Goal: Task Accomplishment & Management: Use online tool/utility

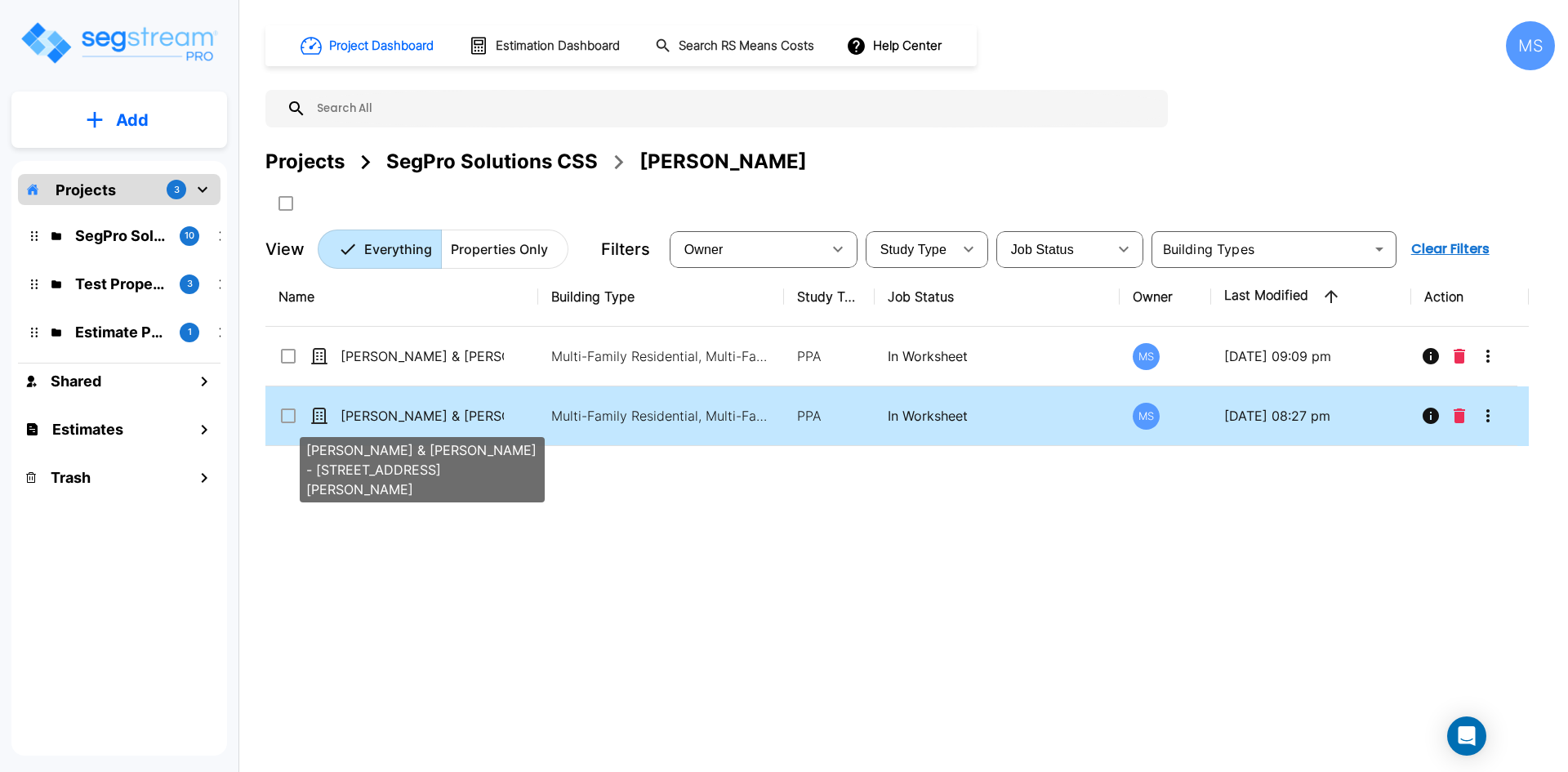
click at [422, 410] on p "[PERSON_NAME] & [PERSON_NAME] - [STREET_ADDRESS][PERSON_NAME]" at bounding box center [422, 416] width 164 height 20
checkbox input "false"
click at [422, 410] on p "[PERSON_NAME] & [PERSON_NAME] - [STREET_ADDRESS][PERSON_NAME]" at bounding box center [422, 416] width 164 height 20
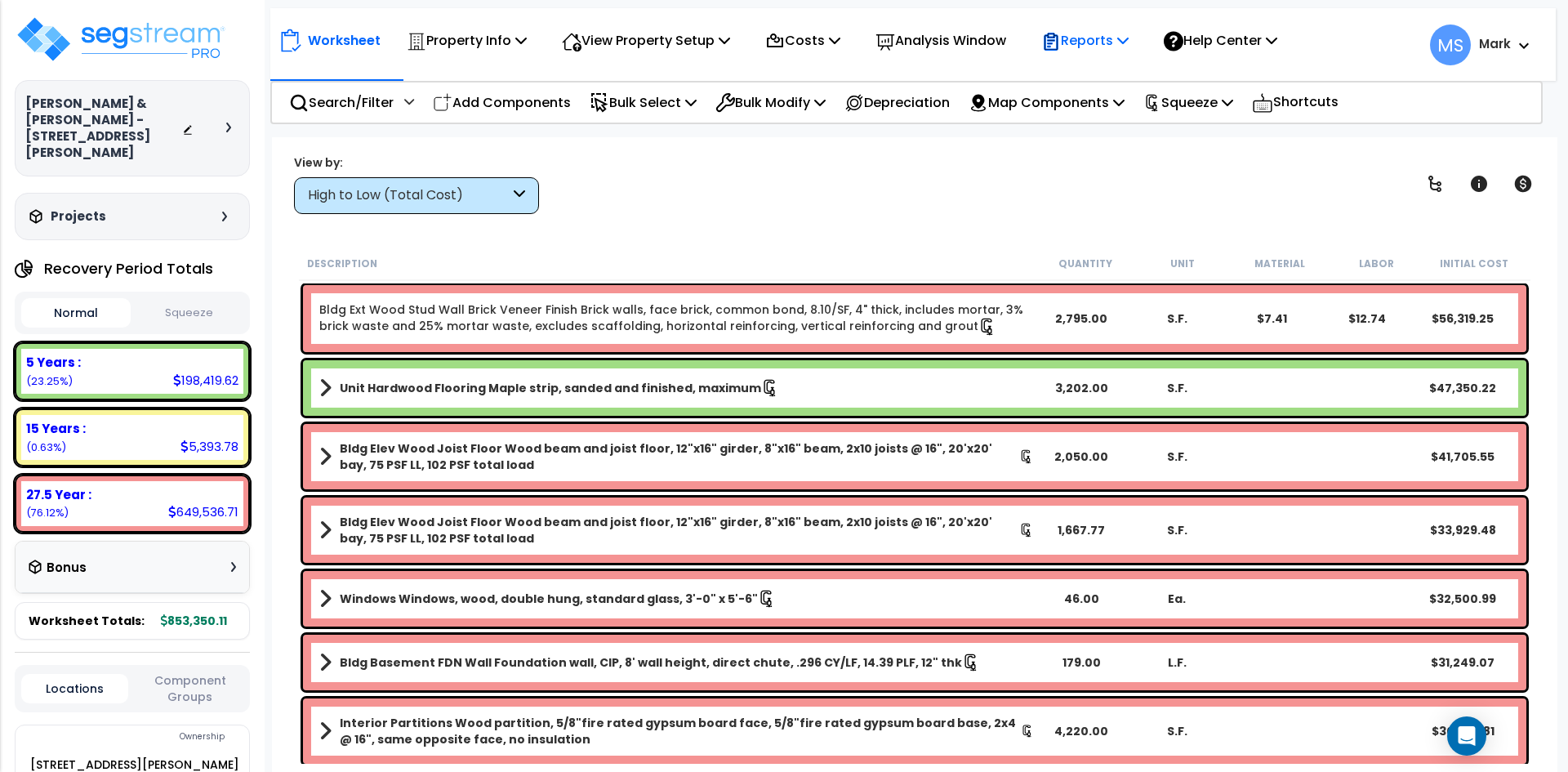
click at [1095, 48] on p "Reports" at bounding box center [1084, 40] width 88 height 22
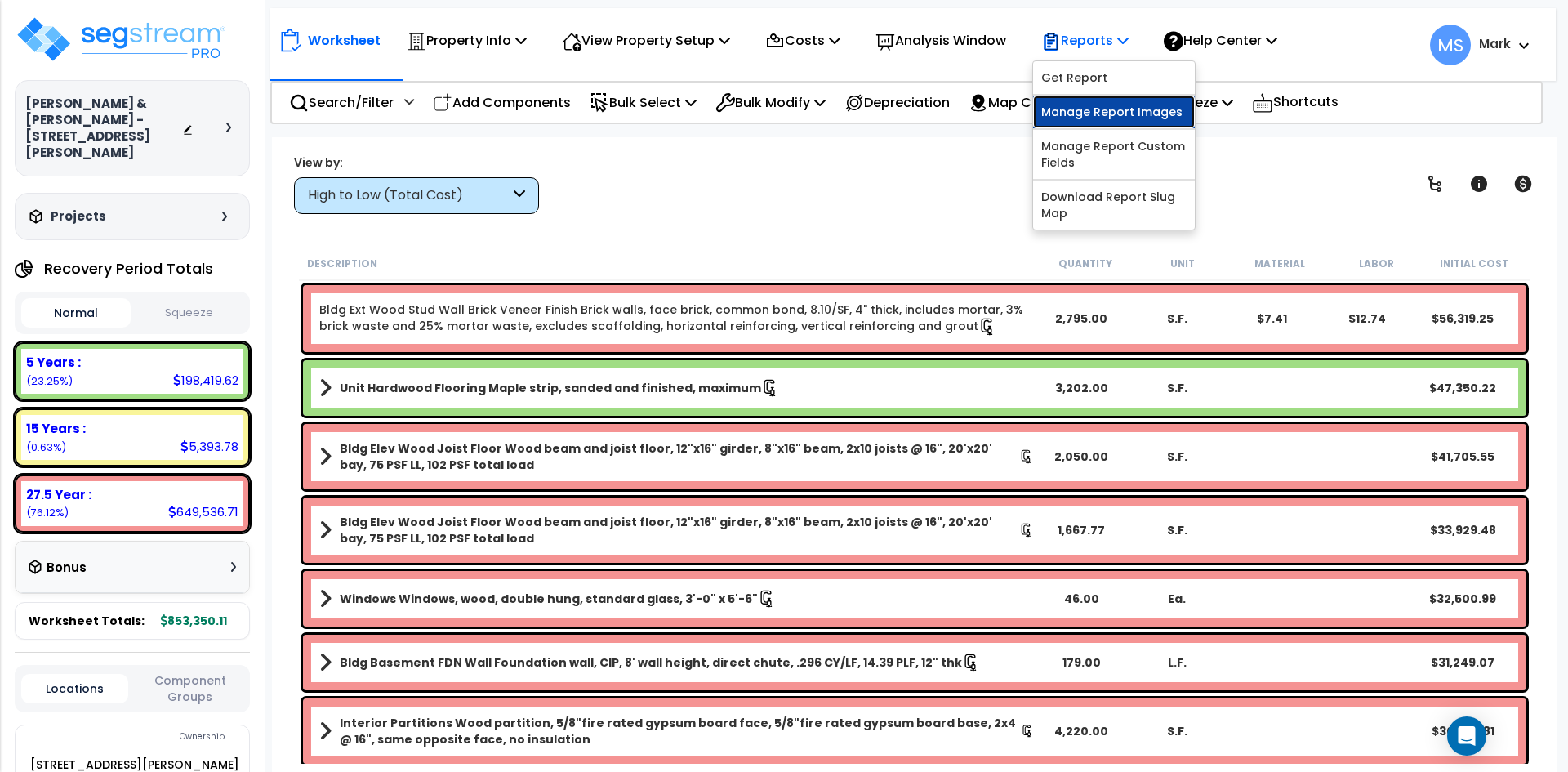
click at [1121, 116] on link "Manage Report Images" at bounding box center [1114, 112] width 162 height 33
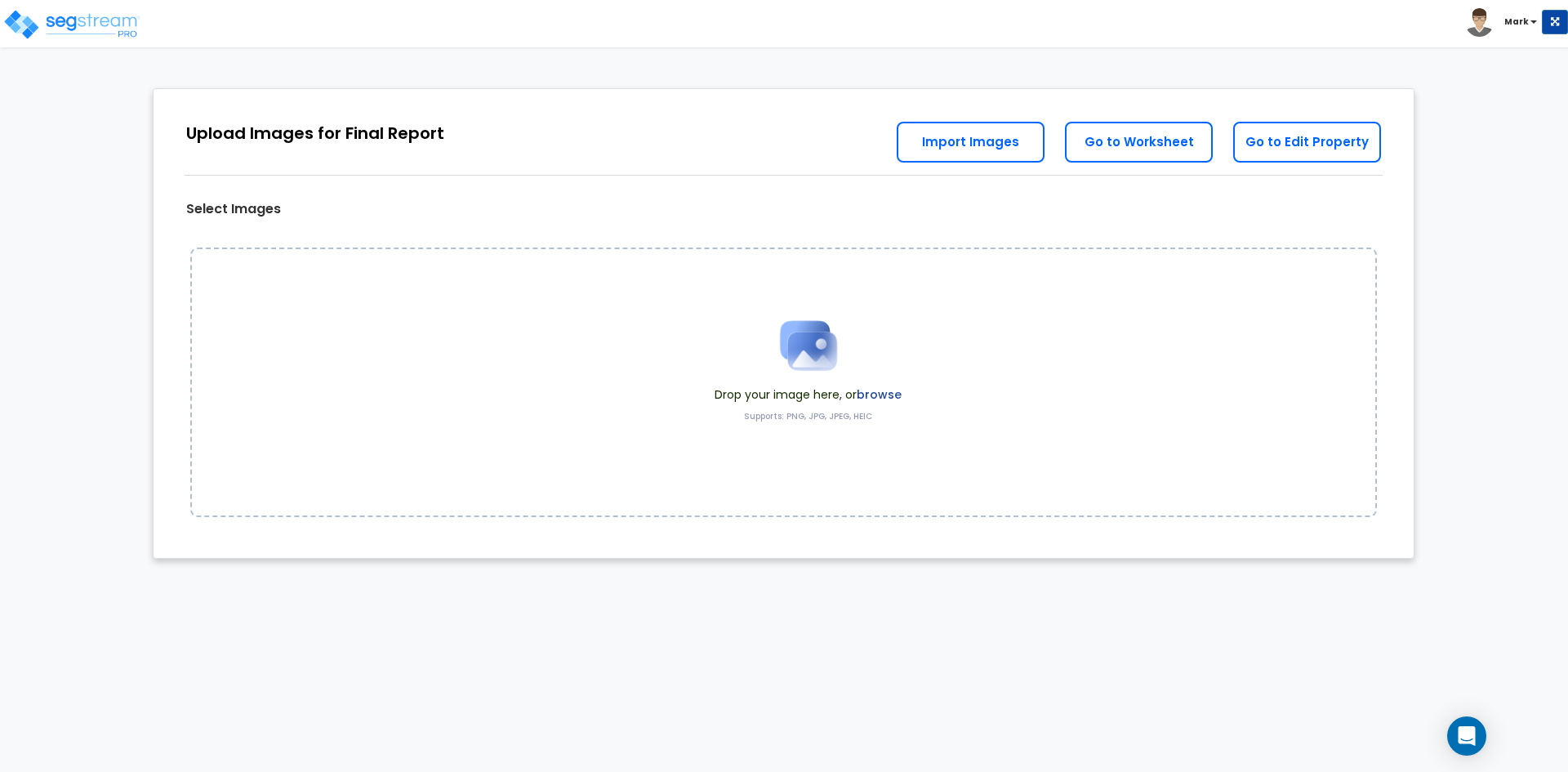
click at [875, 401] on label "browse" at bounding box center [879, 394] width 45 height 17
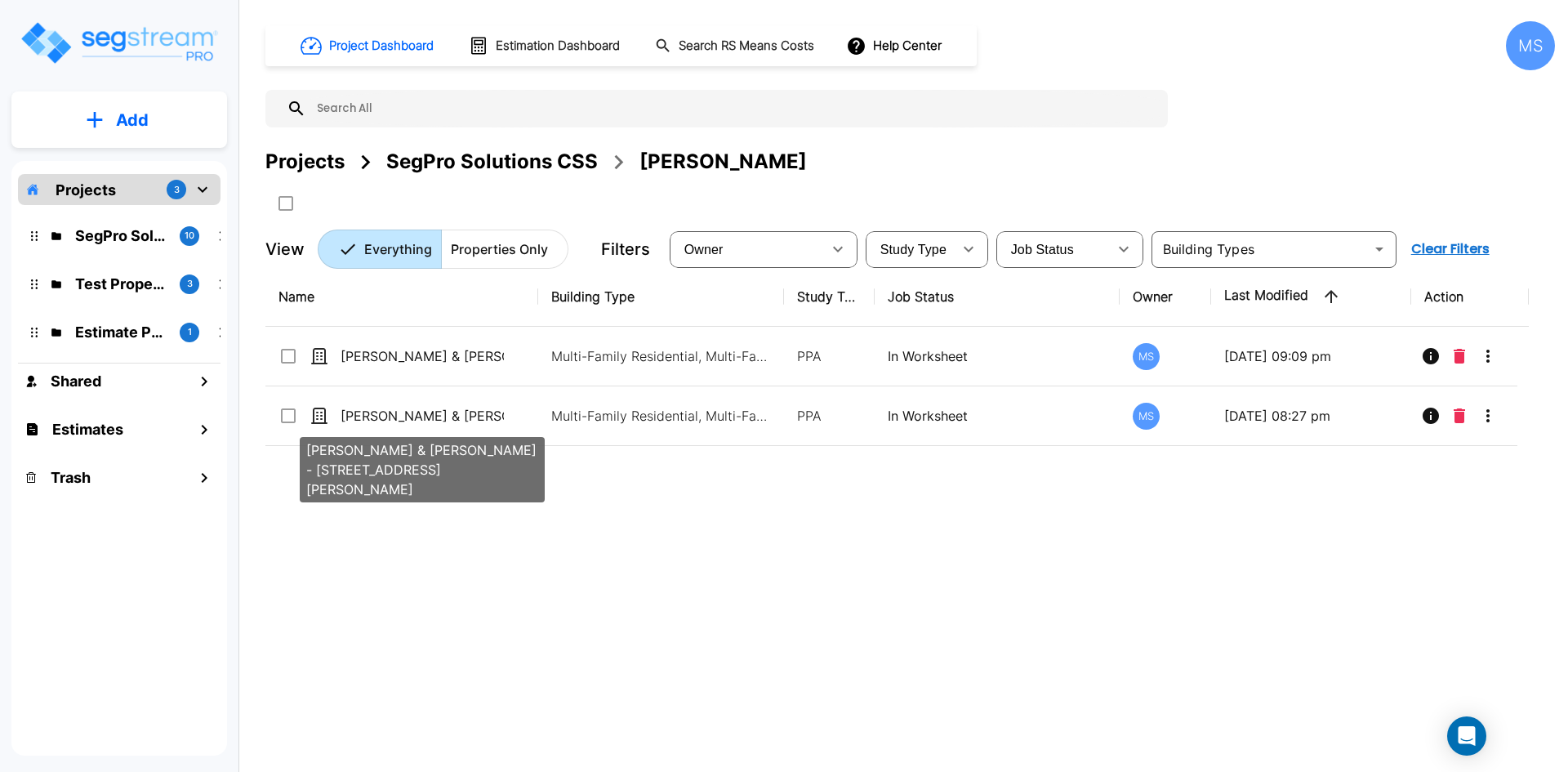
click at [477, 419] on p "[PERSON_NAME] & [PERSON_NAME] - [STREET_ADDRESS][PERSON_NAME]" at bounding box center [422, 416] width 164 height 20
checkbox input "true"
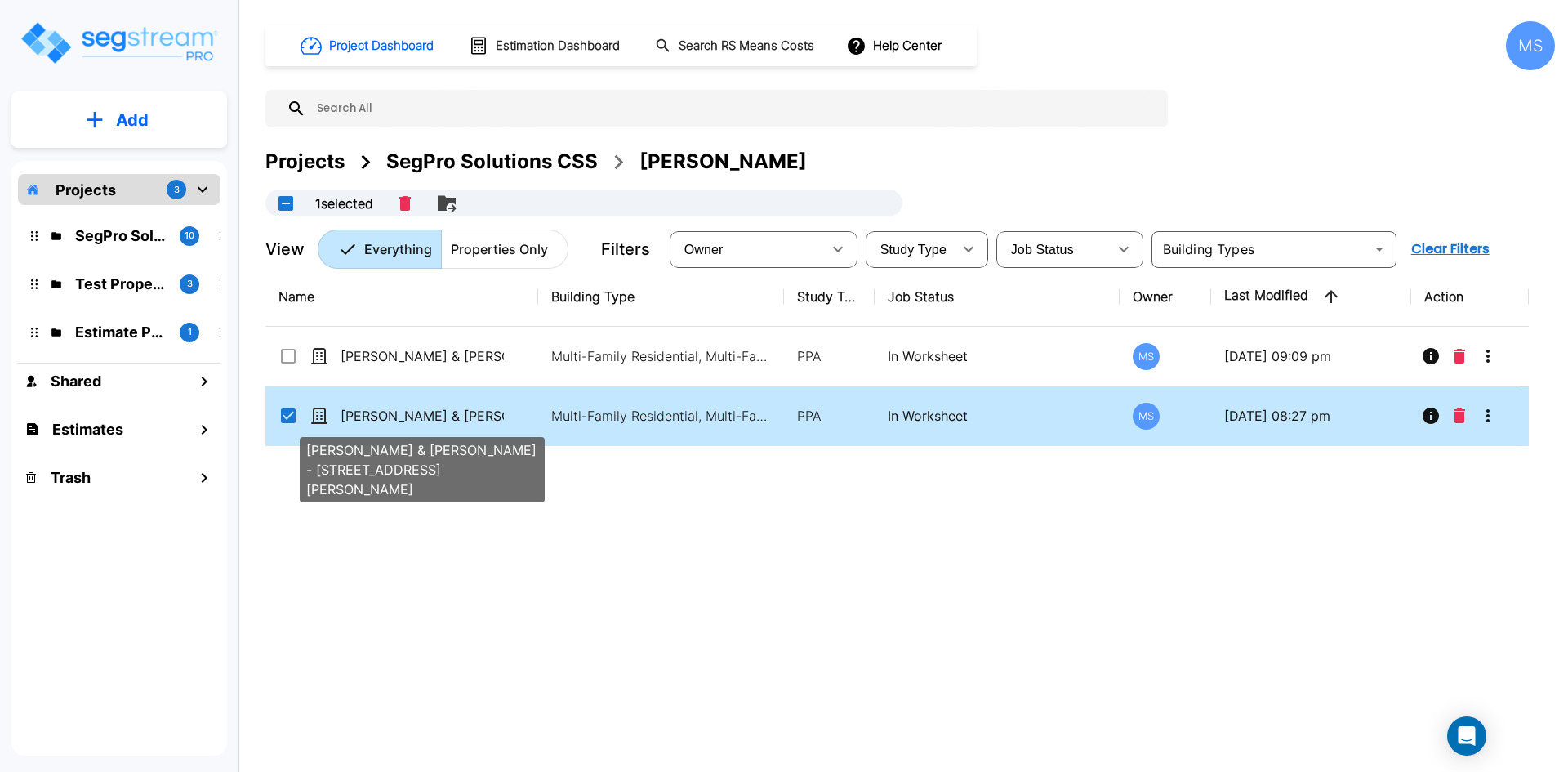
click at [477, 419] on p "[PERSON_NAME] & [PERSON_NAME] - [STREET_ADDRESS][PERSON_NAME]" at bounding box center [422, 416] width 164 height 20
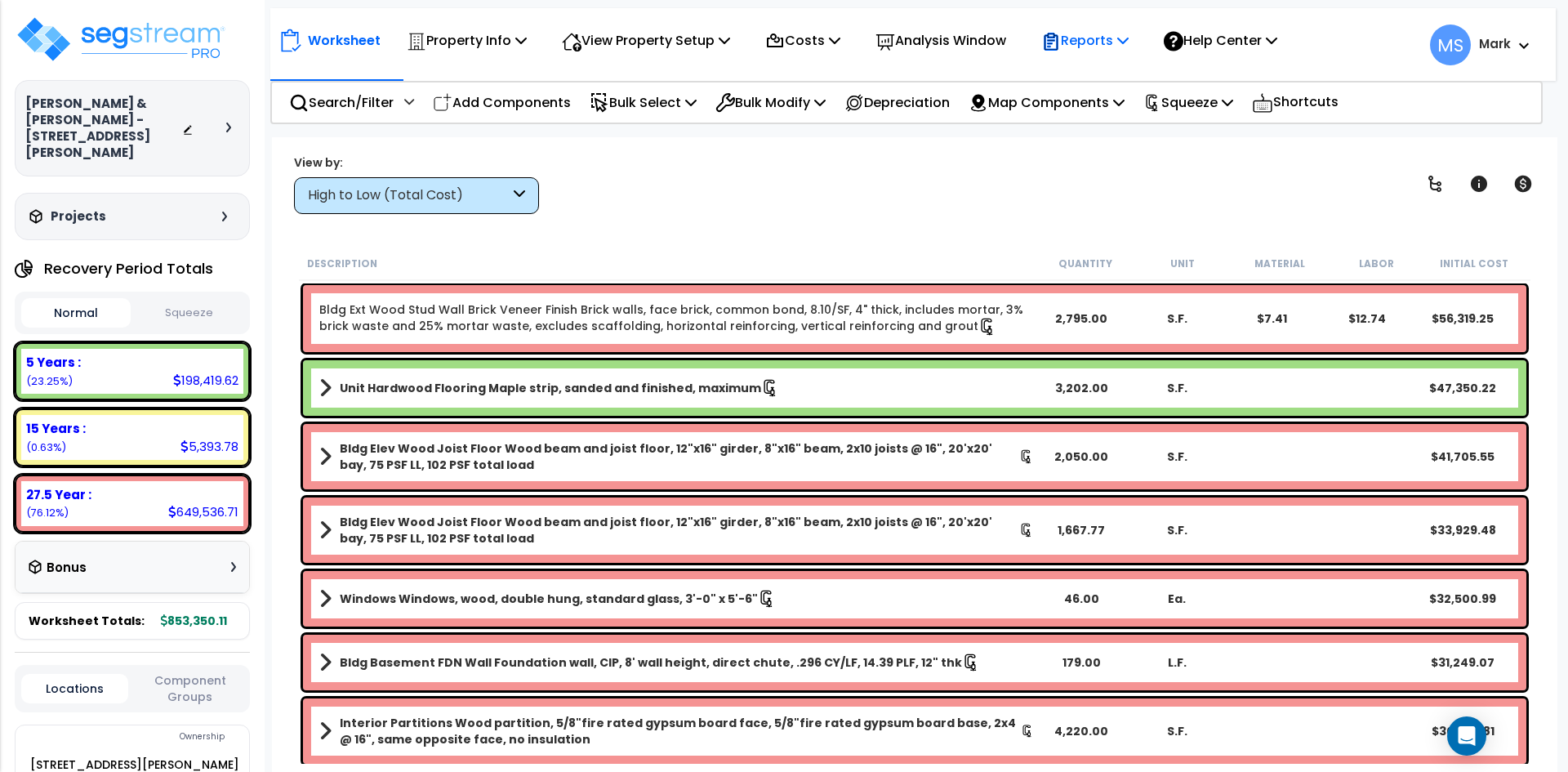
click at [1087, 50] on p "Reports" at bounding box center [1084, 40] width 88 height 22
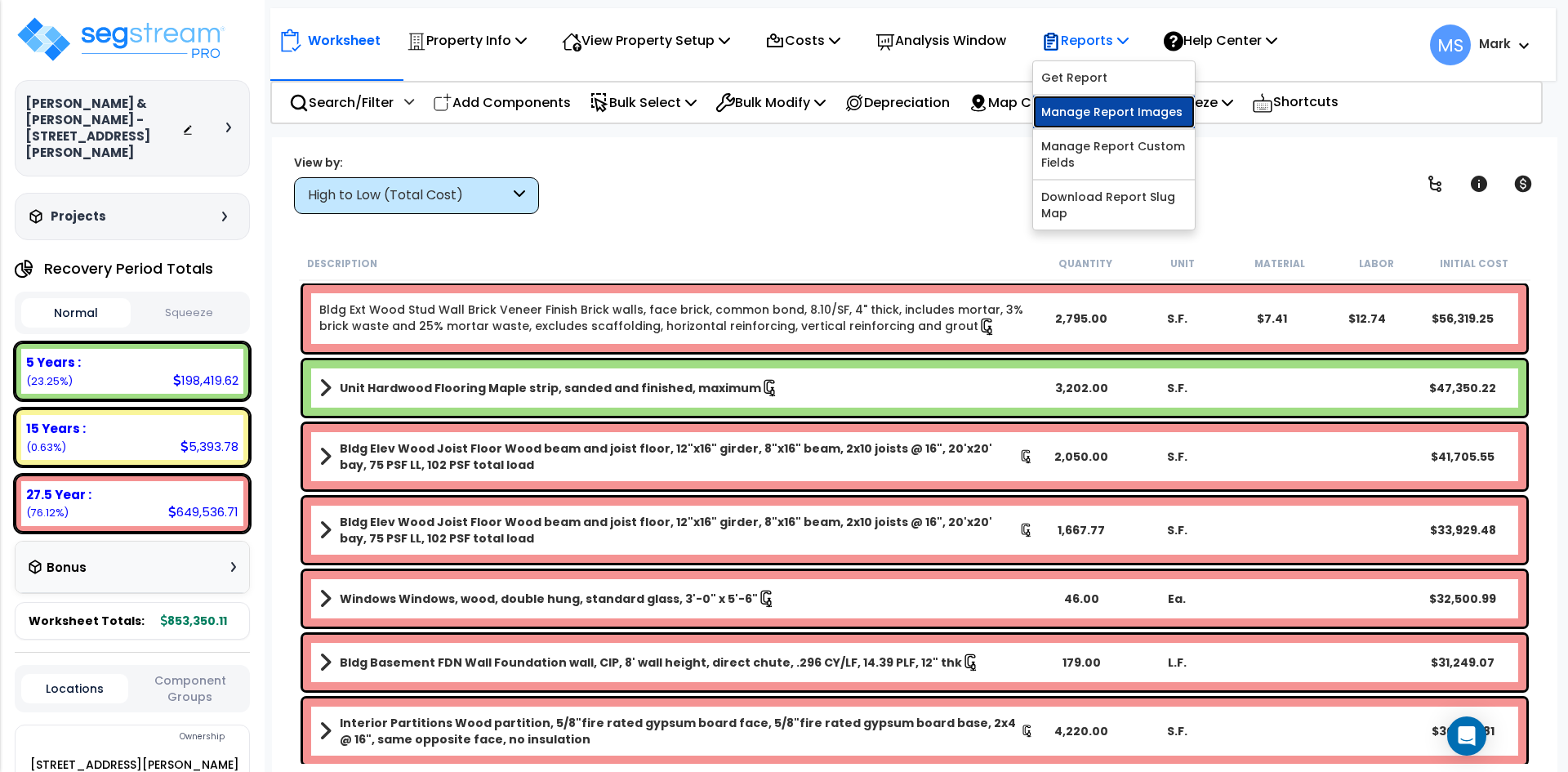
click at [1101, 110] on link "Manage Report Images" at bounding box center [1114, 112] width 162 height 33
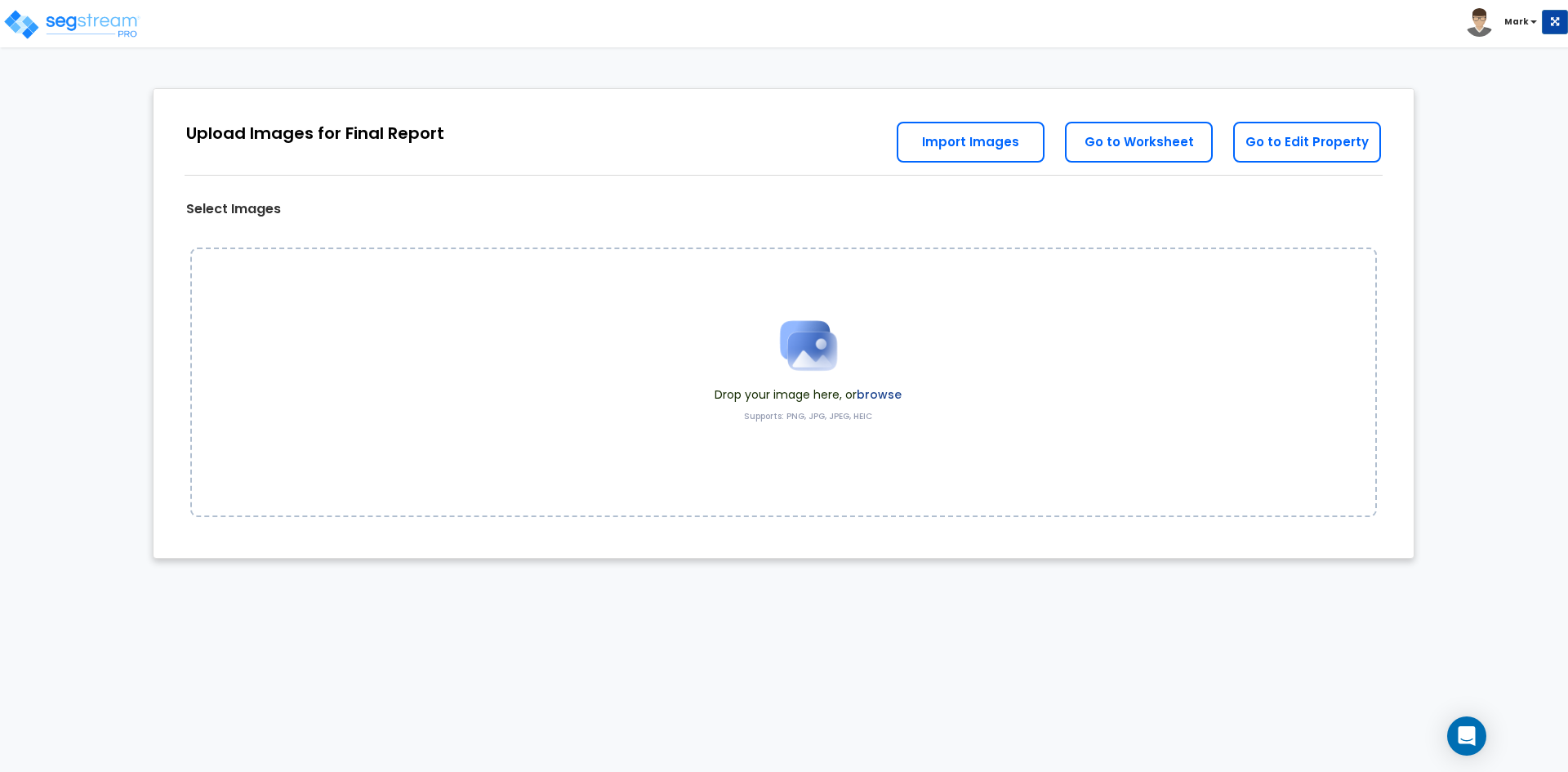
click at [879, 382] on span at bounding box center [808, 346] width 187 height 82
click at [895, 391] on label "browse" at bounding box center [879, 394] width 45 height 17
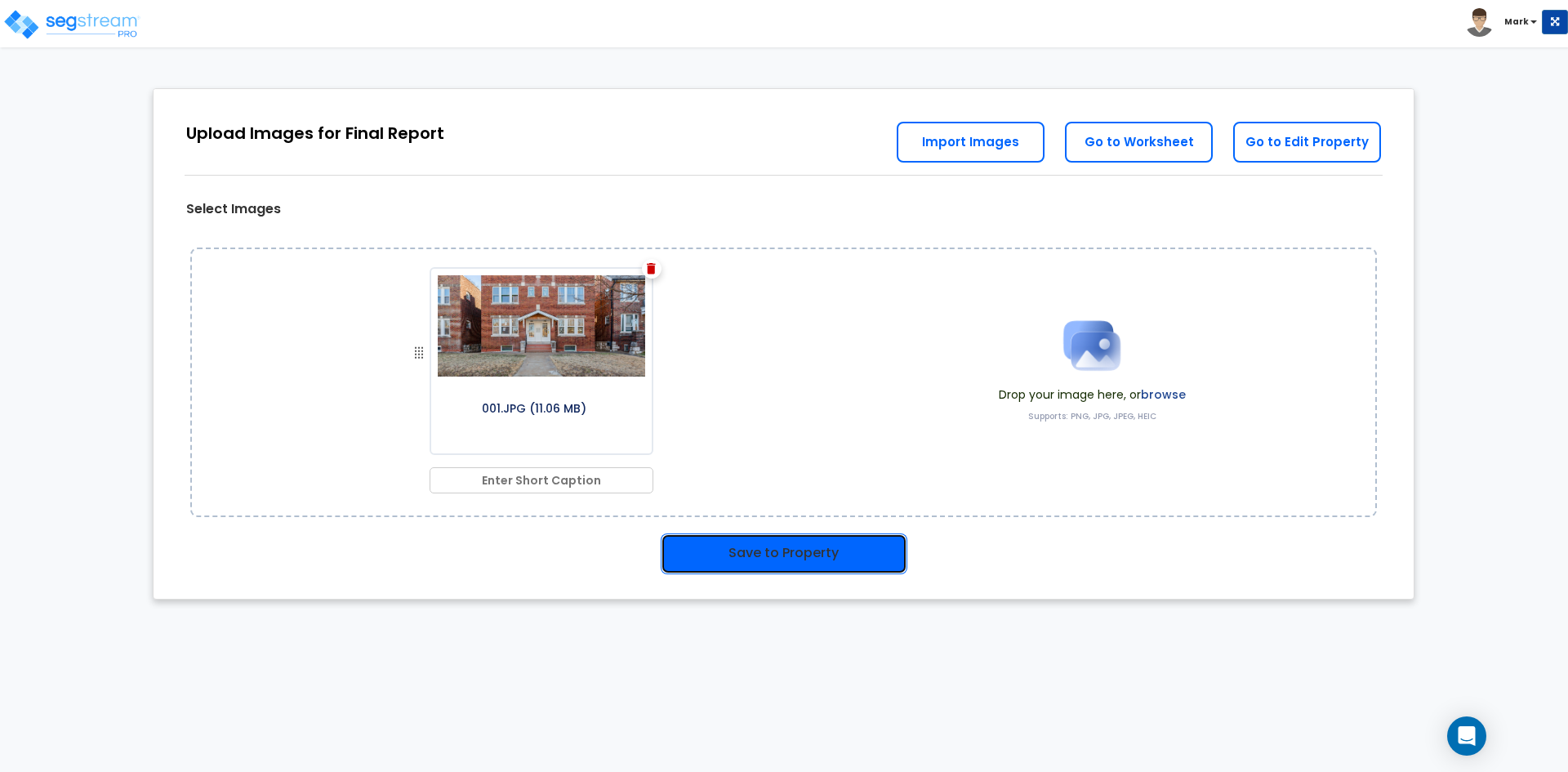
click at [815, 553] on button "Save to Property" at bounding box center [784, 553] width 247 height 40
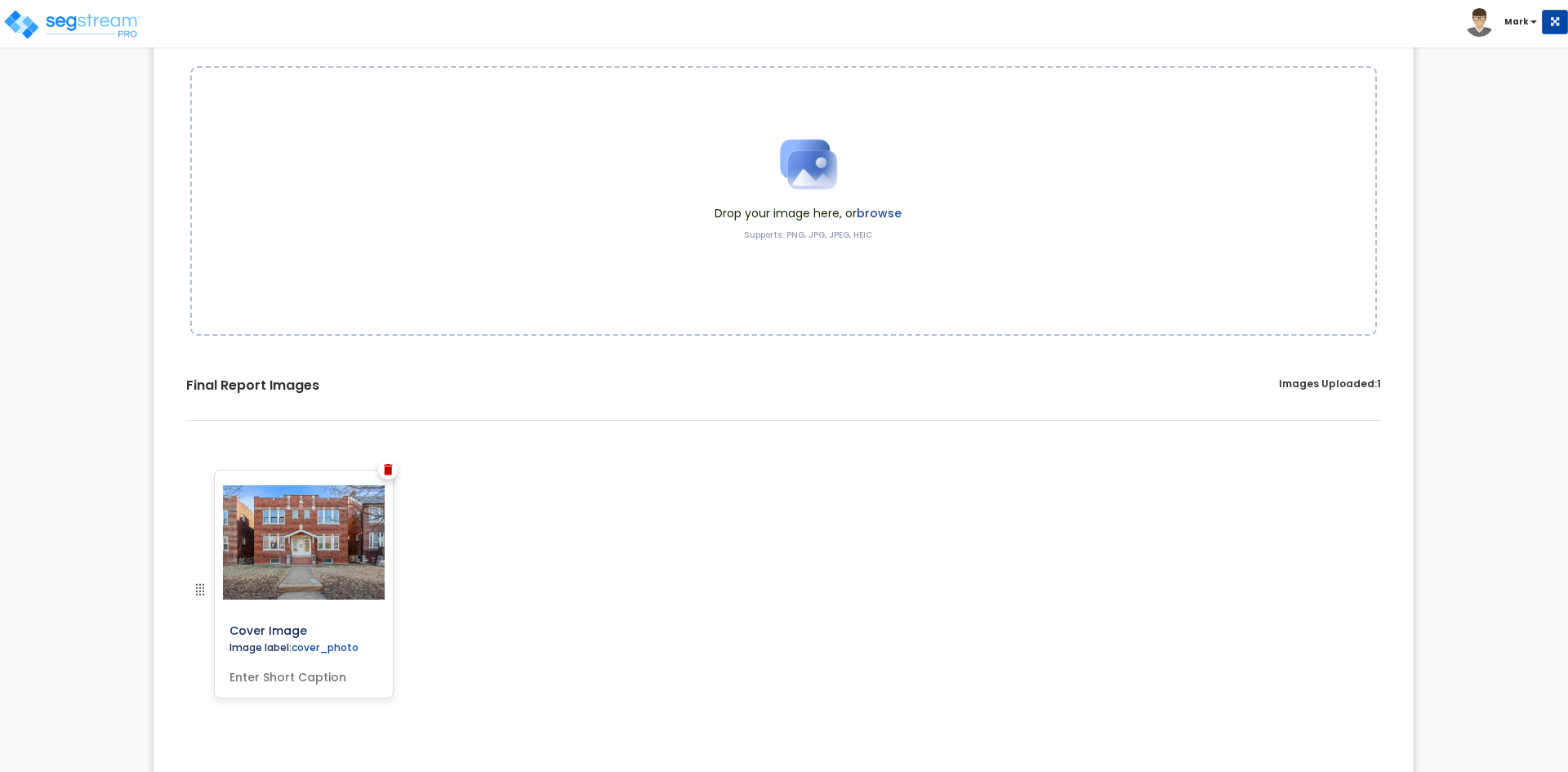
scroll to position [245, 0]
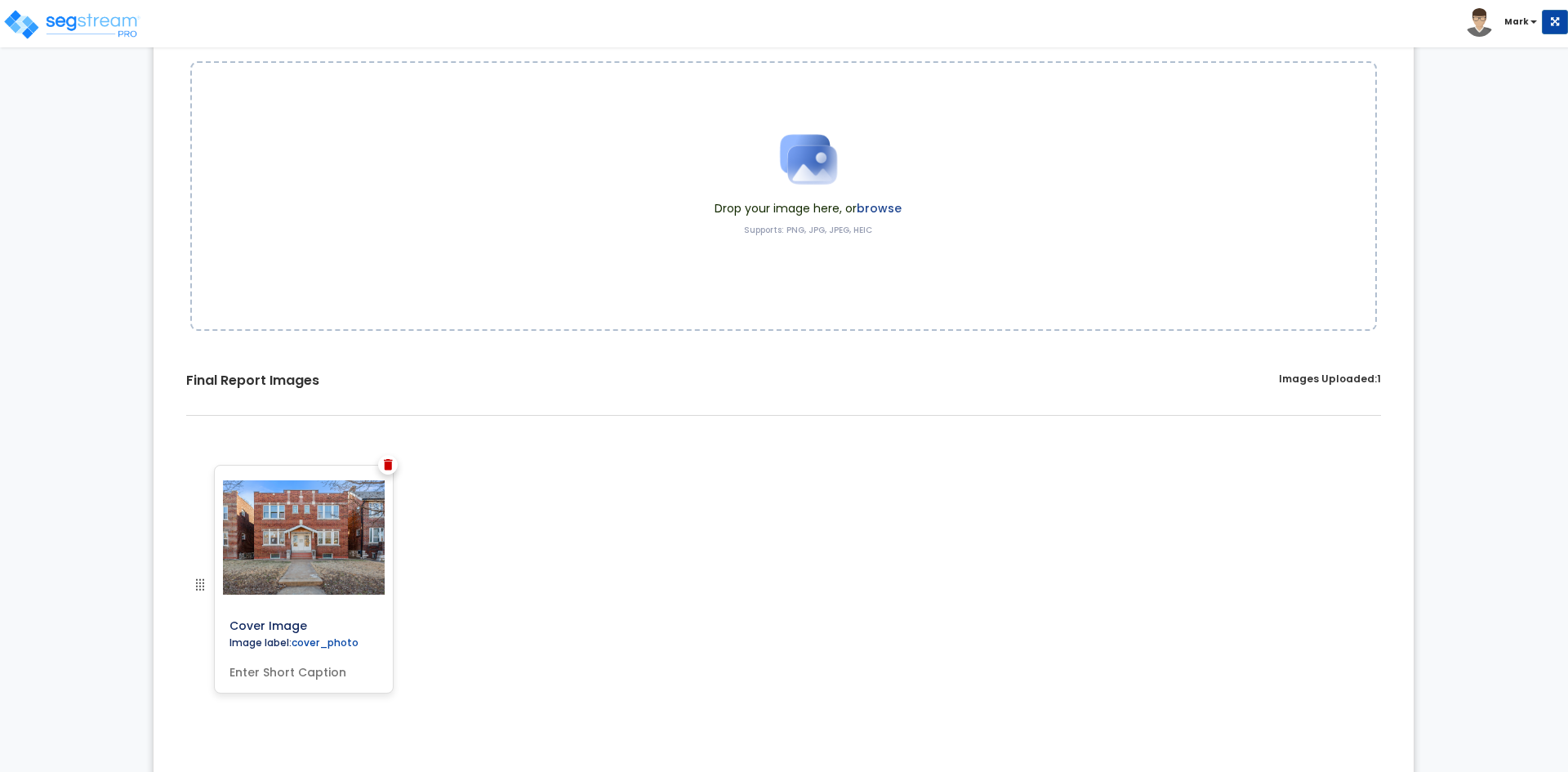
click at [888, 209] on label "browse" at bounding box center [879, 208] width 45 height 17
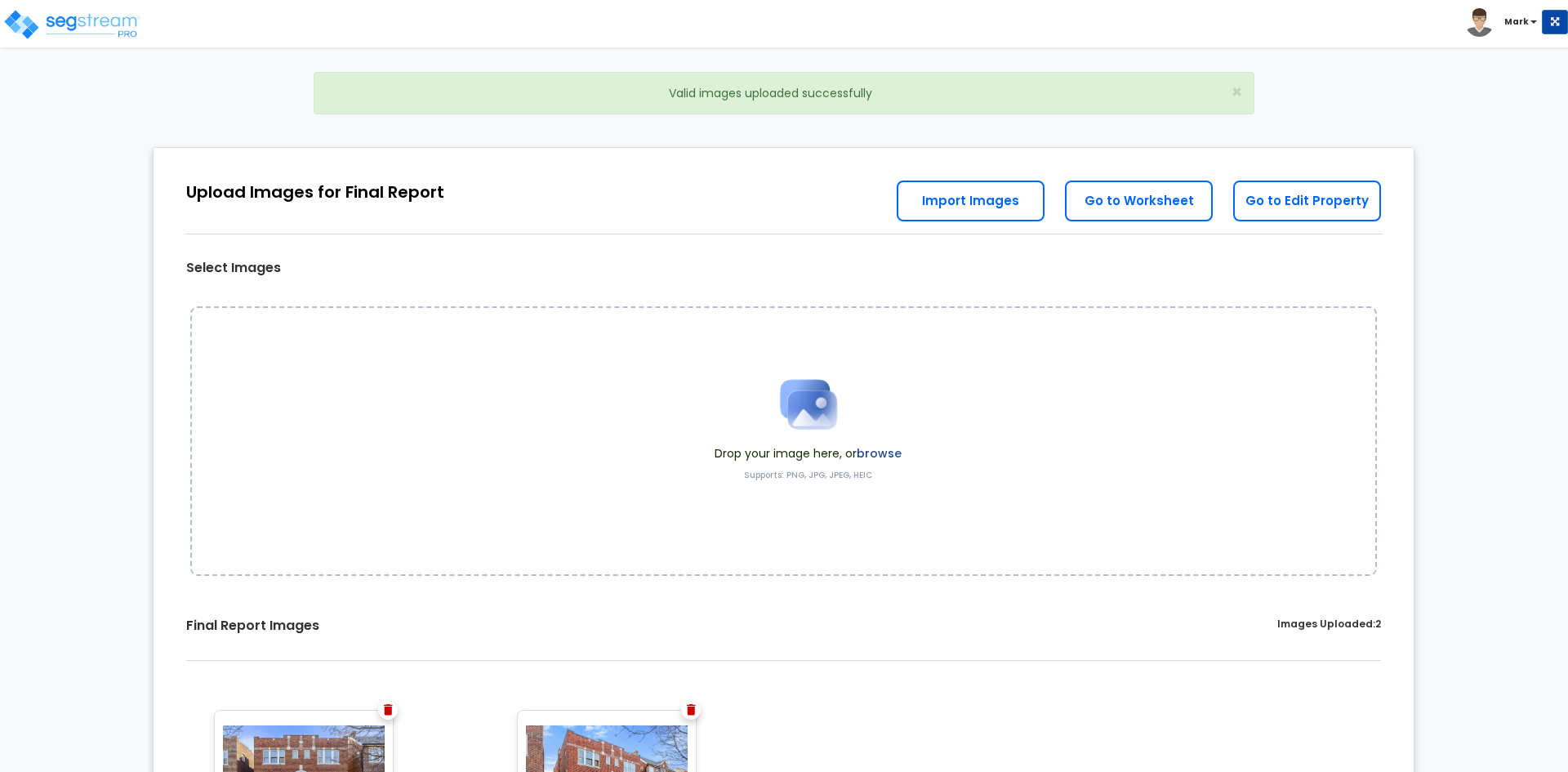
scroll to position [70, 0]
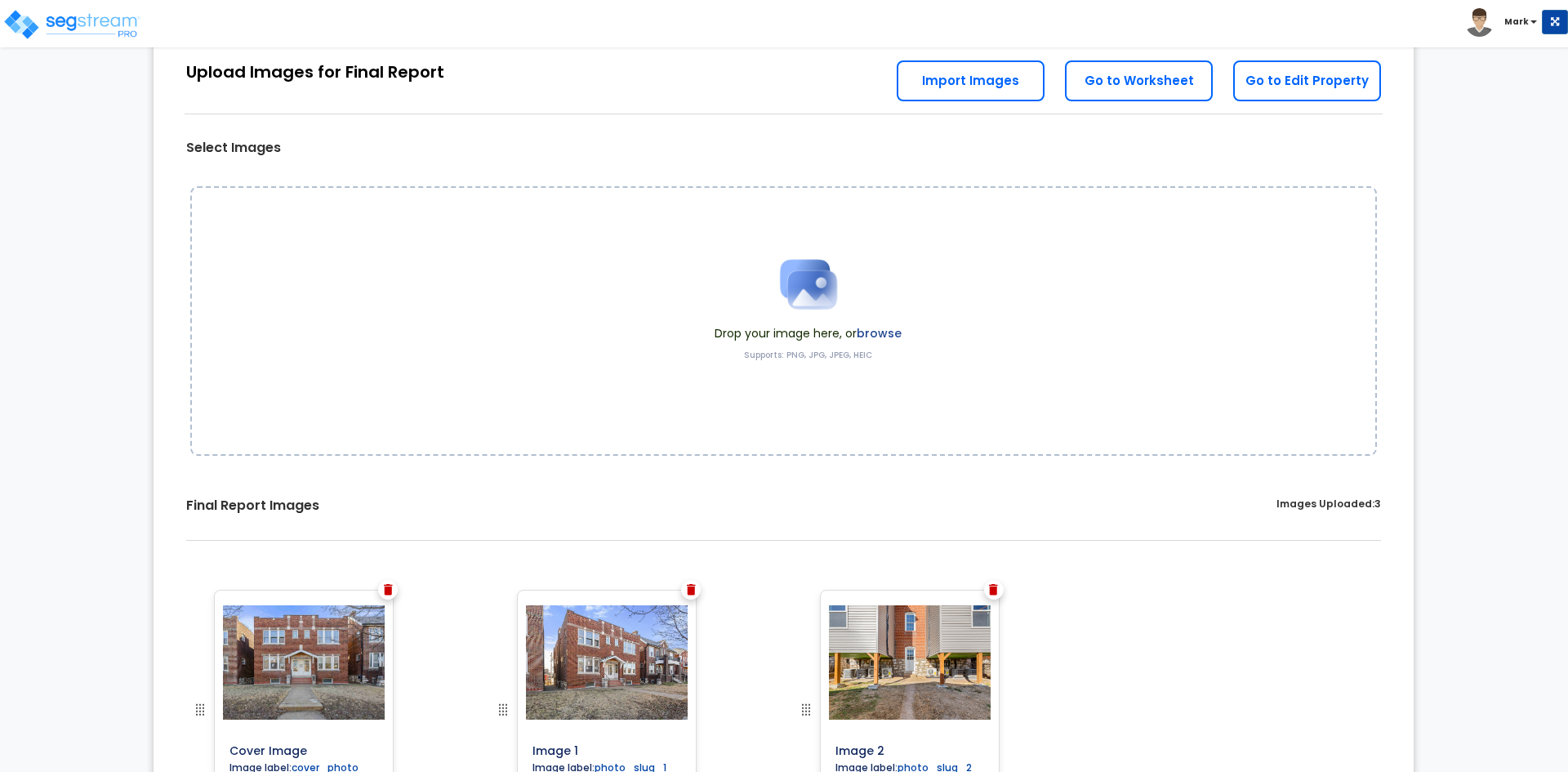
scroll to position [70, 0]
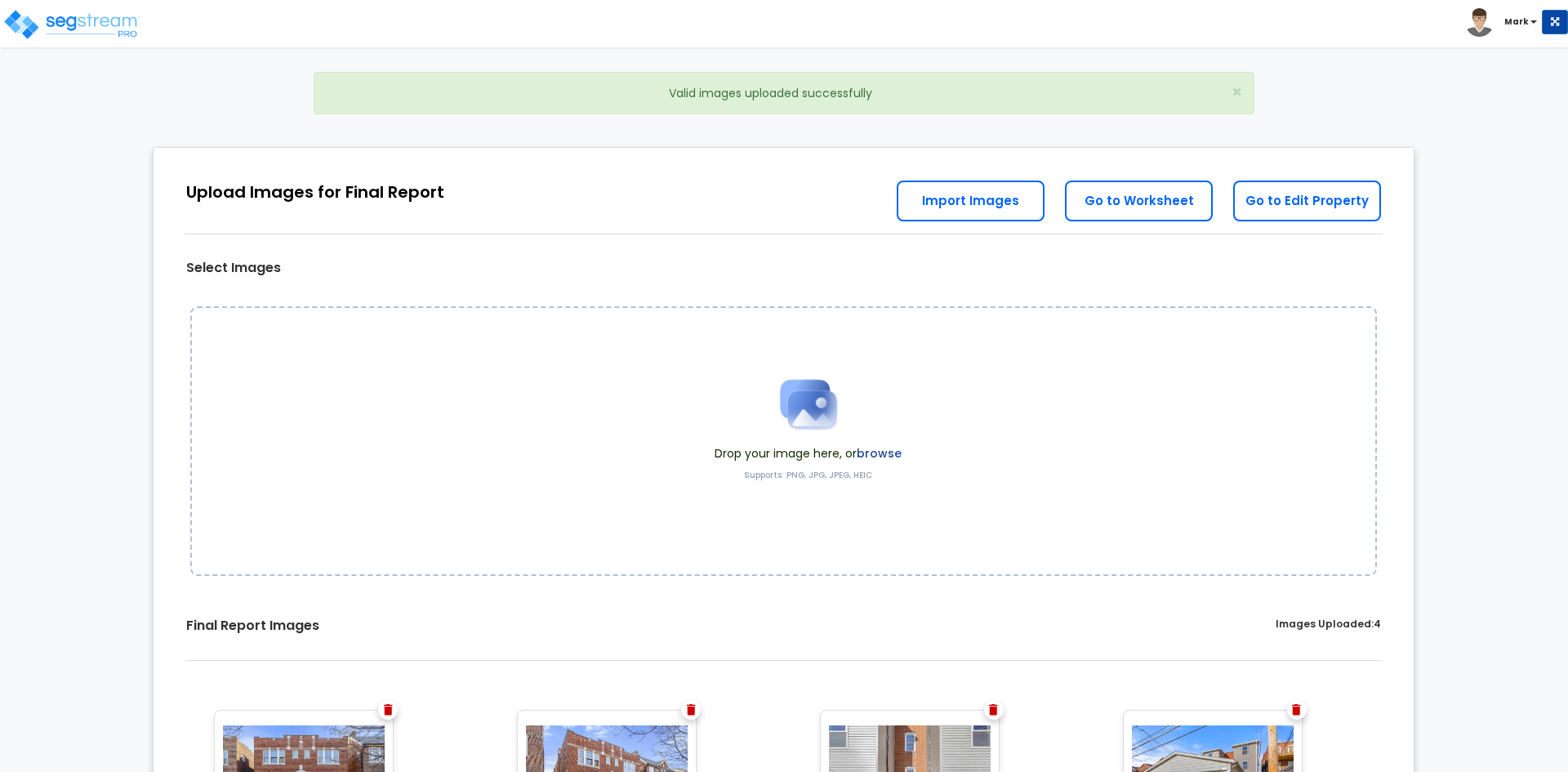
scroll to position [129, 0]
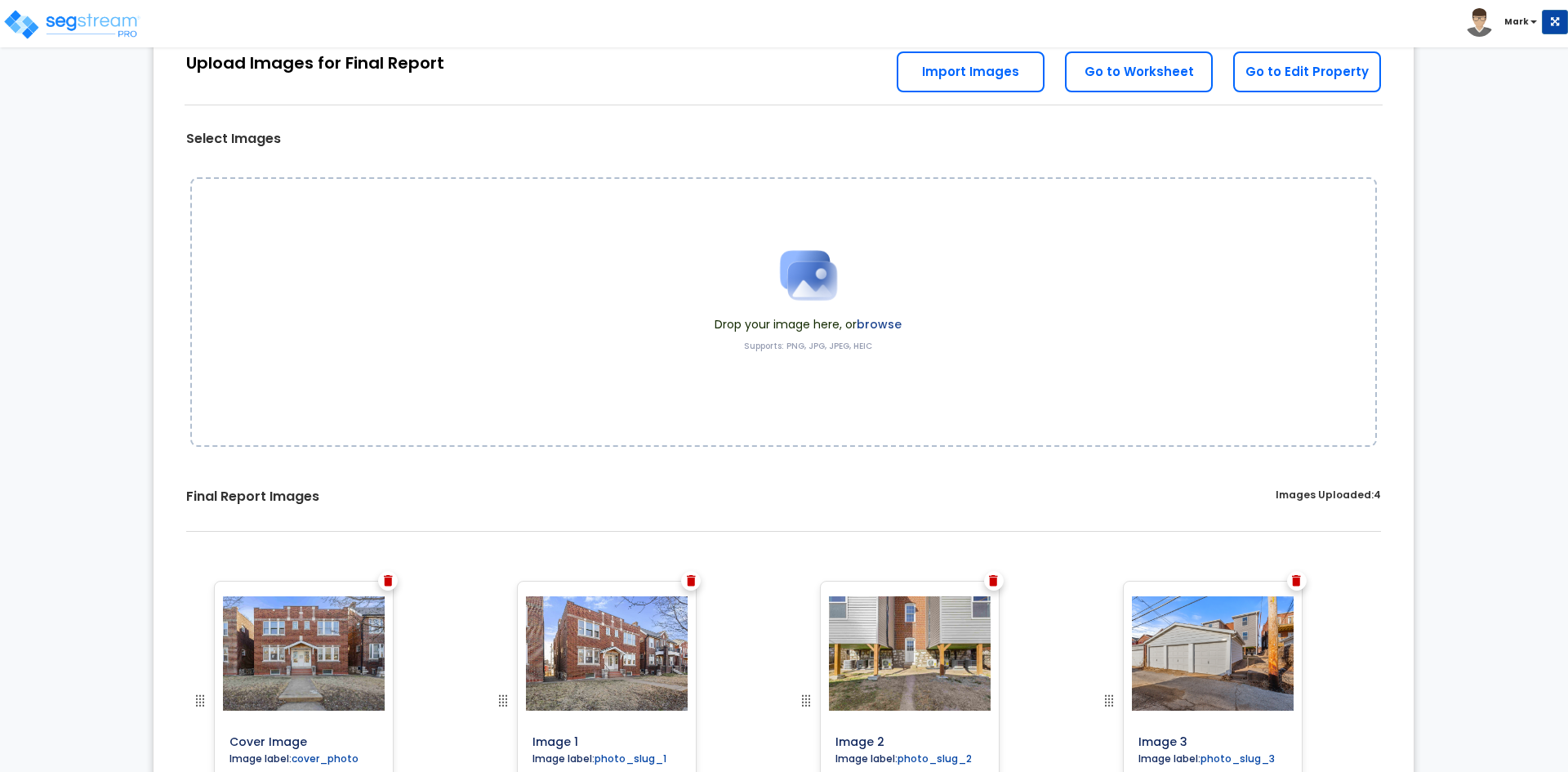
click at [888, 325] on label "browse" at bounding box center [879, 324] width 45 height 17
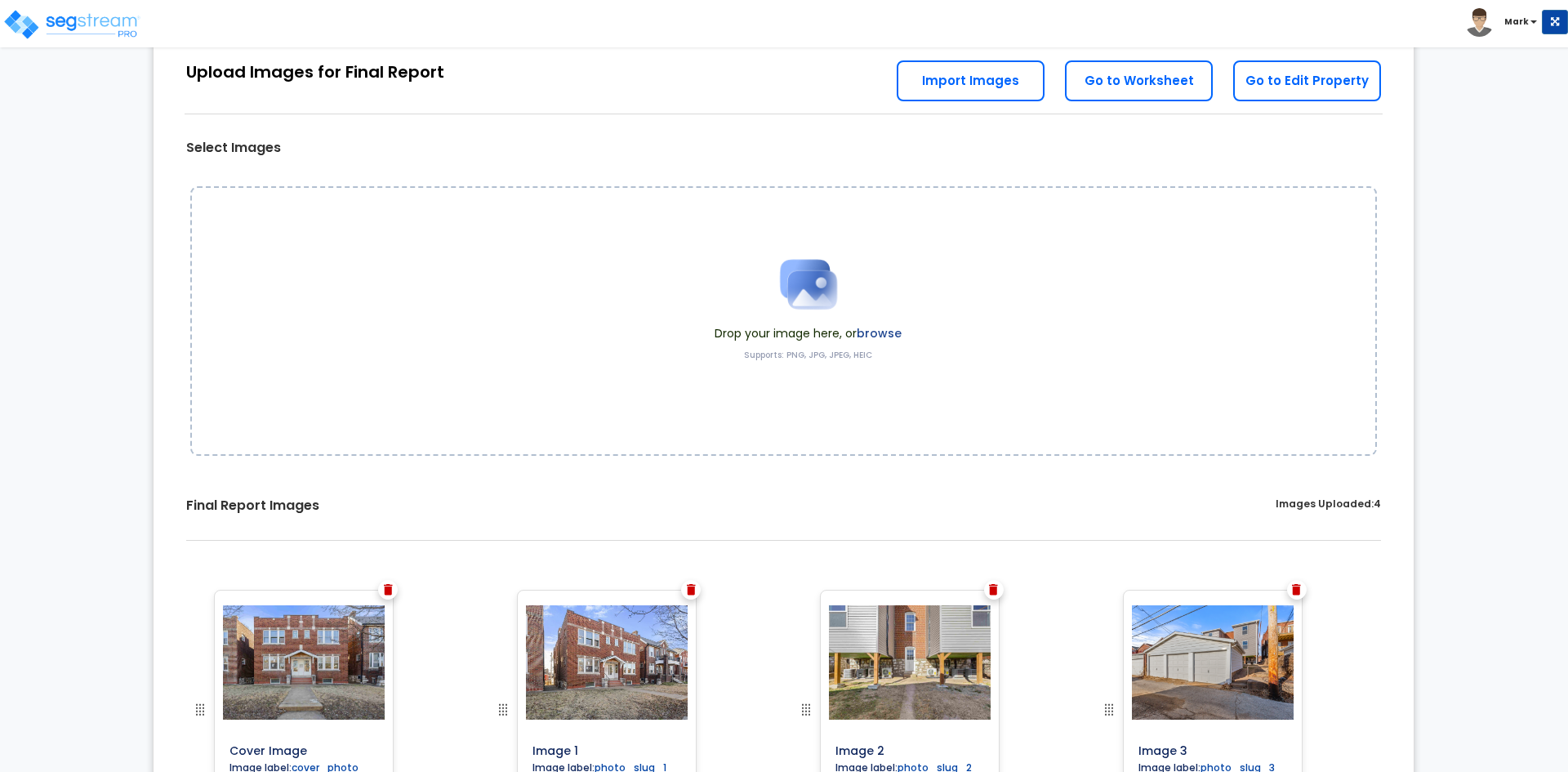
scroll to position [70, 0]
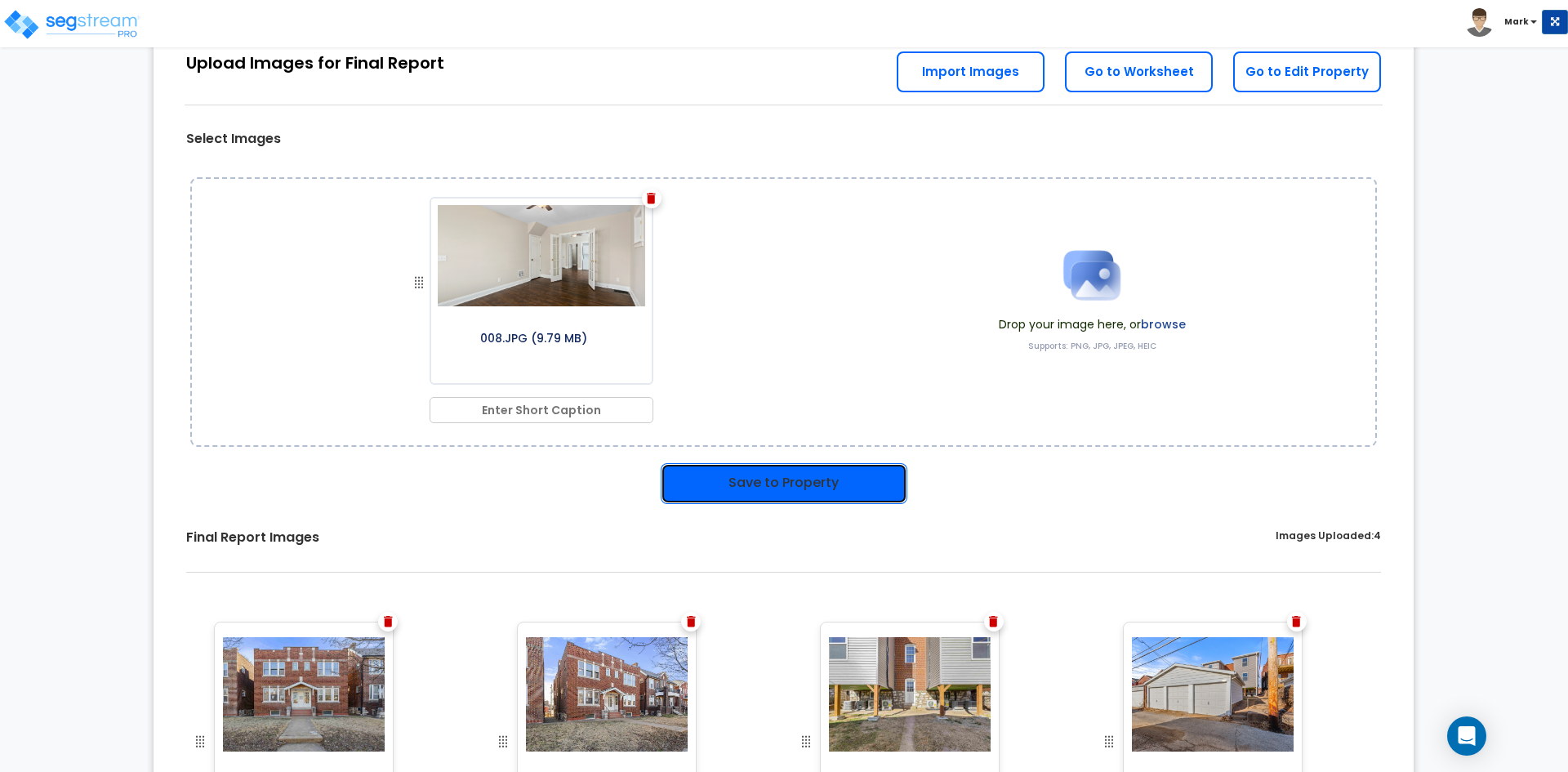
click at [812, 491] on button "Save to Property" at bounding box center [784, 483] width 247 height 40
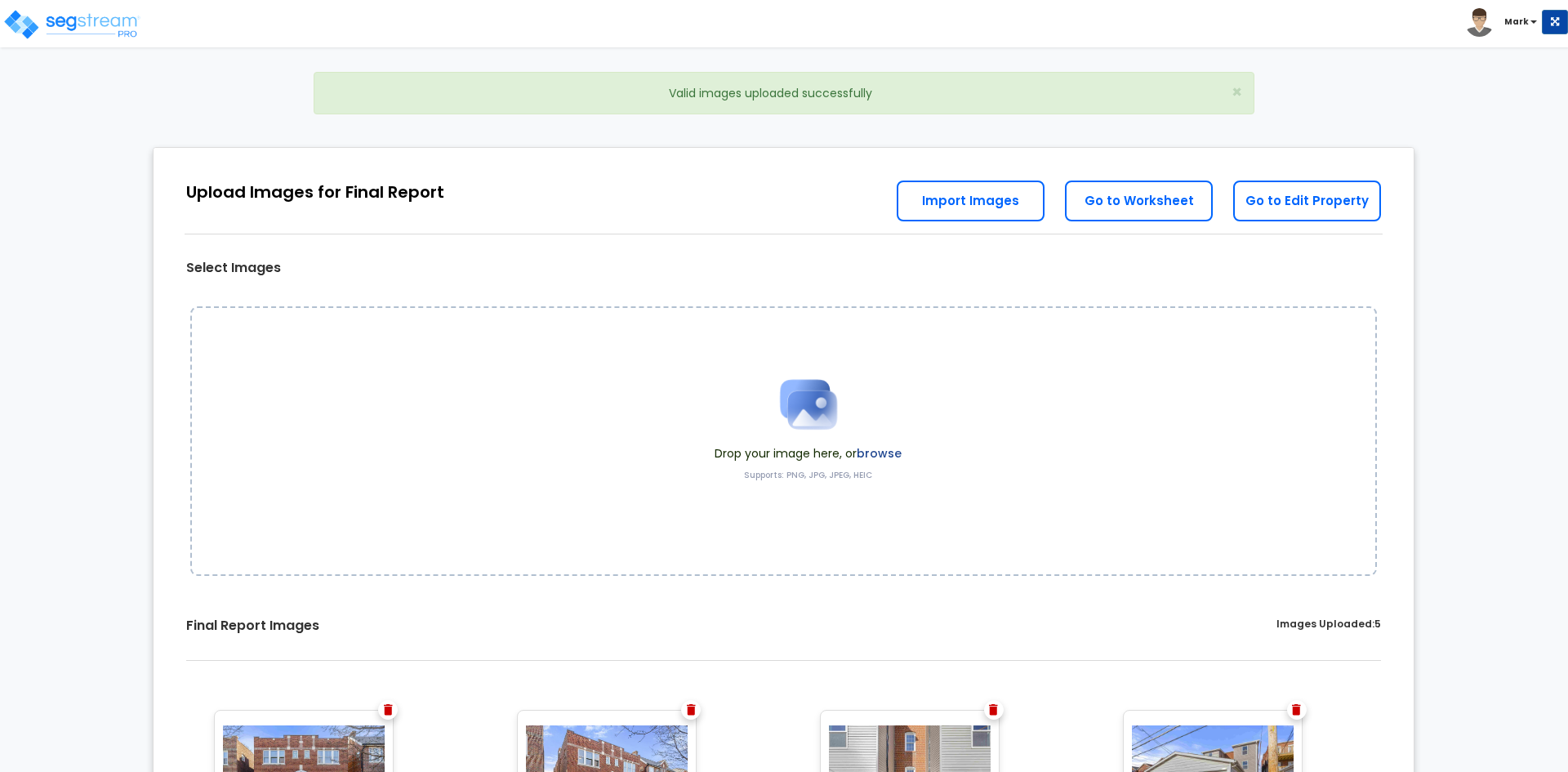
scroll to position [129, 0]
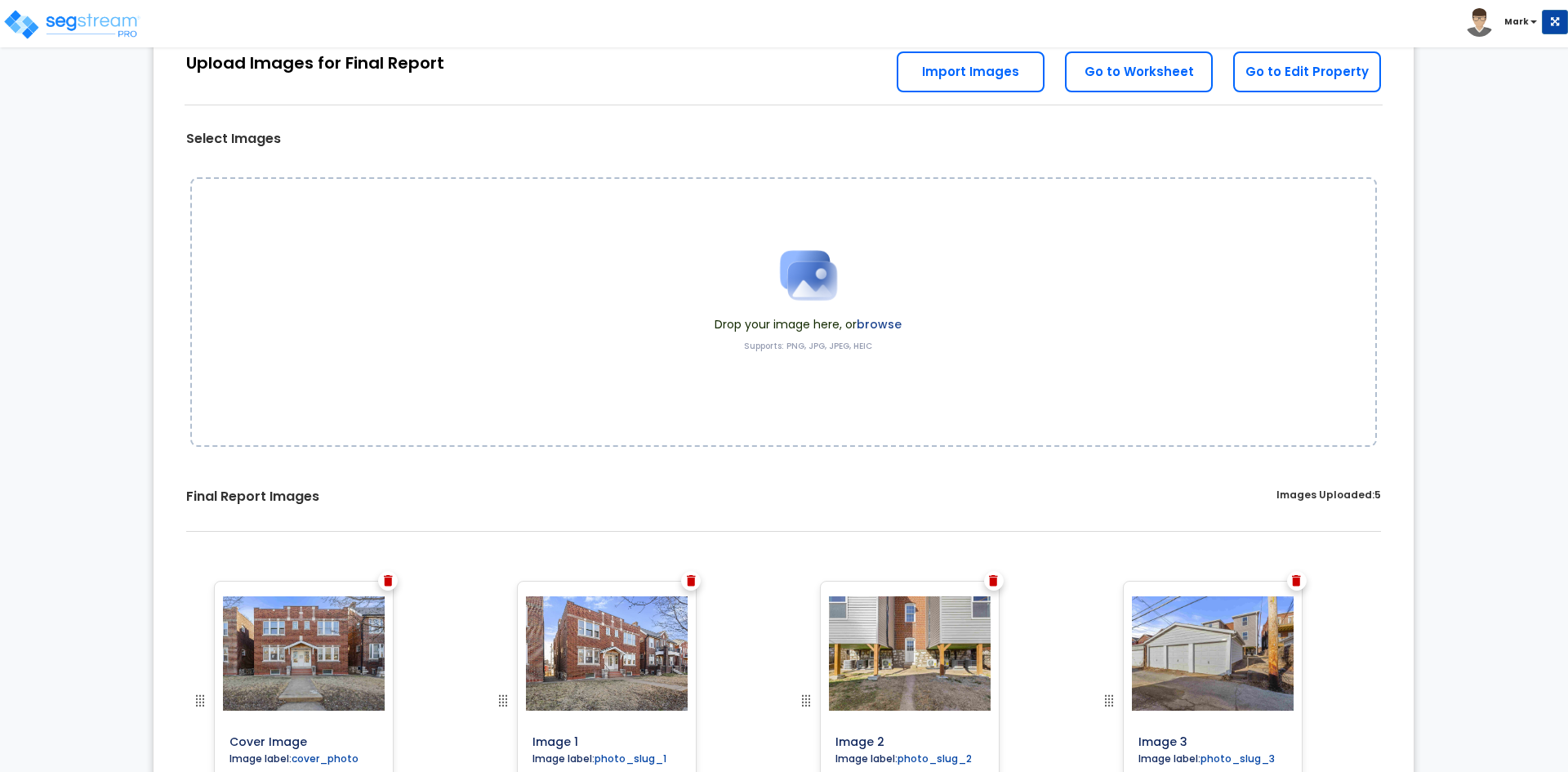
click at [883, 325] on label "browse" at bounding box center [879, 324] width 45 height 17
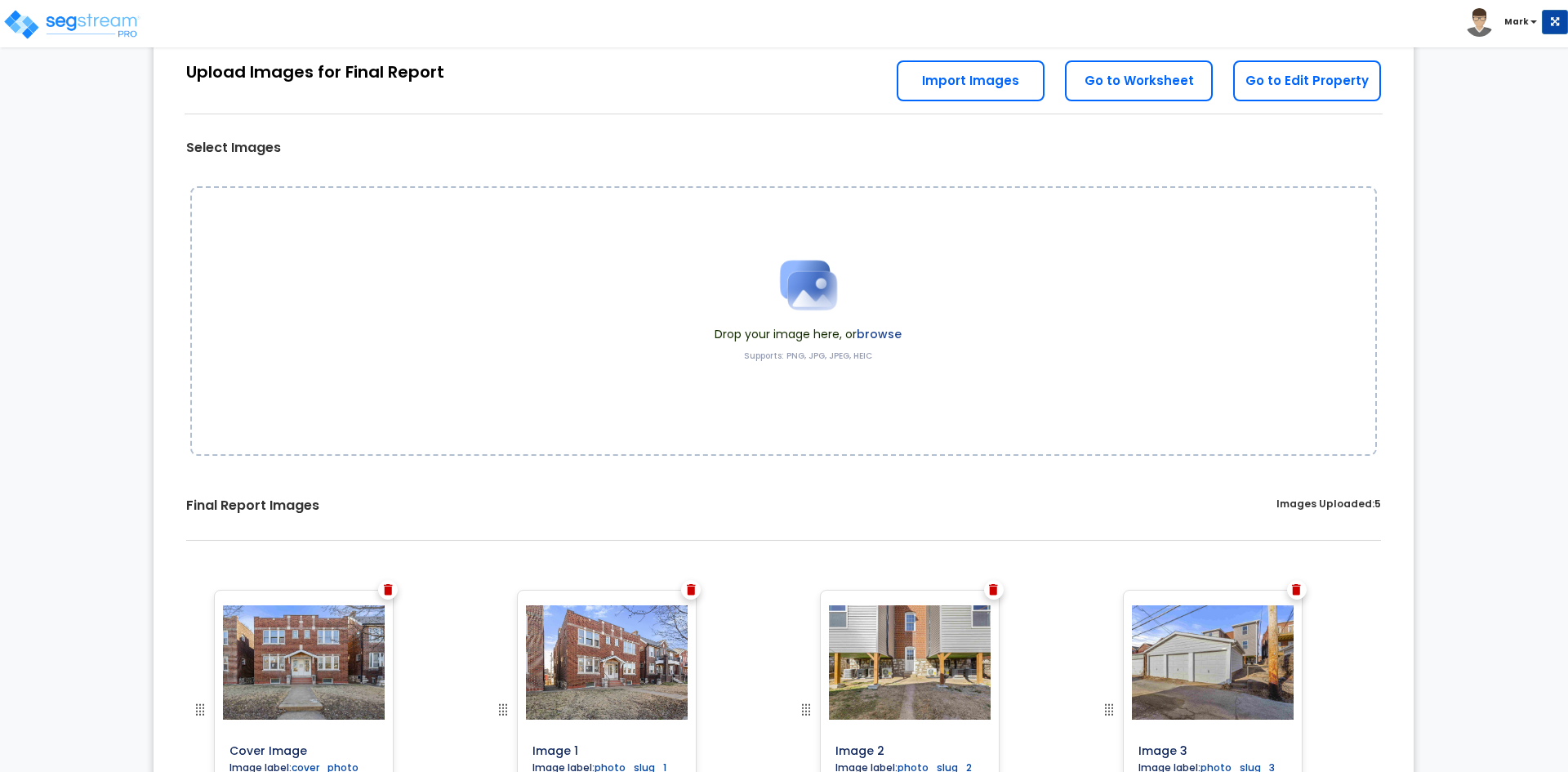
scroll to position [70, 0]
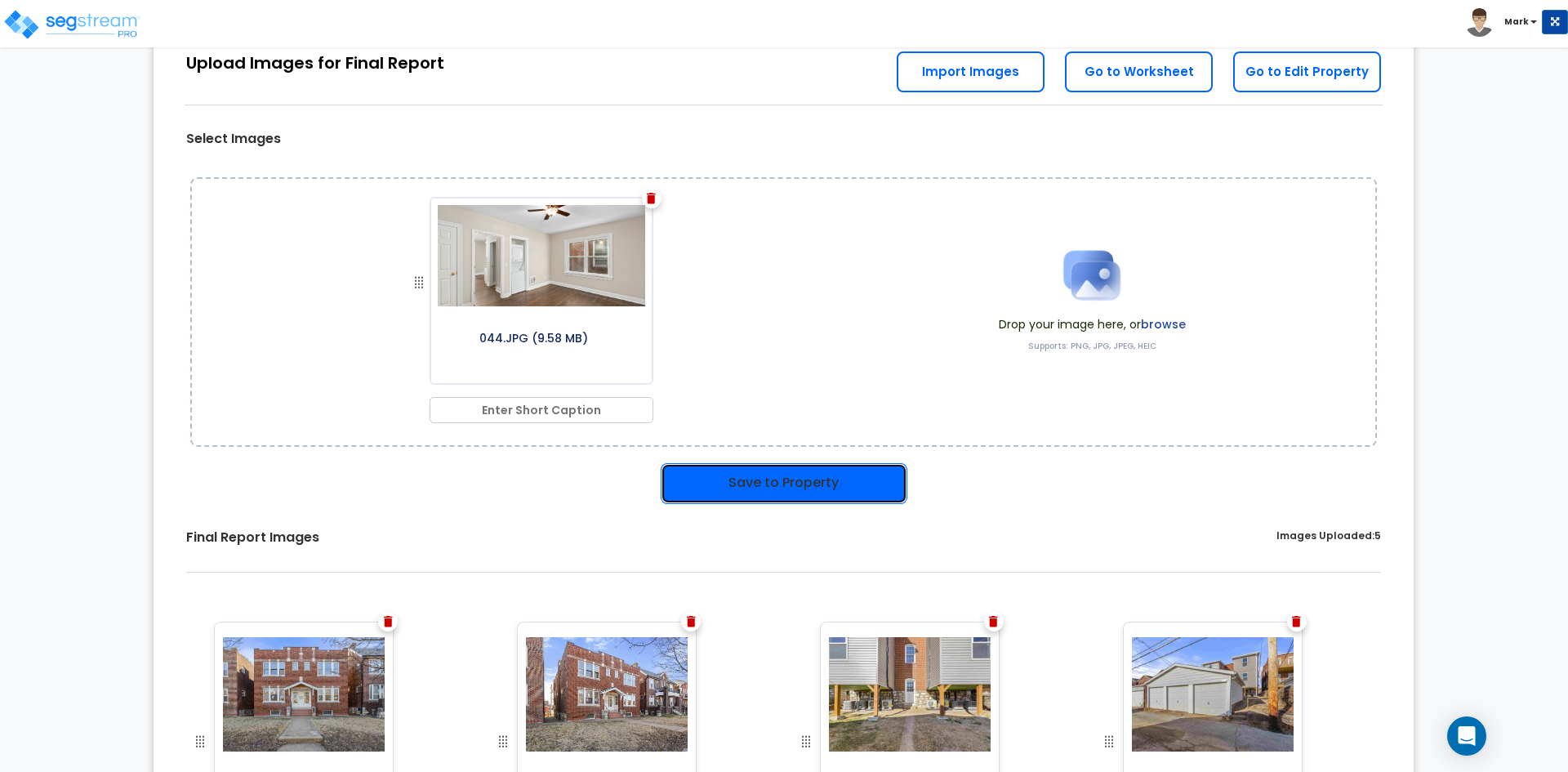
click at [836, 477] on button "Save to Property" at bounding box center [784, 483] width 247 height 40
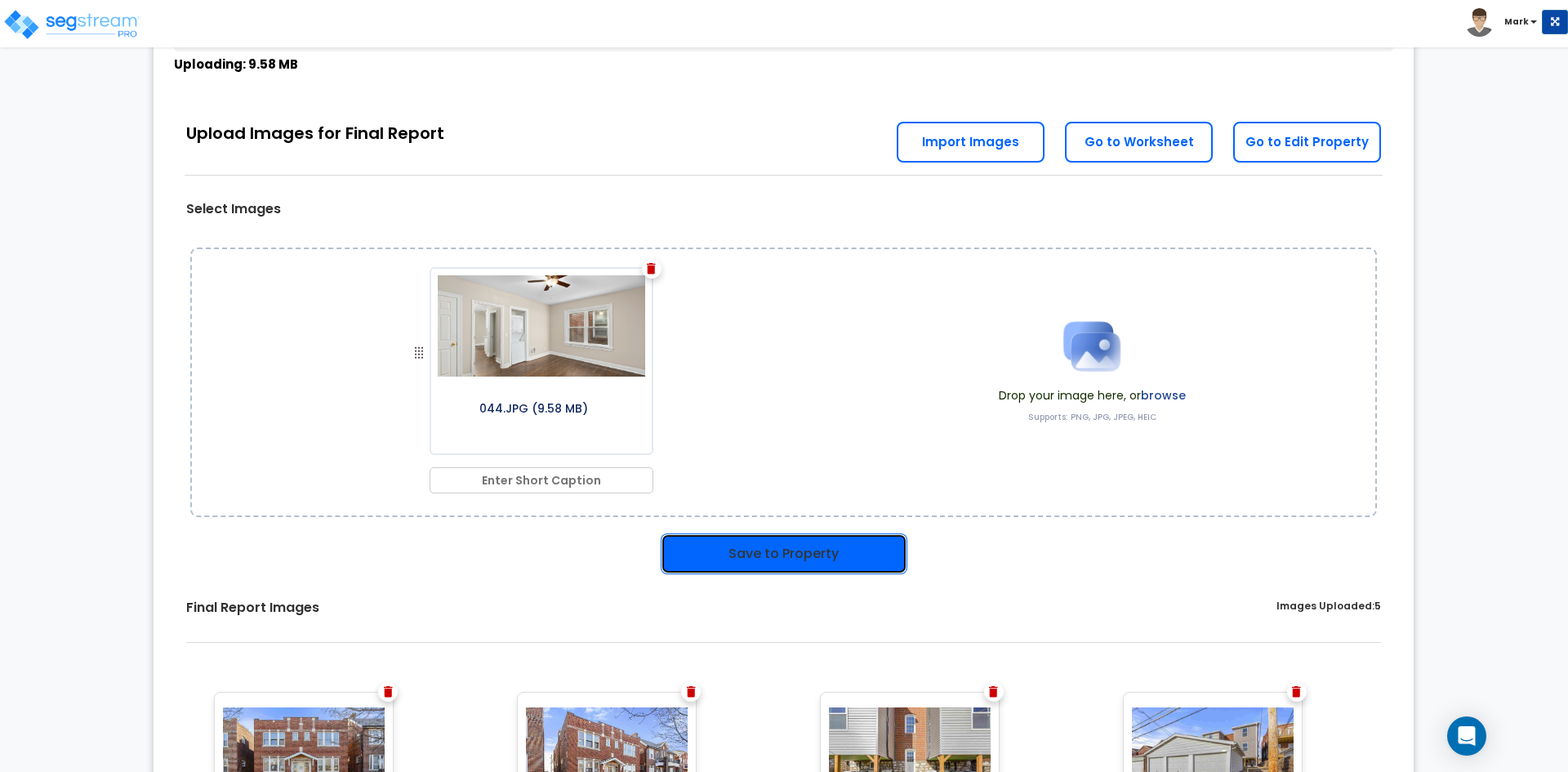
scroll to position [140, 0]
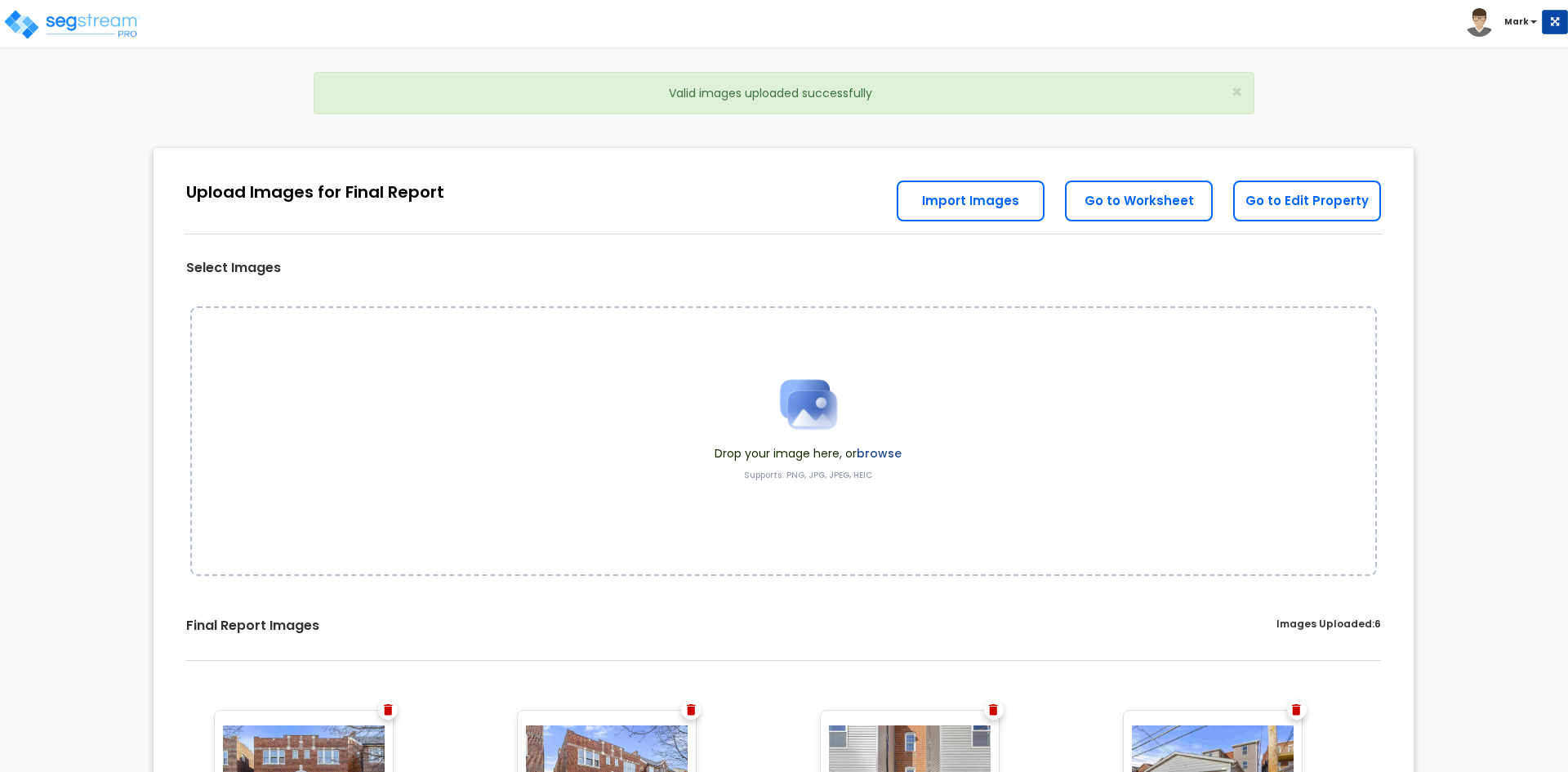
scroll to position [129, 0]
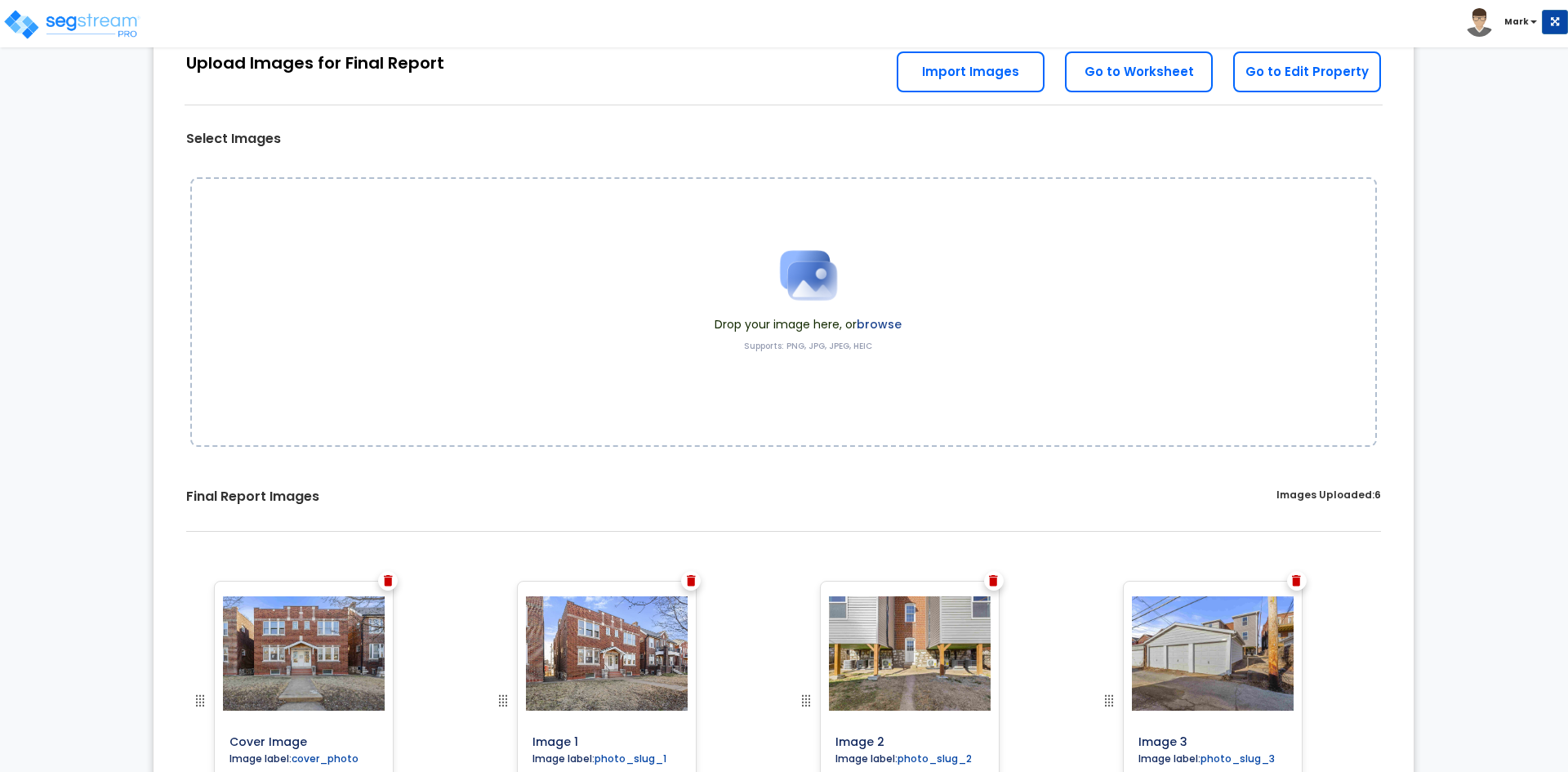
click at [880, 324] on label "browse" at bounding box center [879, 324] width 45 height 17
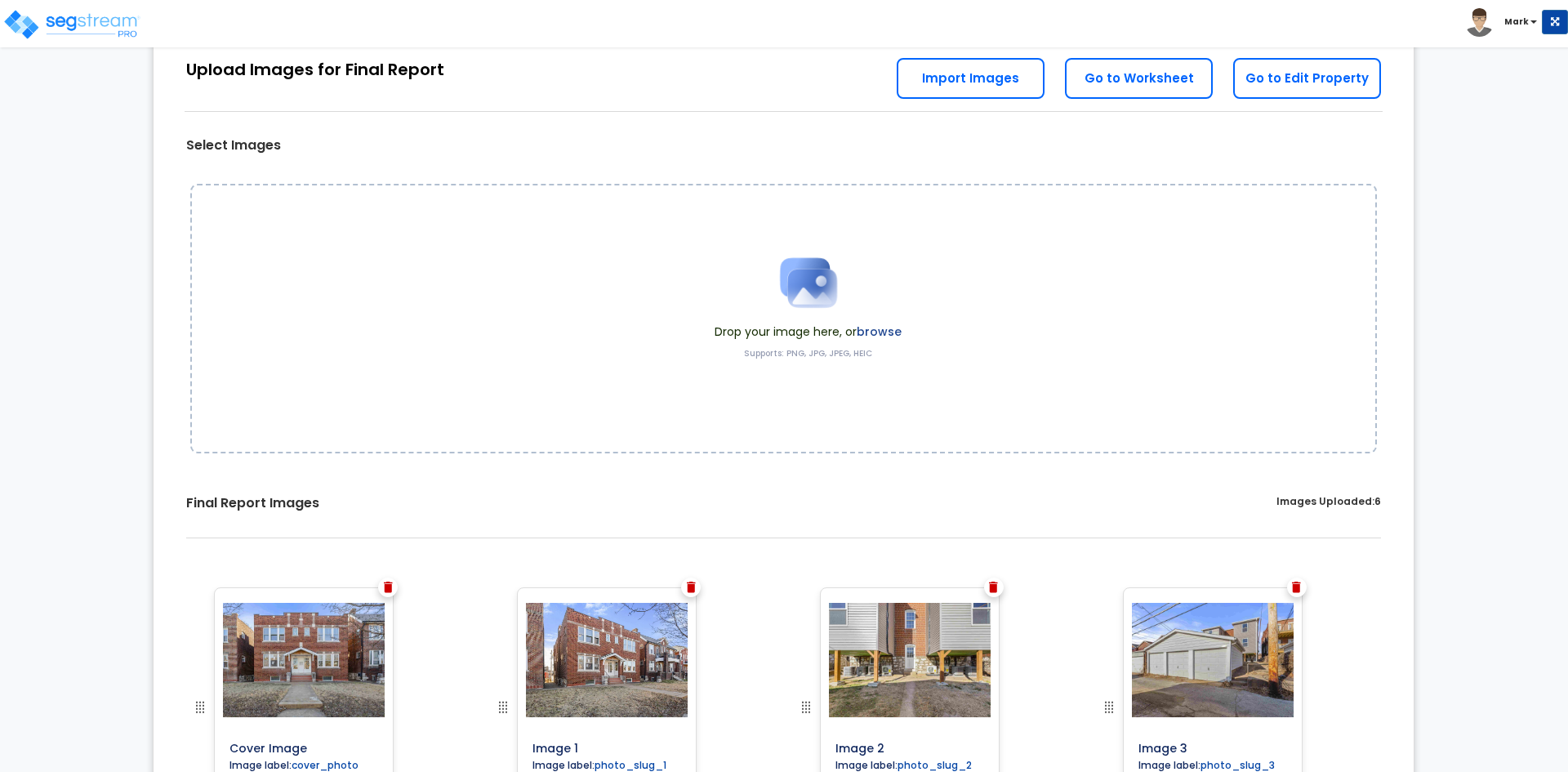
scroll to position [70, 0]
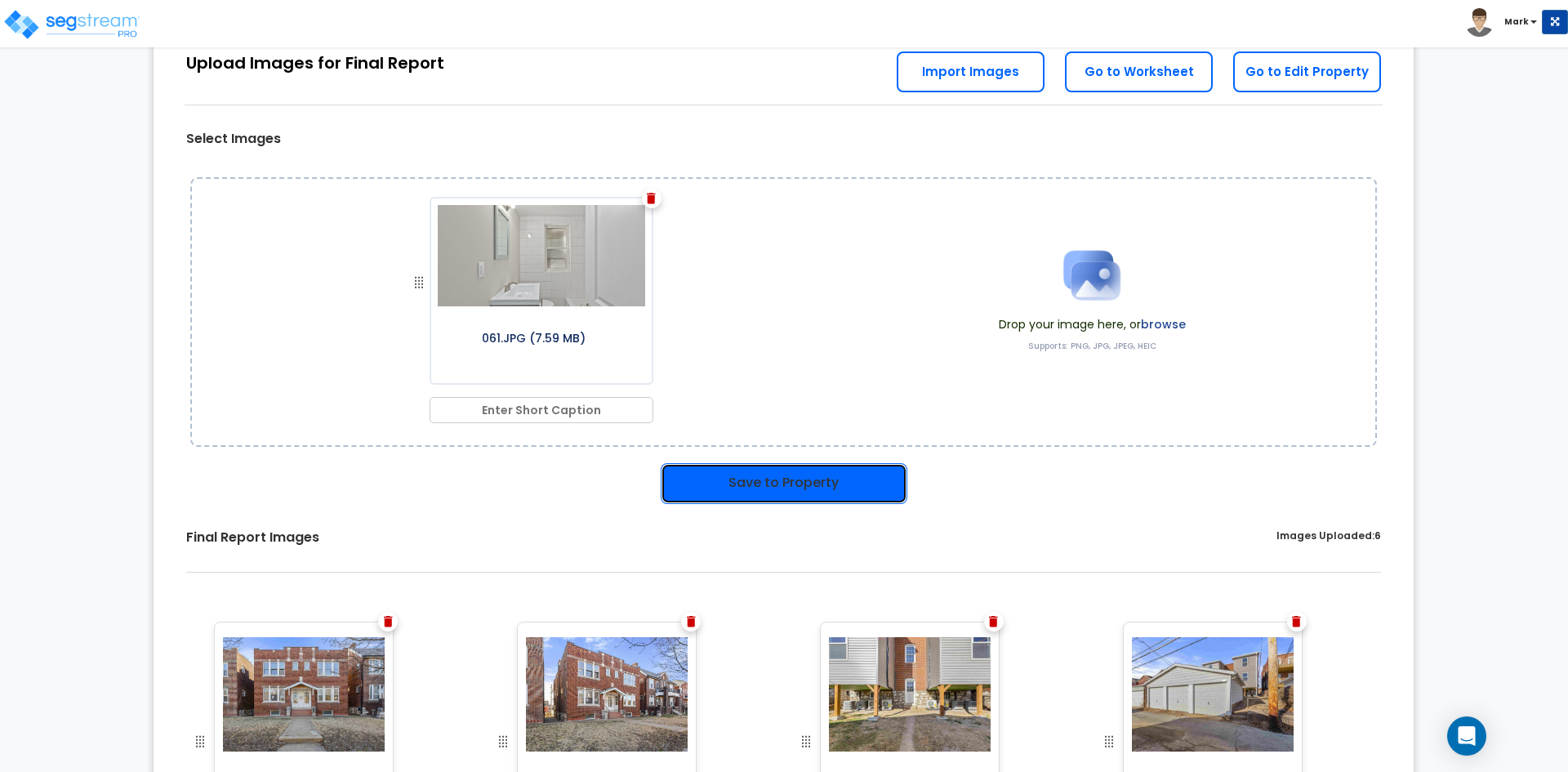
click at [770, 490] on button "Save to Property" at bounding box center [784, 483] width 247 height 40
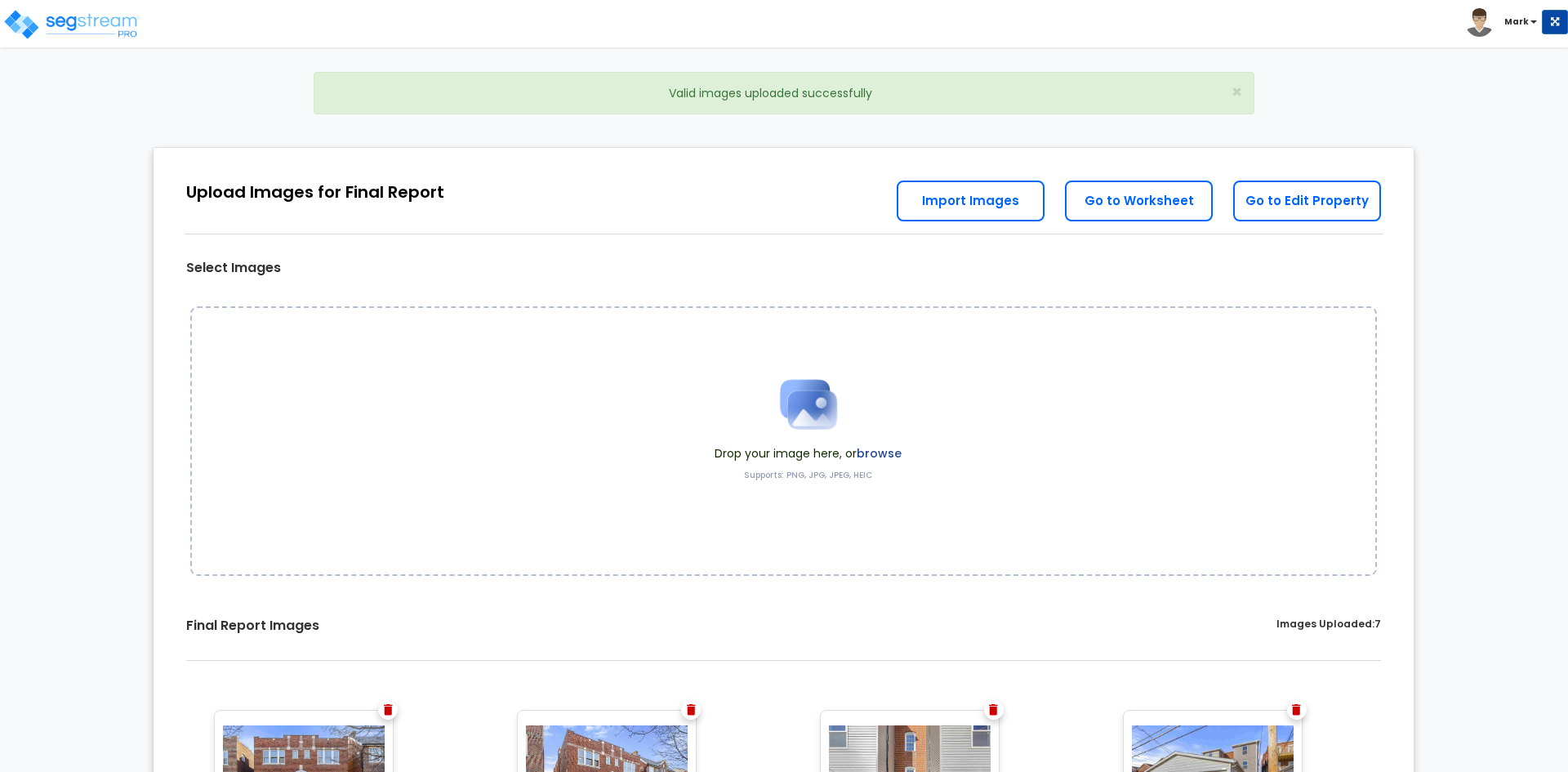
scroll to position [129, 0]
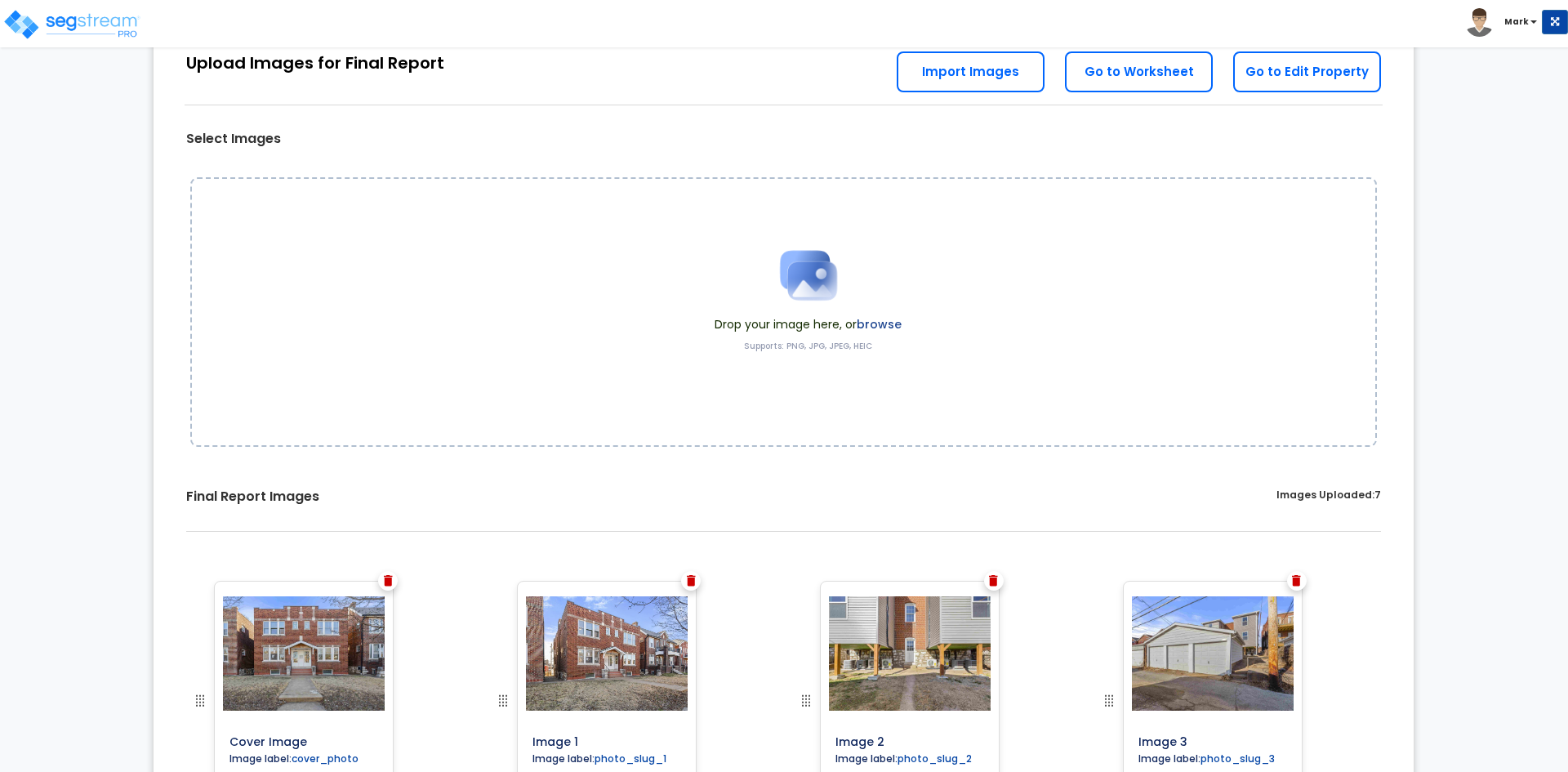
click at [882, 324] on label "browse" at bounding box center [879, 324] width 45 height 17
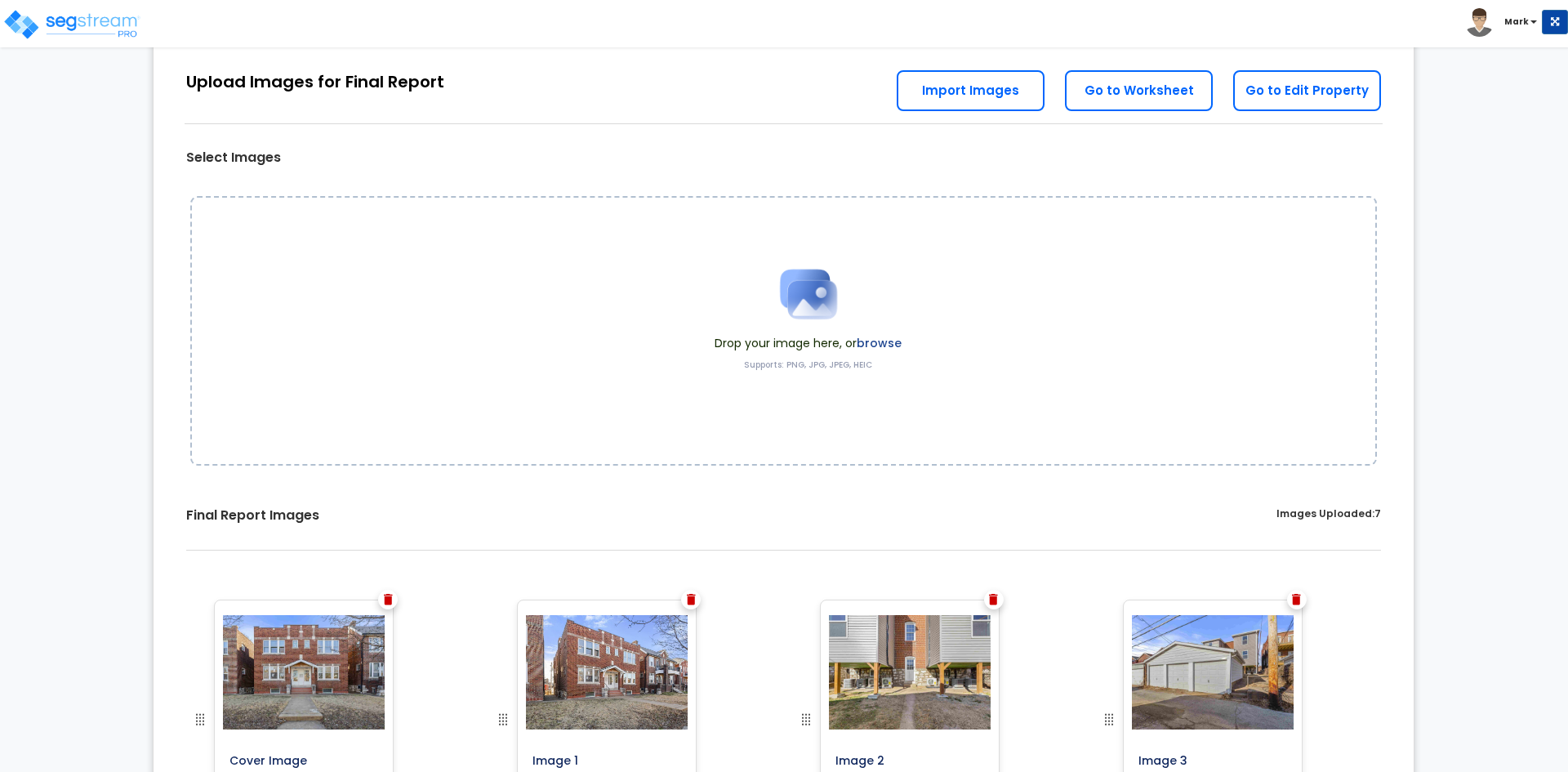
scroll to position [70, 0]
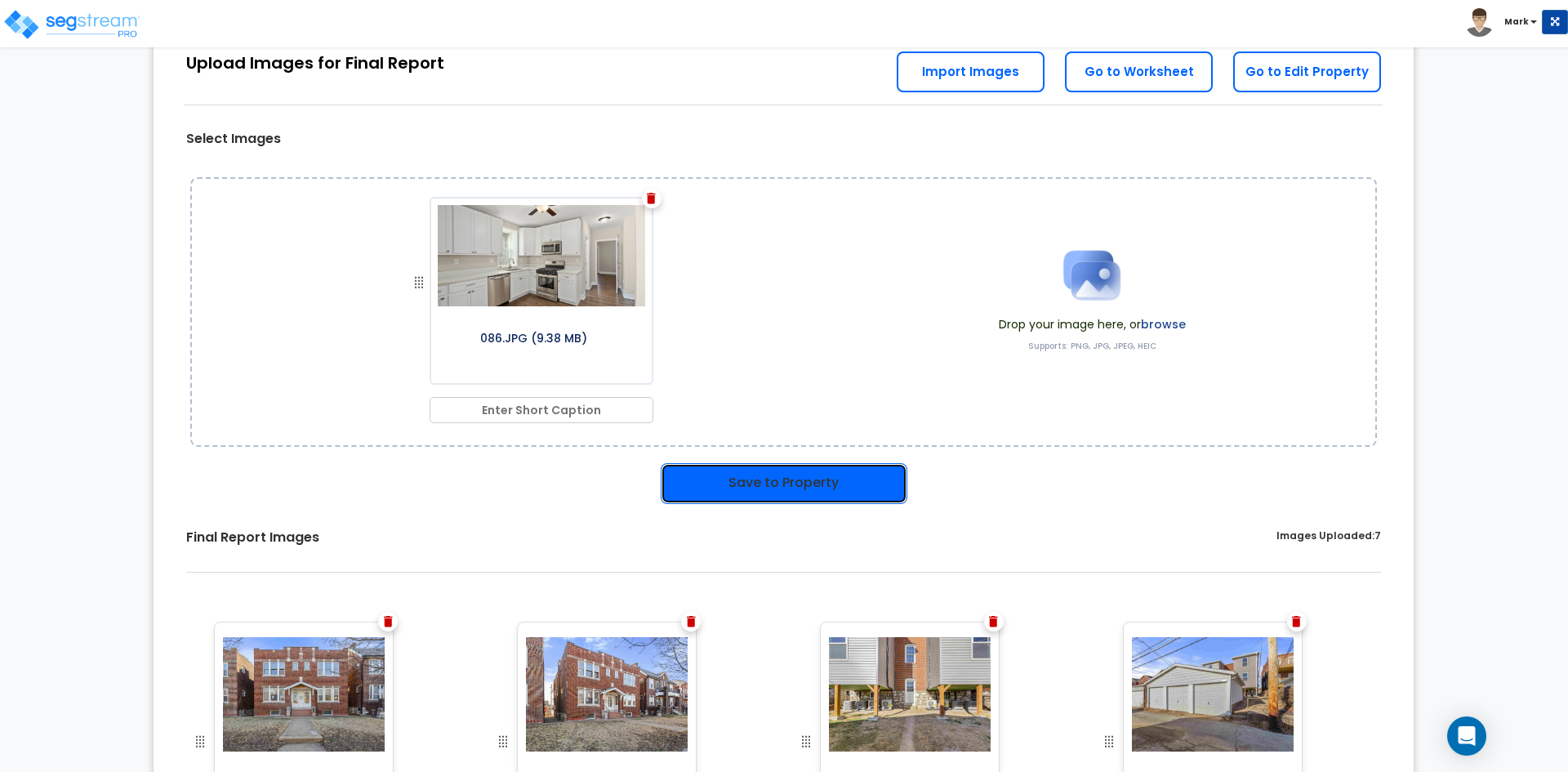
click at [844, 486] on button "Save to Property" at bounding box center [784, 483] width 247 height 40
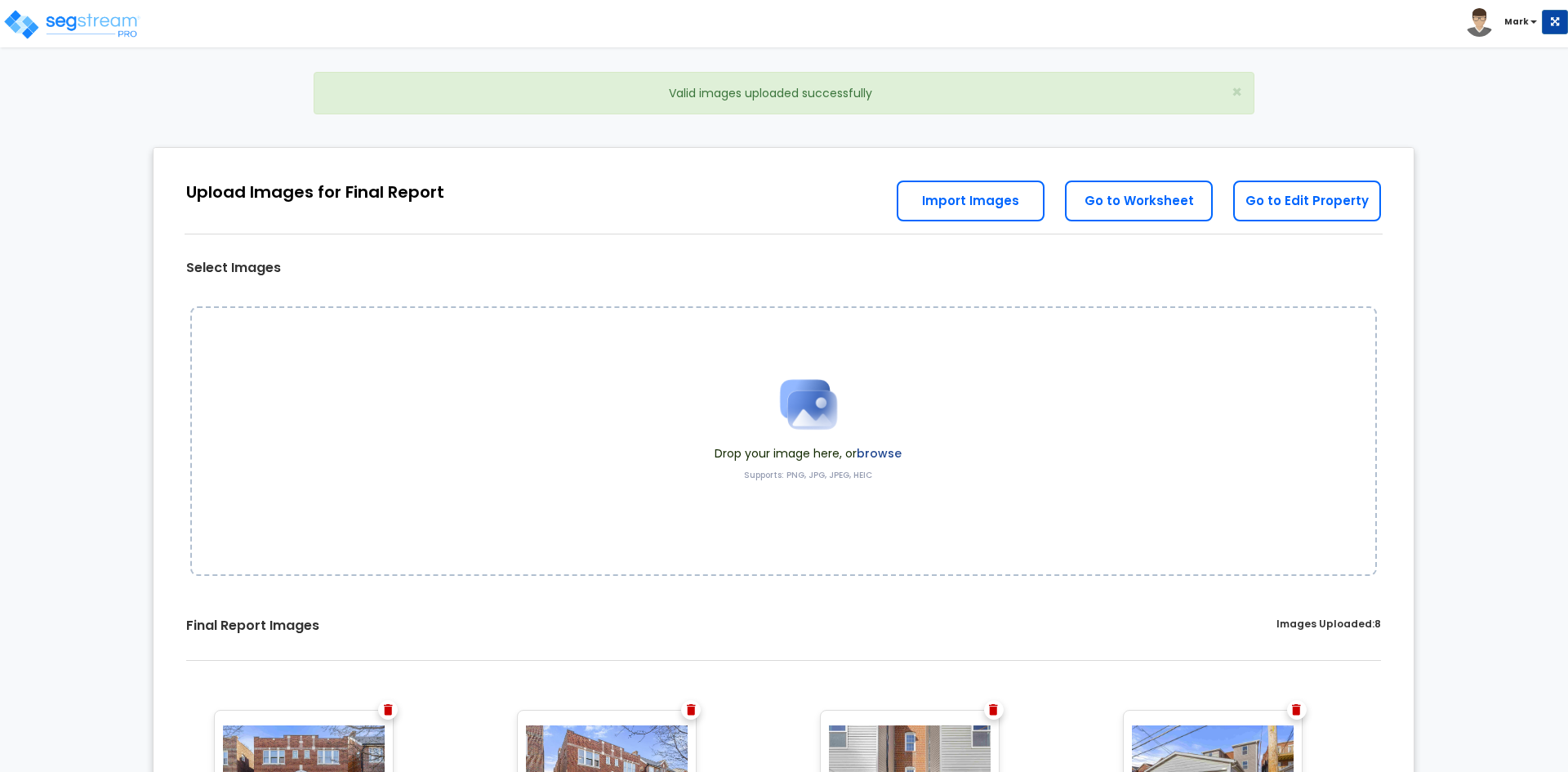
scroll to position [129, 0]
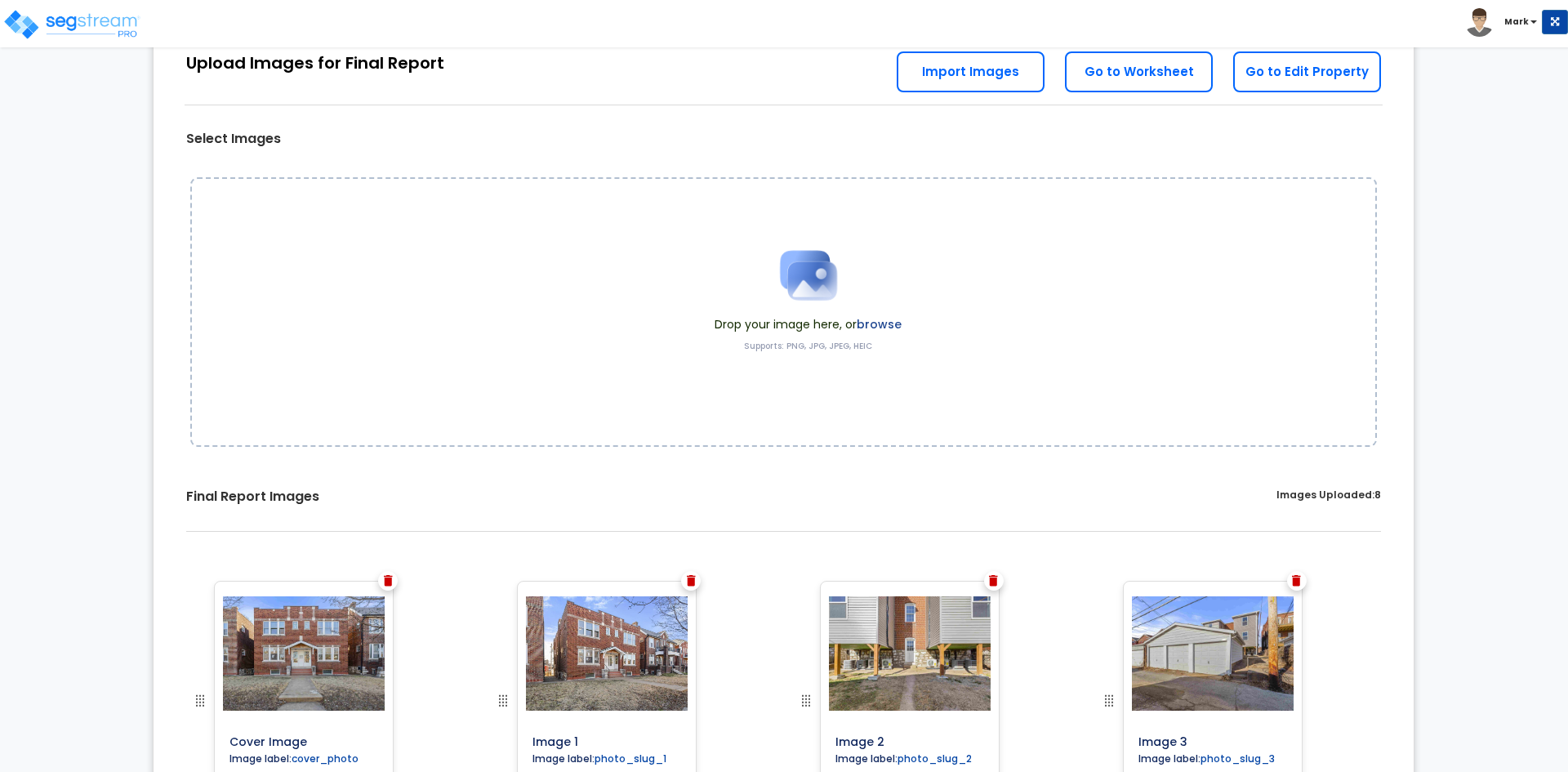
click at [879, 323] on label "browse" at bounding box center [879, 324] width 45 height 17
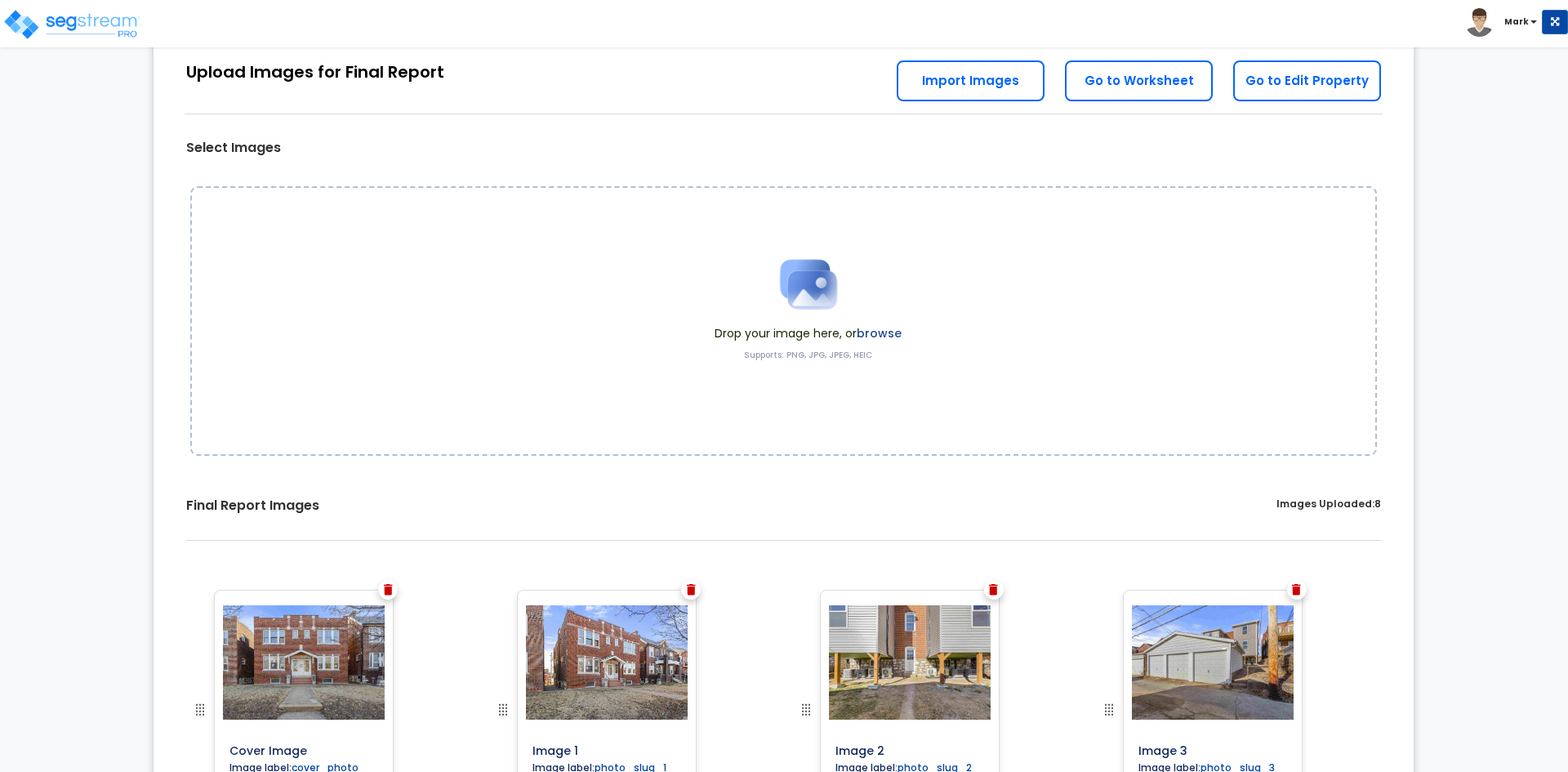
scroll to position [70, 0]
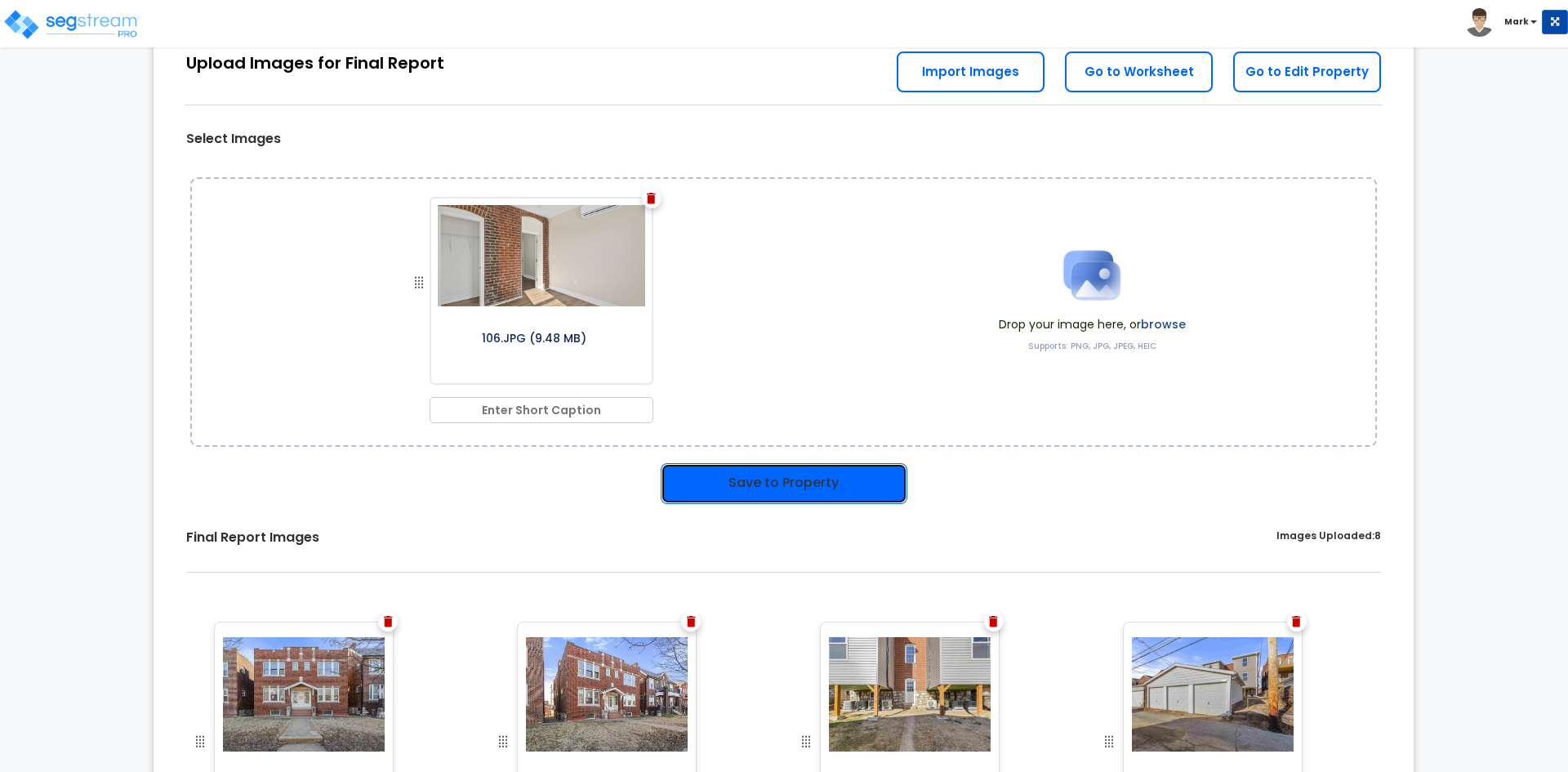
click at [814, 476] on button "Save to Property" at bounding box center [784, 483] width 247 height 40
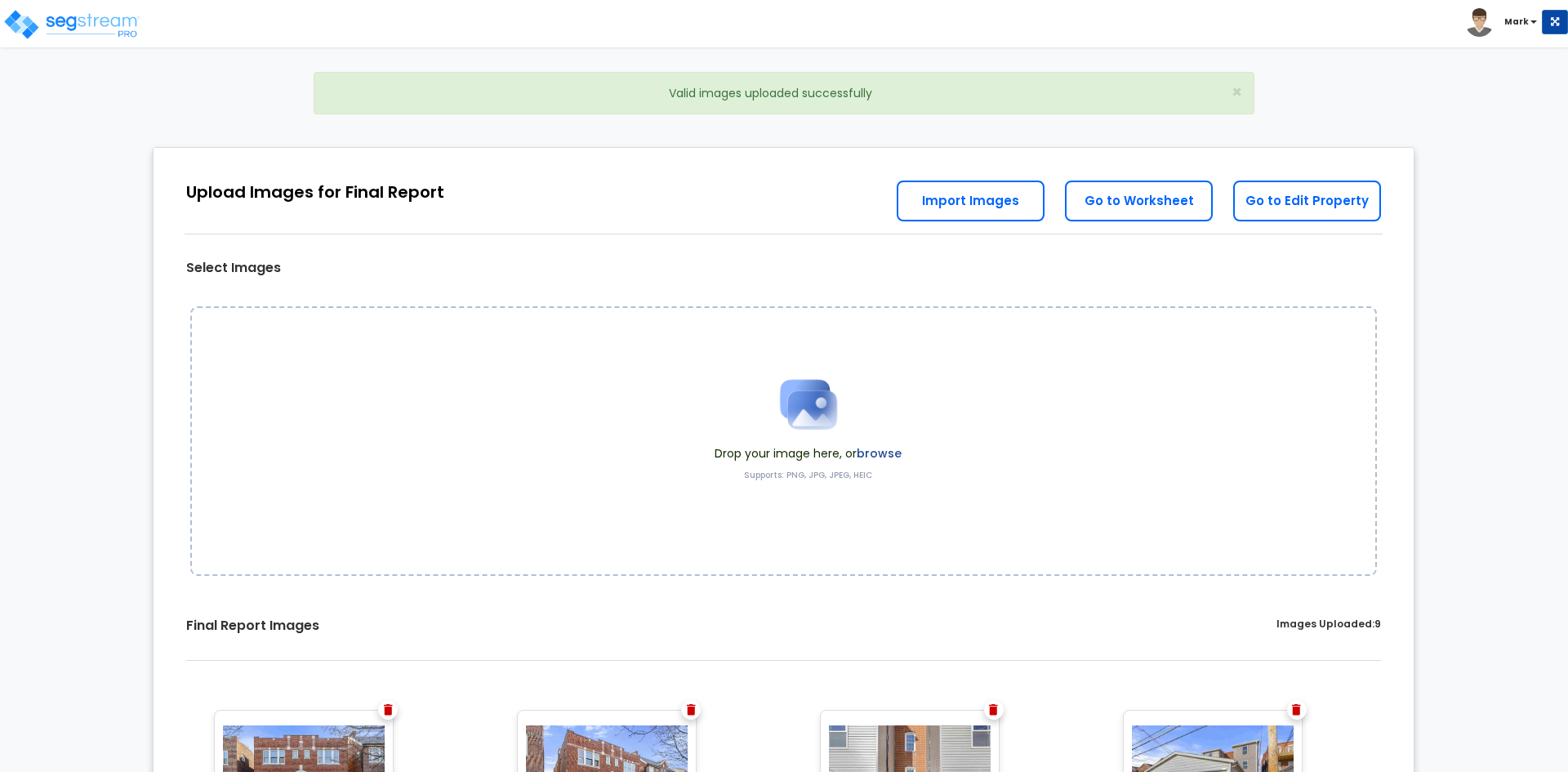
scroll to position [129, 0]
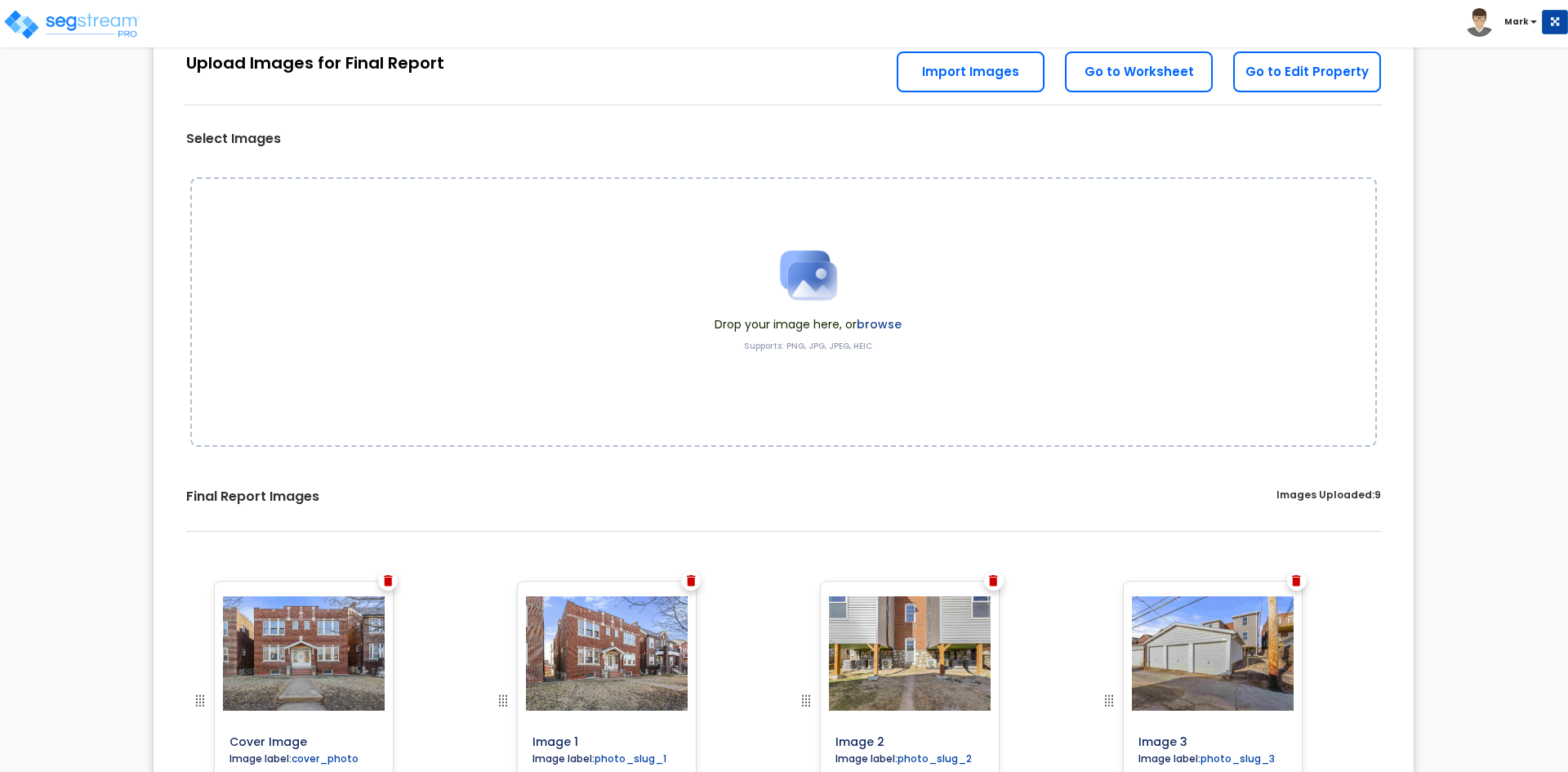
click at [877, 325] on label "browse" at bounding box center [879, 324] width 45 height 17
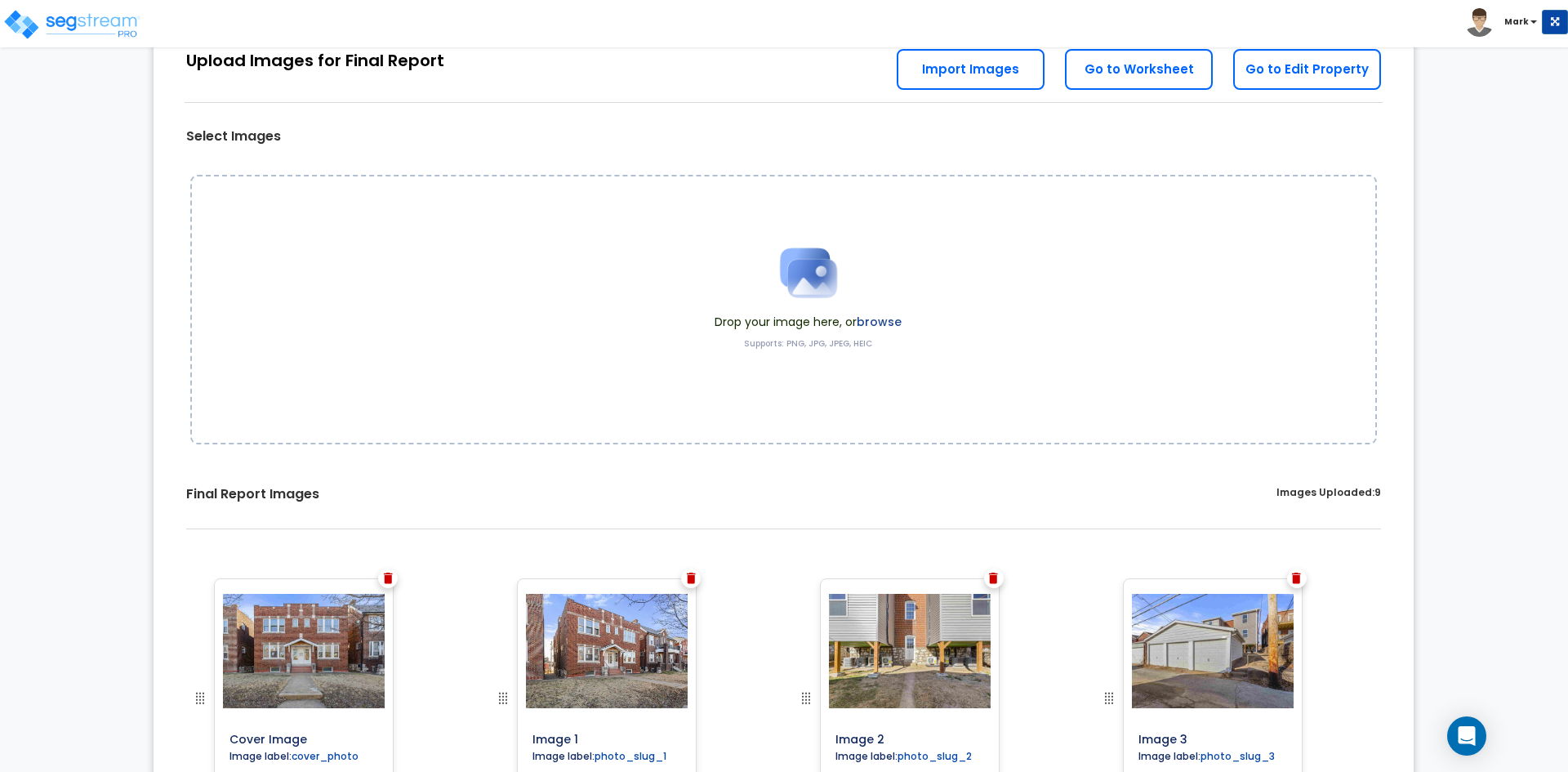
scroll to position [70, 0]
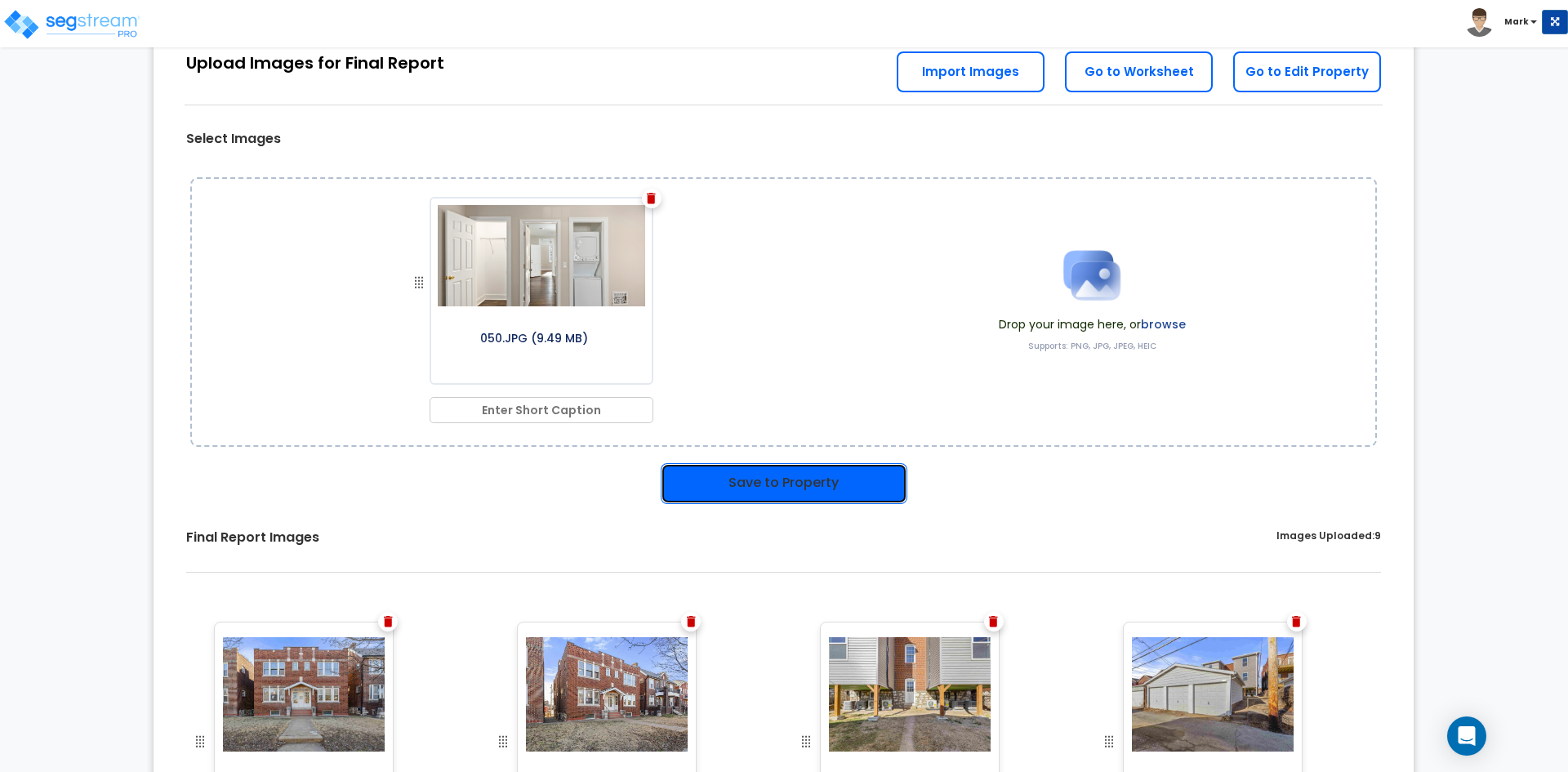
click at [851, 473] on button "Save to Property" at bounding box center [784, 483] width 247 height 40
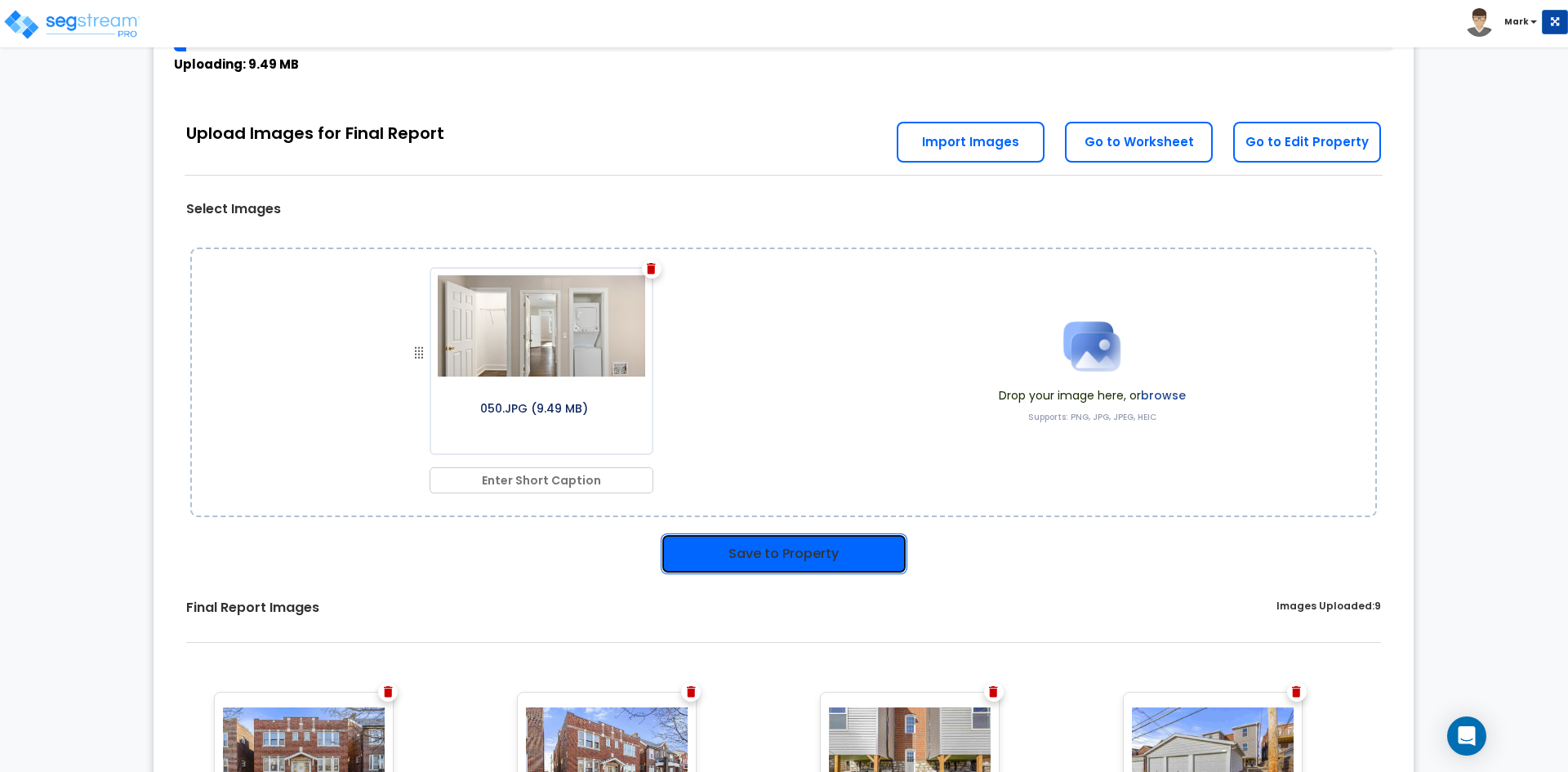
scroll to position [140, 0]
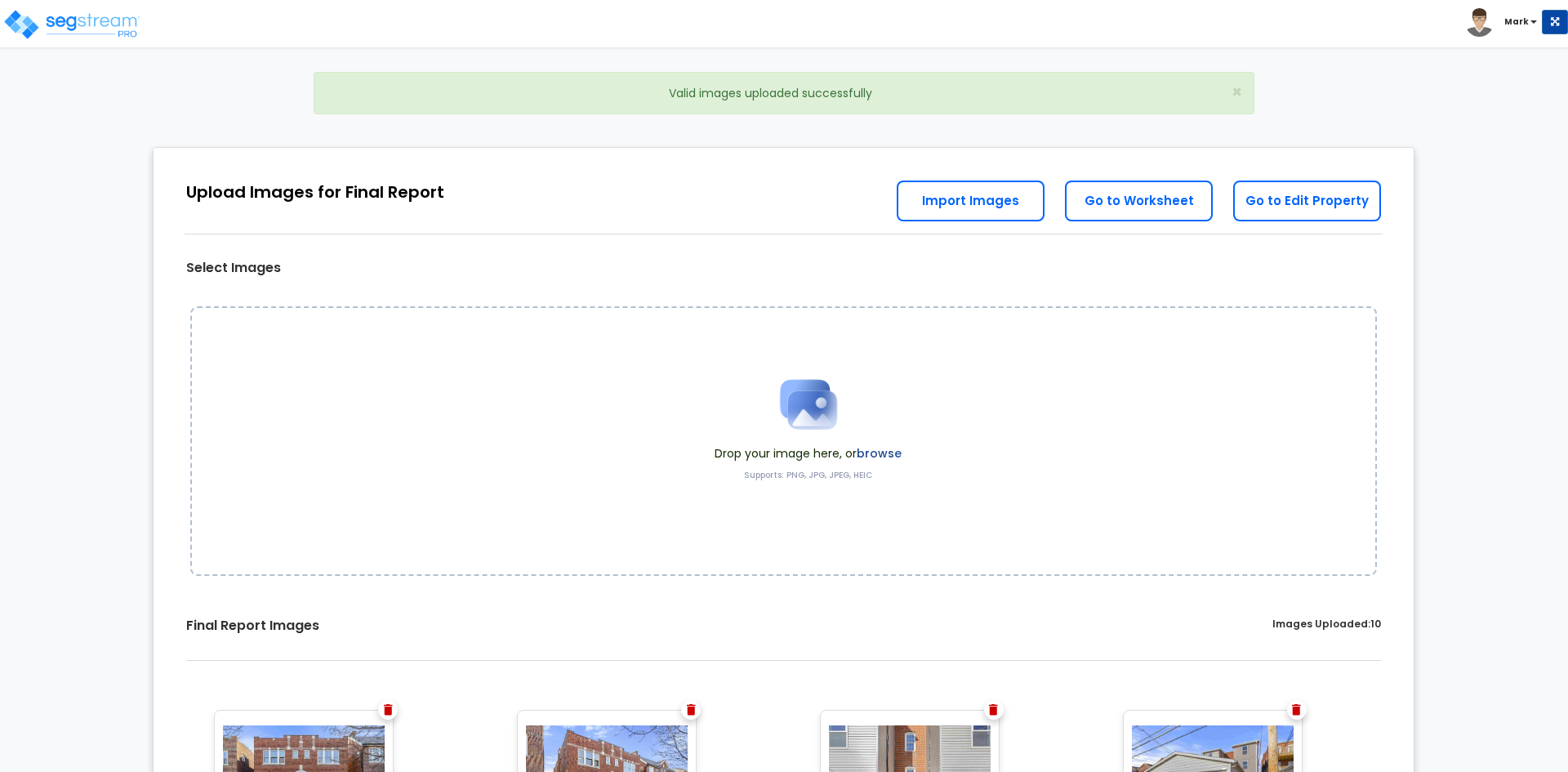
scroll to position [129, 0]
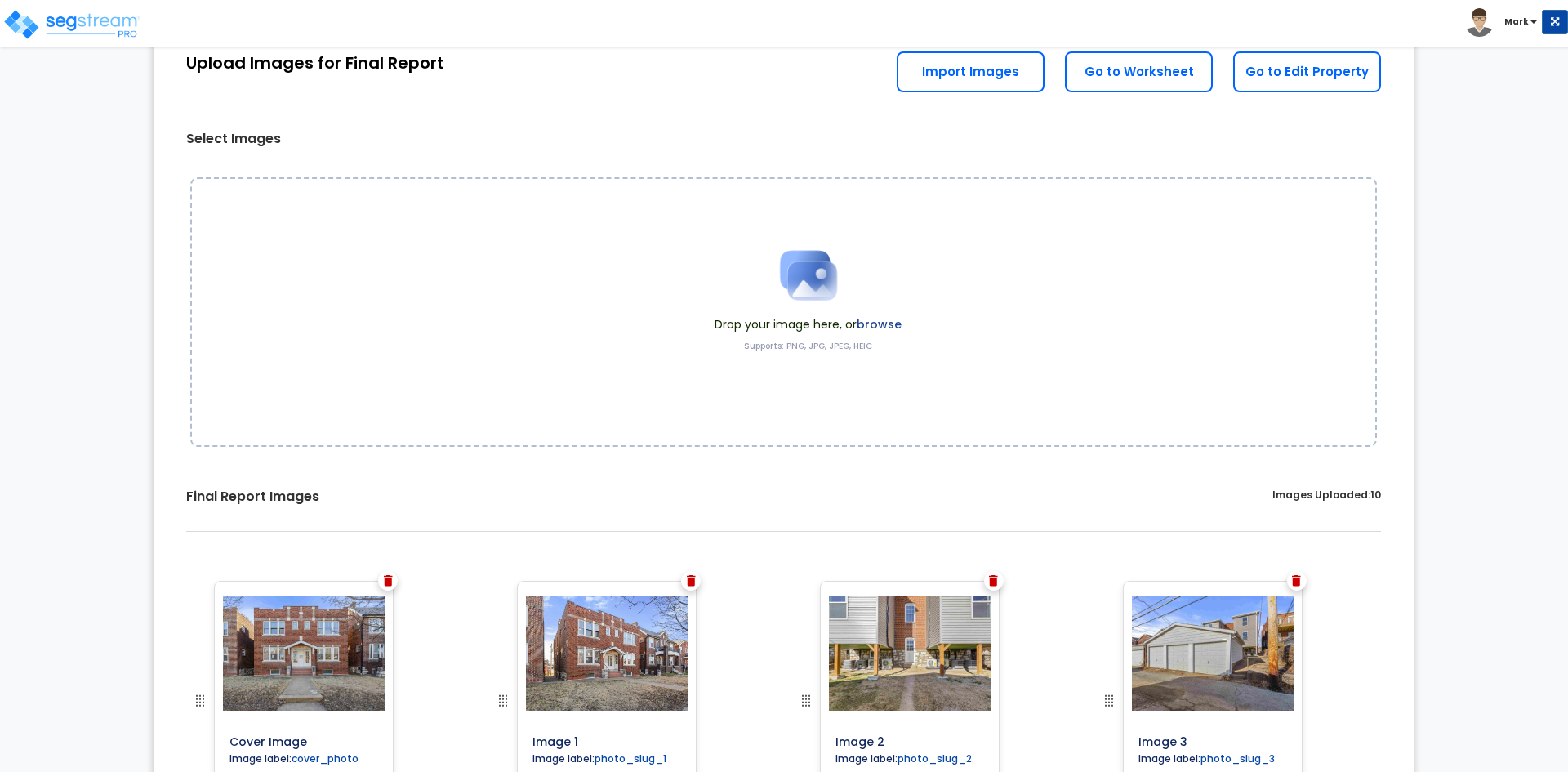
click at [903, 320] on div "Drop your image here, or browse Supports: PNG, JPG, JPEG, HEIC" at bounding box center [808, 312] width 211 height 154
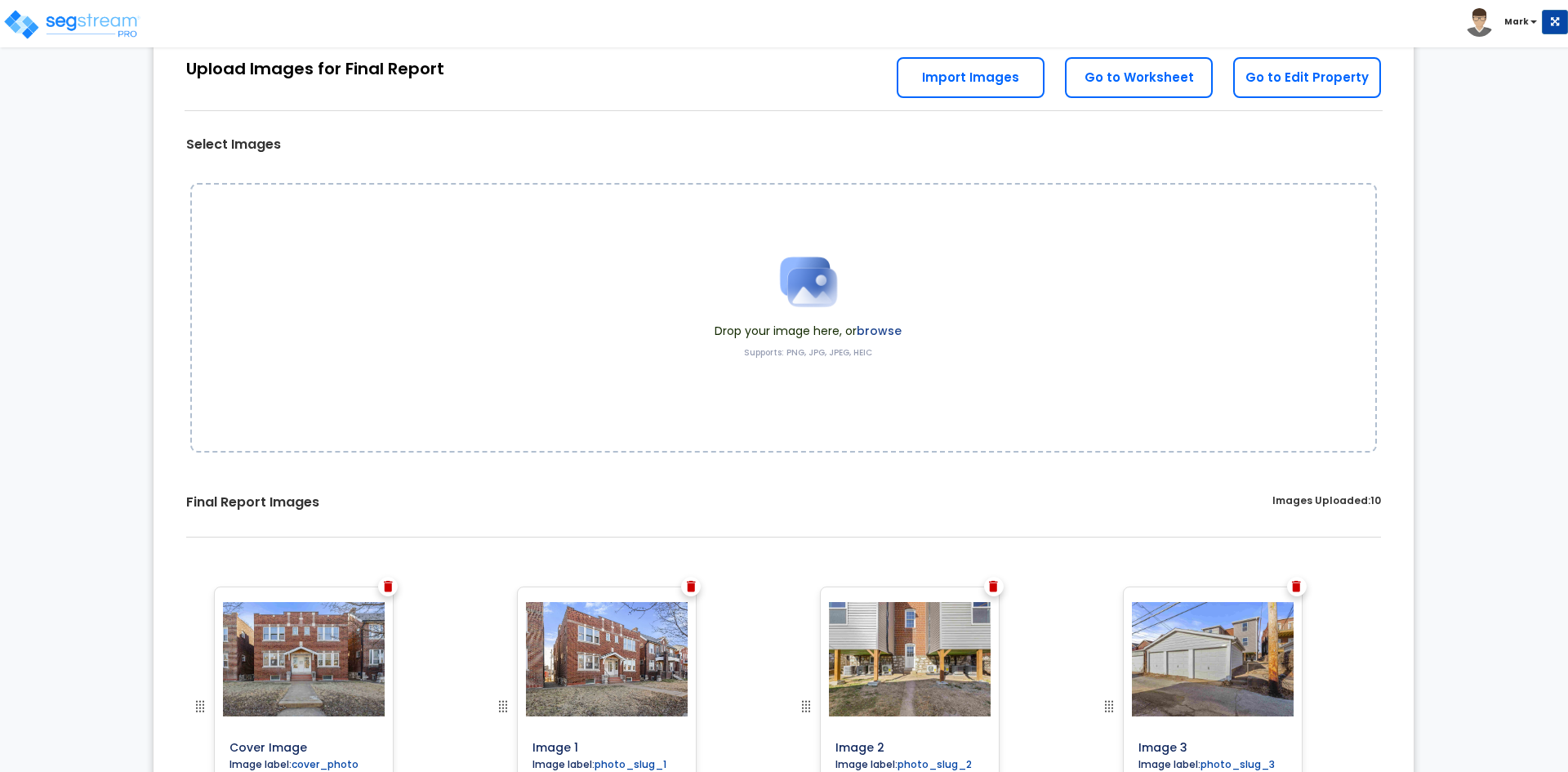
scroll to position [70, 0]
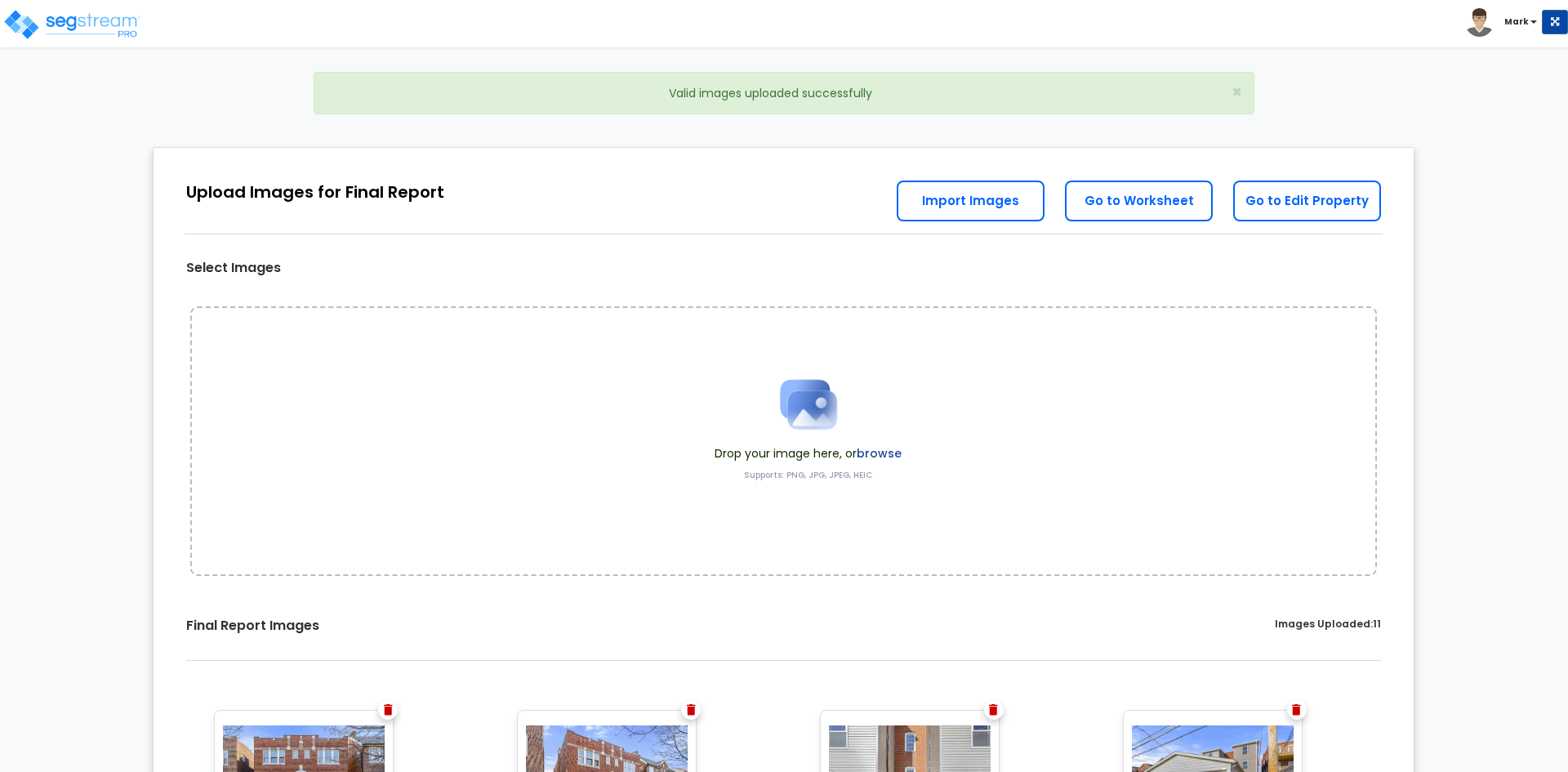
scroll to position [129, 0]
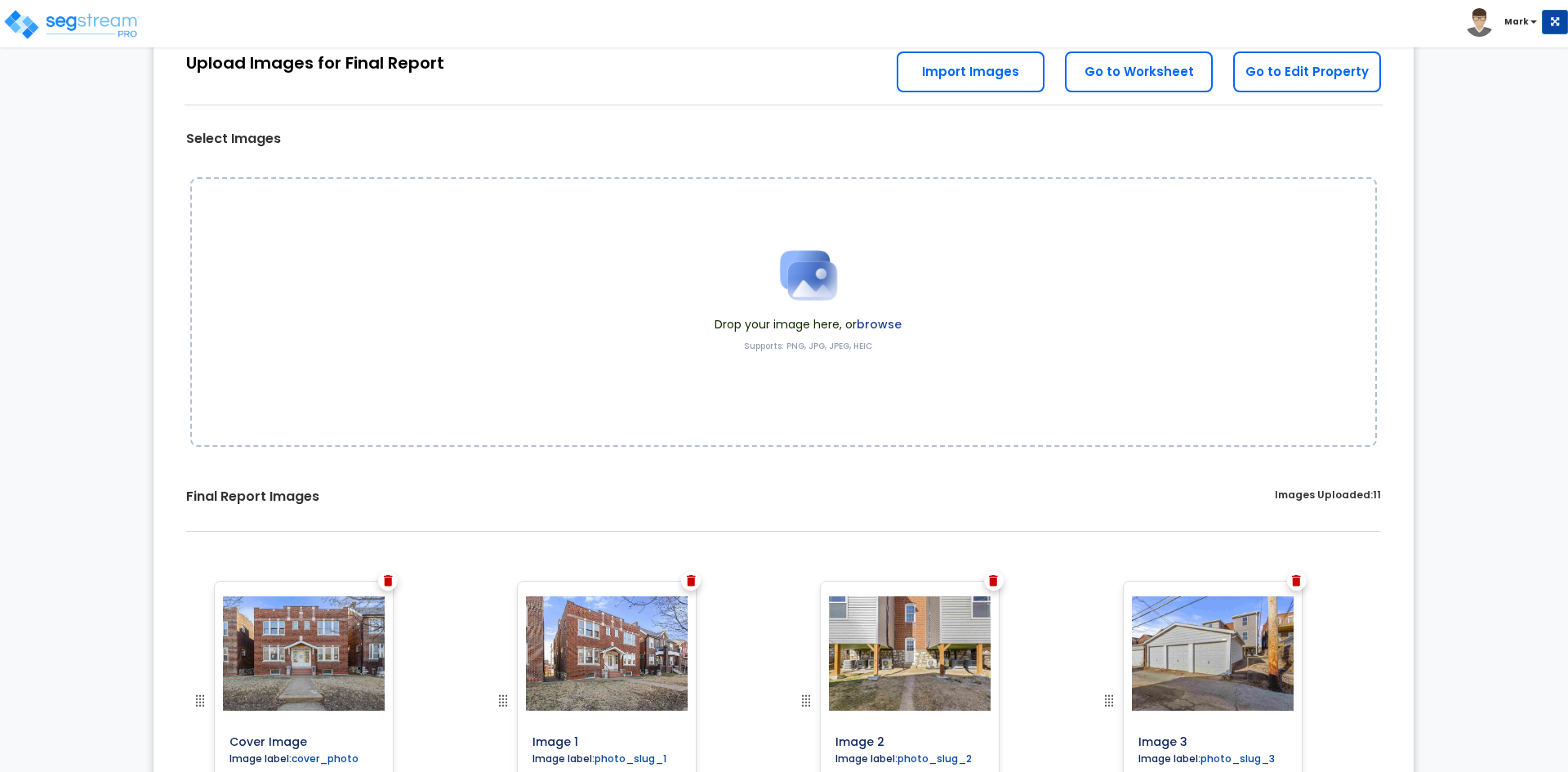
click at [888, 328] on label "browse" at bounding box center [879, 324] width 45 height 17
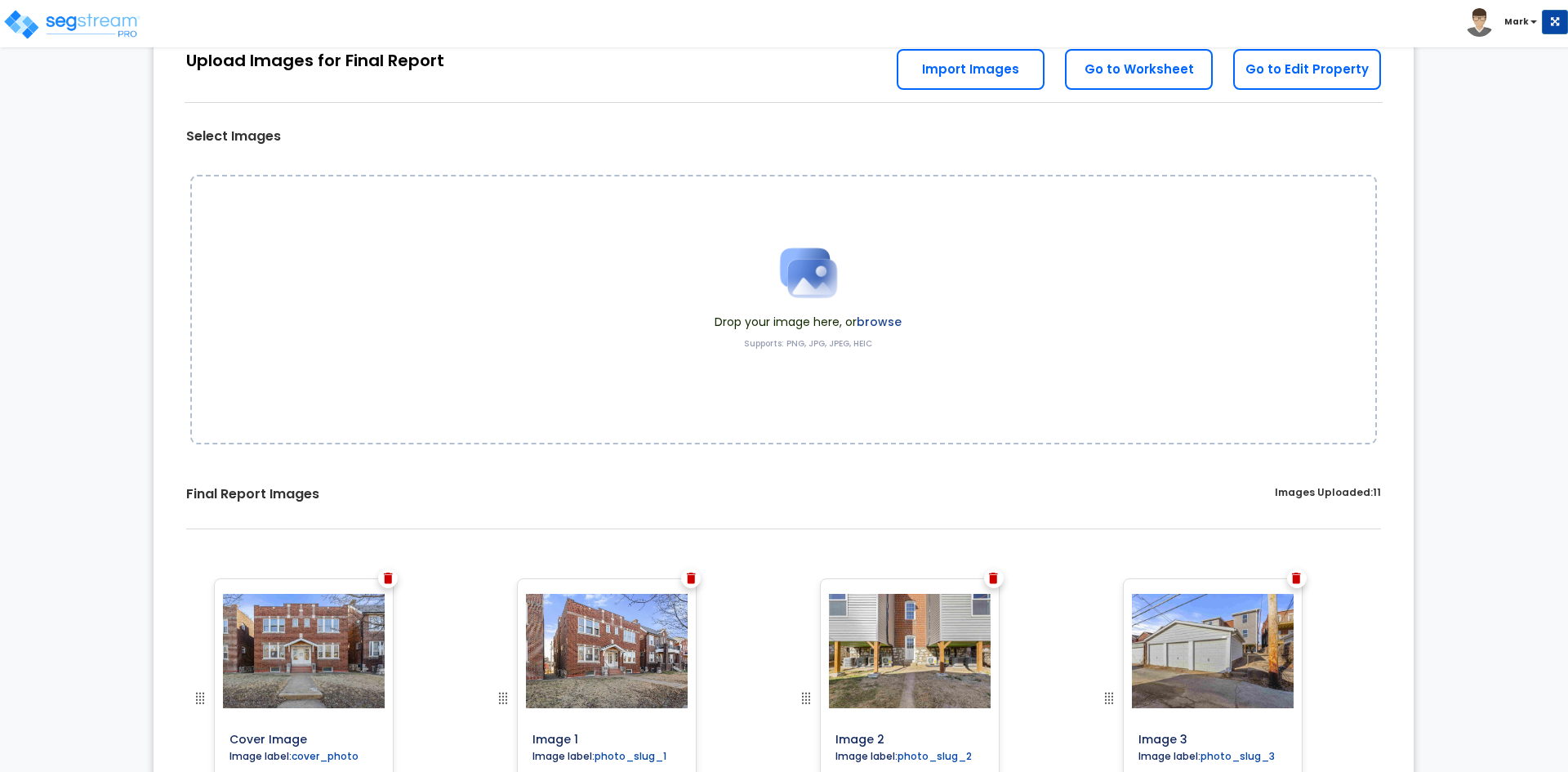
scroll to position [70, 0]
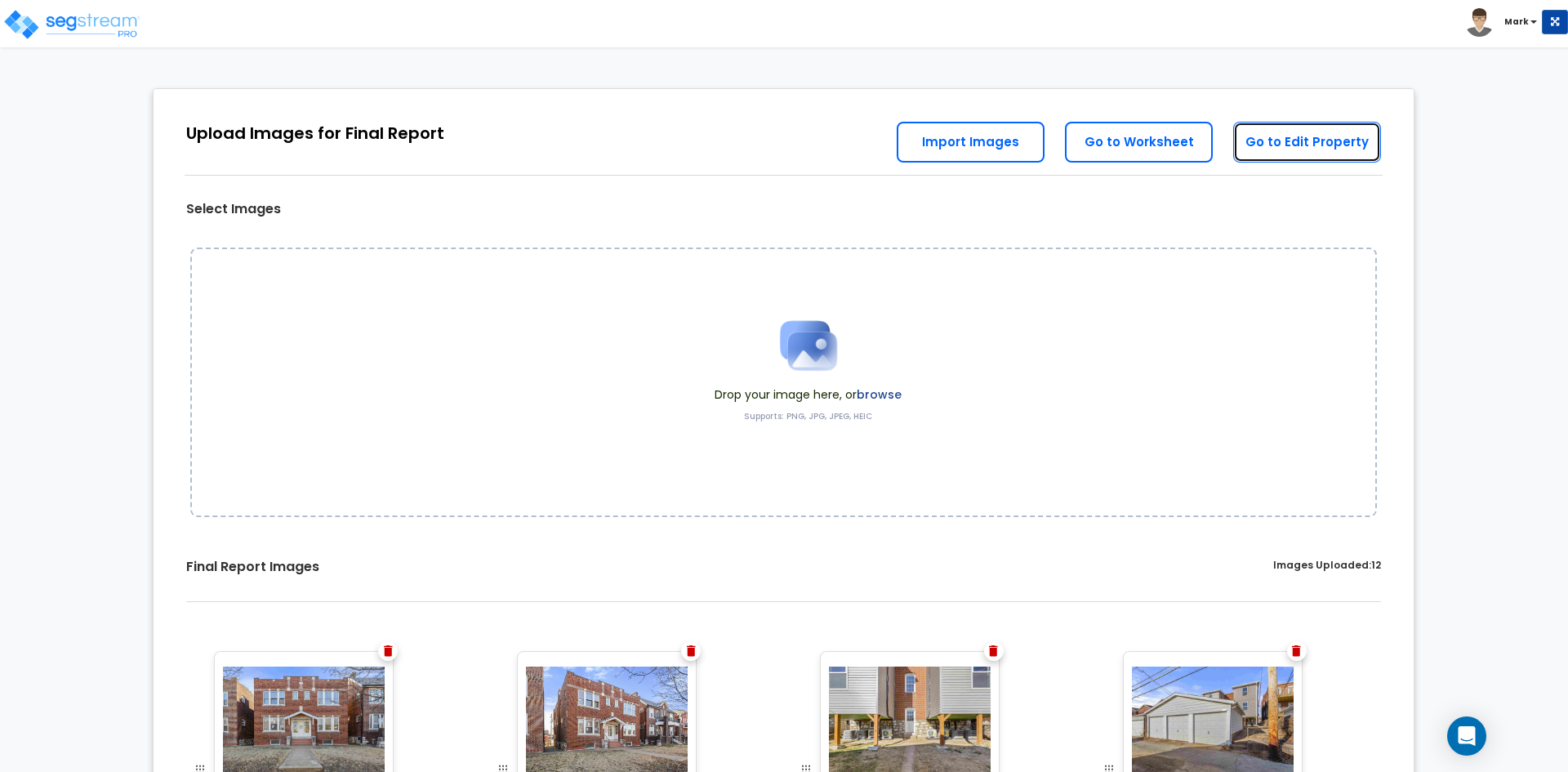
click at [1296, 144] on link "Go to Edit Property" at bounding box center [1307, 141] width 148 height 40
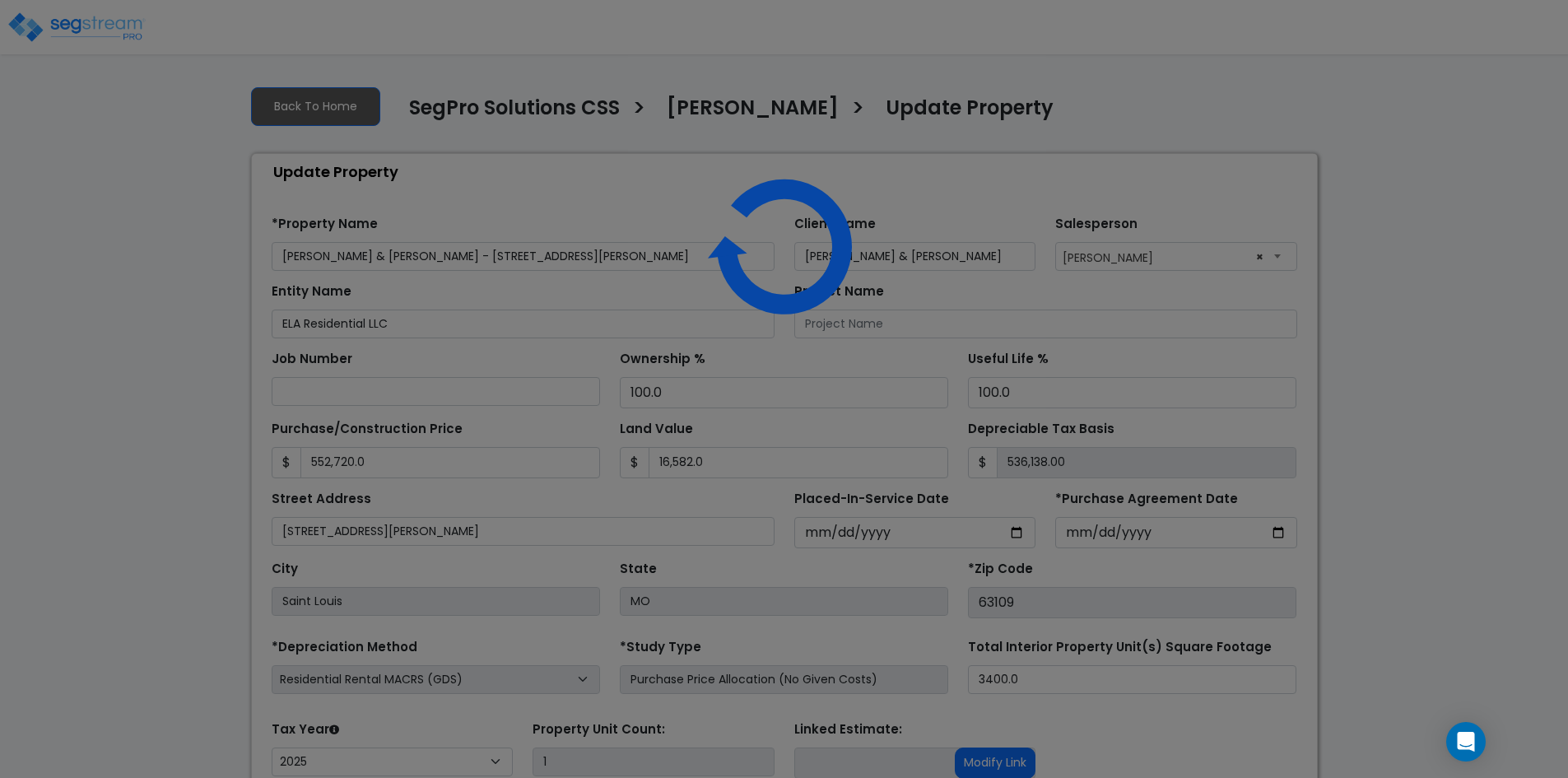
select select "2025"
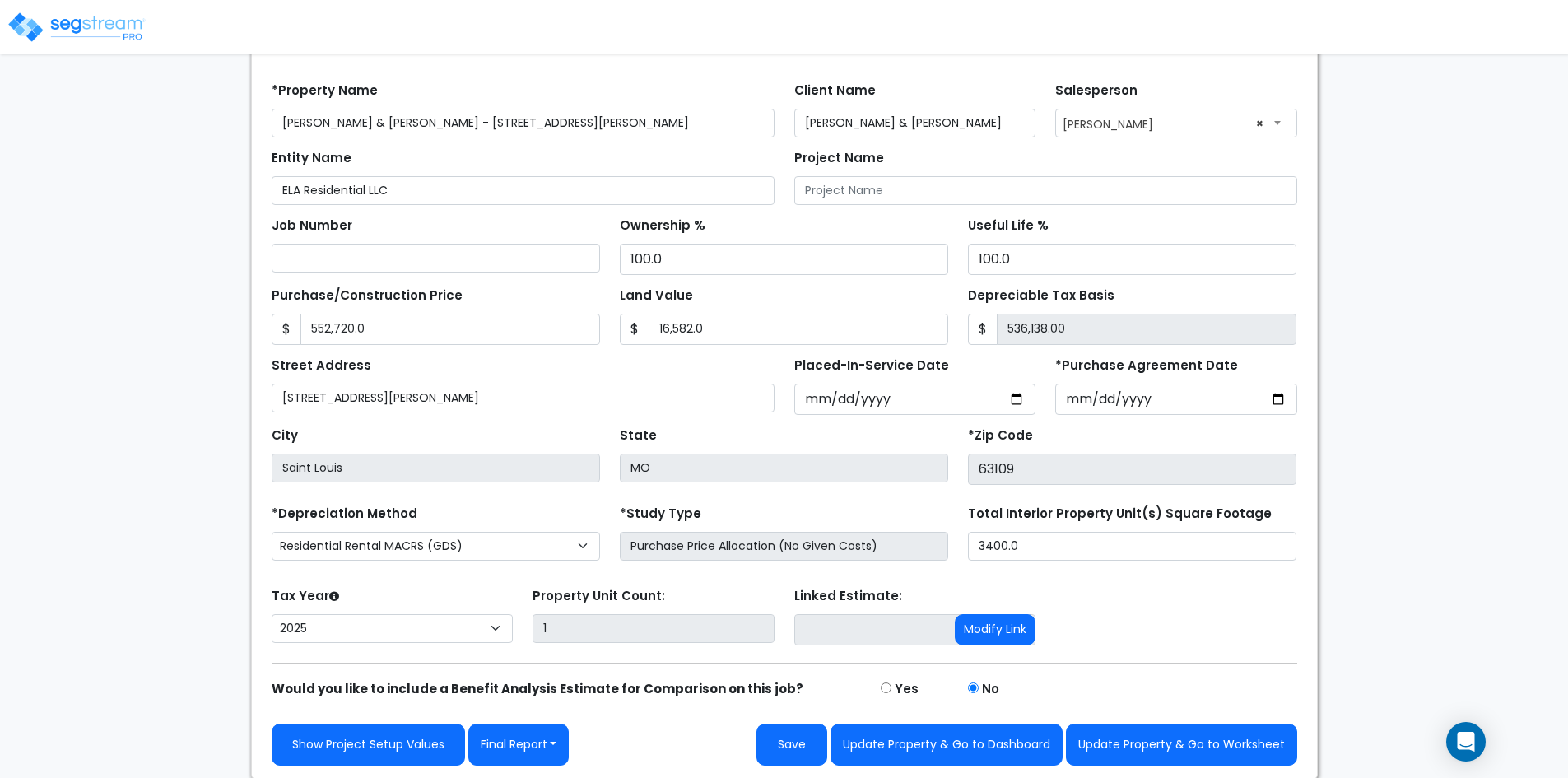
scroll to position [135, 0]
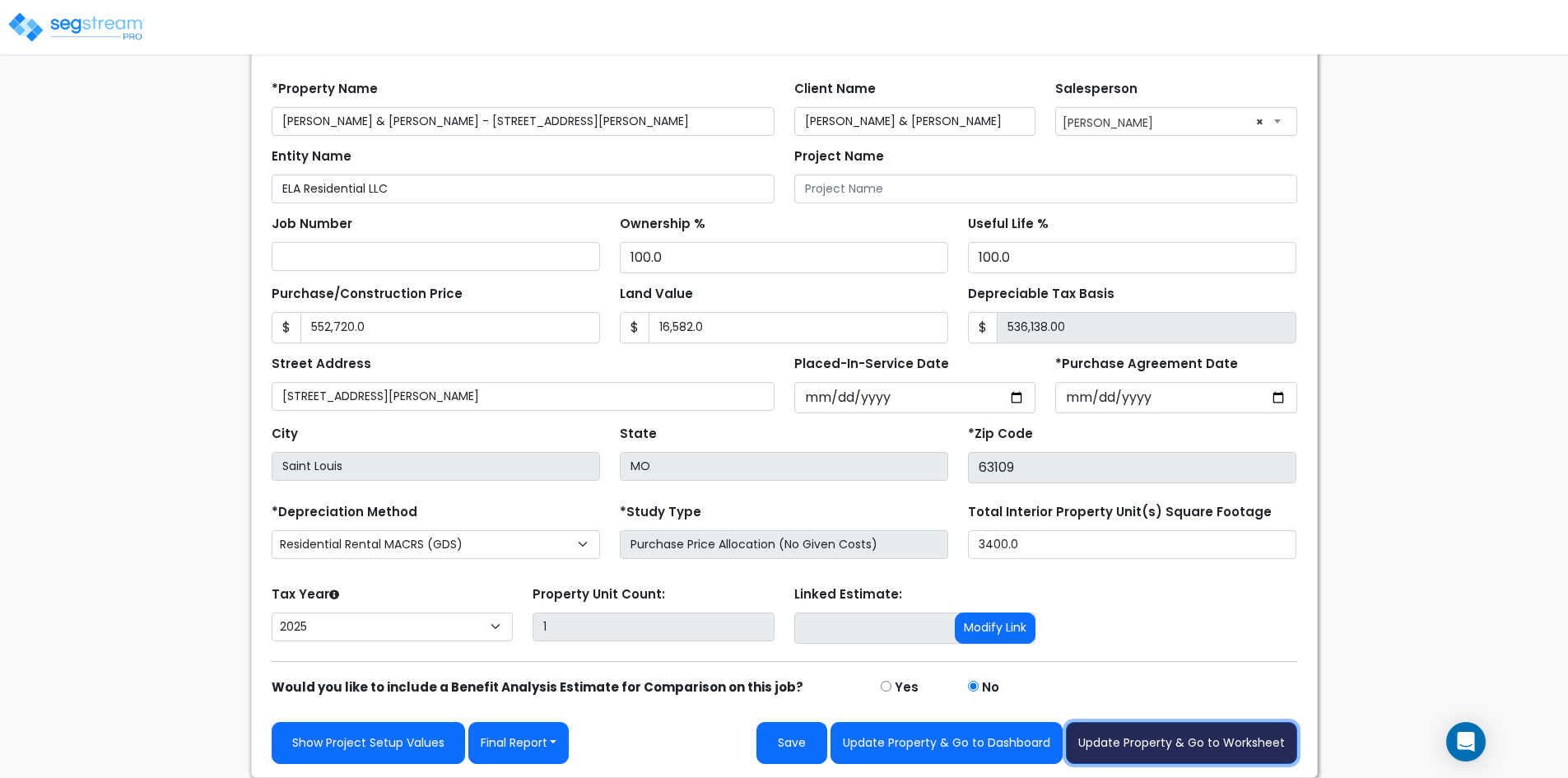
click at [1196, 733] on button "Update Property & Go to Worksheet" at bounding box center [1181, 743] width 232 height 42
type input "552720"
type input "16582"
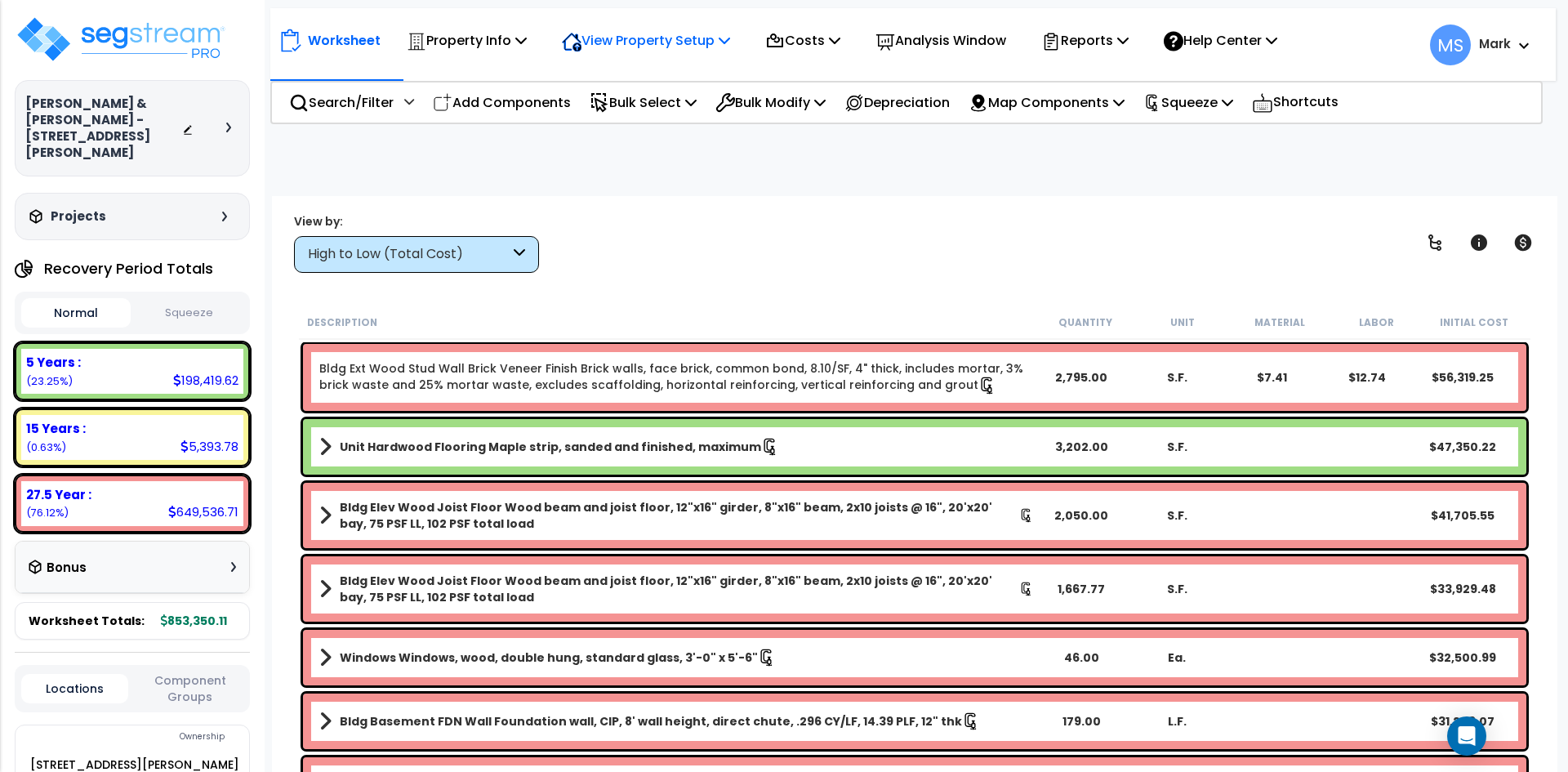
click at [527, 45] on p "View Property Setup" at bounding box center [467, 40] width 120 height 22
click at [655, 106] on link "View Questionnaire" at bounding box center [635, 112] width 162 height 33
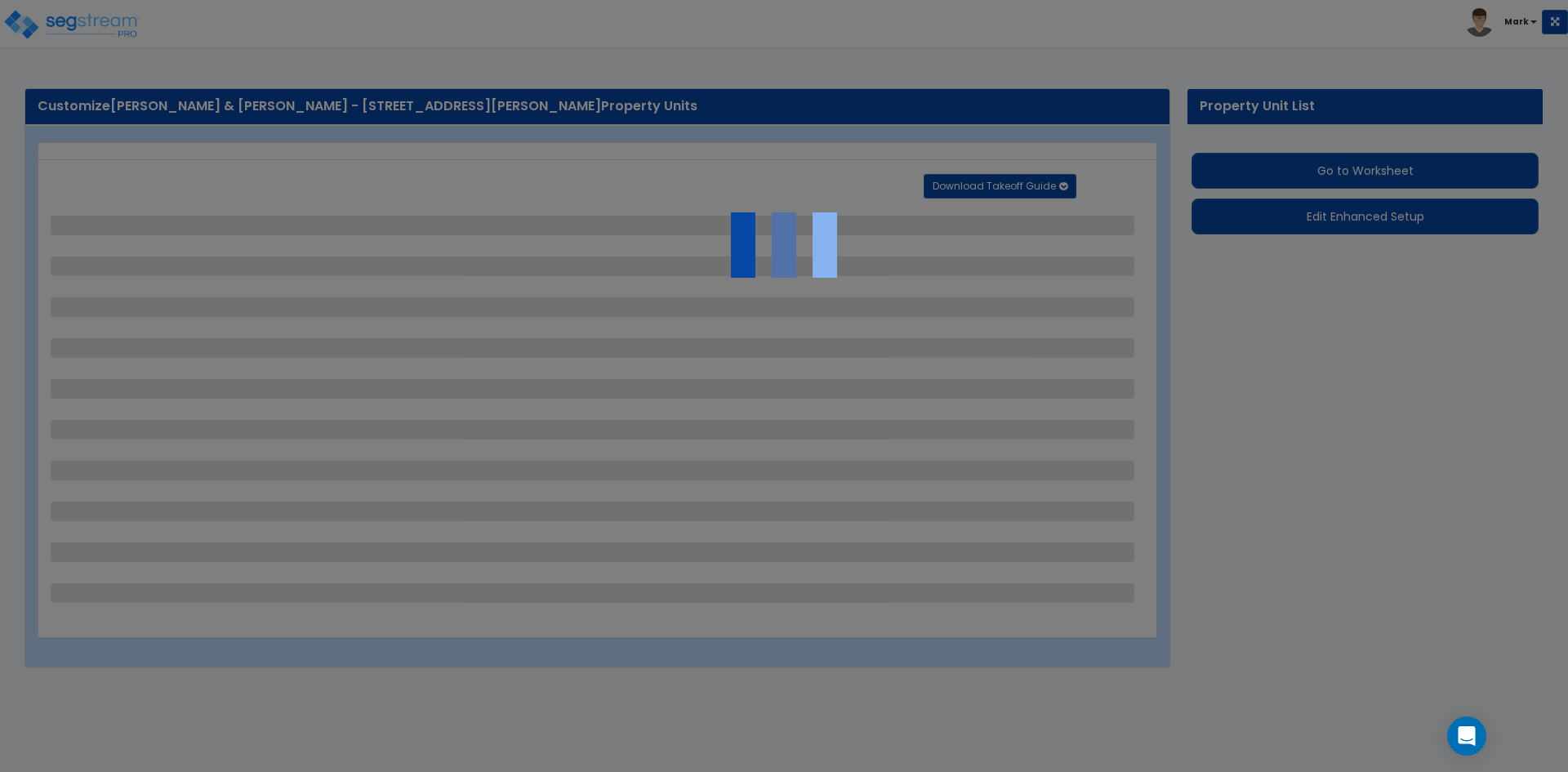
select select "2"
select select "1"
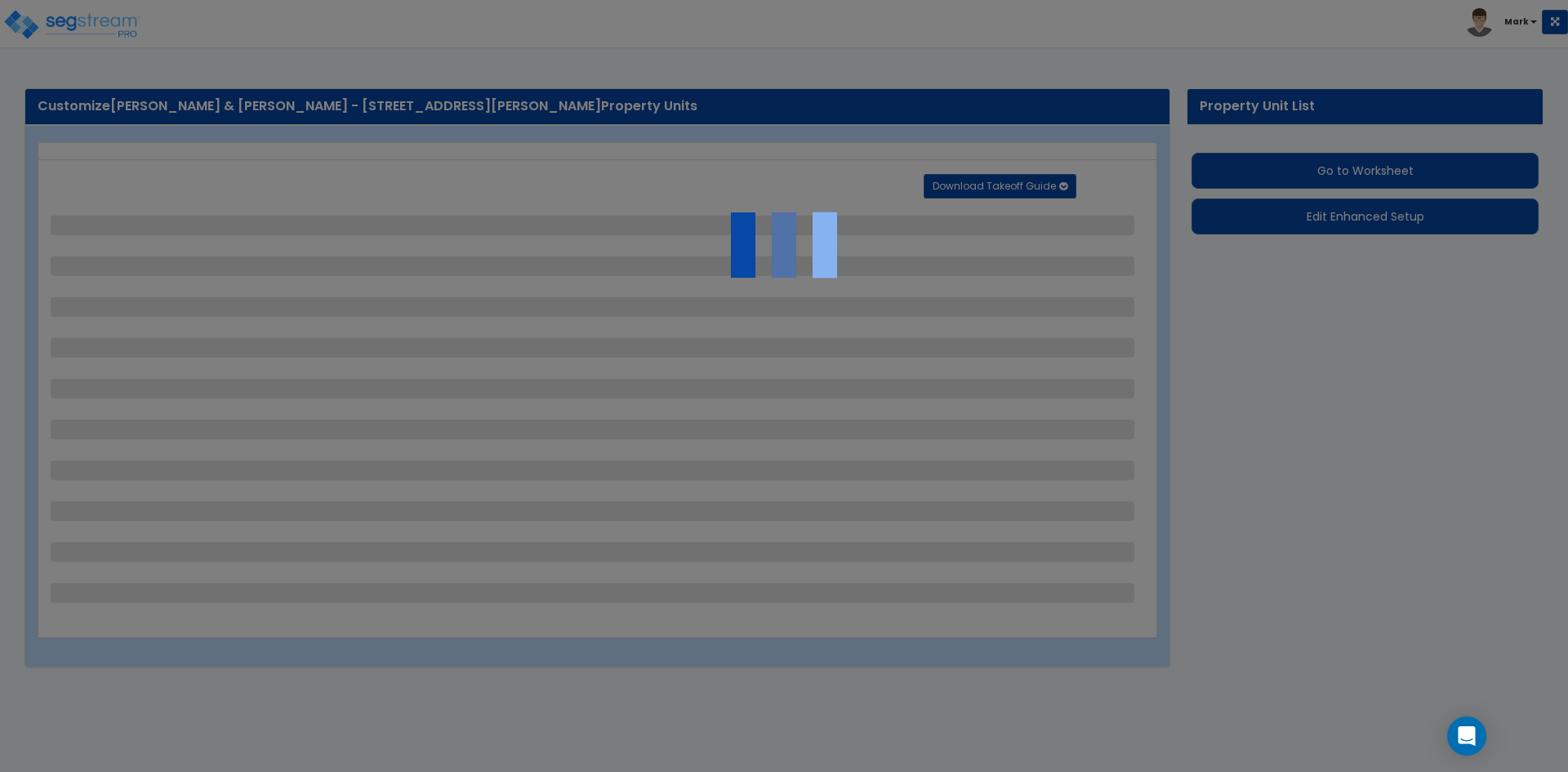
select select "3"
select select "1"
select select "2"
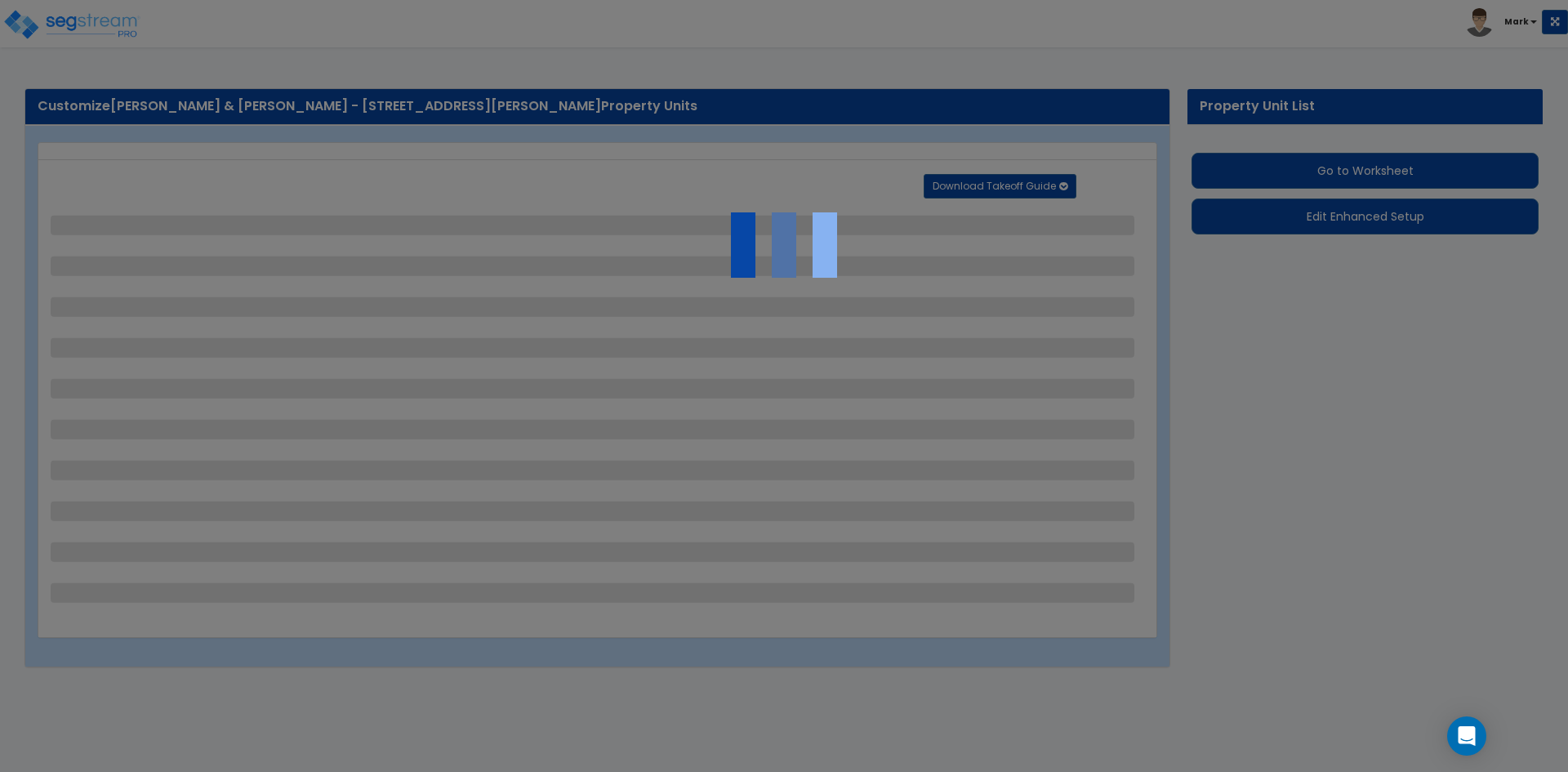
select select "1"
select select "2"
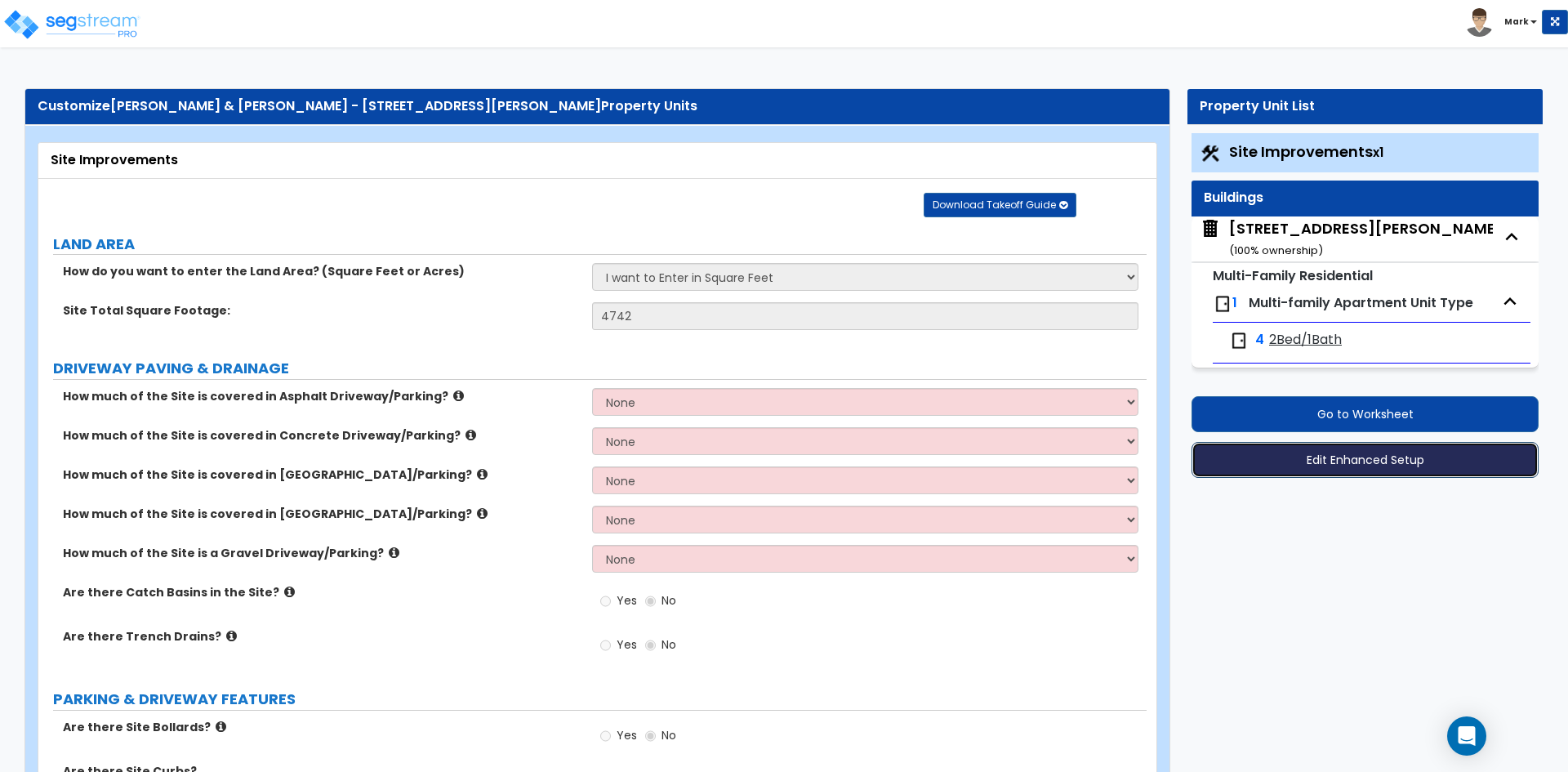
click at [1396, 461] on button "Edit Enhanced Setup" at bounding box center [1366, 460] width 347 height 36
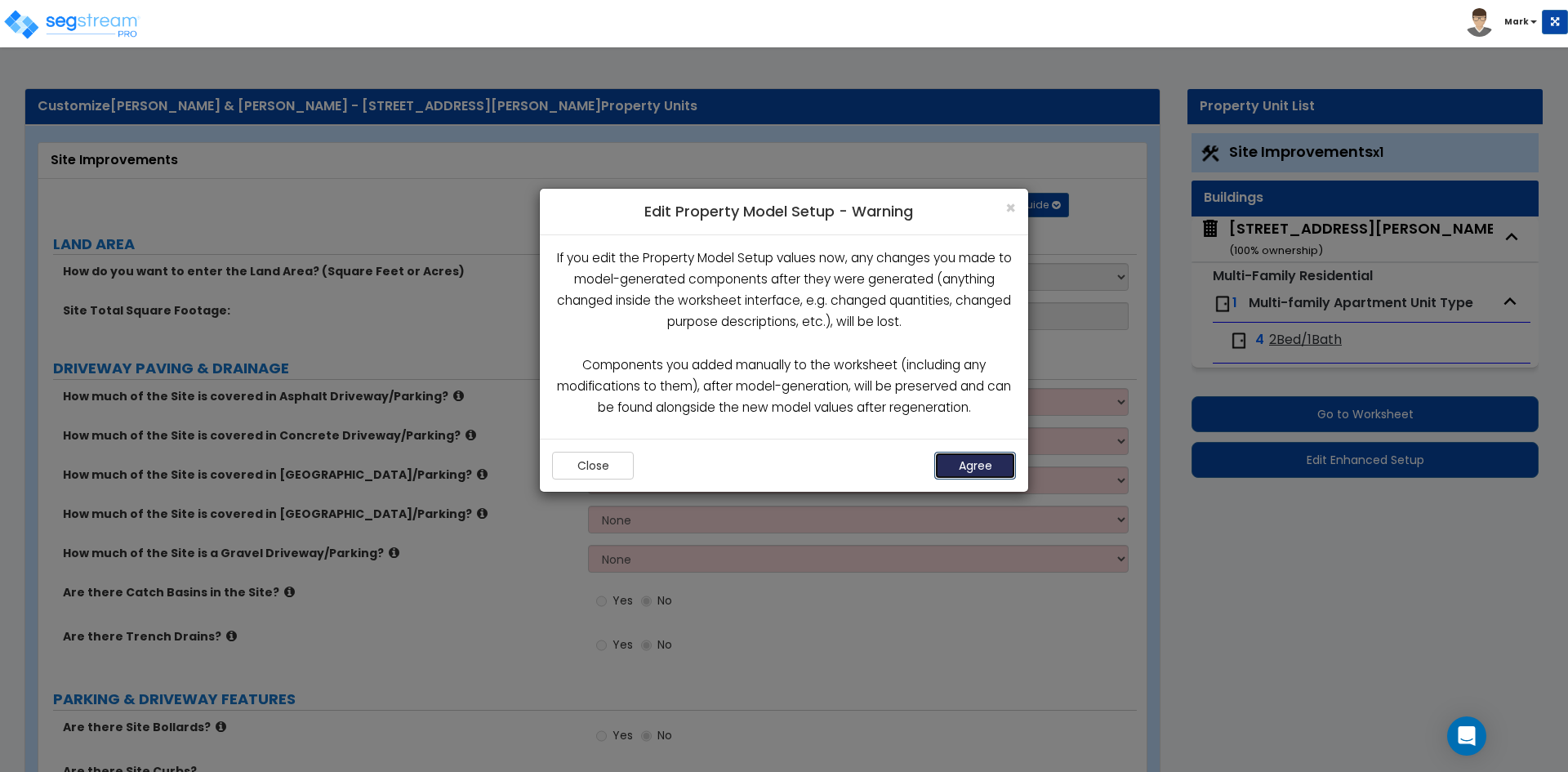
click at [1008, 466] on button "Agree" at bounding box center [975, 466] width 82 height 28
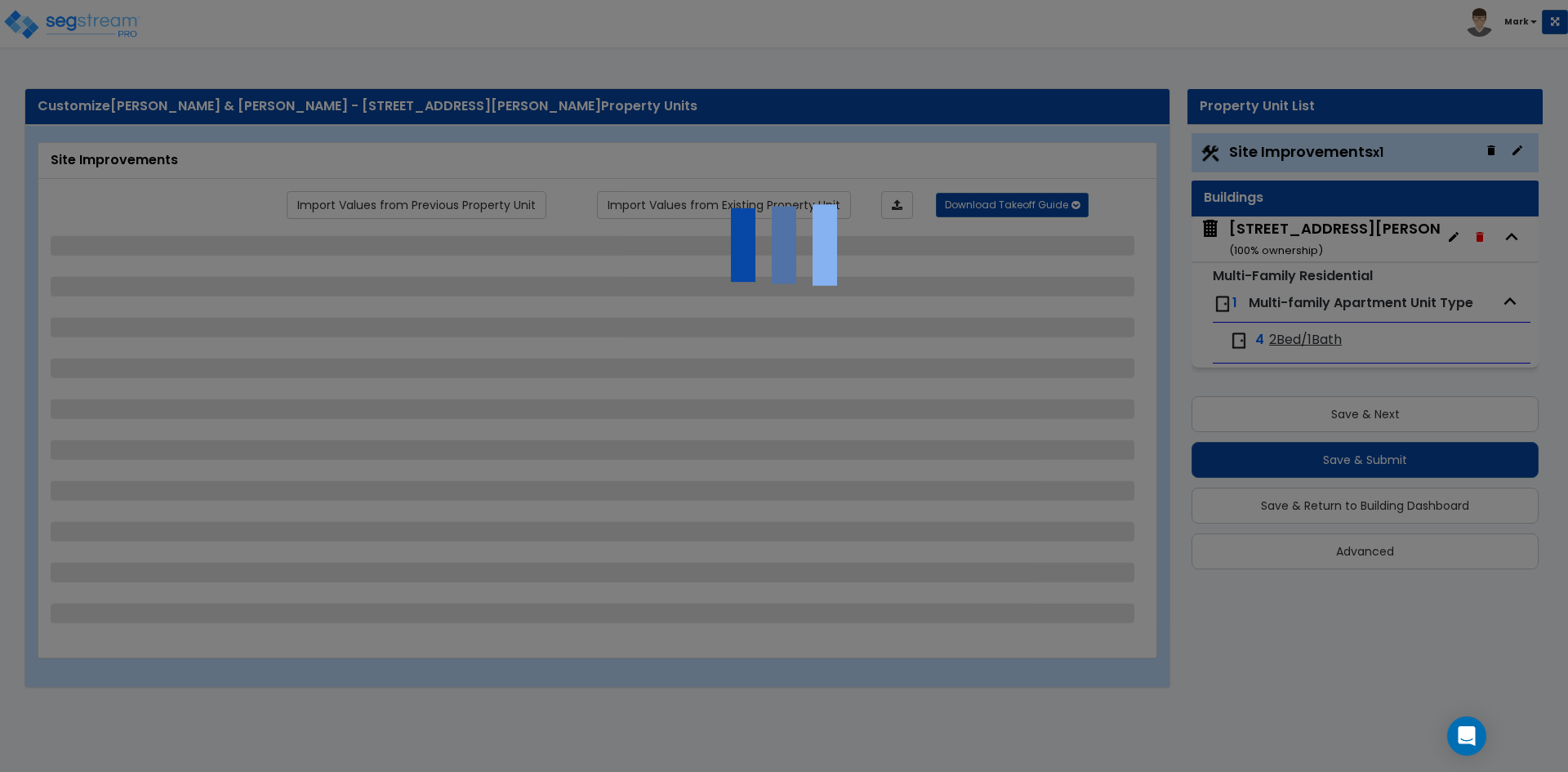
select select "2"
select select "1"
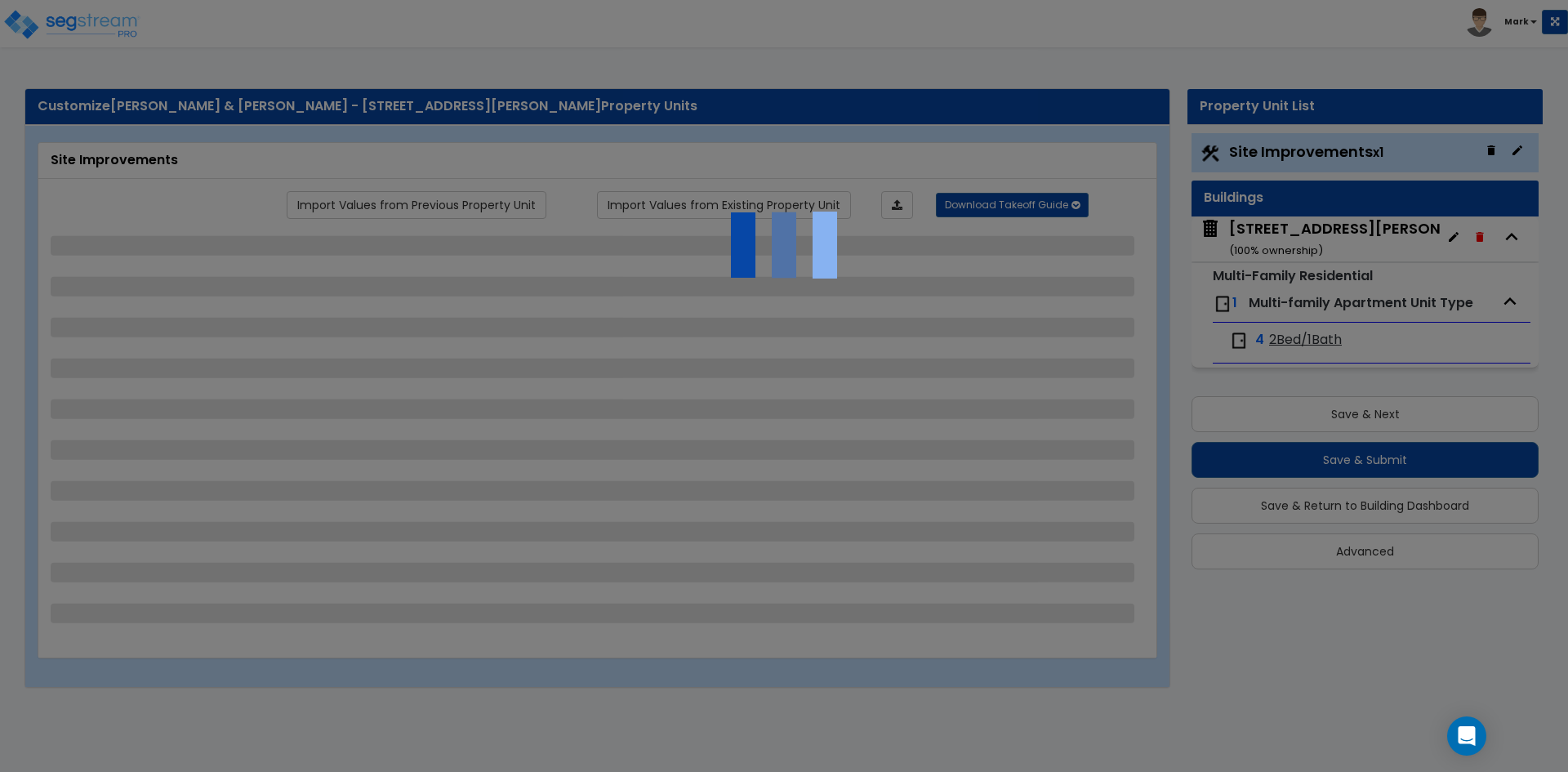
select select "3"
select select "1"
select select "2"
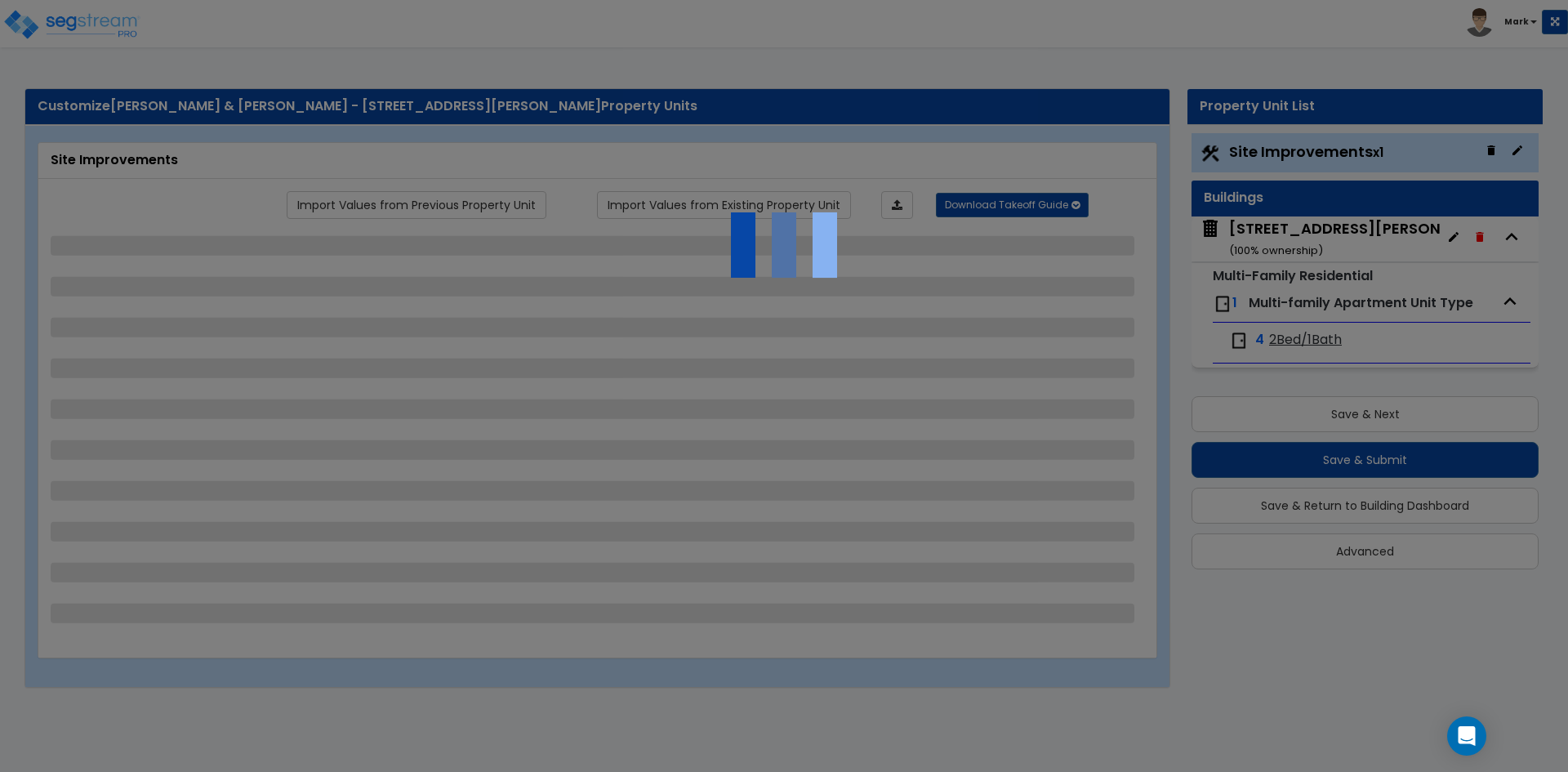
select select "1"
select select "2"
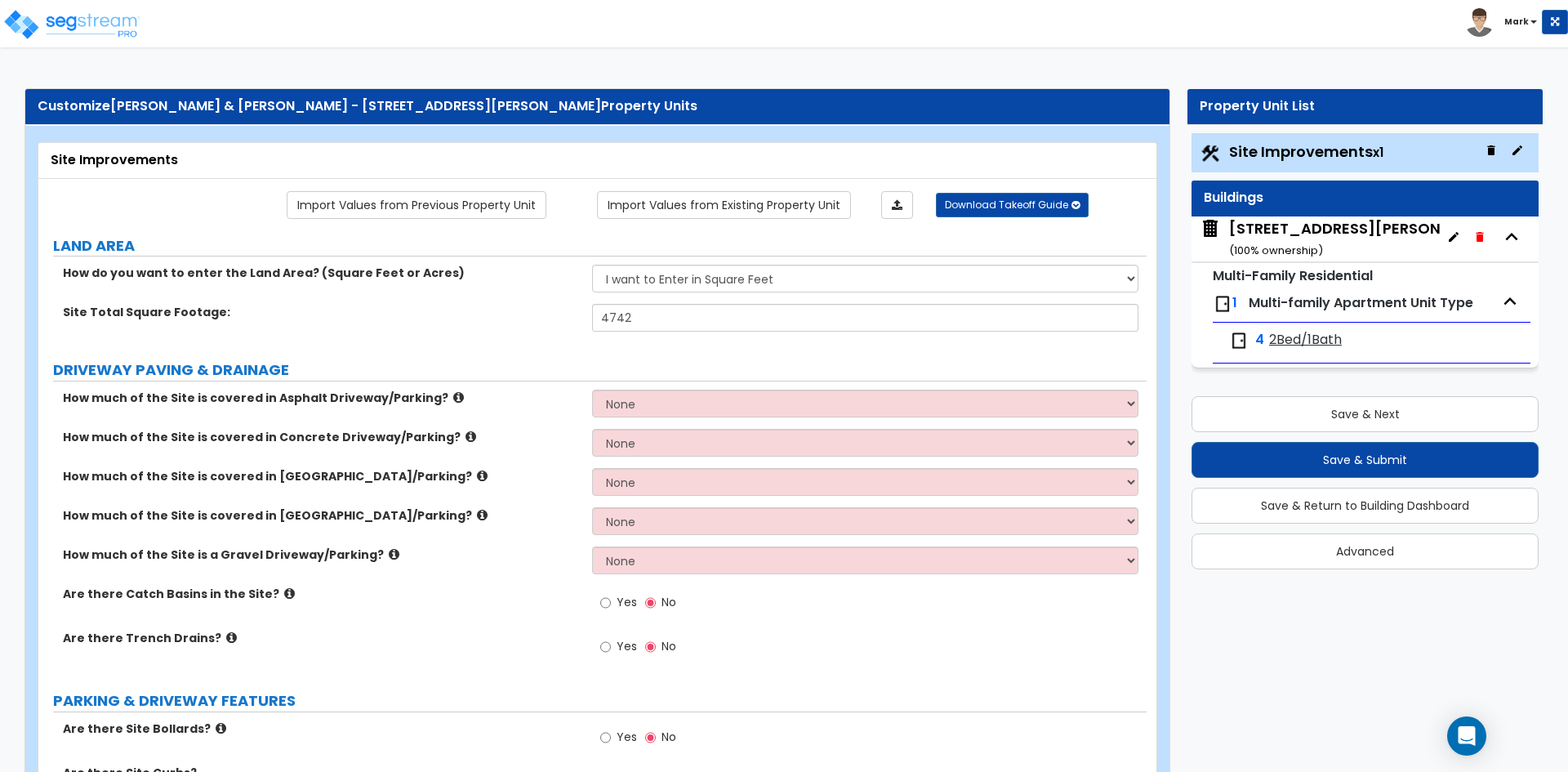
click at [1306, 234] on div "5138 Eichelberger St ( 100 % ownership)" at bounding box center [1366, 239] width 273 height 41
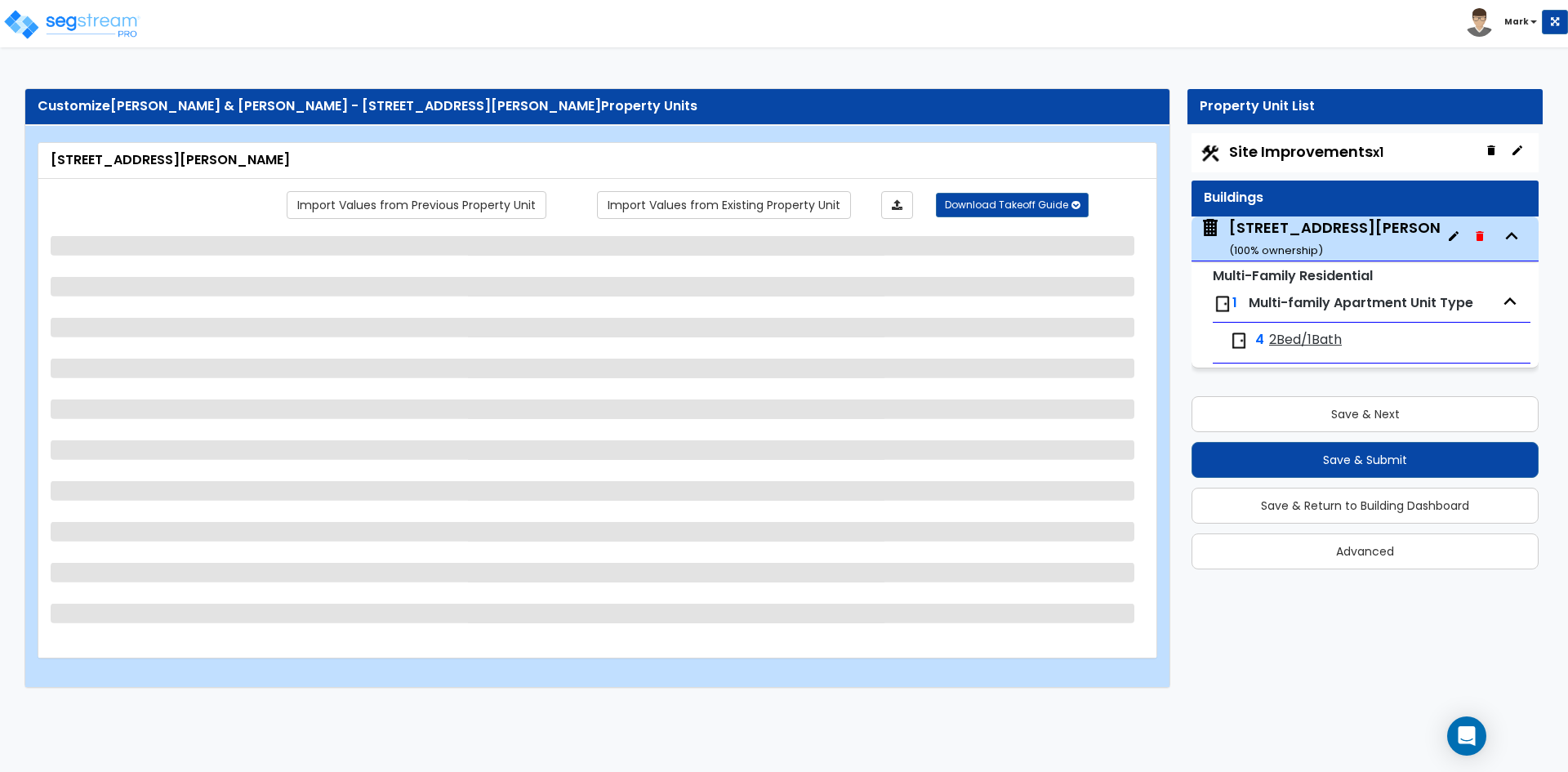
select select "7"
select select "1"
select select "2"
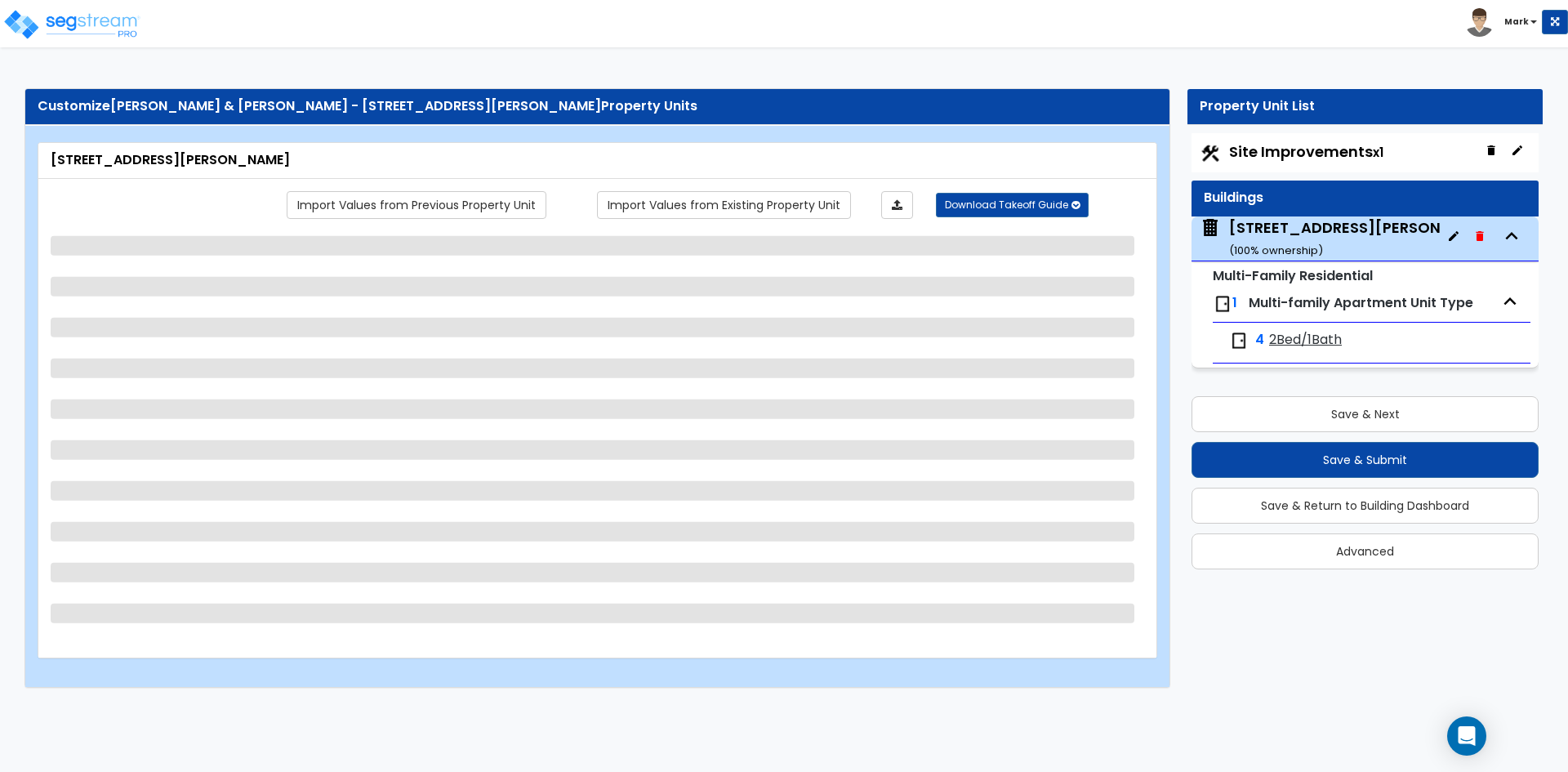
select select "1"
select select "3"
select select "1"
select select "3"
select select "1"
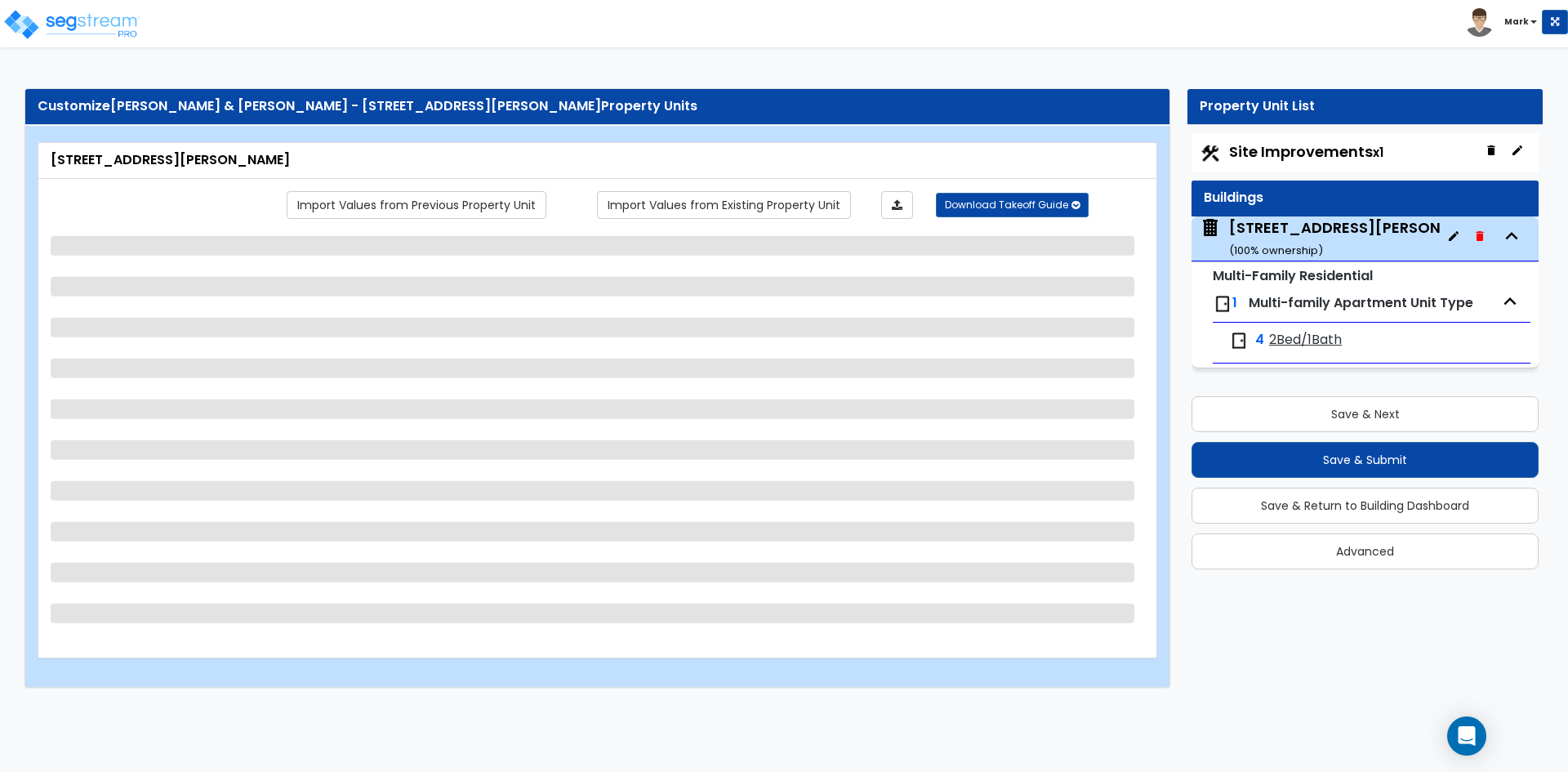
select select "2"
select select "7"
select select "2"
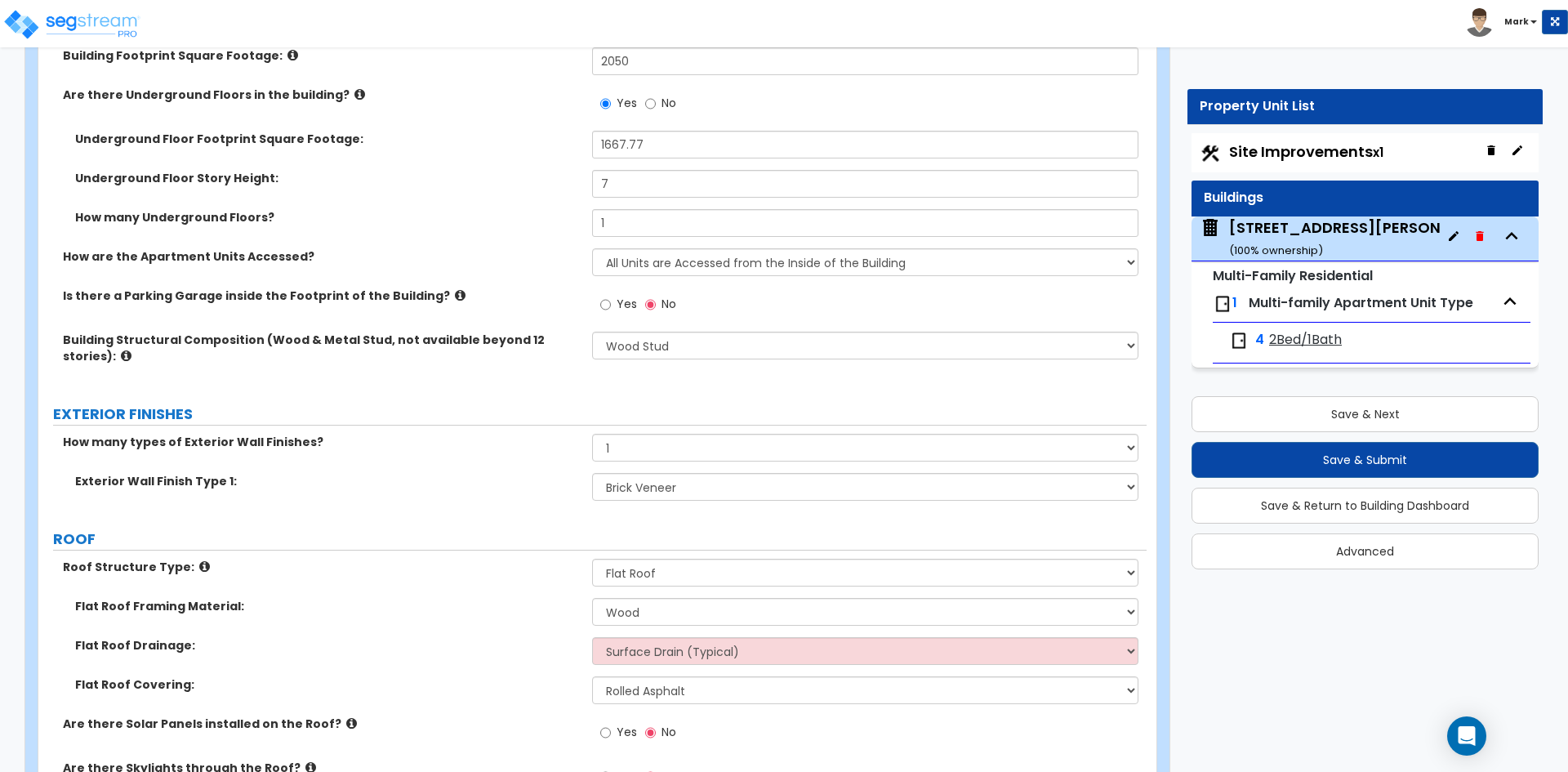
scroll to position [491, 0]
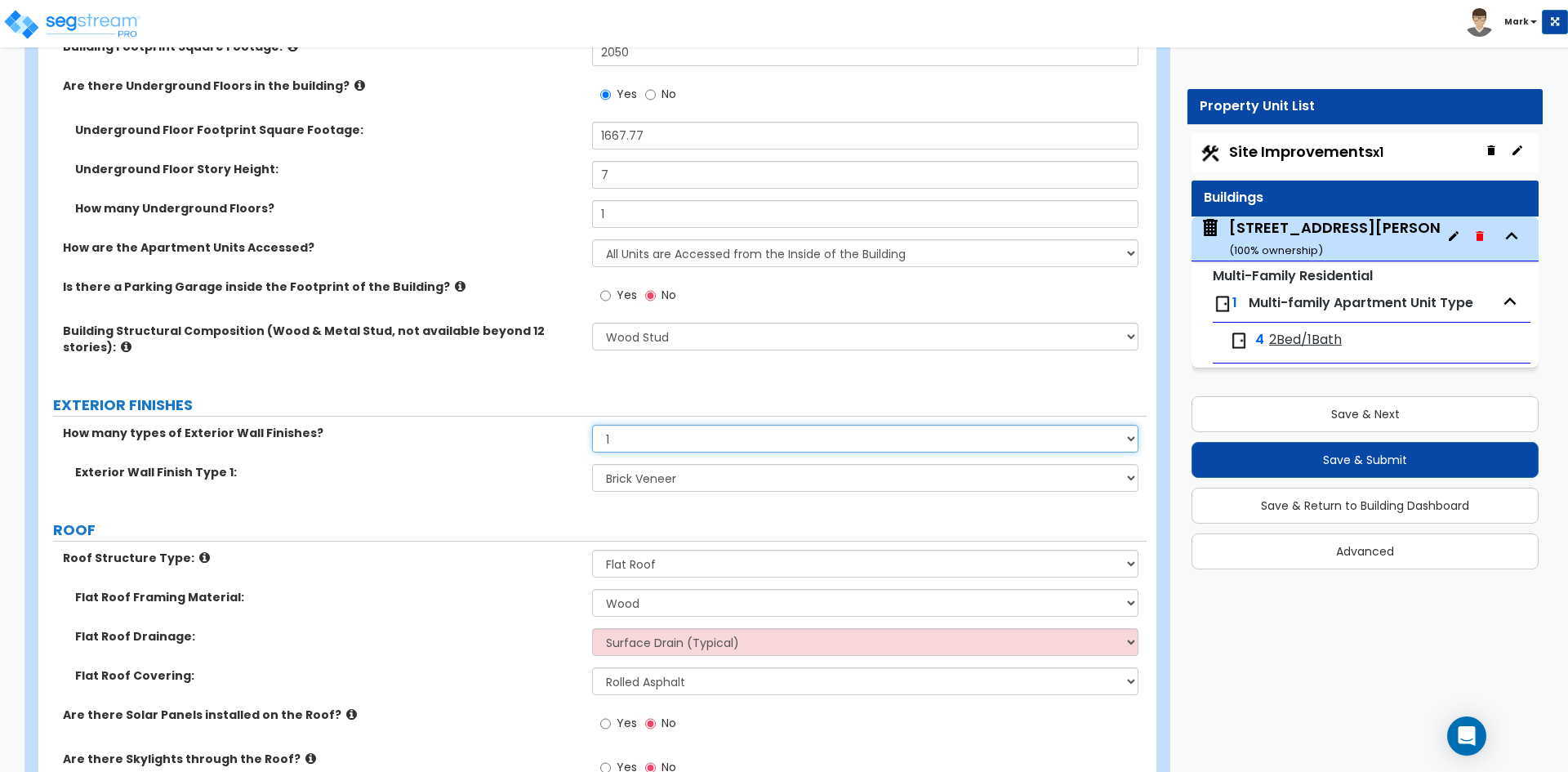
click at [728, 435] on select "None 1 2 3" at bounding box center [864, 438] width 546 height 28
select select "2"
click at [592, 425] on select "None 1 2 3" at bounding box center [864, 438] width 546 height 28
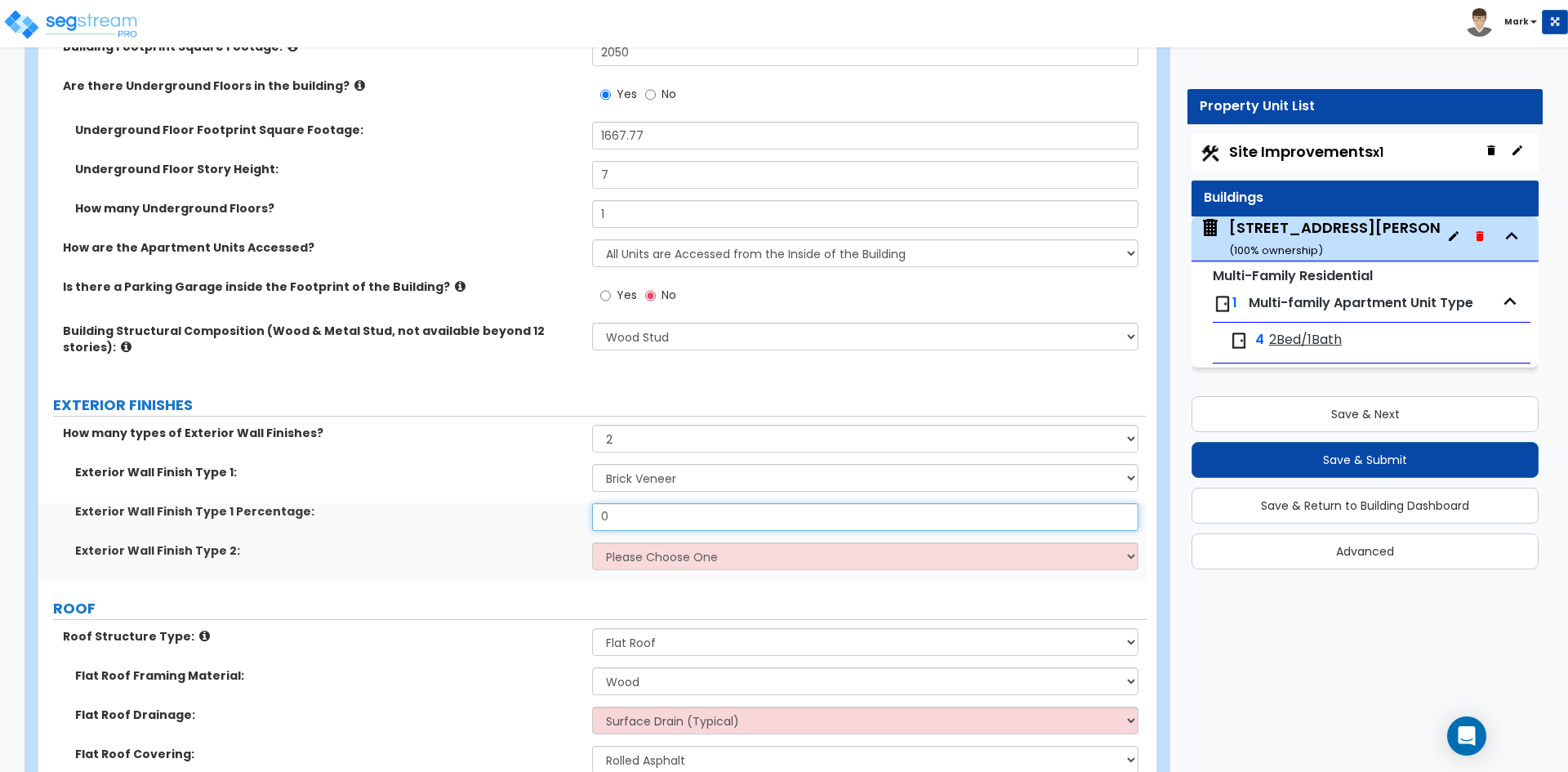
click at [664, 524] on input "0" at bounding box center [864, 517] width 546 height 28
type input "0.85"
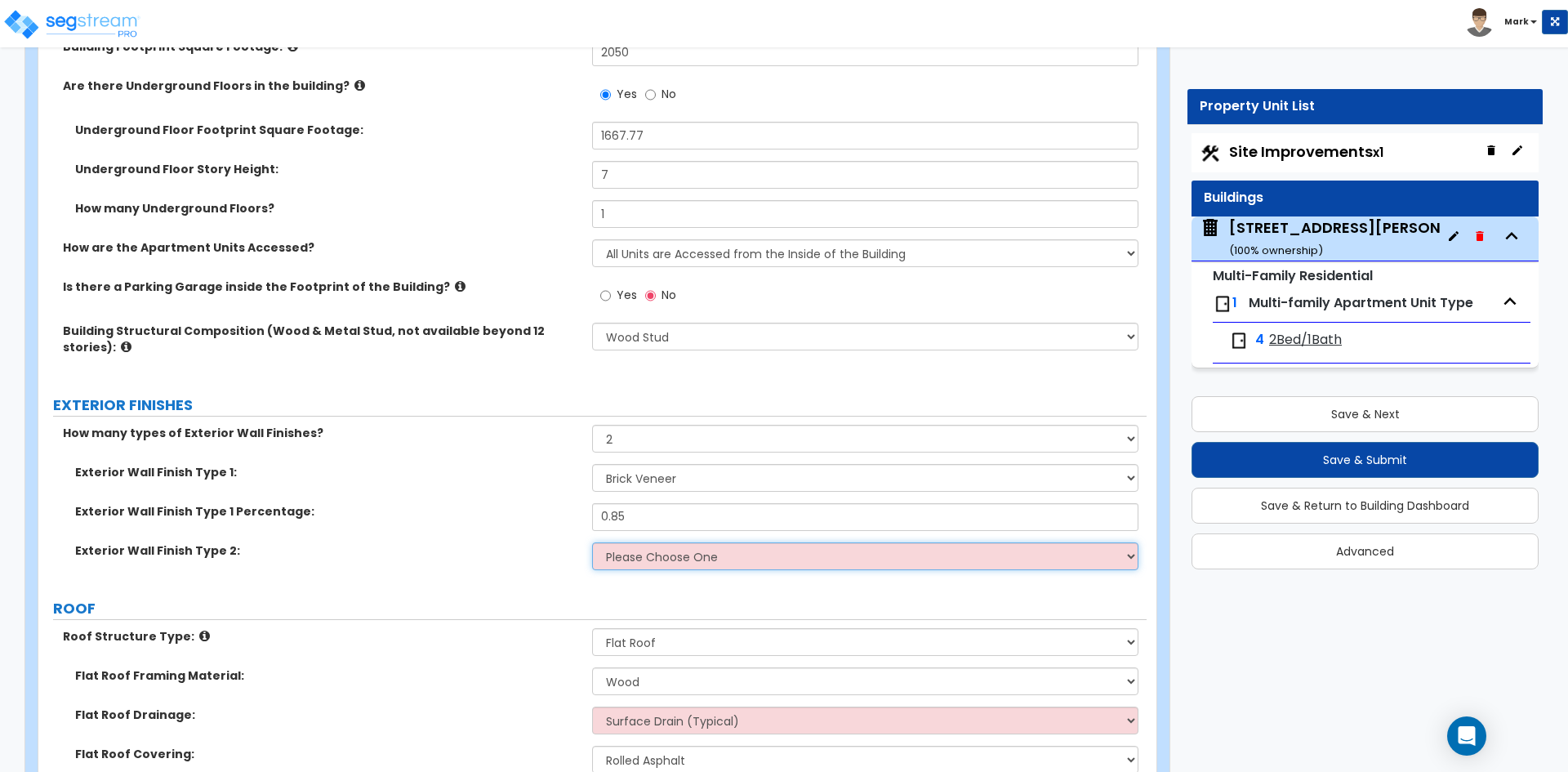
click at [653, 548] on select "Please Choose One No Finish/Shared Wall No Wall Brick Veneer Stone Veneer Wood …" at bounding box center [864, 557] width 546 height 28
select select "4"
click at [592, 543] on select "Please Choose One No Finish/Shared Wall No Wall Brick Veneer Stone Veneer Wood …" at bounding box center [864, 557] width 546 height 28
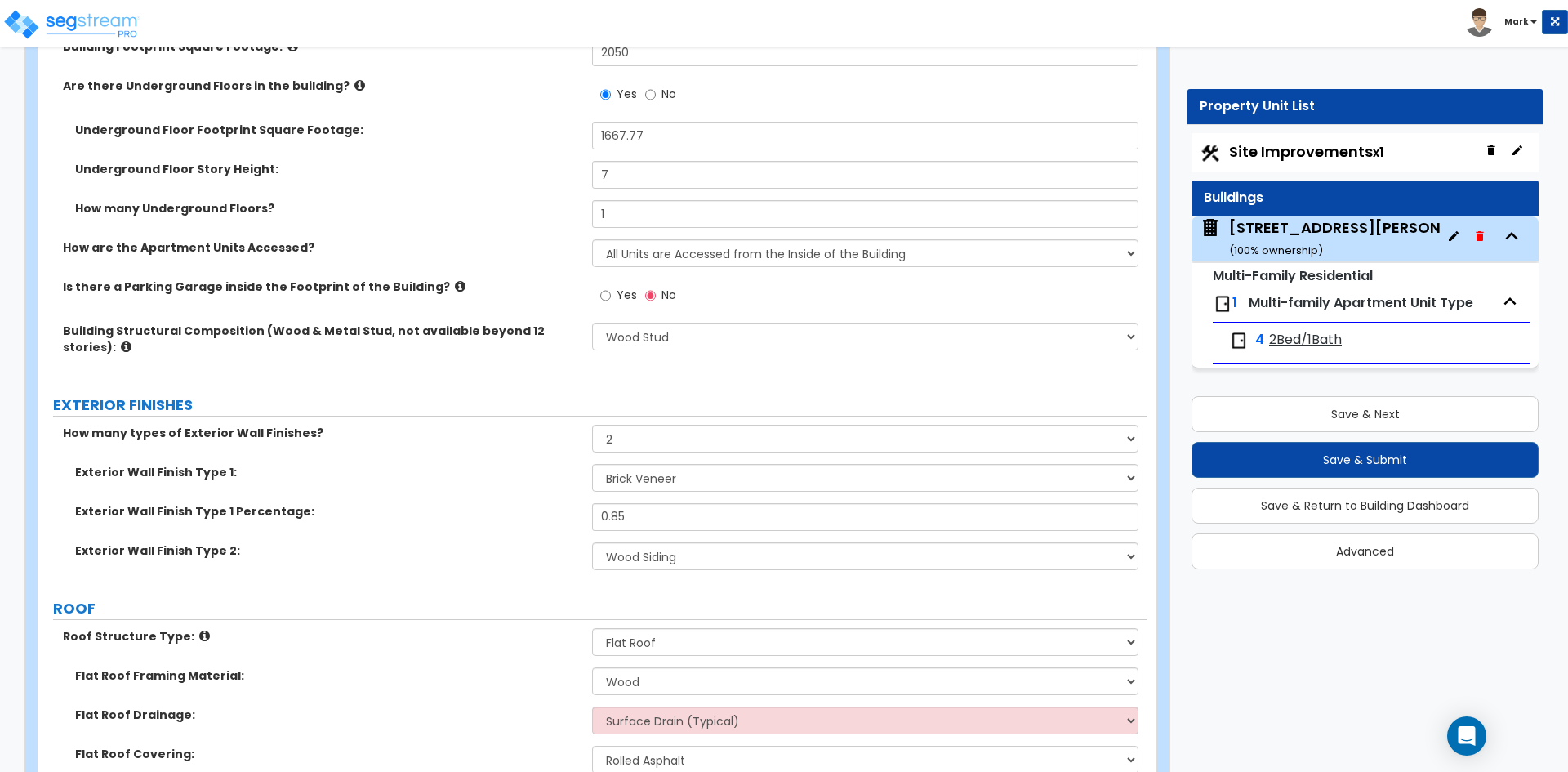
click at [514, 569] on div "Exterior Wall Finish Type 2: Please Choose One No Finish/Shared Wall No Wall Br…" at bounding box center [592, 563] width 1108 height 39
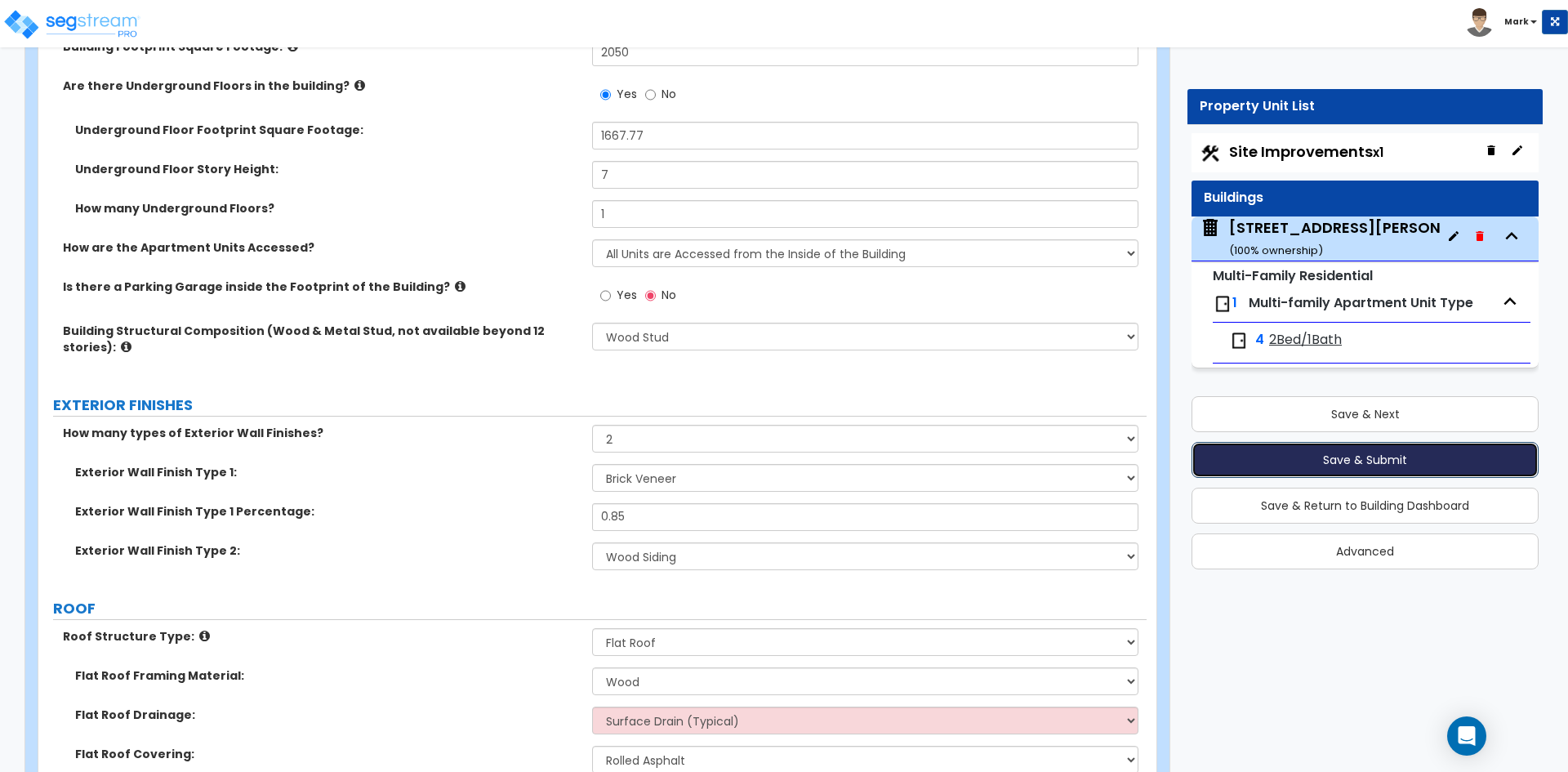
click at [1416, 456] on button "Save & Submit" at bounding box center [1366, 460] width 347 height 36
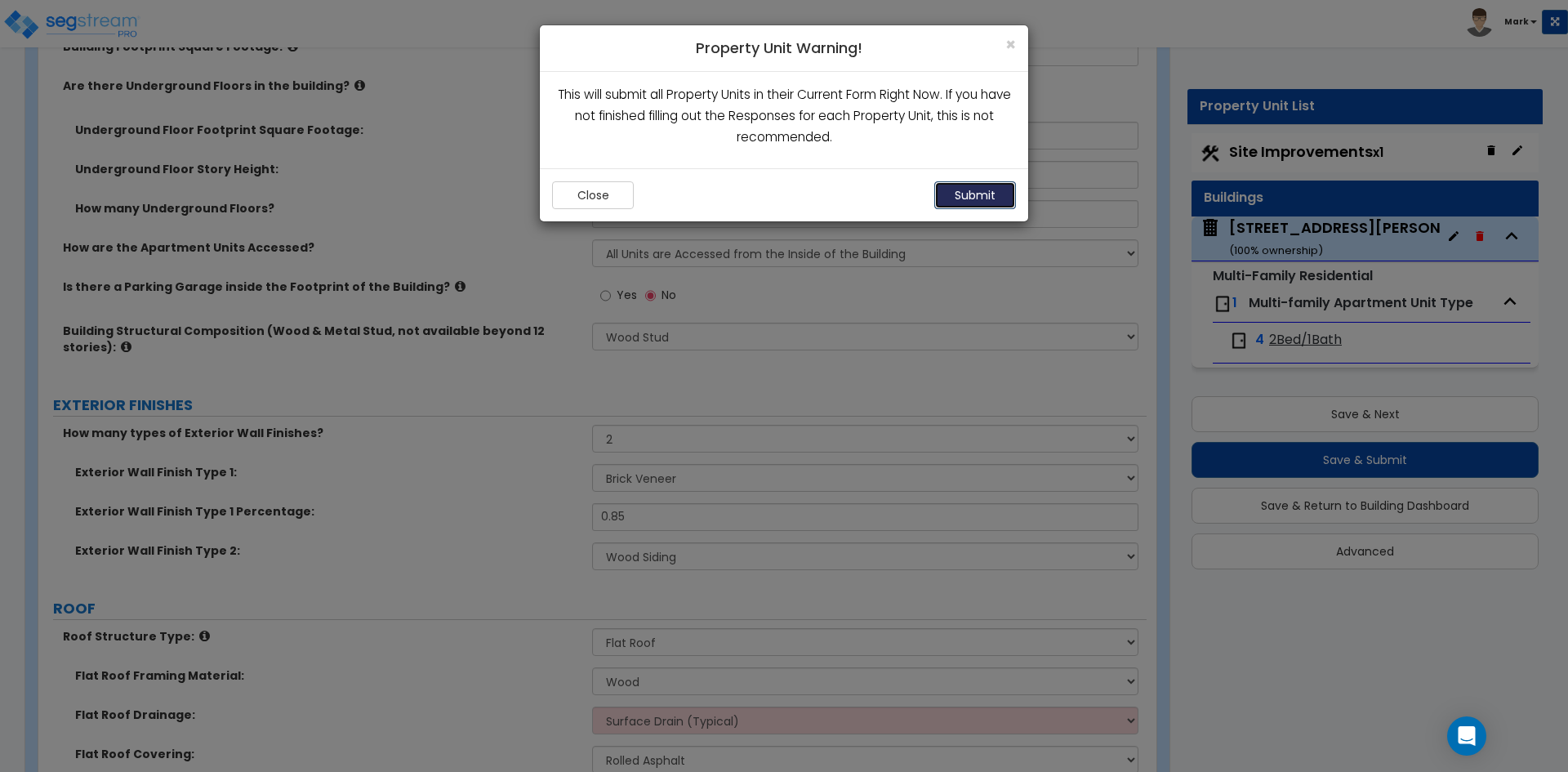
click at [952, 195] on button "Submit" at bounding box center [975, 195] width 82 height 28
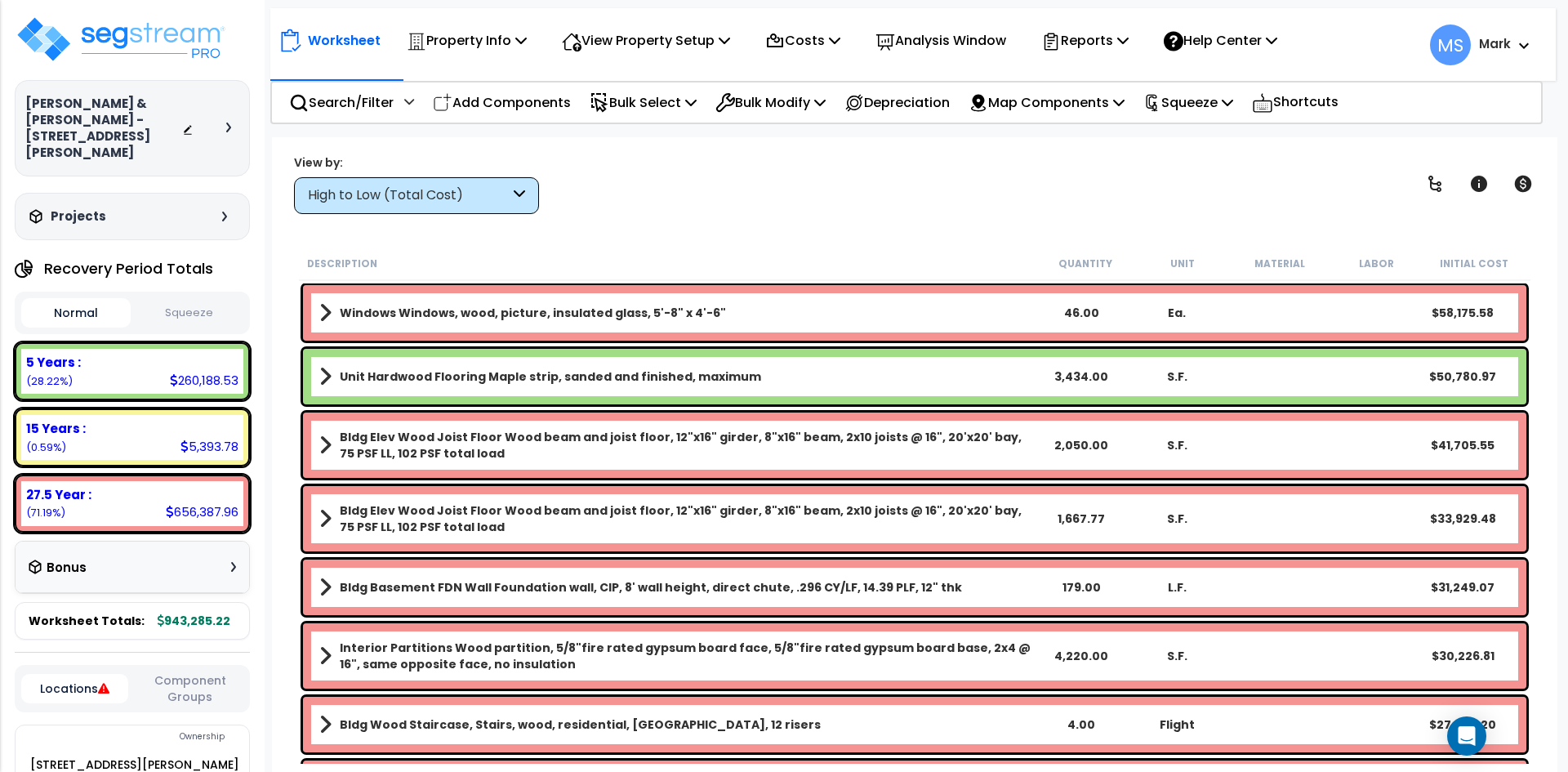
click at [191, 299] on button "Squeeze" at bounding box center [189, 313] width 110 height 29
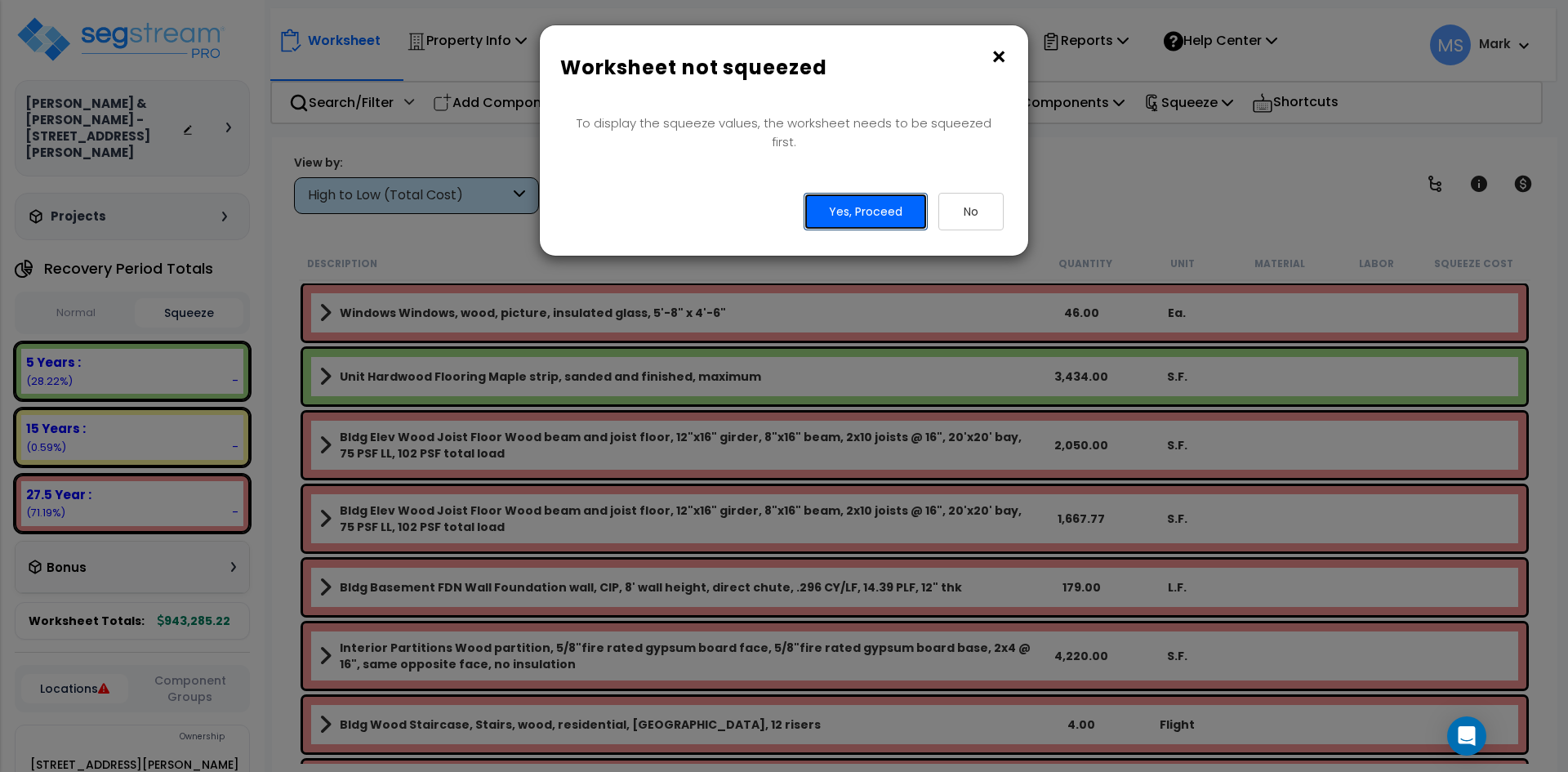
click at [853, 195] on button "Yes, Proceed" at bounding box center [865, 211] width 124 height 38
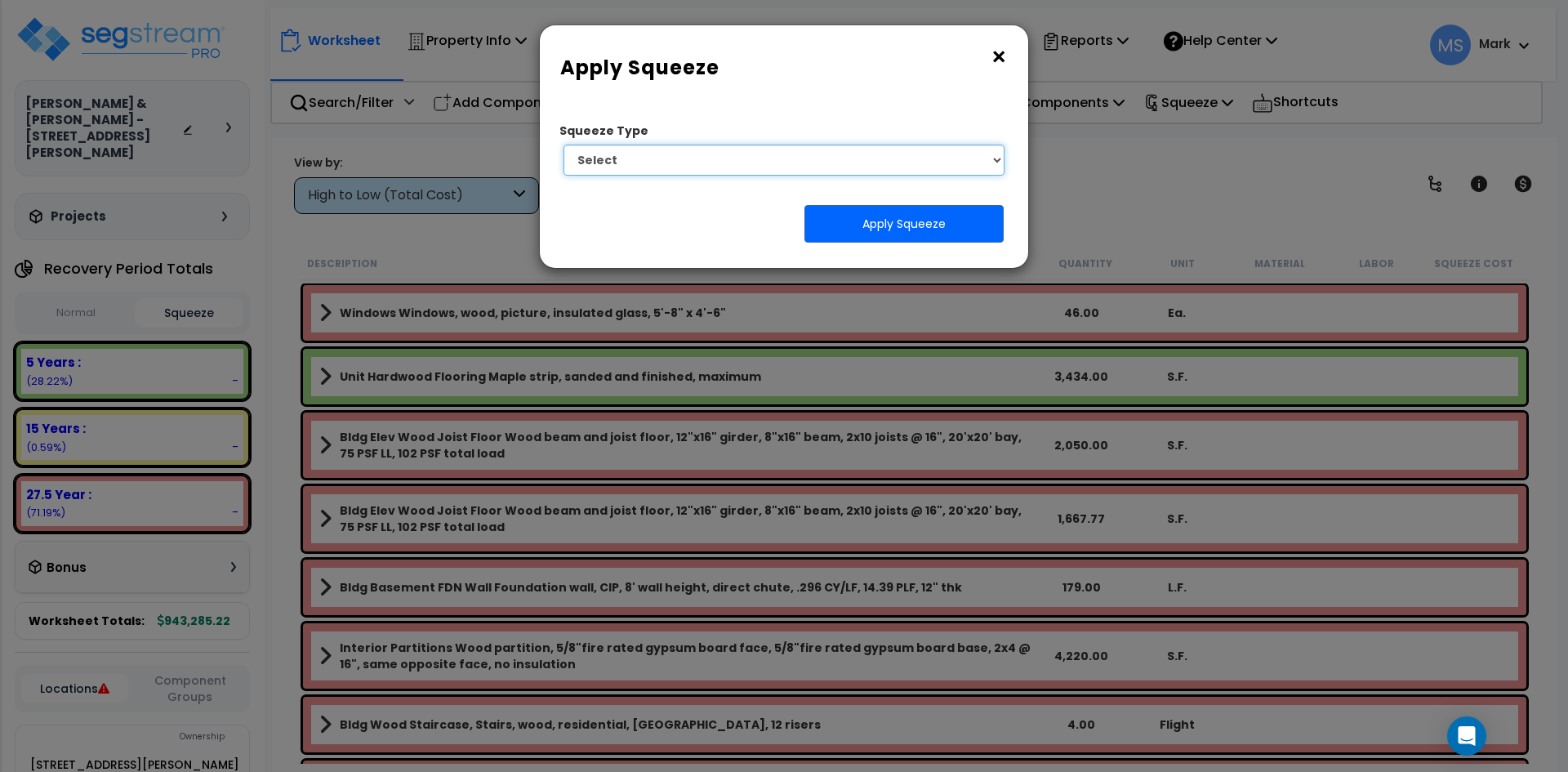
click at [813, 154] on select "Select 1. Squeeze Entire Worksheet 2. Squeeze by Takeoff Cost 3. Squeeze by Uni…" at bounding box center [784, 159] width 441 height 31
select select "squeeze_entire_takeoffsheet"
click at [563, 144] on select "Select 1. Squeeze Entire Worksheet 2. Squeeze by Takeoff Cost 3. Squeeze by Uni…" at bounding box center [784, 159] width 441 height 31
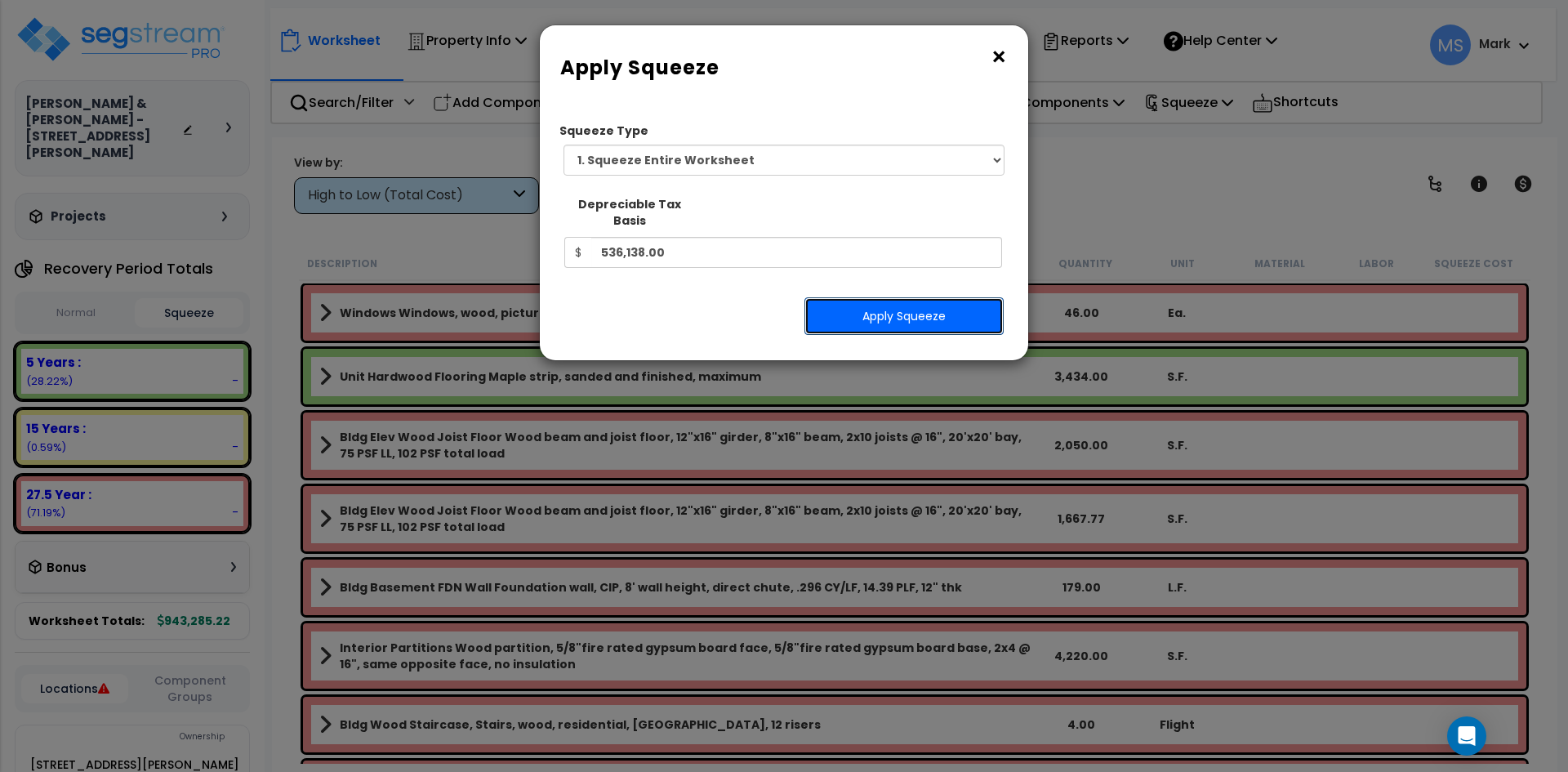
click at [907, 299] on button "Apply Squeeze" at bounding box center [904, 316] width 199 height 38
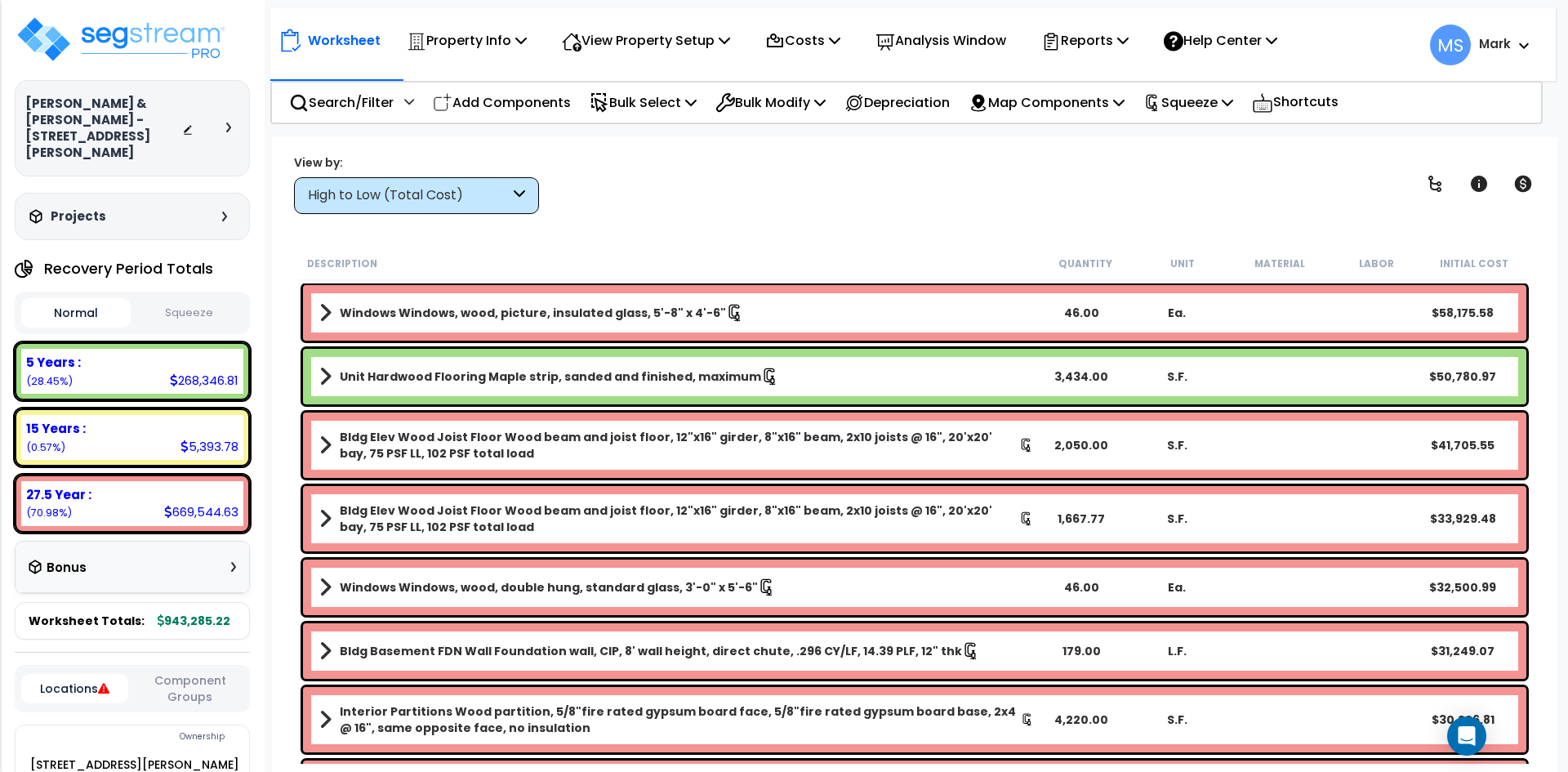
click at [191, 300] on button "Squeeze" at bounding box center [189, 313] width 110 height 29
click at [628, 312] on b "Windows Windows, wood, picture, insulated glass, 5'-8" x 4'-6"" at bounding box center [532, 313] width 386 height 17
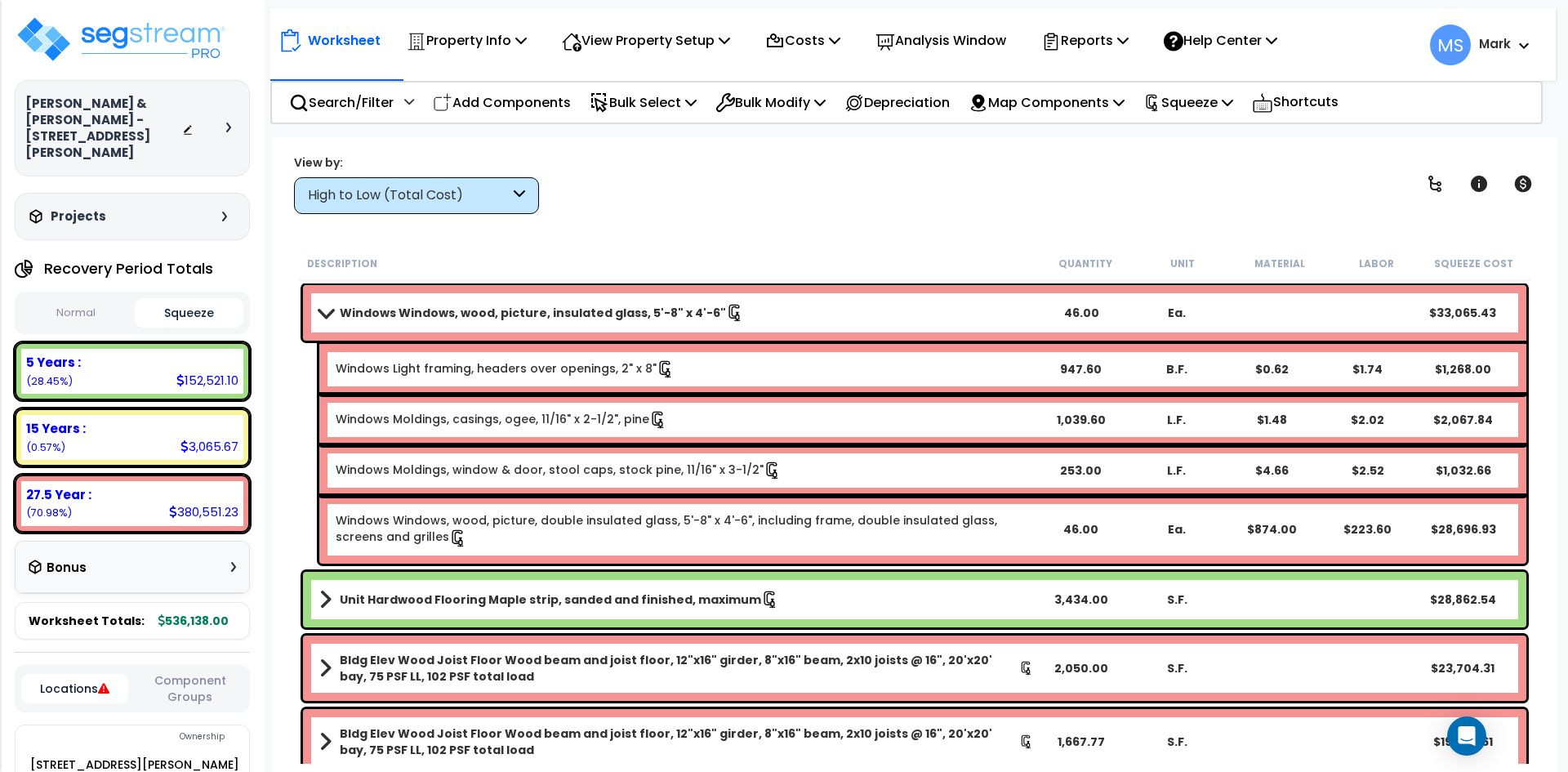
click at [628, 312] on b "Windows Windows, wood, picture, insulated glass, 5'-8" x 4'-6"" at bounding box center [532, 313] width 386 height 17
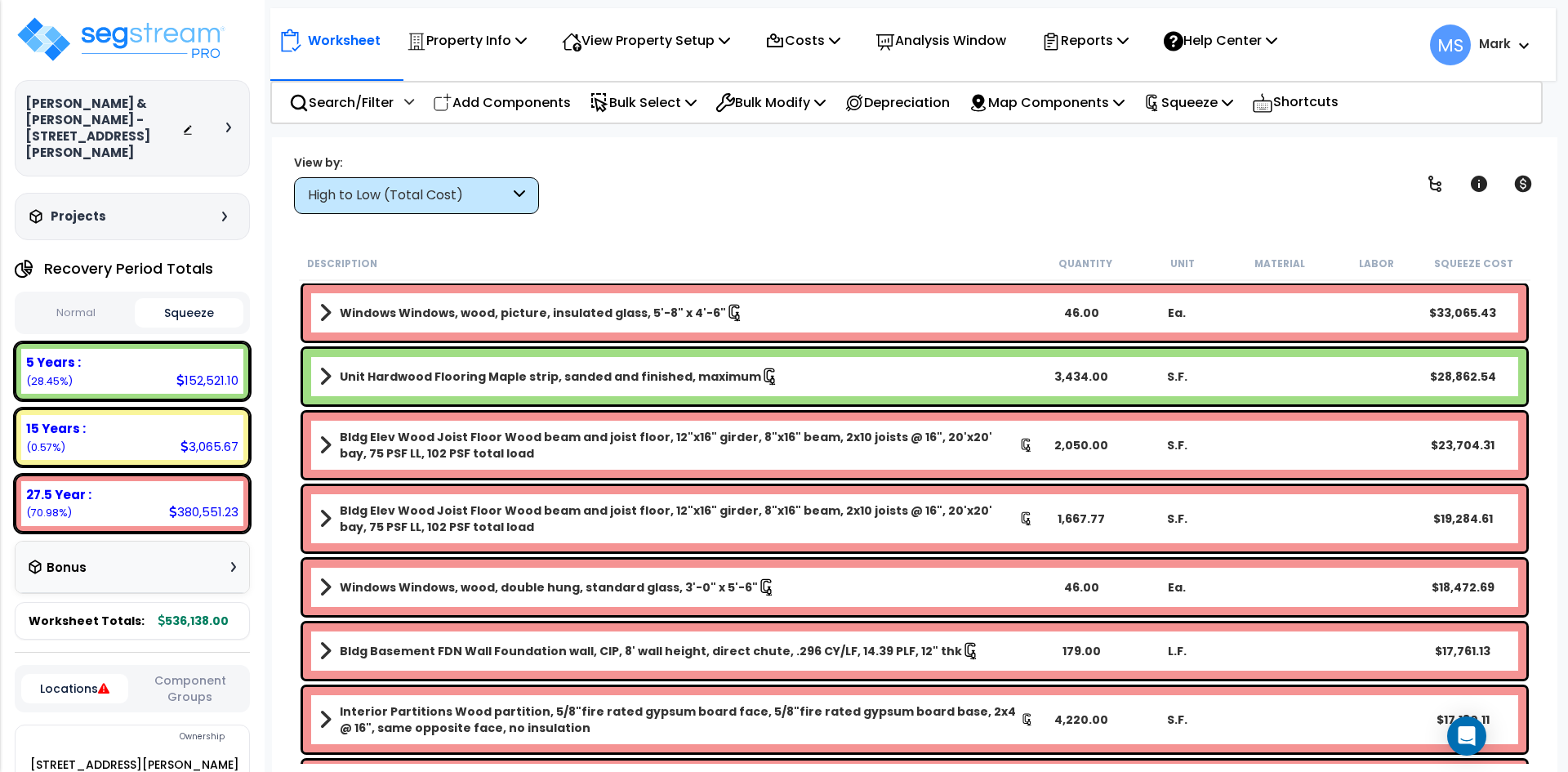
click at [628, 312] on b "Windows Windows, wood, picture, insulated glass, 5'-8" x 4'-6"" at bounding box center [532, 313] width 386 height 17
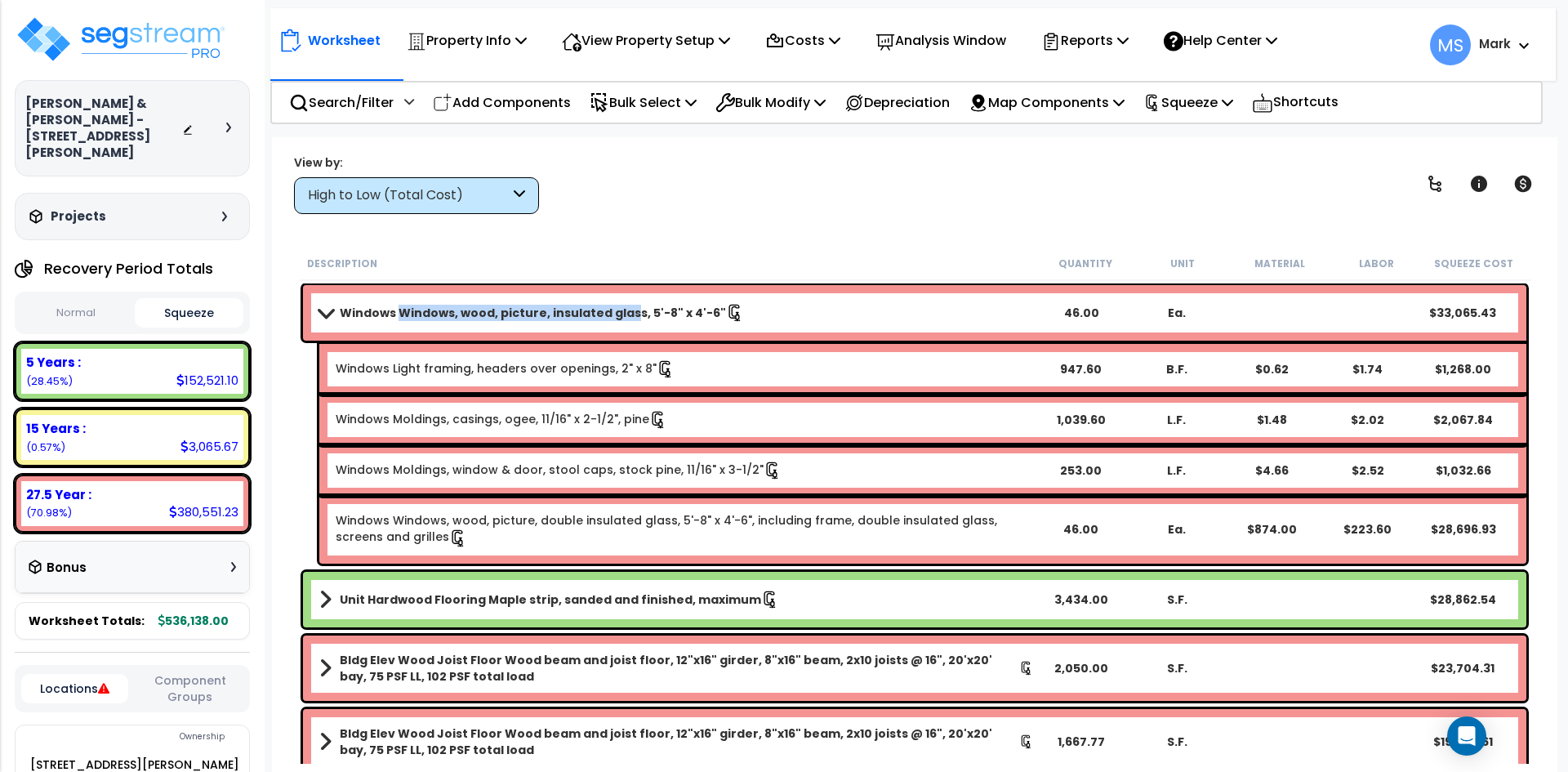
click at [396, 302] on link "Windows Windows, wood, picture, insulated glass, 5'-8" x 4'-6"" at bounding box center [677, 312] width 714 height 23
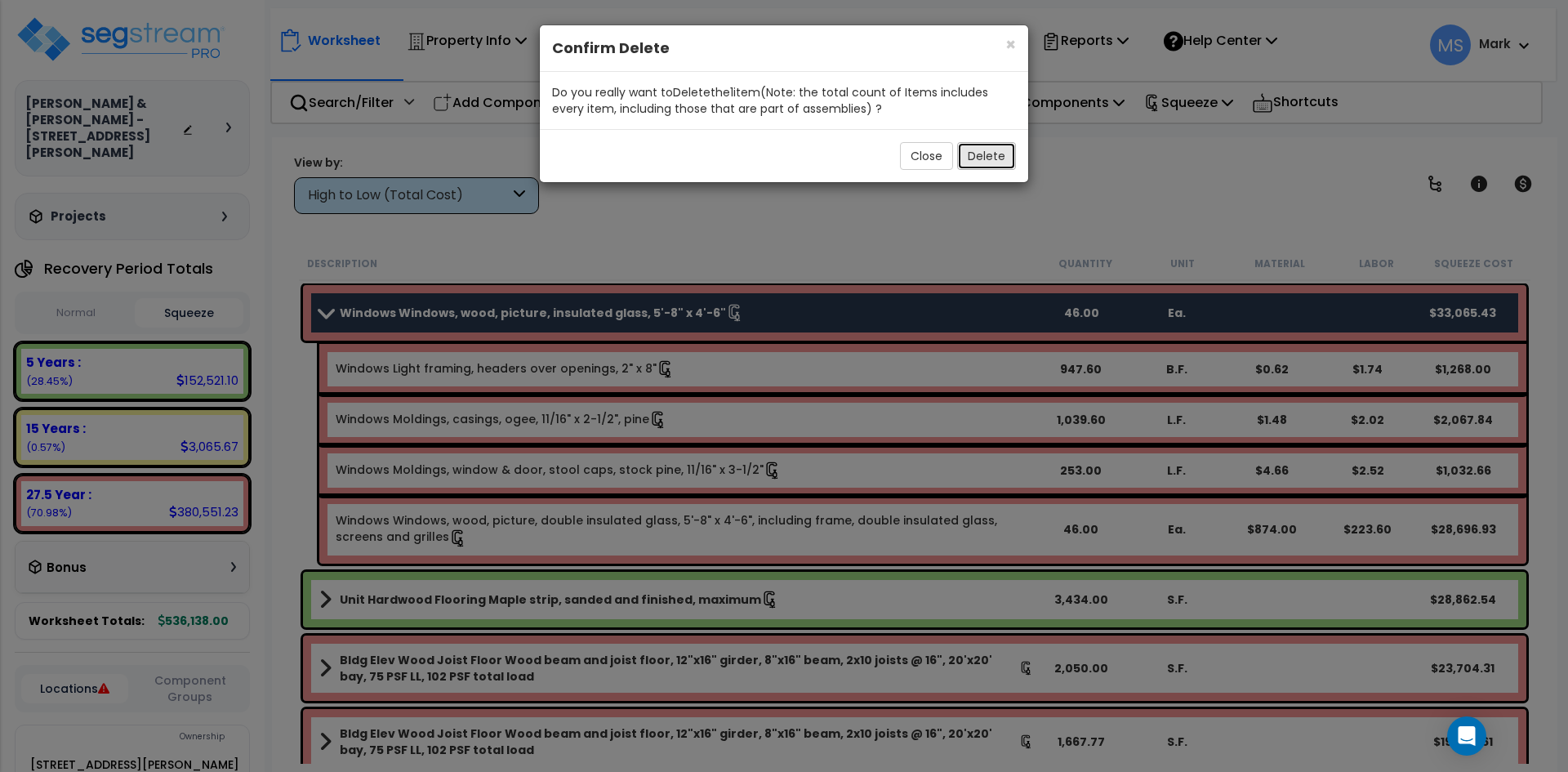
click at [998, 160] on button "Delete" at bounding box center [987, 156] width 59 height 28
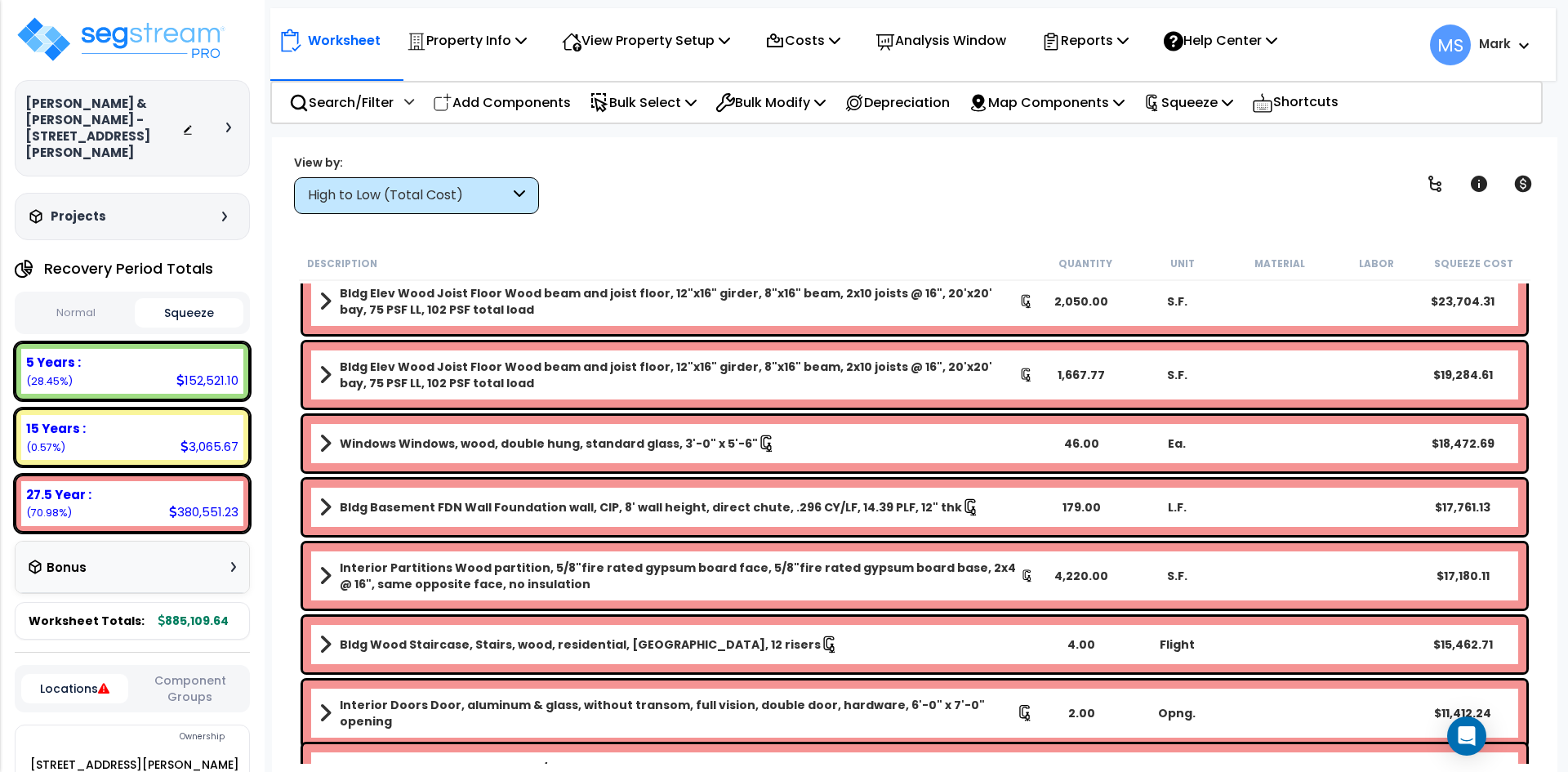
scroll to position [82, 0]
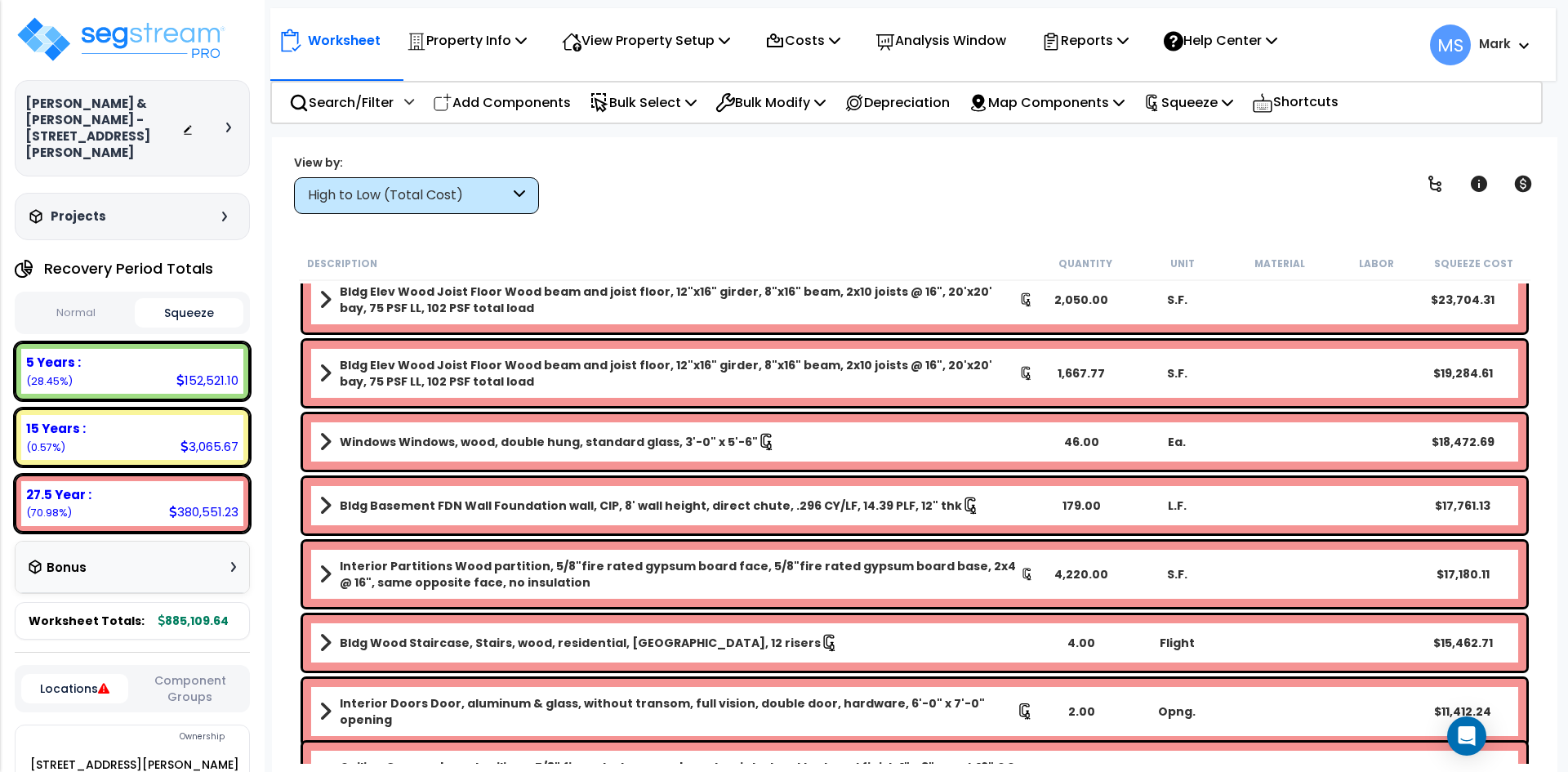
click at [506, 199] on div "High to Low (Total Cost)" at bounding box center [409, 195] width 201 height 19
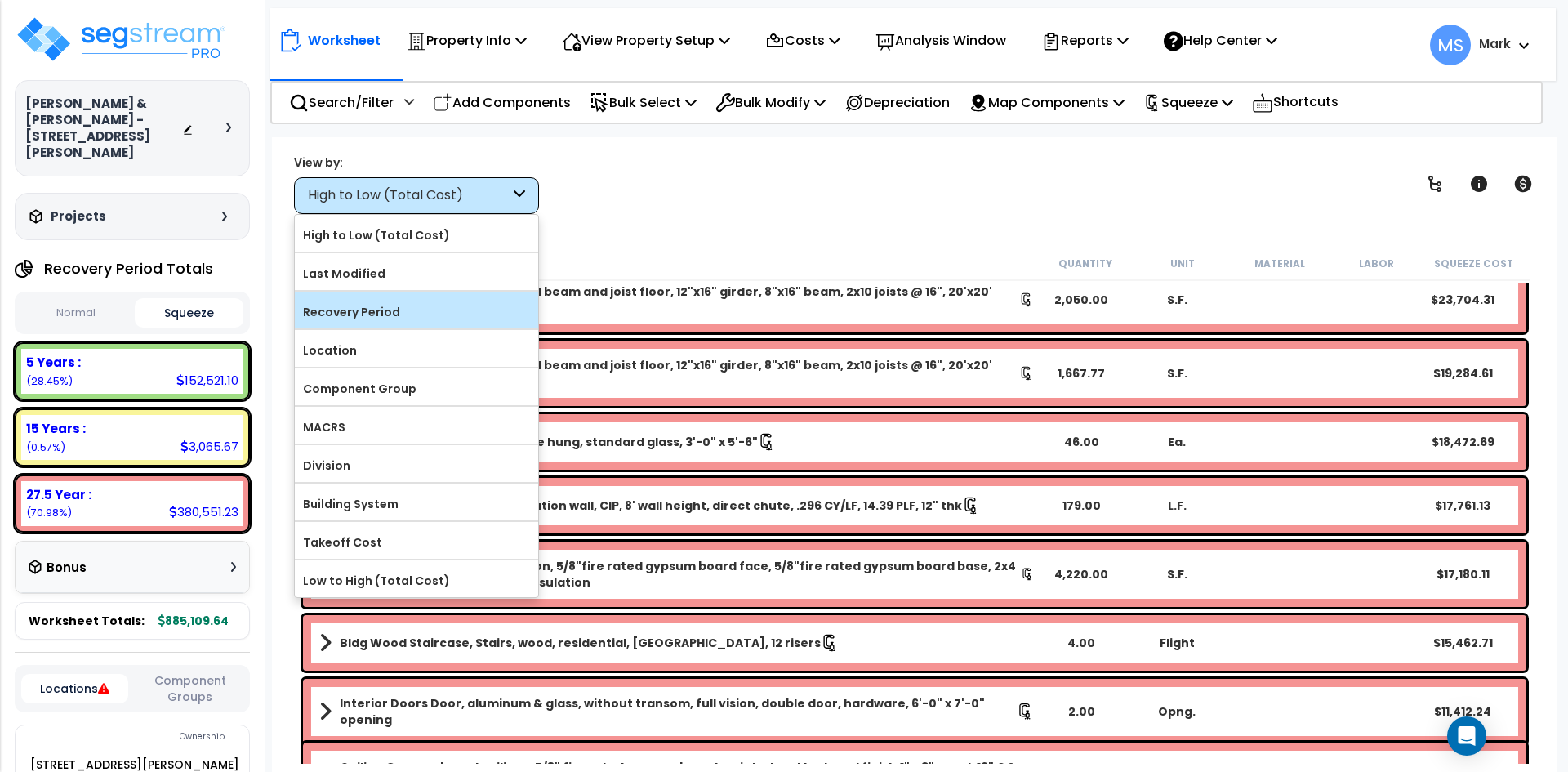
click at [422, 320] on label "Recovery Period" at bounding box center [416, 312] width 244 height 25
click at [0, 0] on input "Recovery Period" at bounding box center [0, 0] width 0 height 0
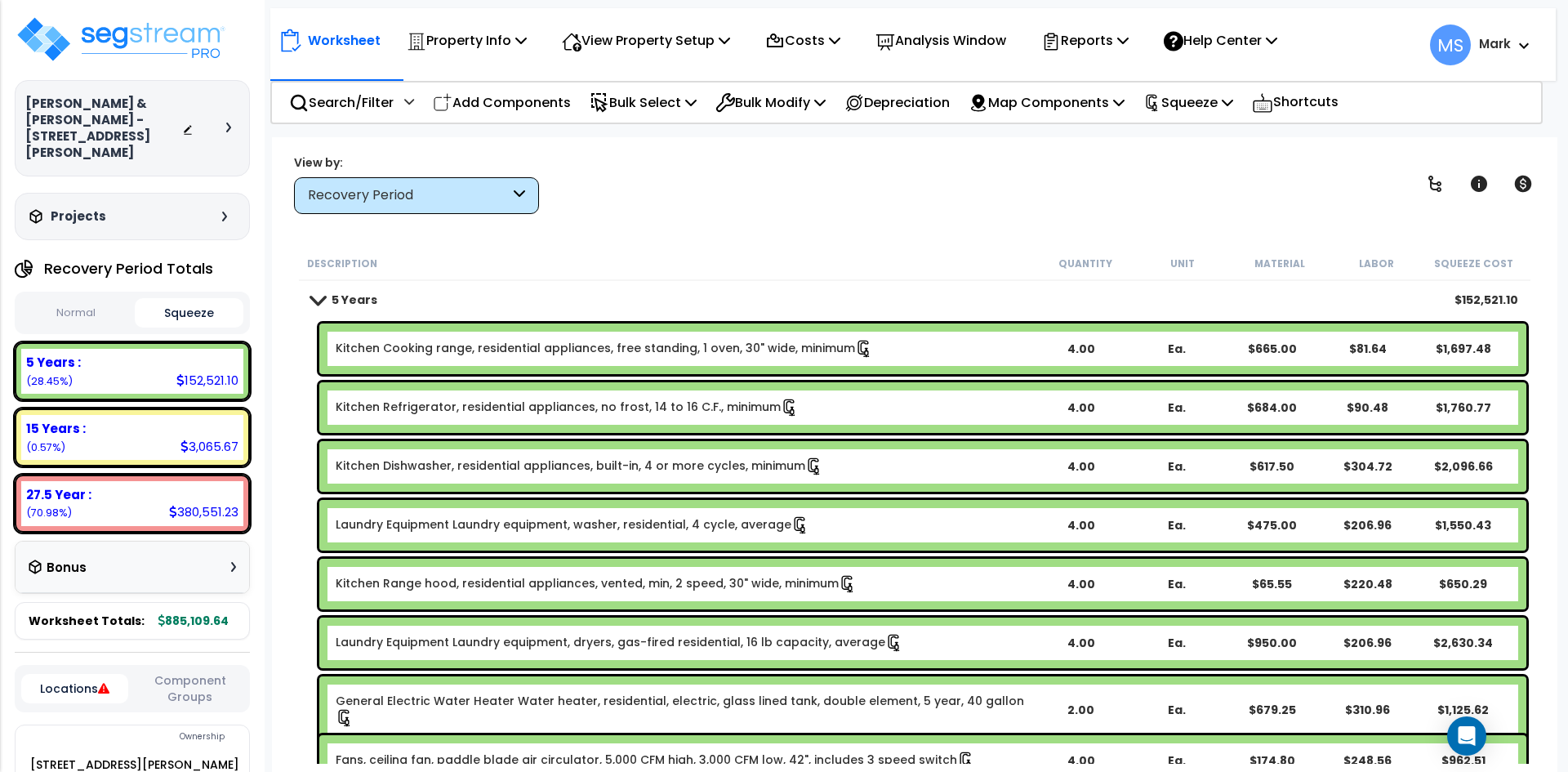
scroll to position [0, 0]
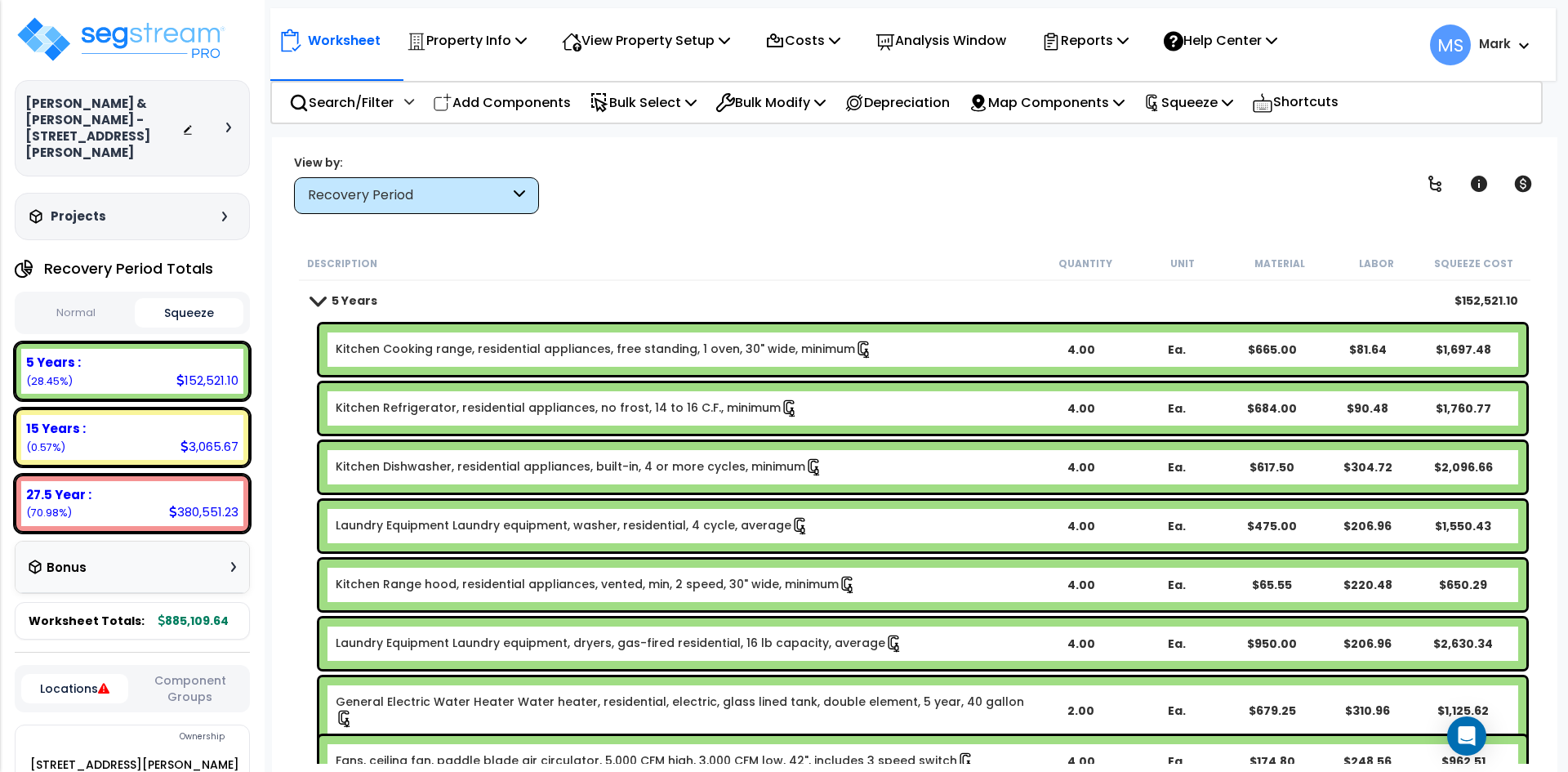
click at [334, 297] on b "5 Years" at bounding box center [354, 300] width 45 height 17
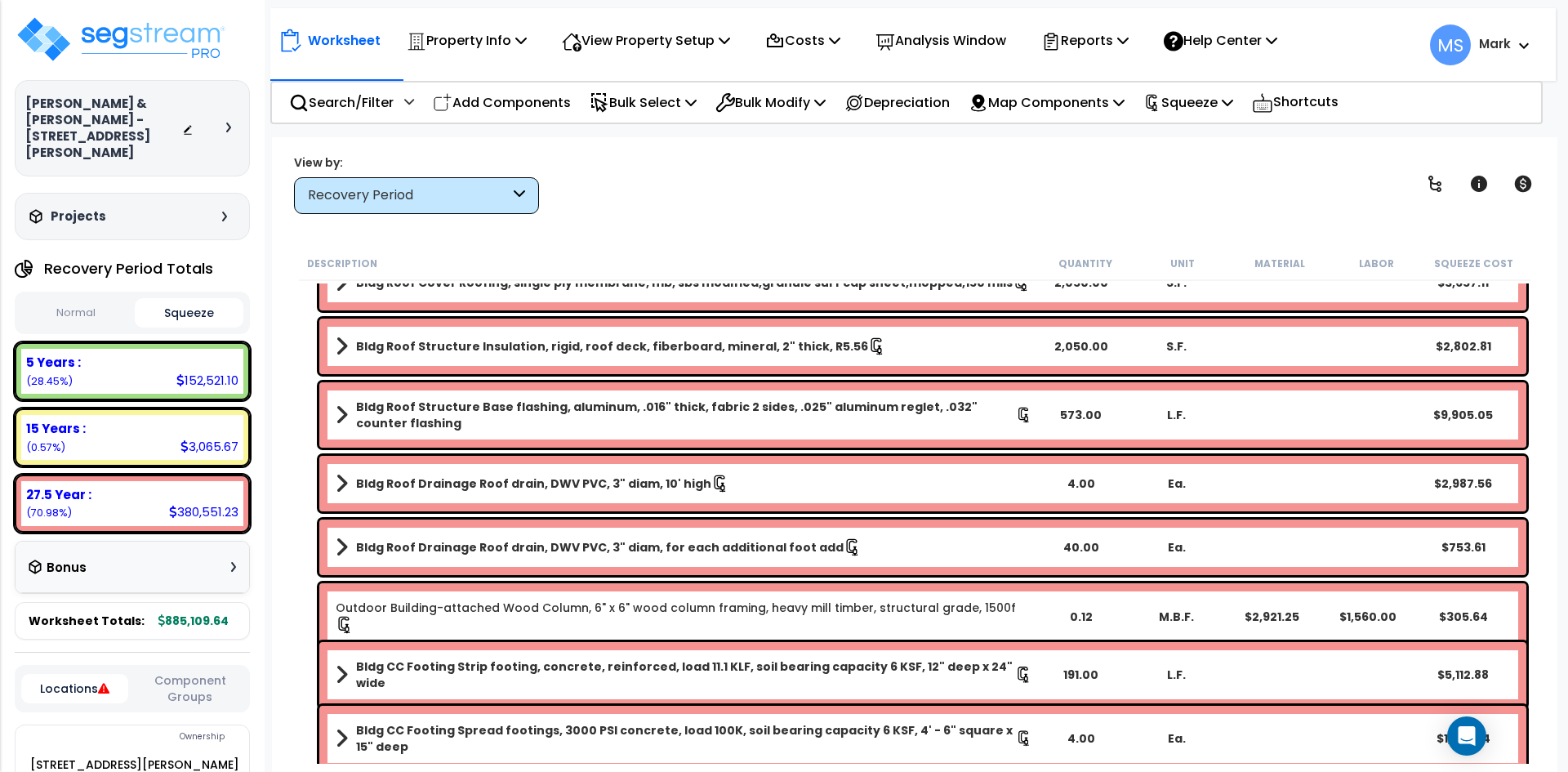
scroll to position [1307, 0]
click at [101, 299] on button "Normal" at bounding box center [76, 313] width 110 height 29
click at [191, 299] on button "Squeeze" at bounding box center [189, 313] width 110 height 29
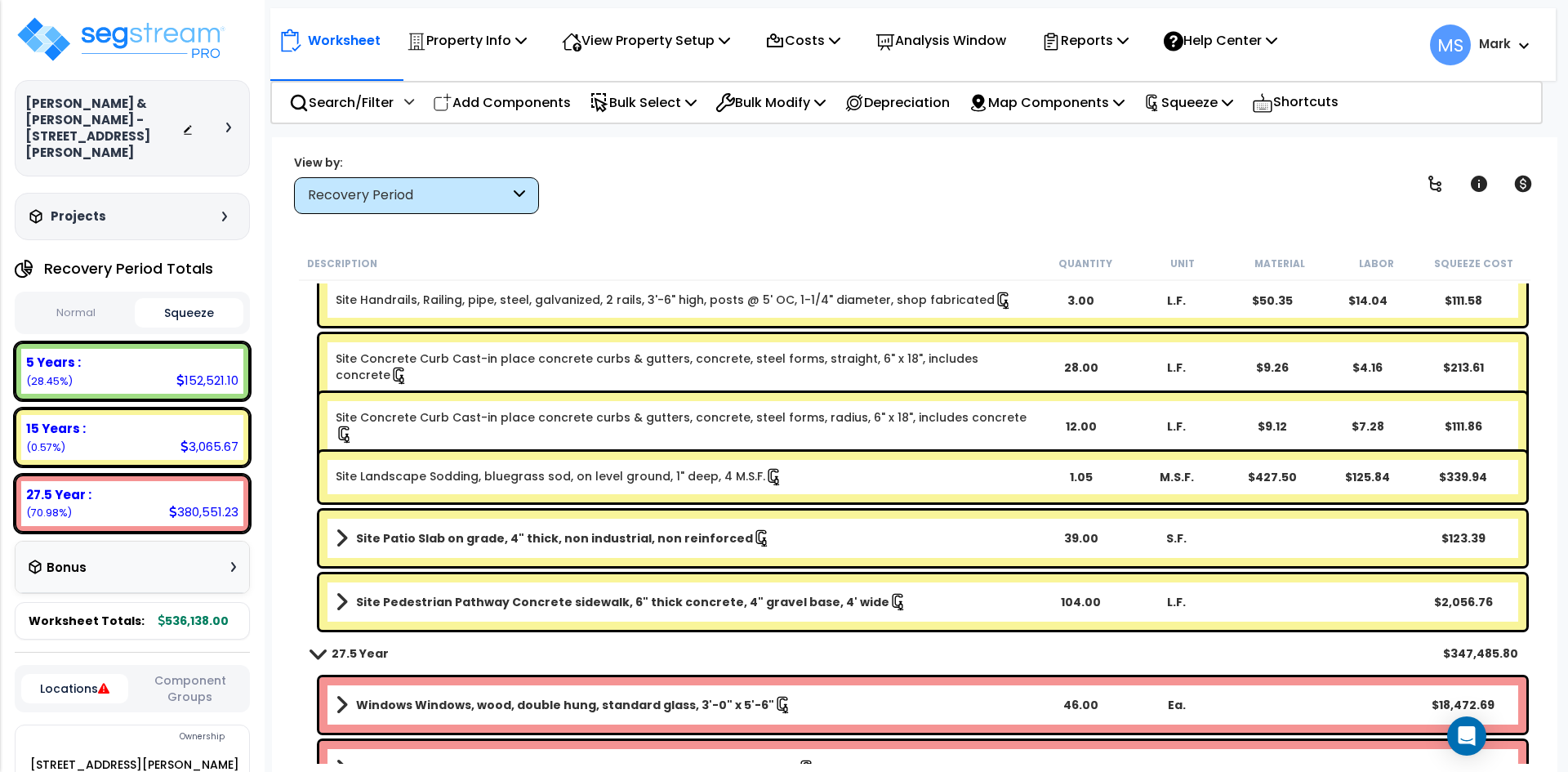
scroll to position [0, 0]
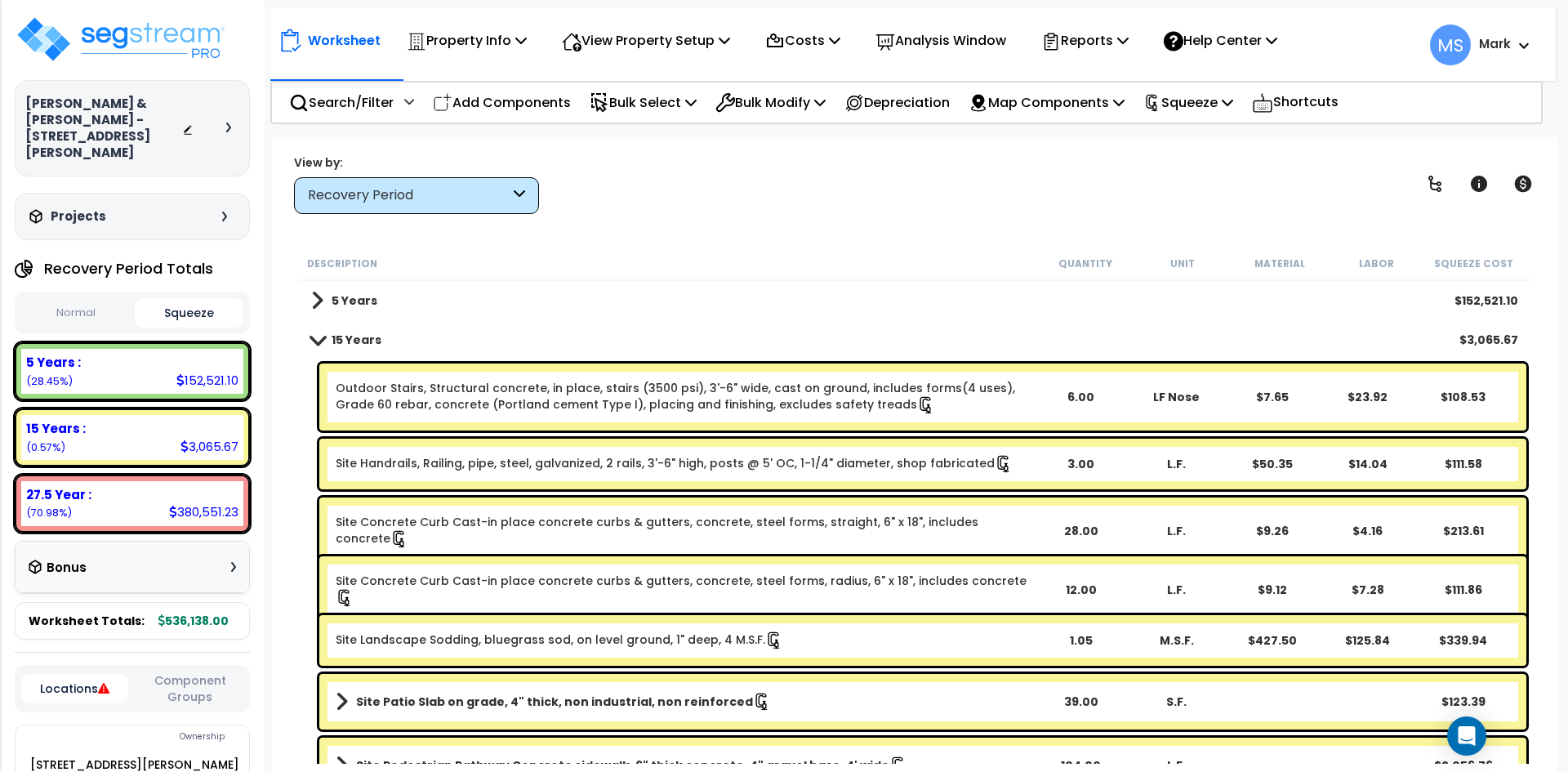
click at [387, 306] on div "5 Years $152,521.10" at bounding box center [915, 301] width 1224 height 39
click at [338, 293] on b "5 Years" at bounding box center [354, 300] width 45 height 17
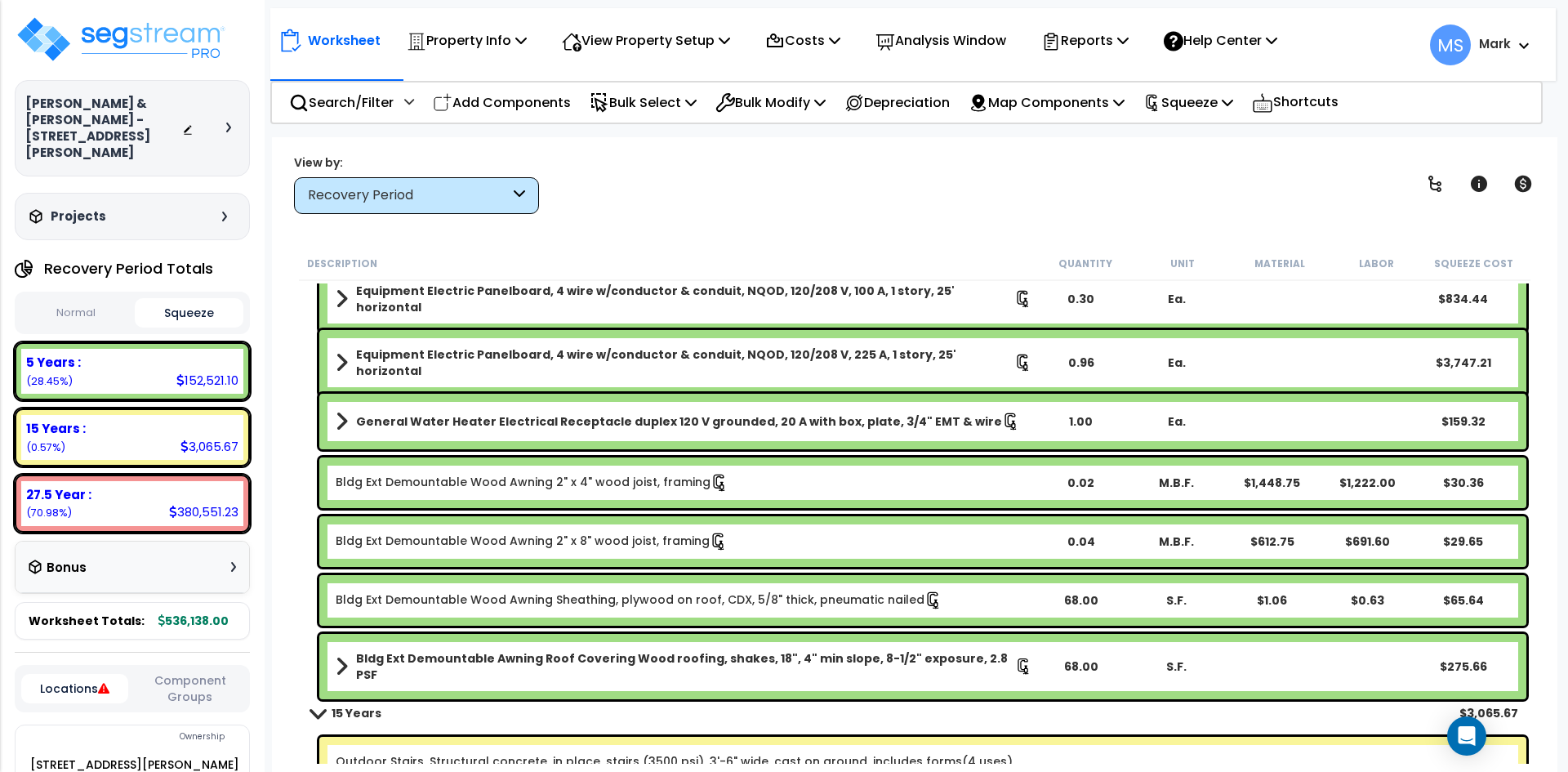
scroll to position [3432, 0]
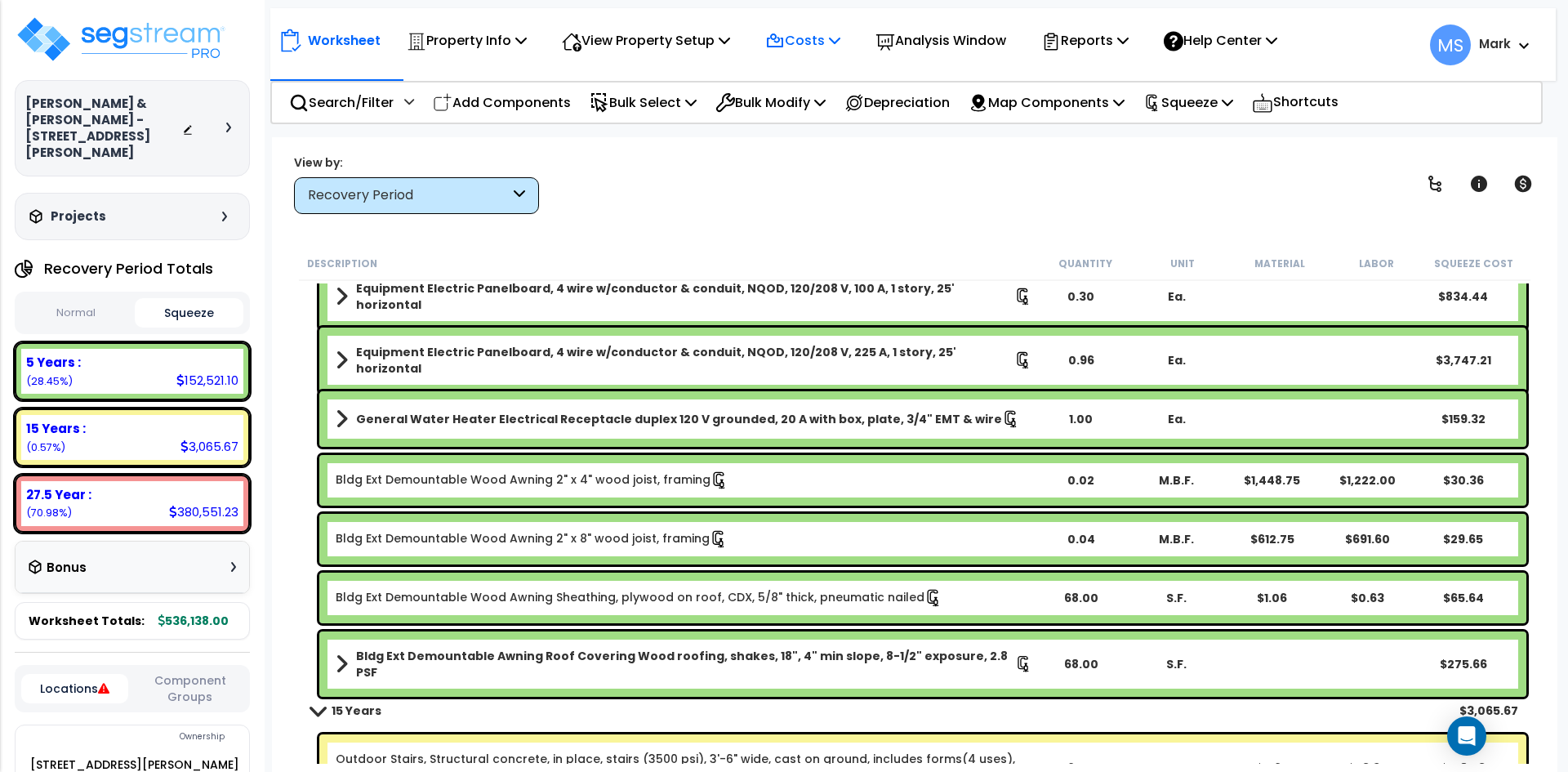
click at [822, 45] on p "Costs" at bounding box center [803, 40] width 75 height 22
click at [956, 44] on p "Analysis Window" at bounding box center [940, 40] width 130 height 22
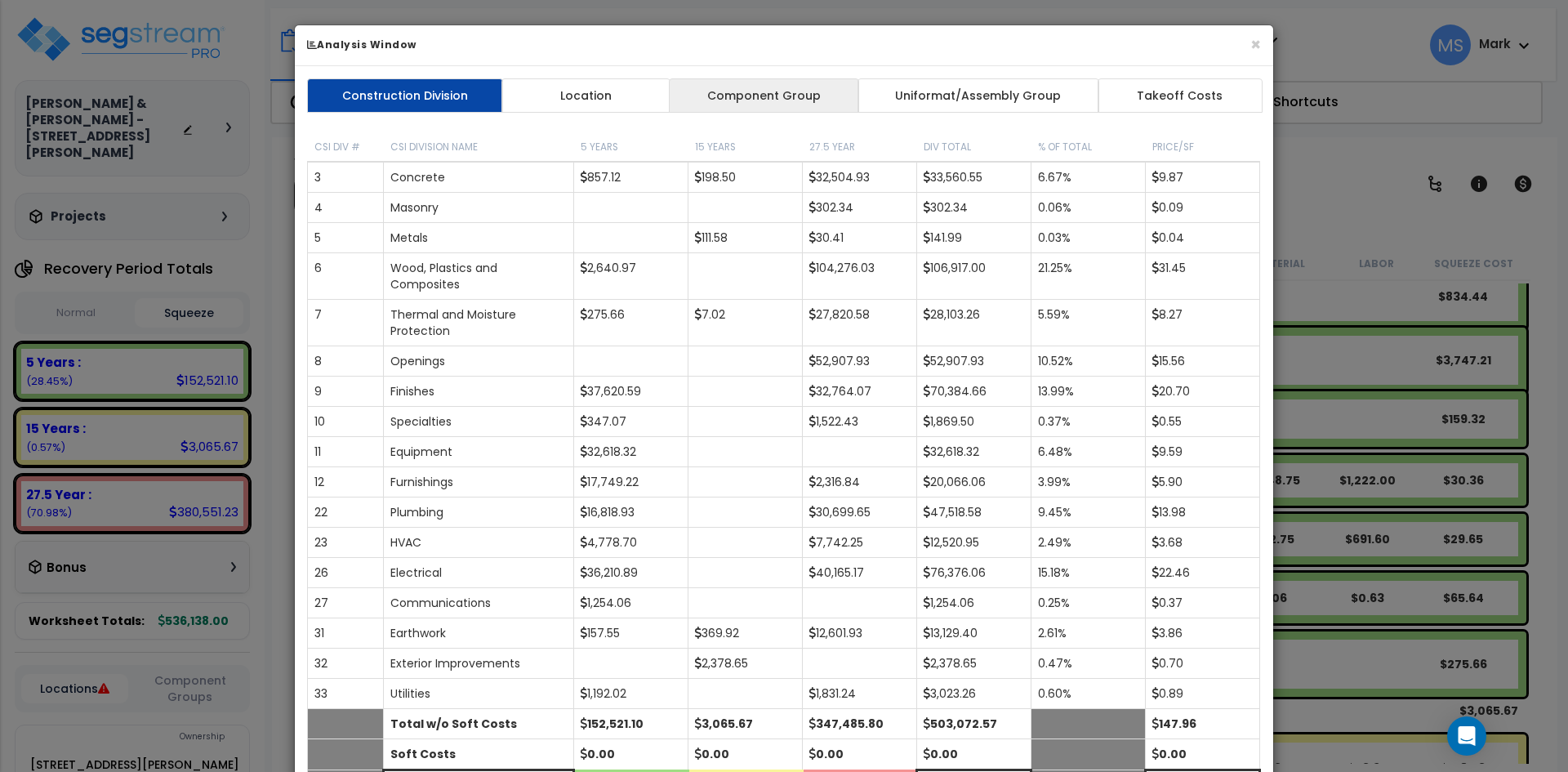
click at [798, 101] on link "Component Group" at bounding box center [764, 95] width 189 height 35
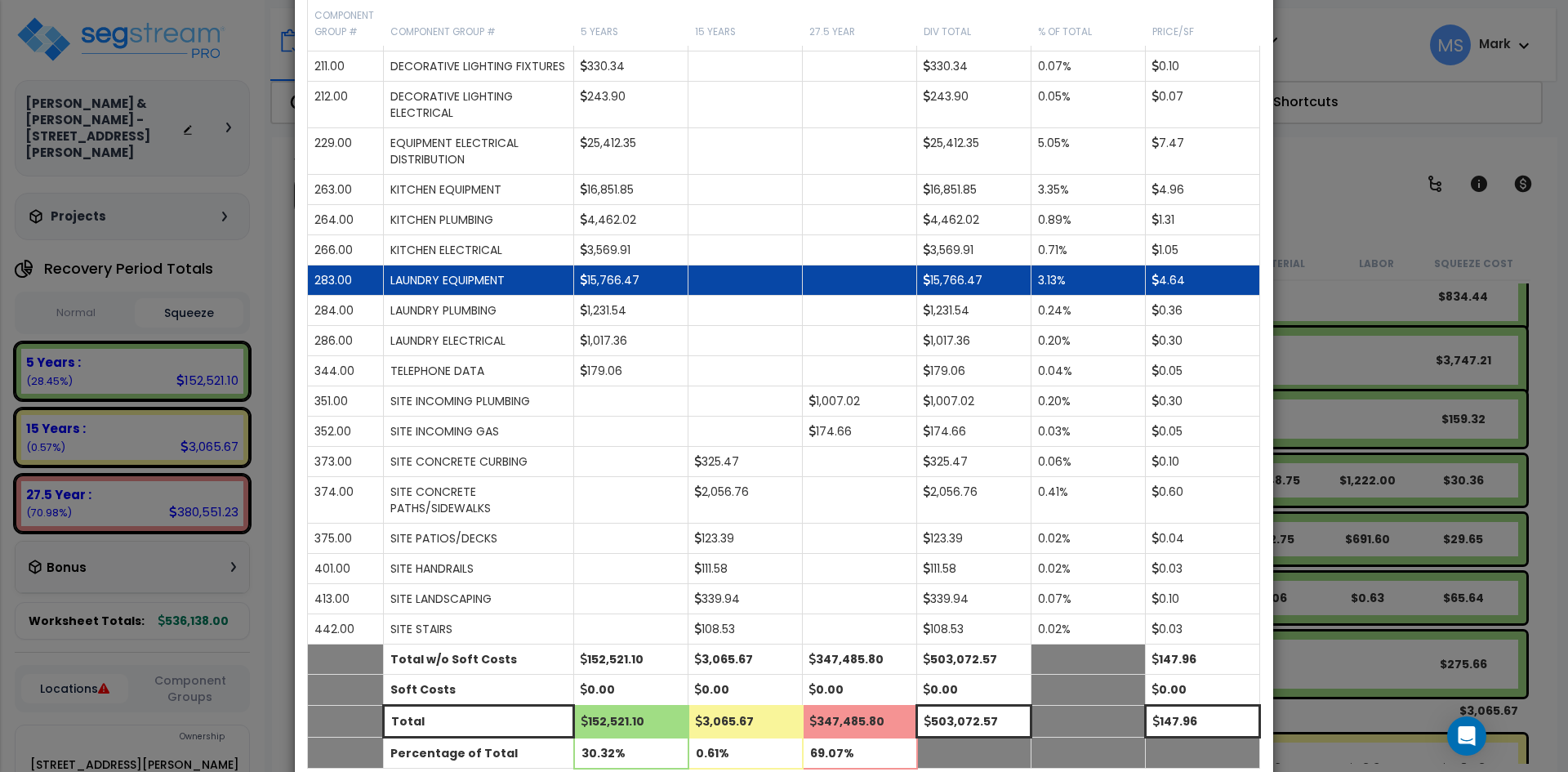
scroll to position [1634, 0]
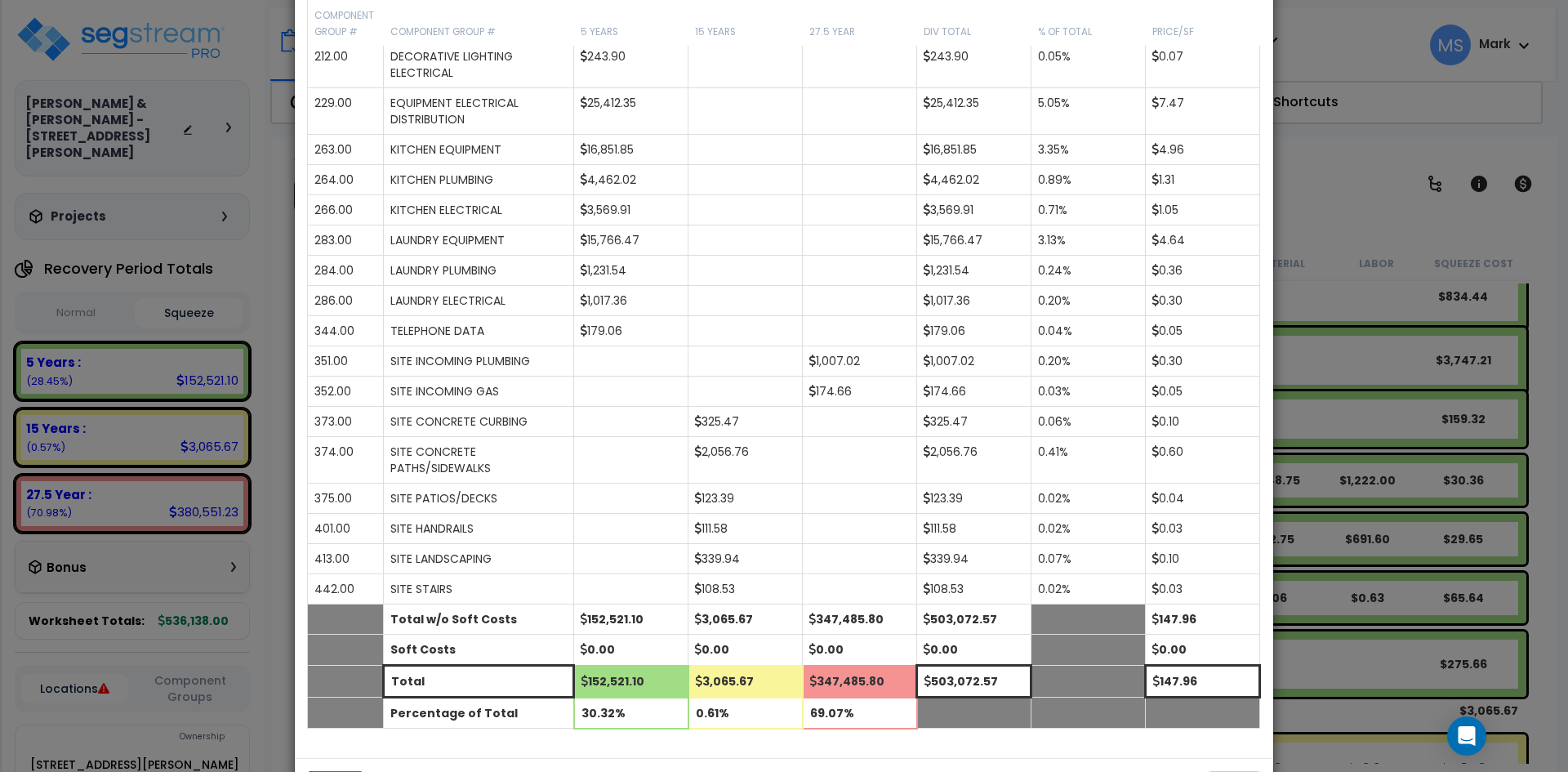
click at [1364, 201] on div "× Analysis Window Construction Division Location Component Group Uniformat/Asse…" at bounding box center [784, 386] width 1568 height 772
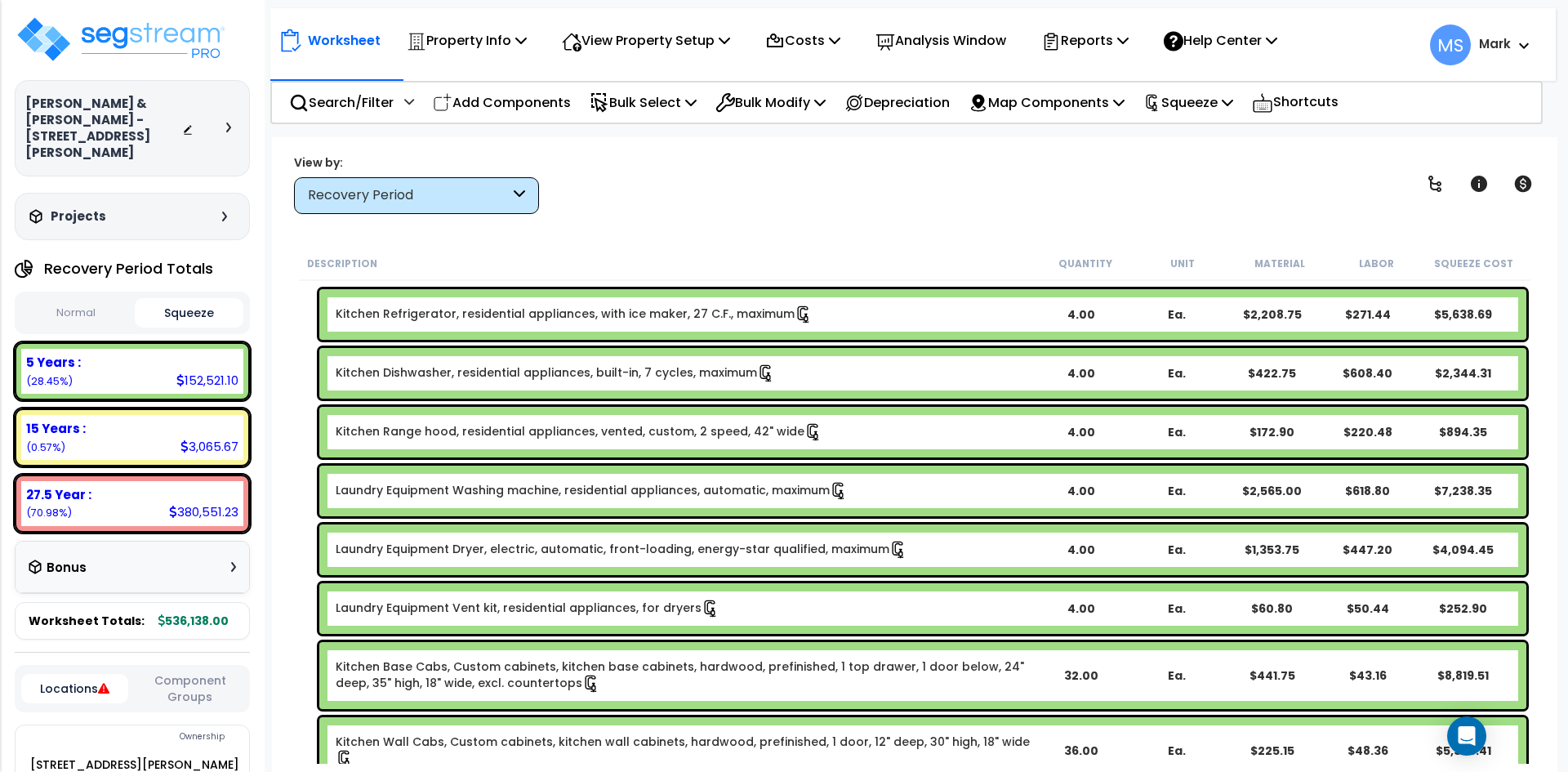
scroll to position [817, 0]
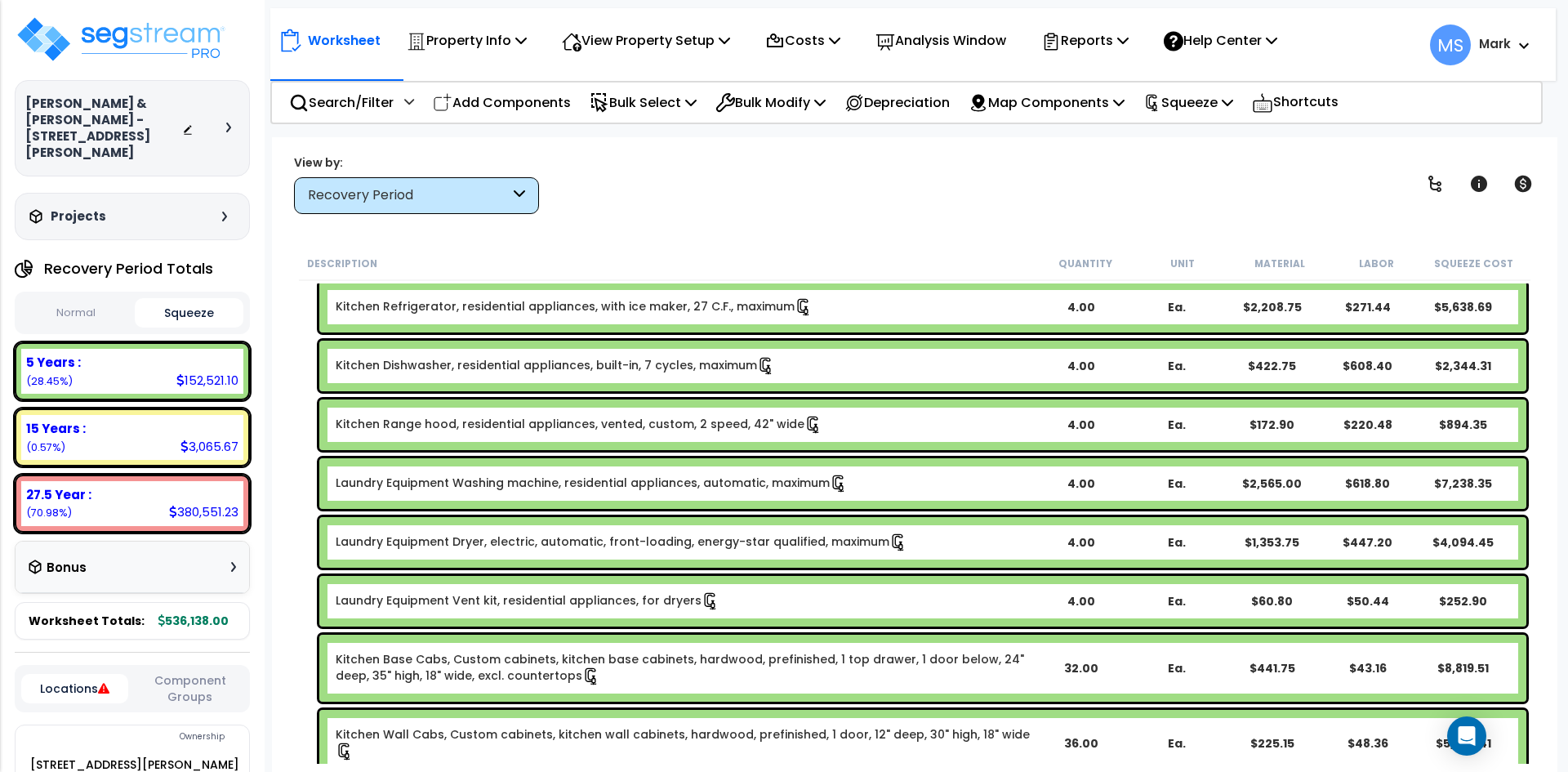
click at [552, 477] on link "Laundry Equipment Washing machine, residential appliances, automatic, maximum" at bounding box center [591, 484] width 512 height 18
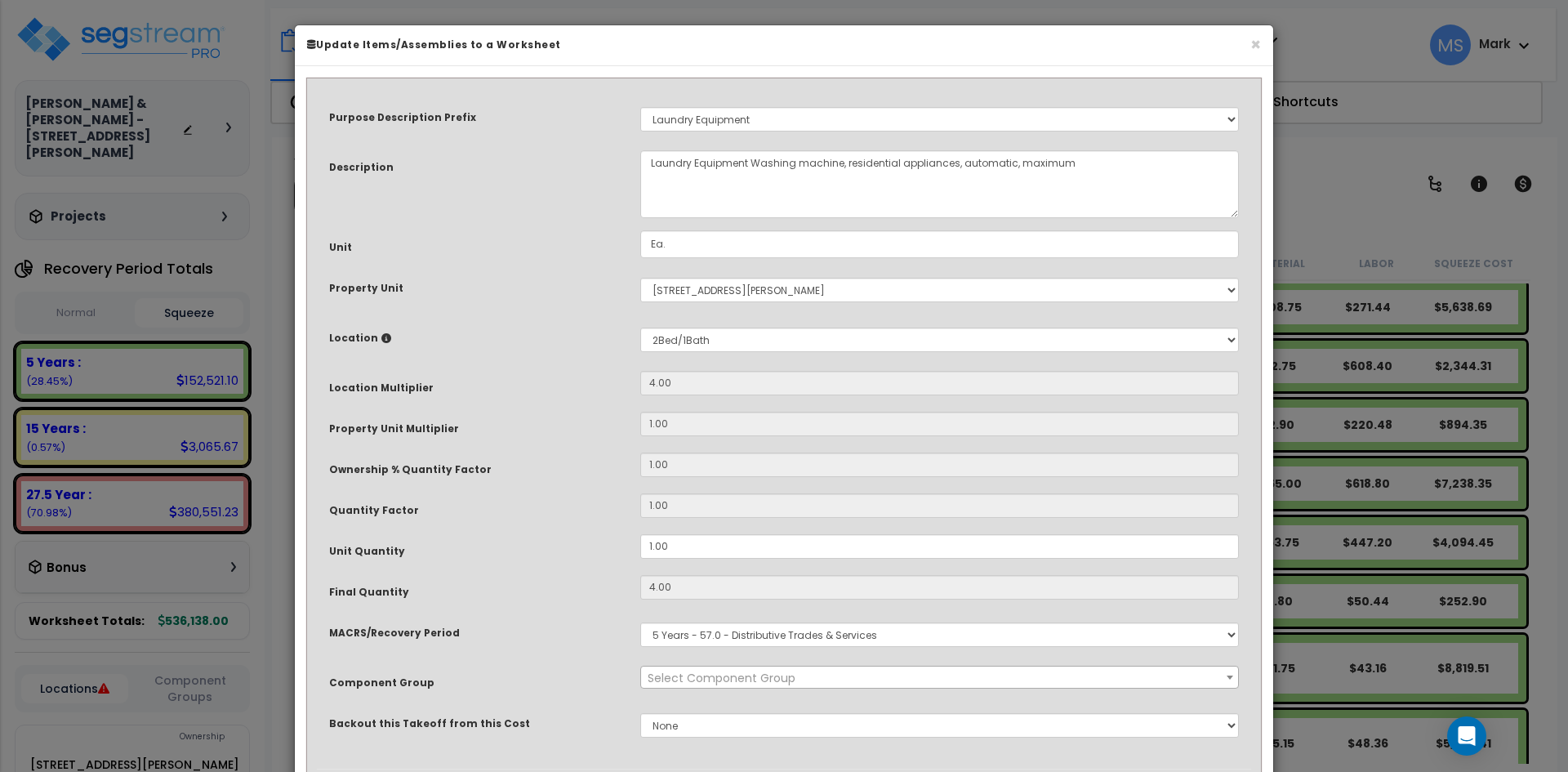
select select "45840"
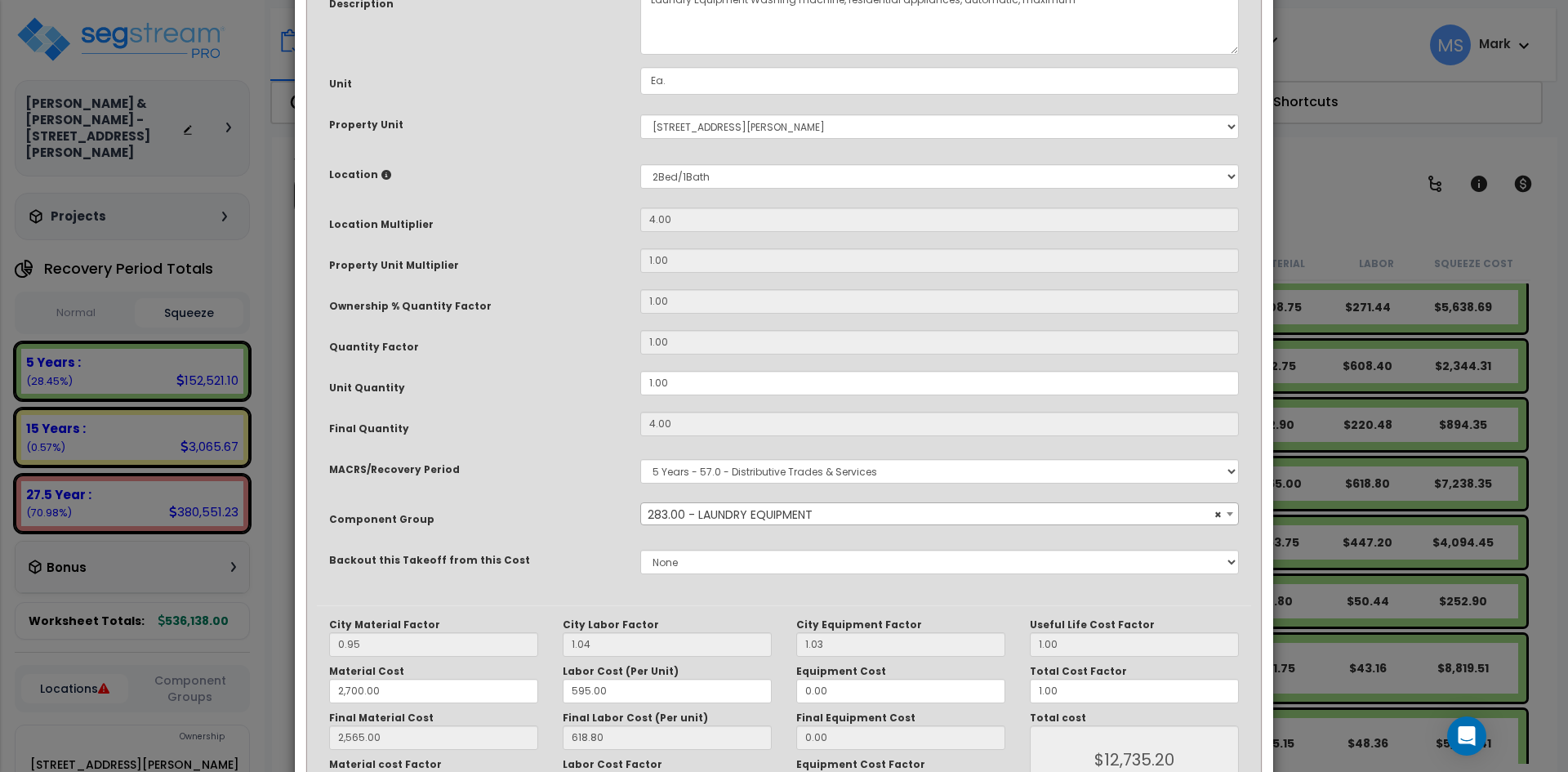
scroll to position [245, 0]
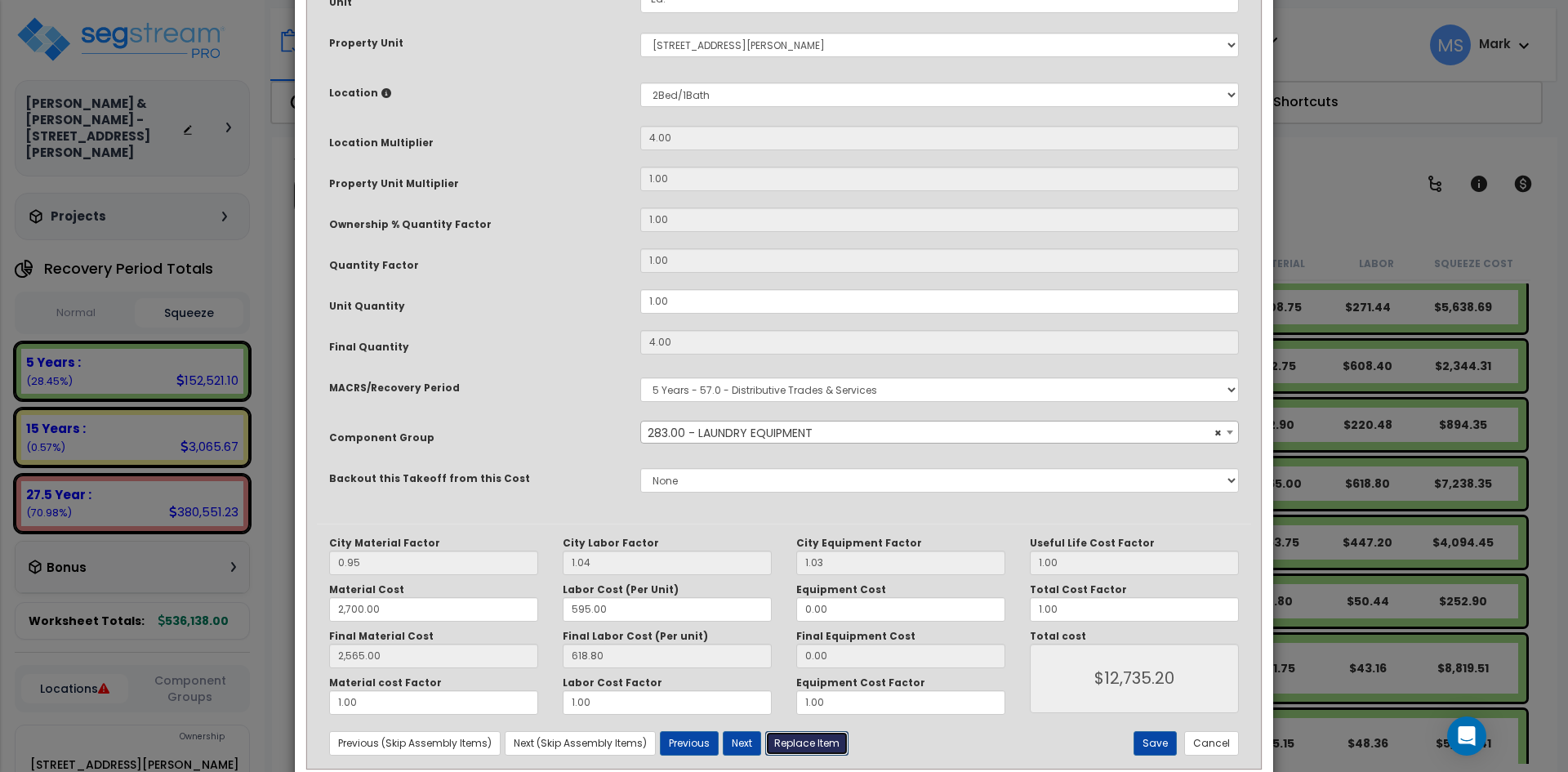
click at [818, 744] on button "Replace Item" at bounding box center [807, 743] width 83 height 25
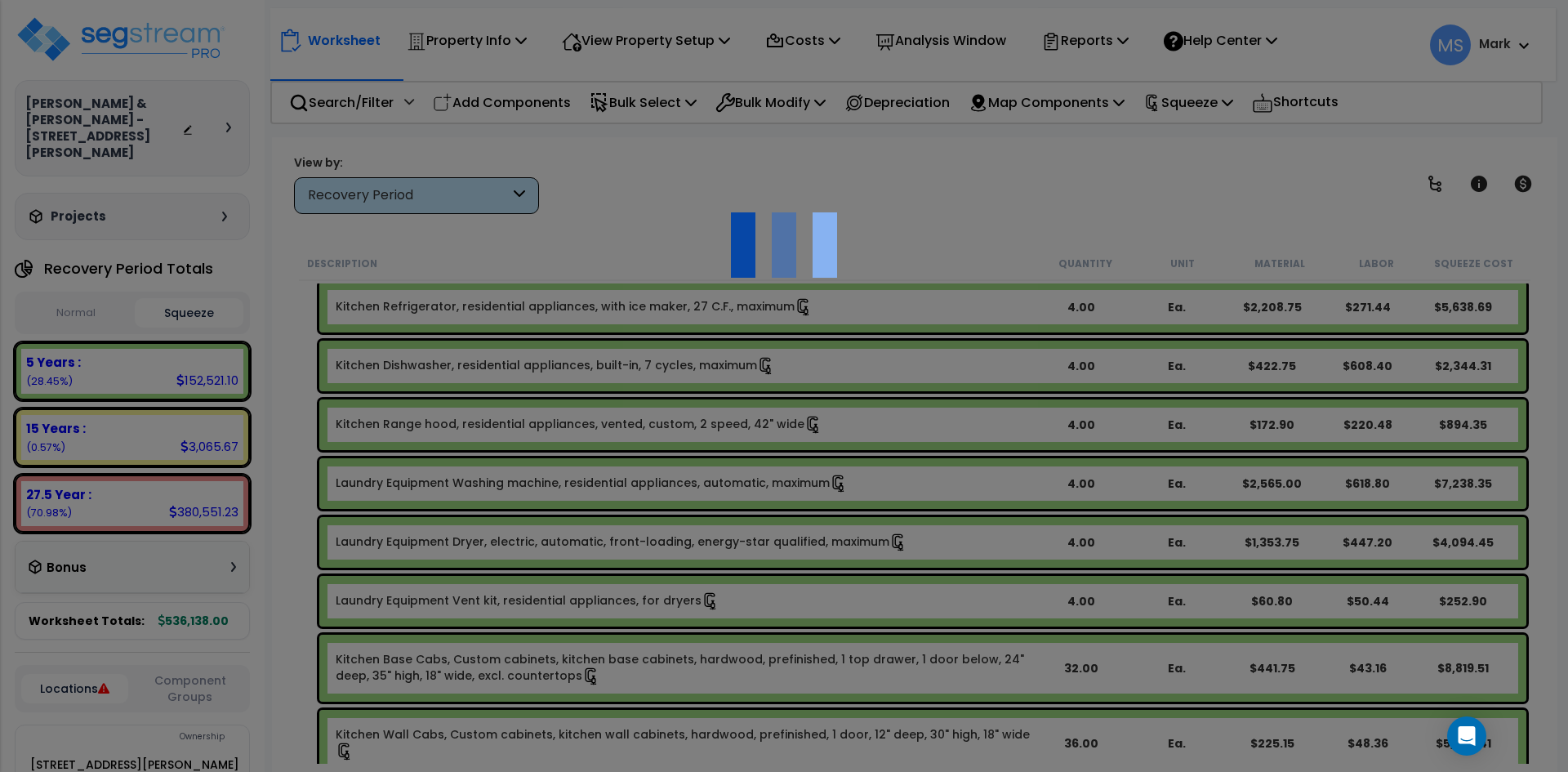
type input "4"
type input "Ea."
select select "164942"
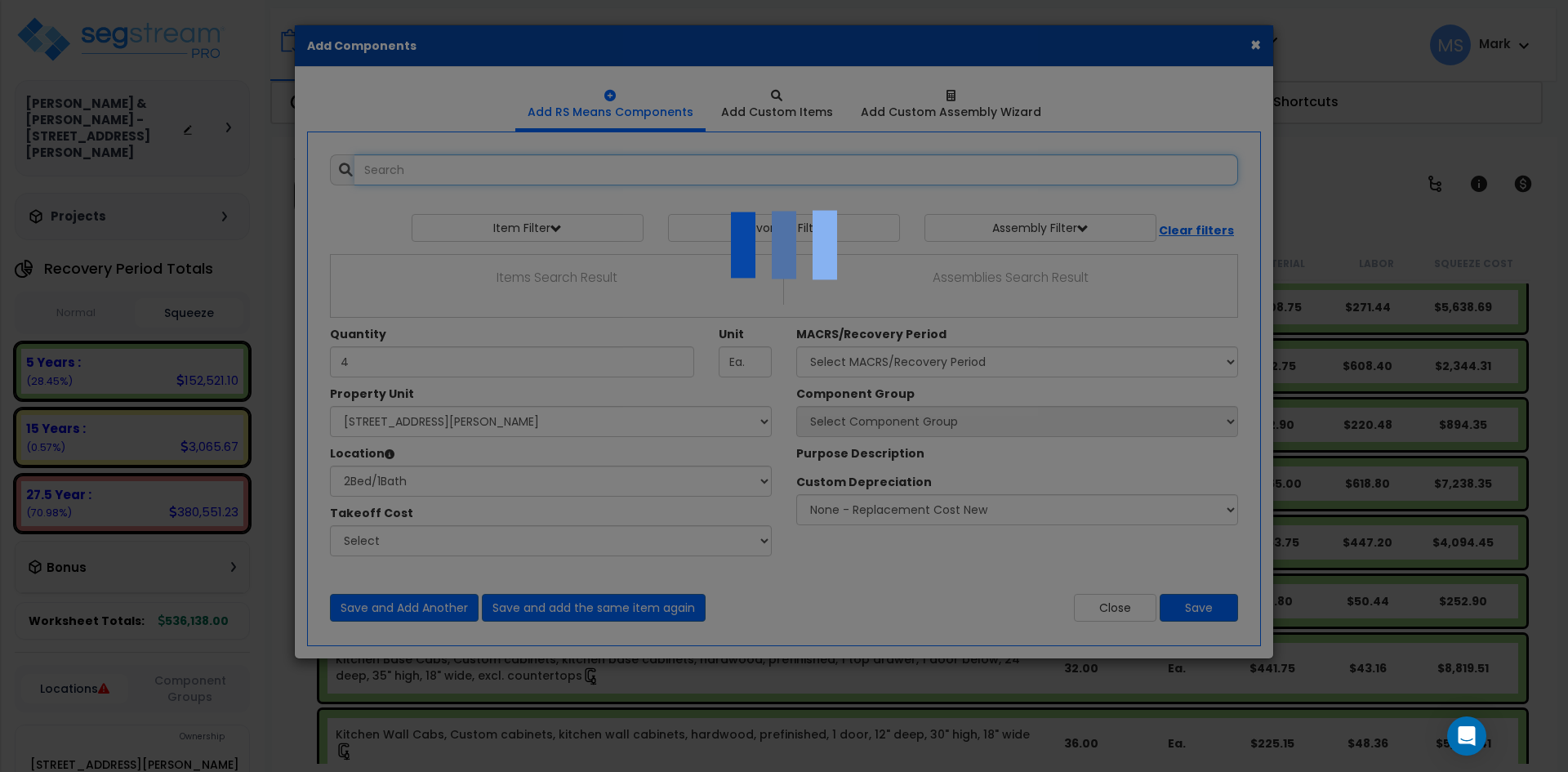
select select "31525"
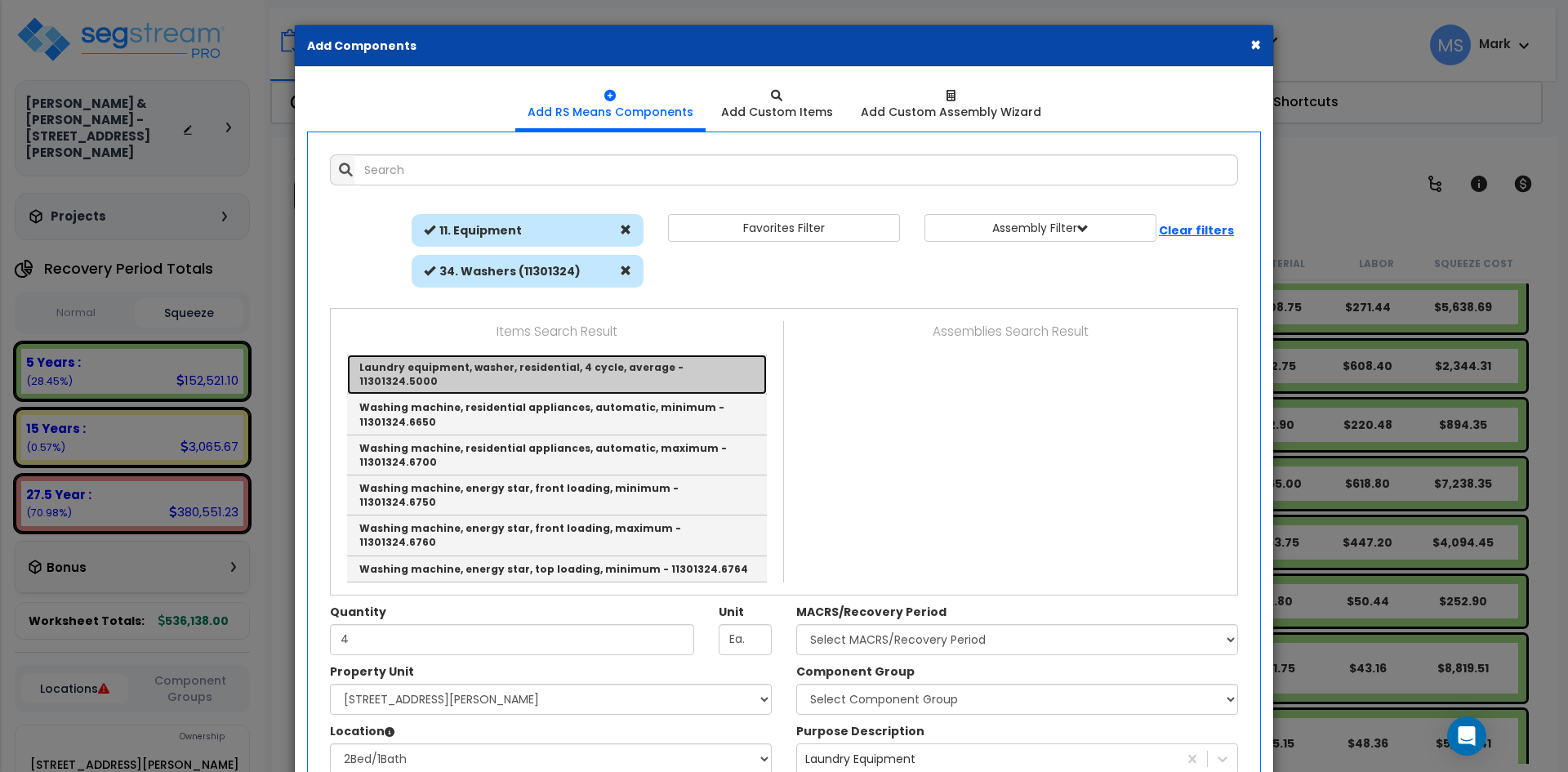
click at [604, 372] on link "Laundry equipment, washer, residential, 4 cycle, average - 11301324.5000" at bounding box center [557, 374] width 419 height 40
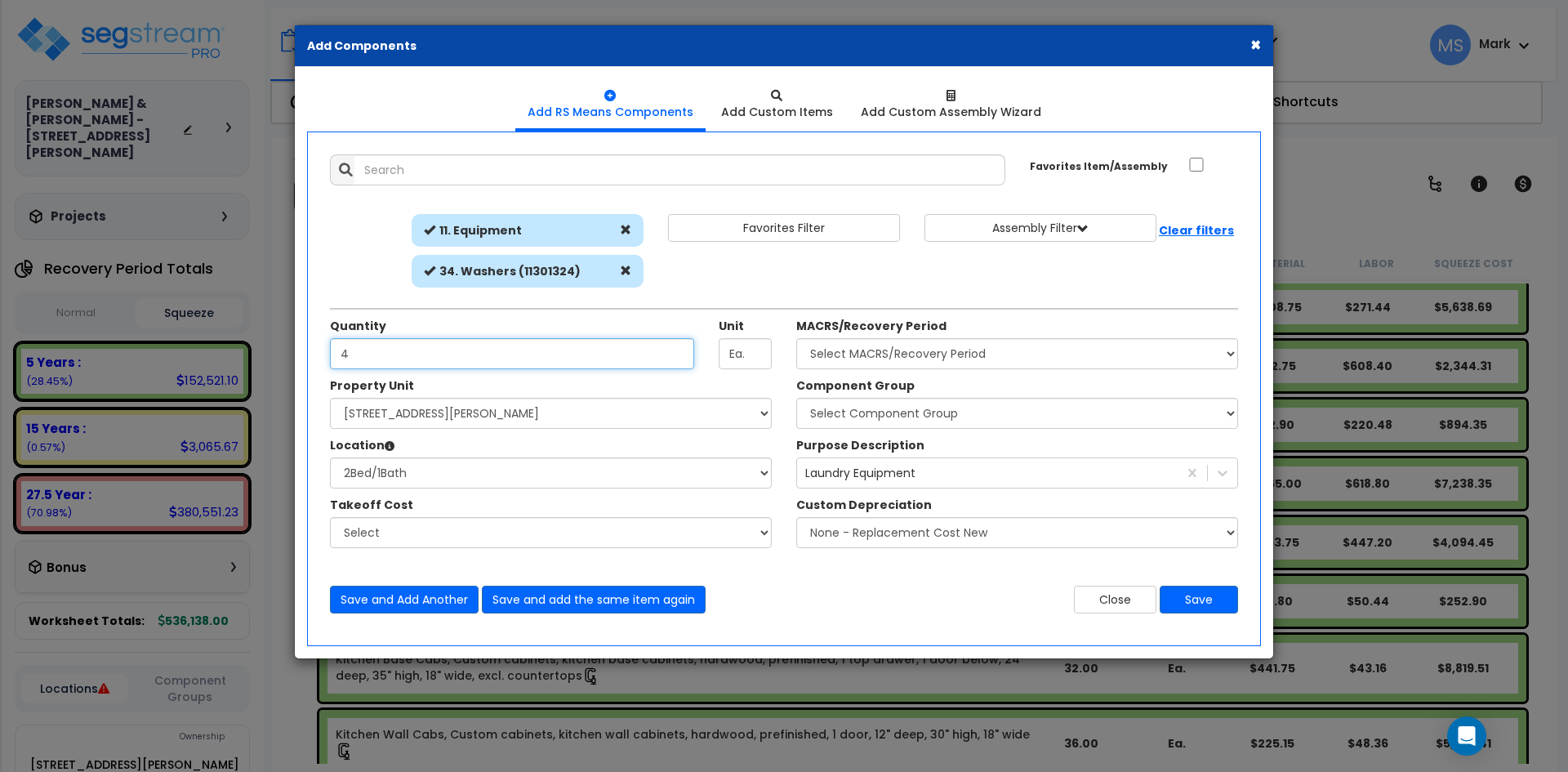
type input "Laundry equipment, washer, residential, 4 cycle, average - 11301324.5000"
type input "1"
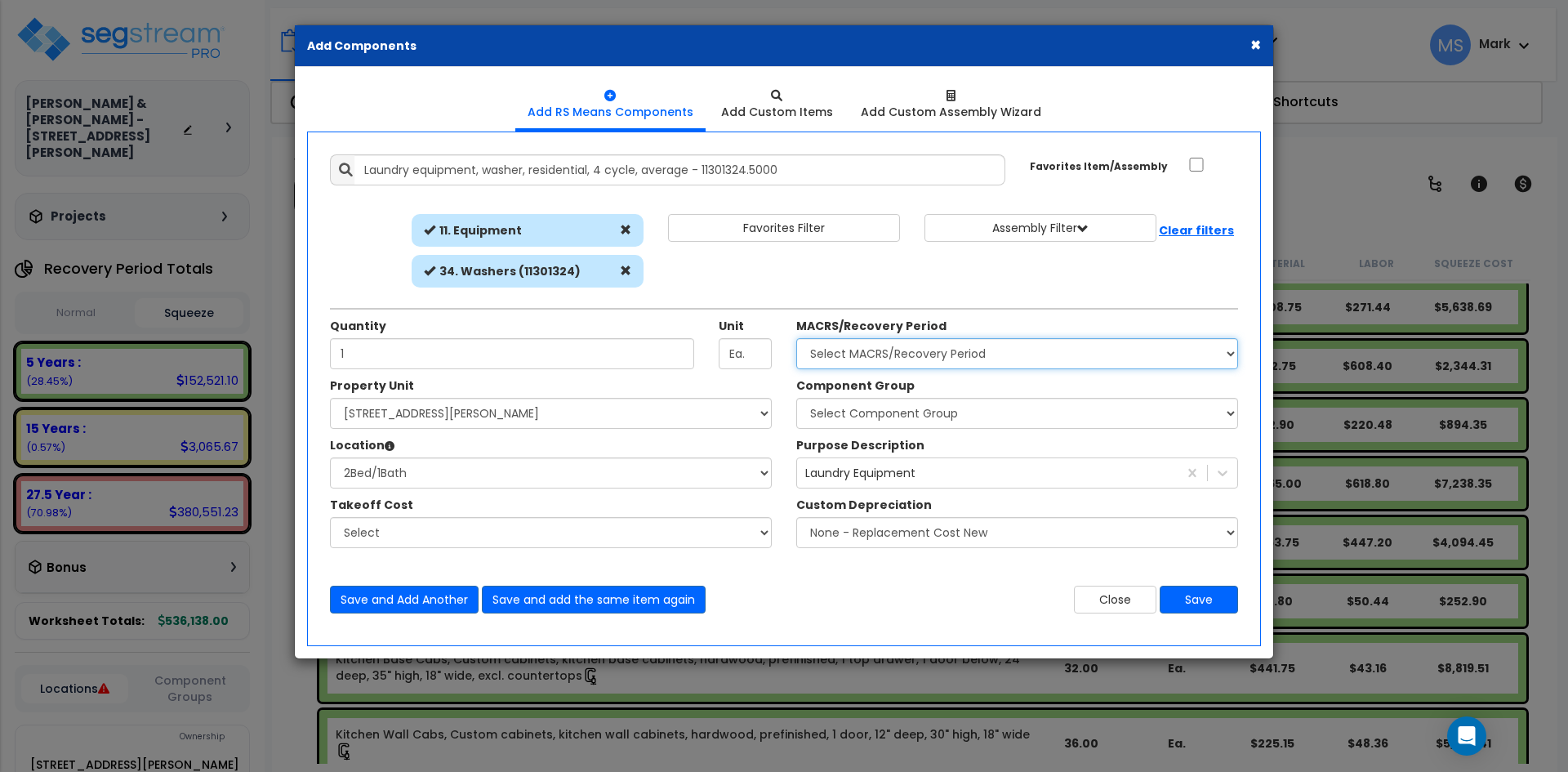
click at [940, 361] on select "Select MACRS/Recovery Period 5 Years - 57.0 - Distributive Trades & Services 5 …" at bounding box center [1017, 353] width 442 height 31
select select "3667"
click at [796, 339] on select "Select MACRS/Recovery Period 5 Years - 57.0 - Distributive Trades & Services 5 …" at bounding box center [1017, 353] width 442 height 31
click at [902, 415] on select "Select Component Group 286.00 - LAUNDRY ELECTRICAL 284.00 - LAUNDRY PLUMBING 31…" at bounding box center [1017, 413] width 442 height 31
select select "45840"
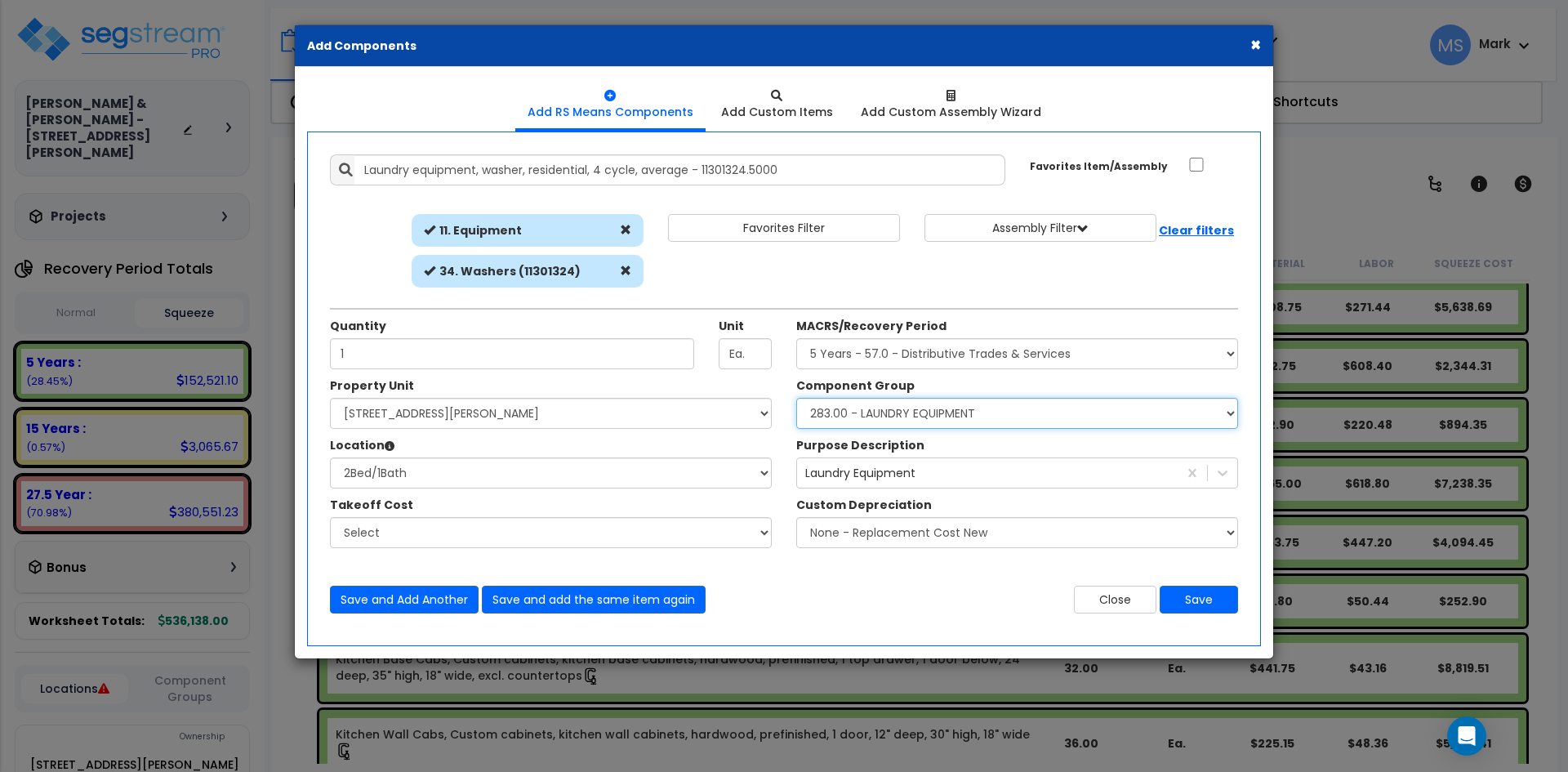
click at [796, 398] on select "Select Component Group 286.00 - LAUNDRY ELECTRICAL 284.00 - LAUNDRY PLUMBING 31…" at bounding box center [1017, 413] width 442 height 31
click at [1193, 591] on button "Save" at bounding box center [1198, 599] width 78 height 28
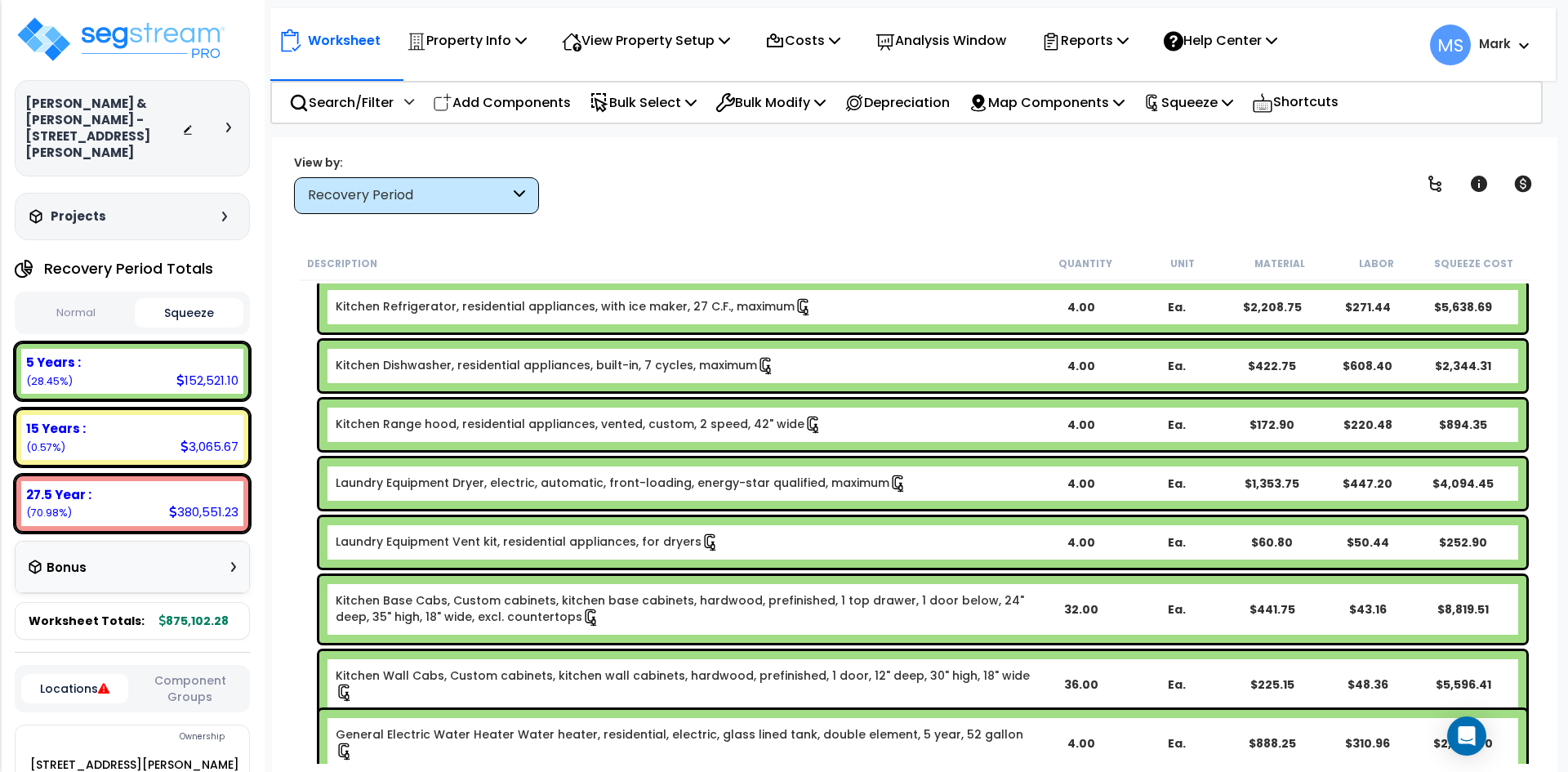
click at [756, 482] on link "Laundry Equipment Dryer, electric, automatic, front-loading, energy-star qualif…" at bounding box center [621, 484] width 571 height 18
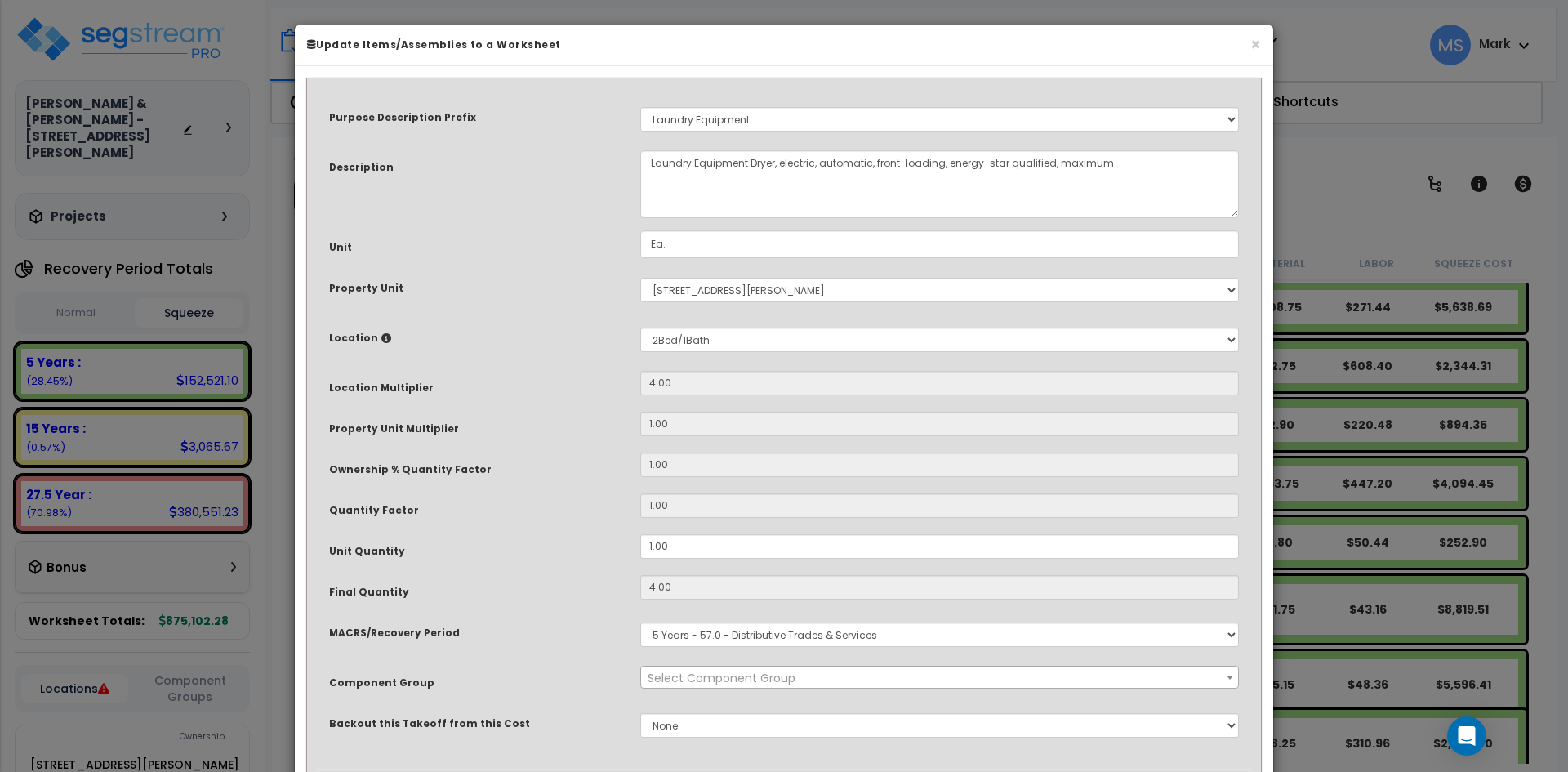
select select "45840"
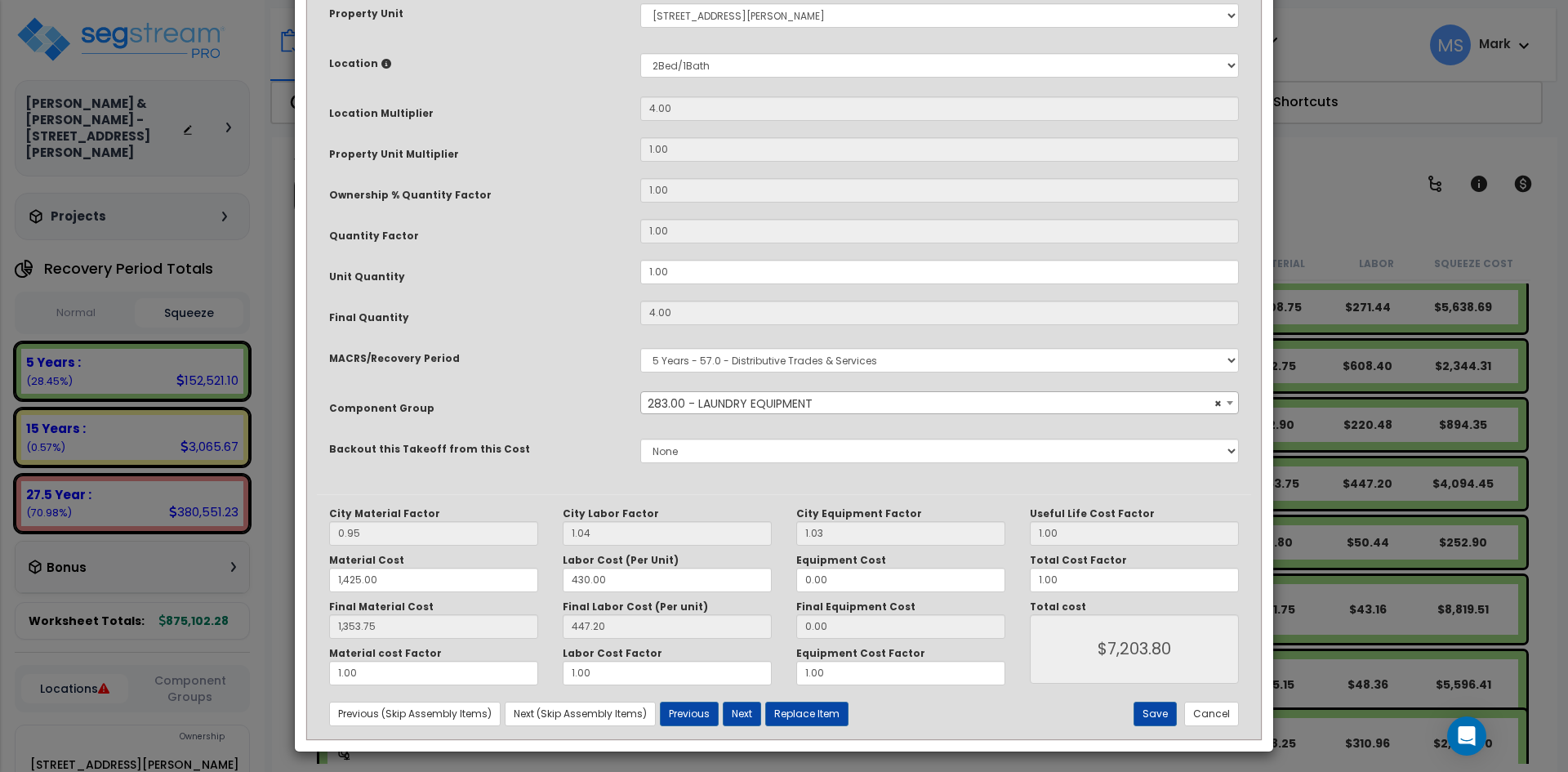
scroll to position [279, 0]
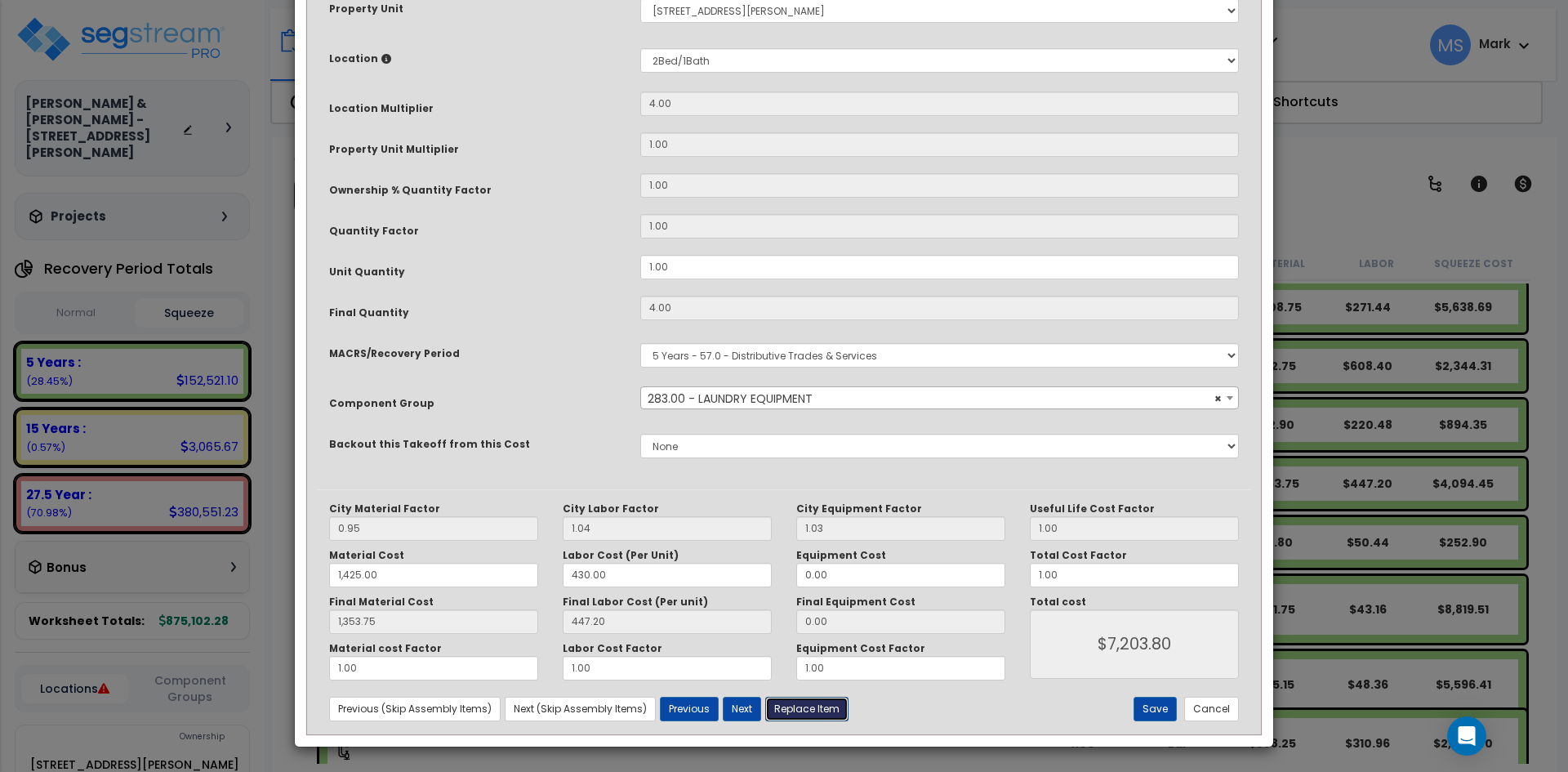
click at [820, 718] on button "Replace Item" at bounding box center [807, 709] width 83 height 25
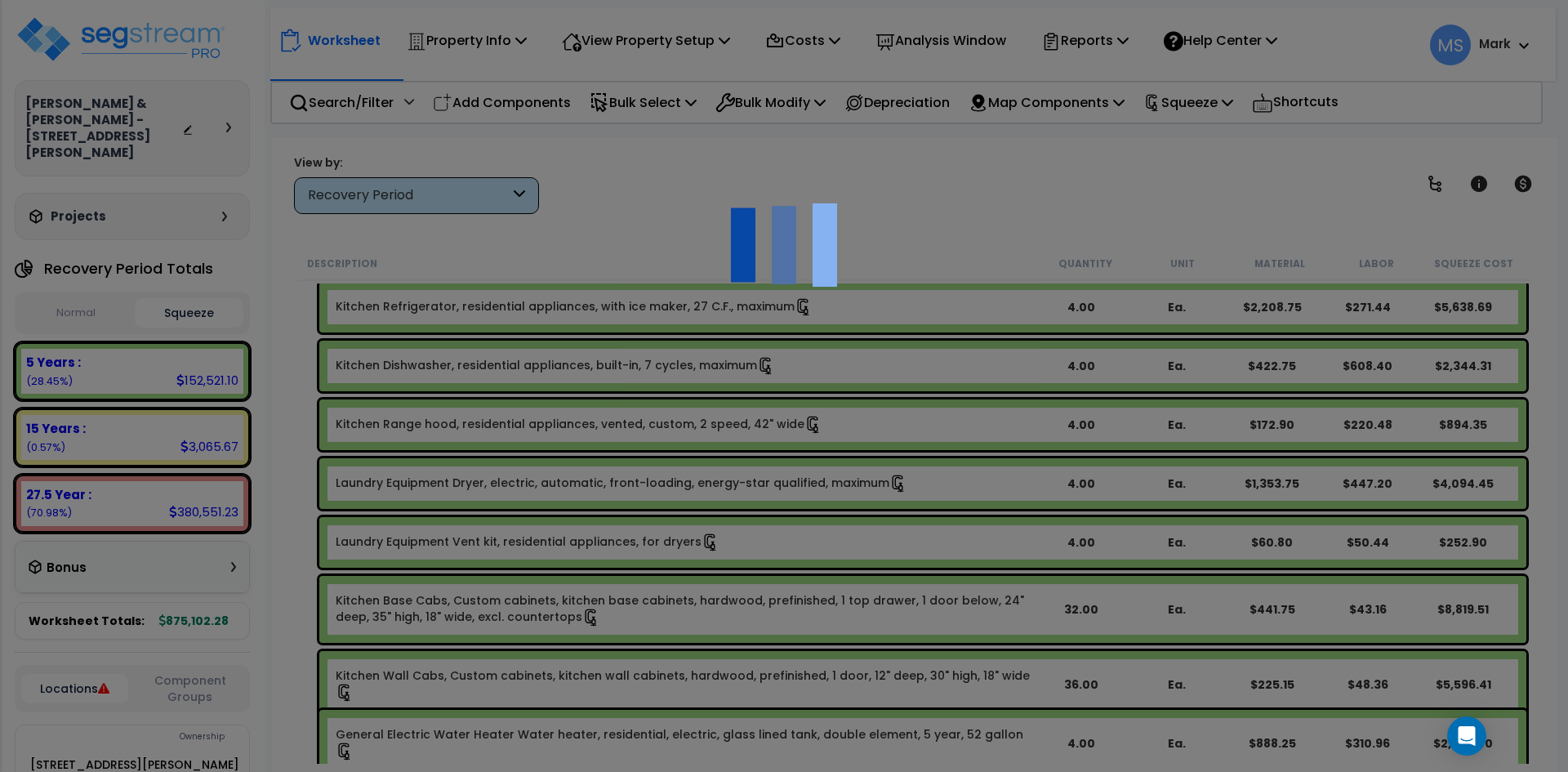
select select "11000000"
type input "4"
select select
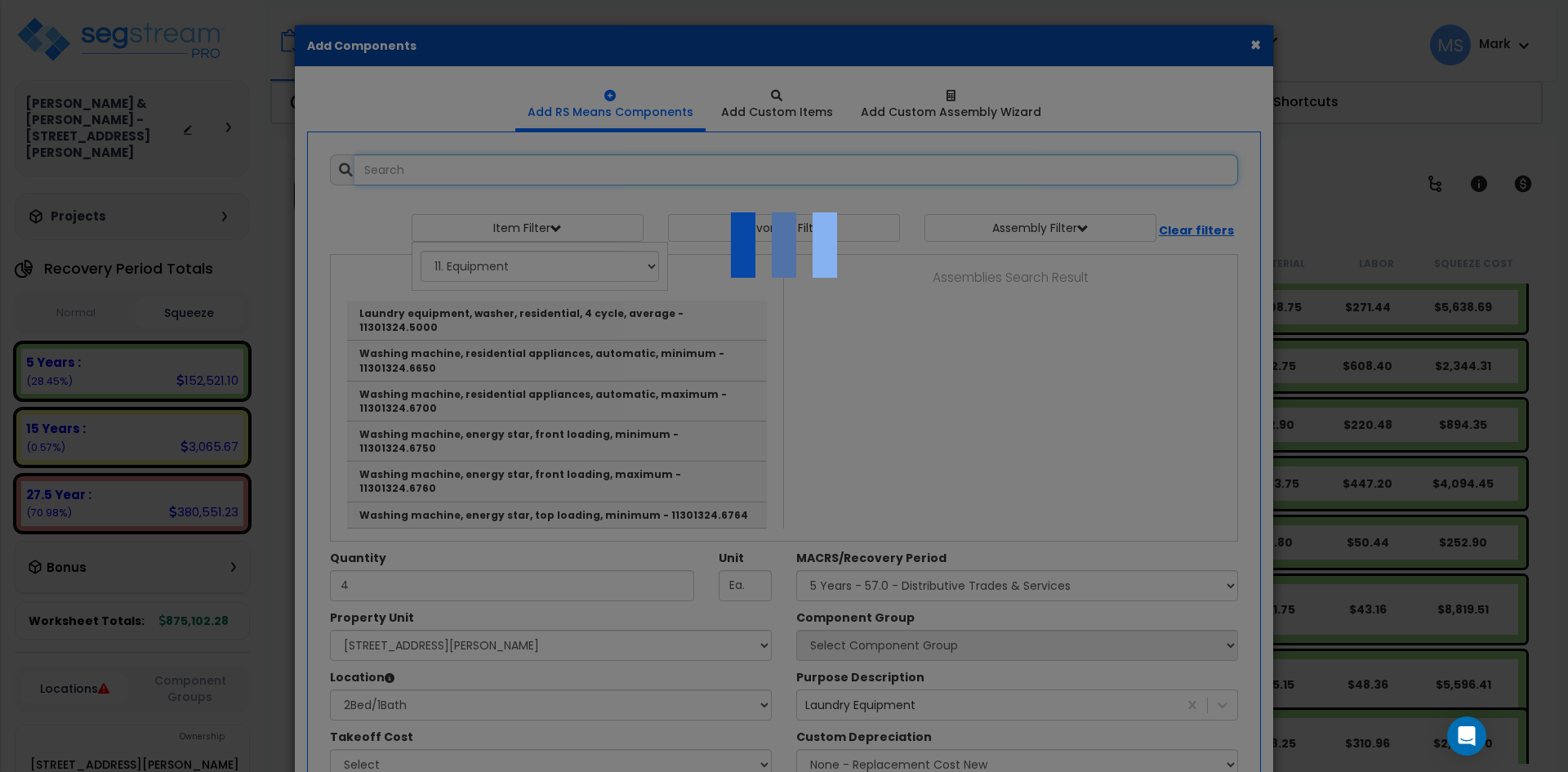
select select "31525"
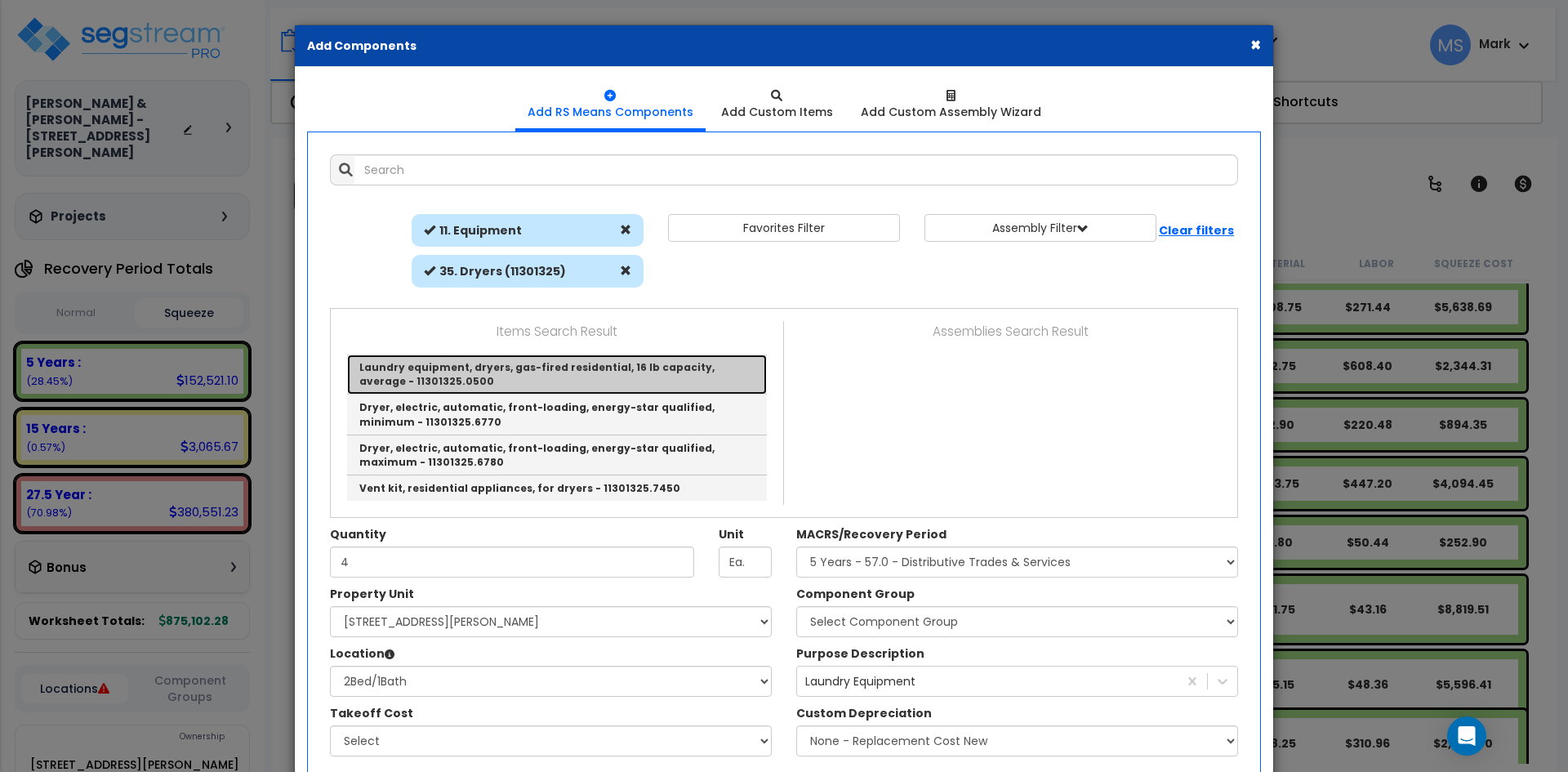
click at [562, 376] on link "Laundry equipment, dryers, gas-fired residential, 16 lb capacity, average - 113…" at bounding box center [557, 374] width 419 height 40
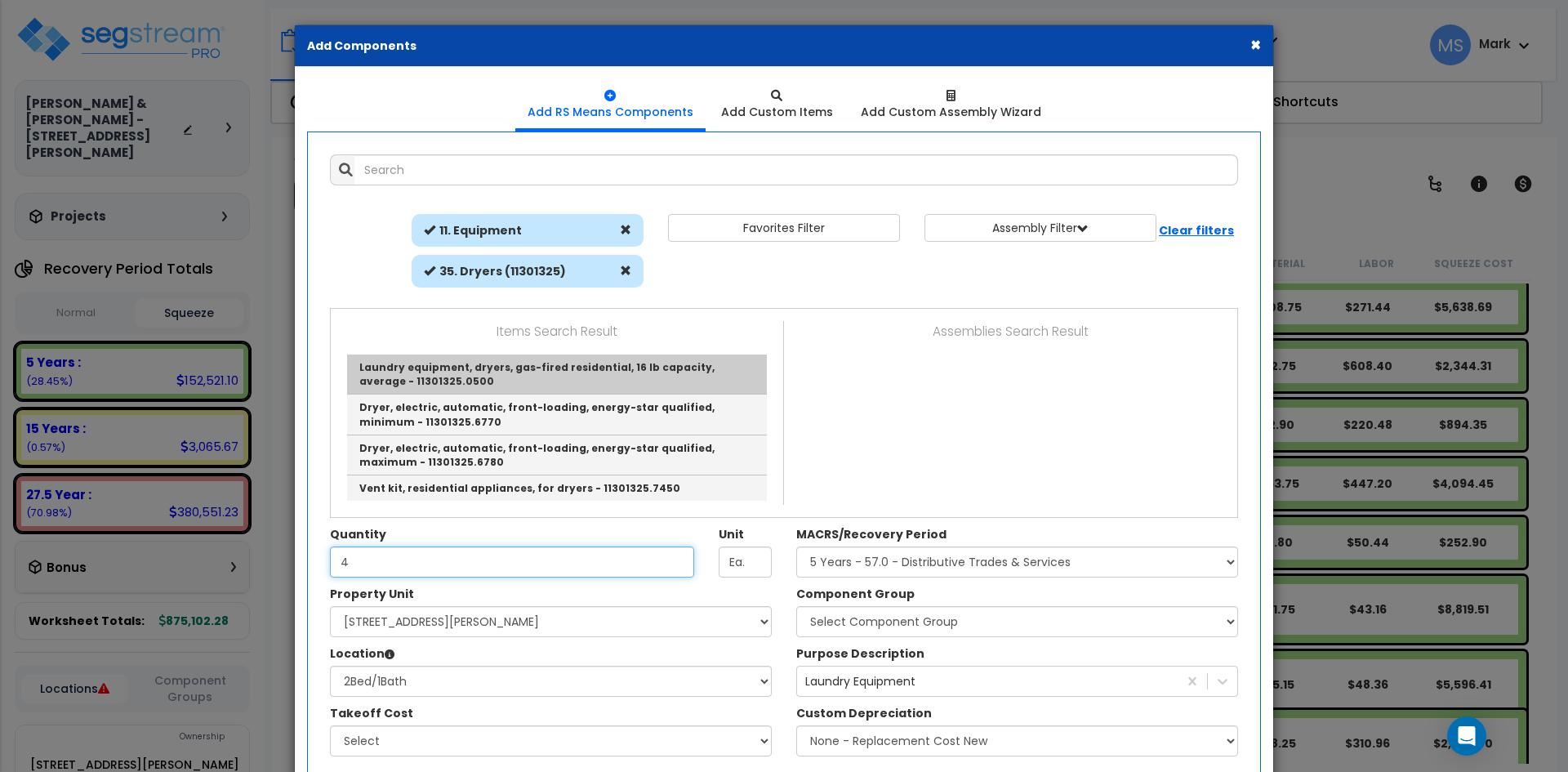
type input "Laundry equipment, dryers, gas-fired residential, 16 lb capacity, average - 113…"
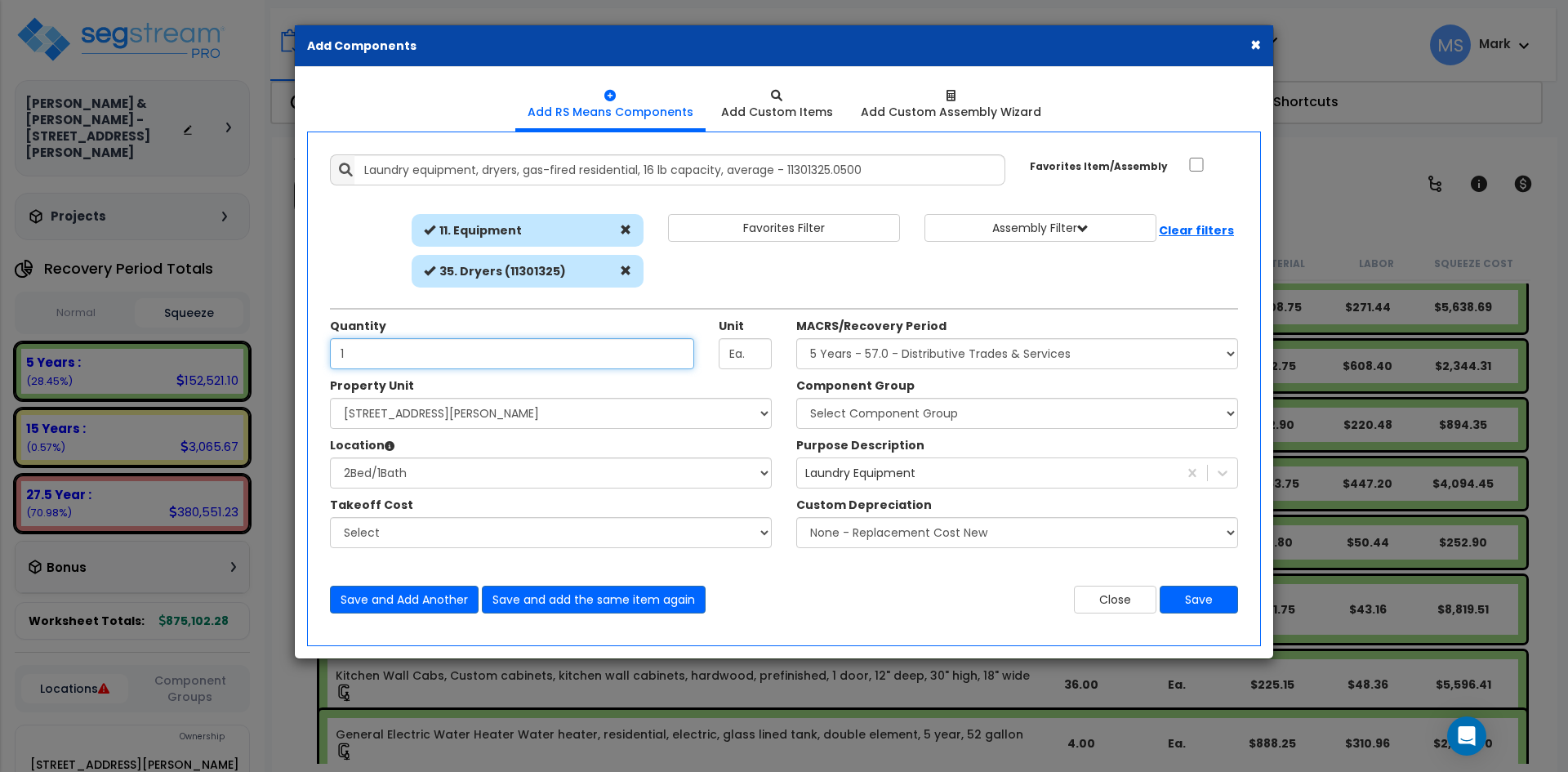
type input "1"
click at [889, 412] on select "Select Component Group 286.00 - LAUNDRY ELECTRICAL 284.00 - LAUNDRY PLUMBING 31…" at bounding box center [1017, 413] width 442 height 31
select select "45840"
click at [796, 398] on select "Select Component Group 286.00 - LAUNDRY ELECTRICAL 284.00 - LAUNDRY PLUMBING 31…" at bounding box center [1017, 413] width 442 height 31
click at [1187, 599] on button "Save" at bounding box center [1198, 599] width 78 height 28
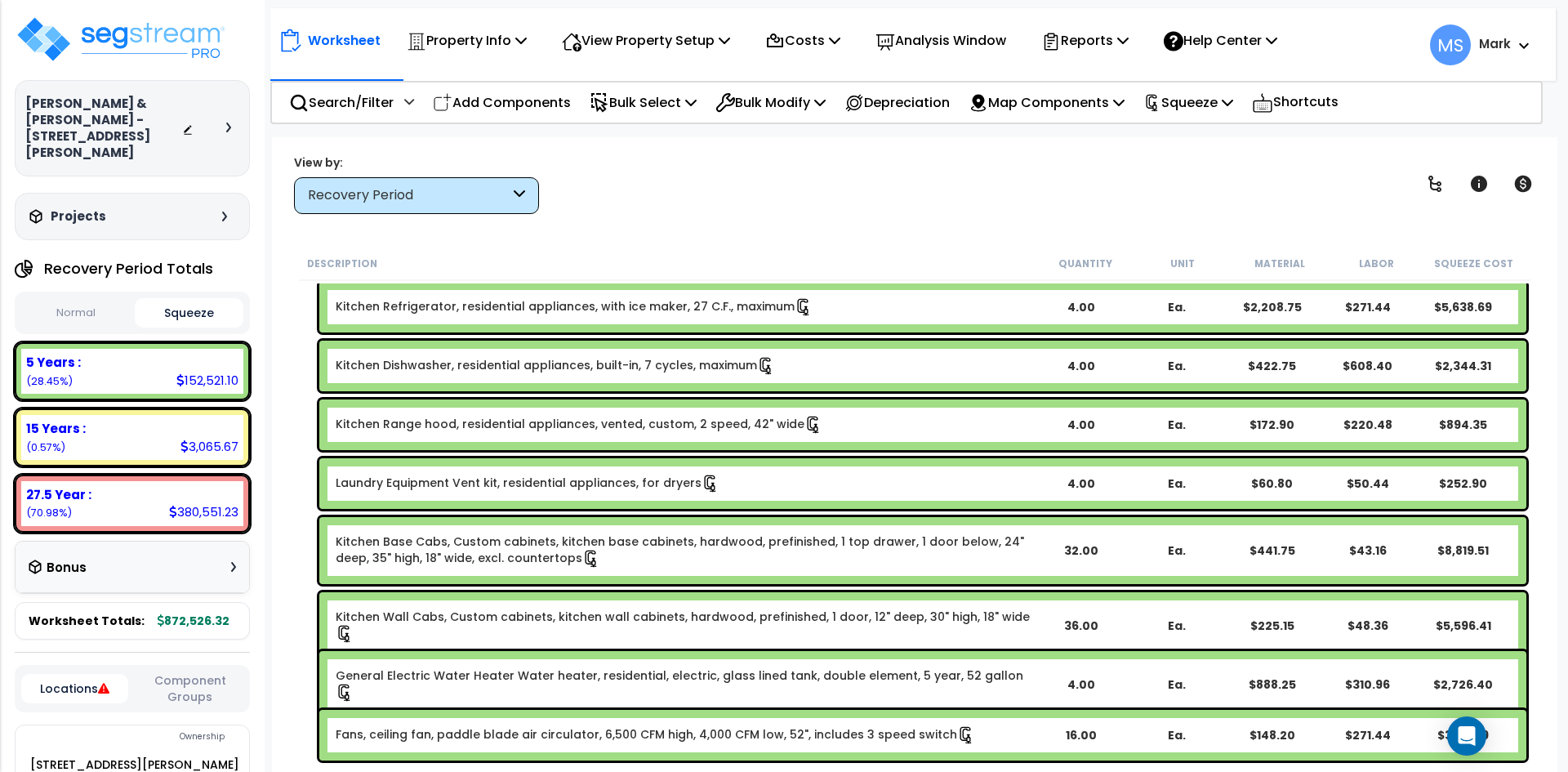
click at [609, 369] on link "Kitchen Dishwasher, residential appliances, built-in, 7 cycles, maximum" at bounding box center [555, 366] width 439 height 18
click at [615, 369] on link "Kitchen Dishwasher, residential appliances, built-in, 7 cycles, maximum" at bounding box center [555, 366] width 439 height 18
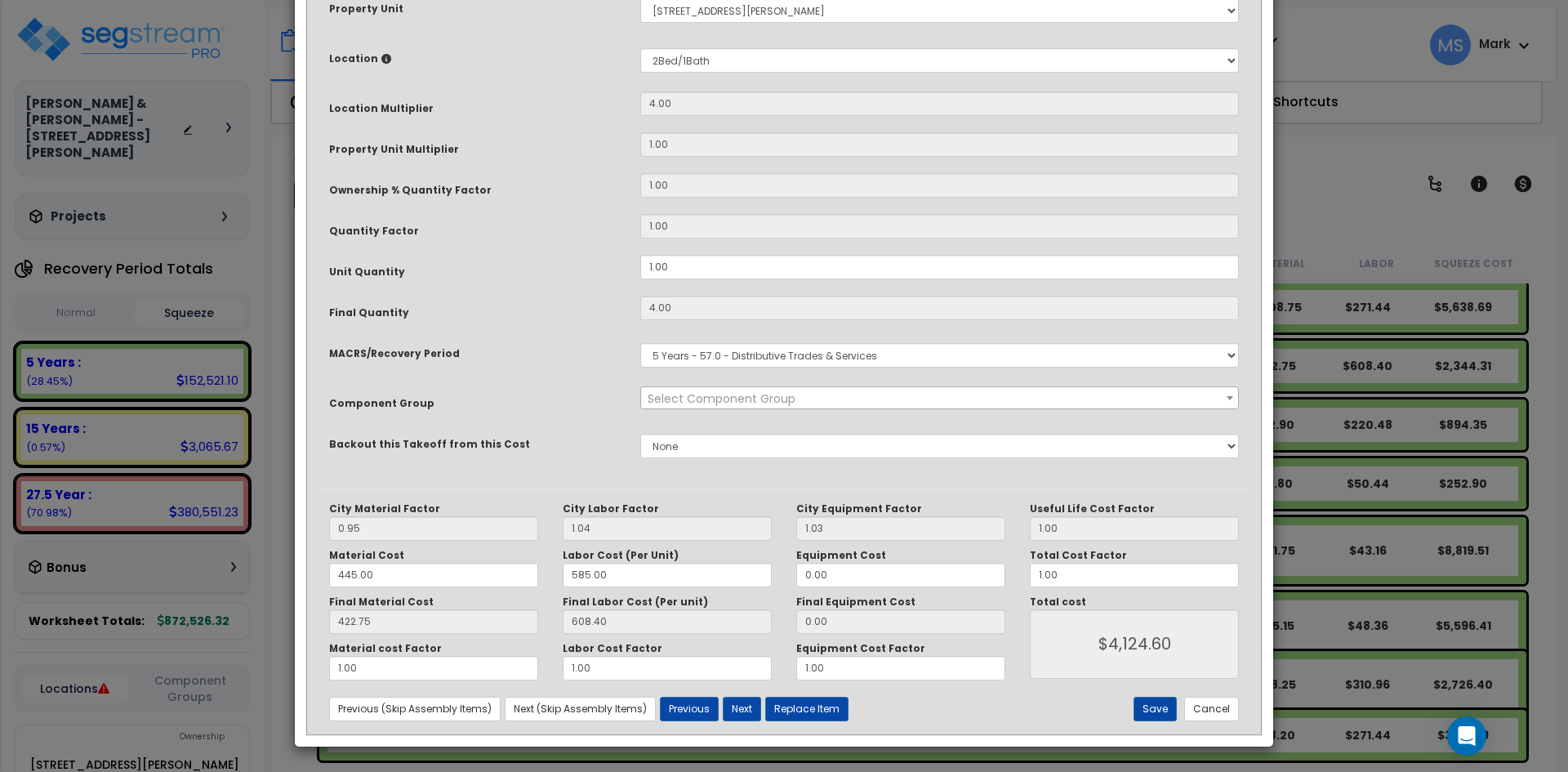
scroll to position [0, 0]
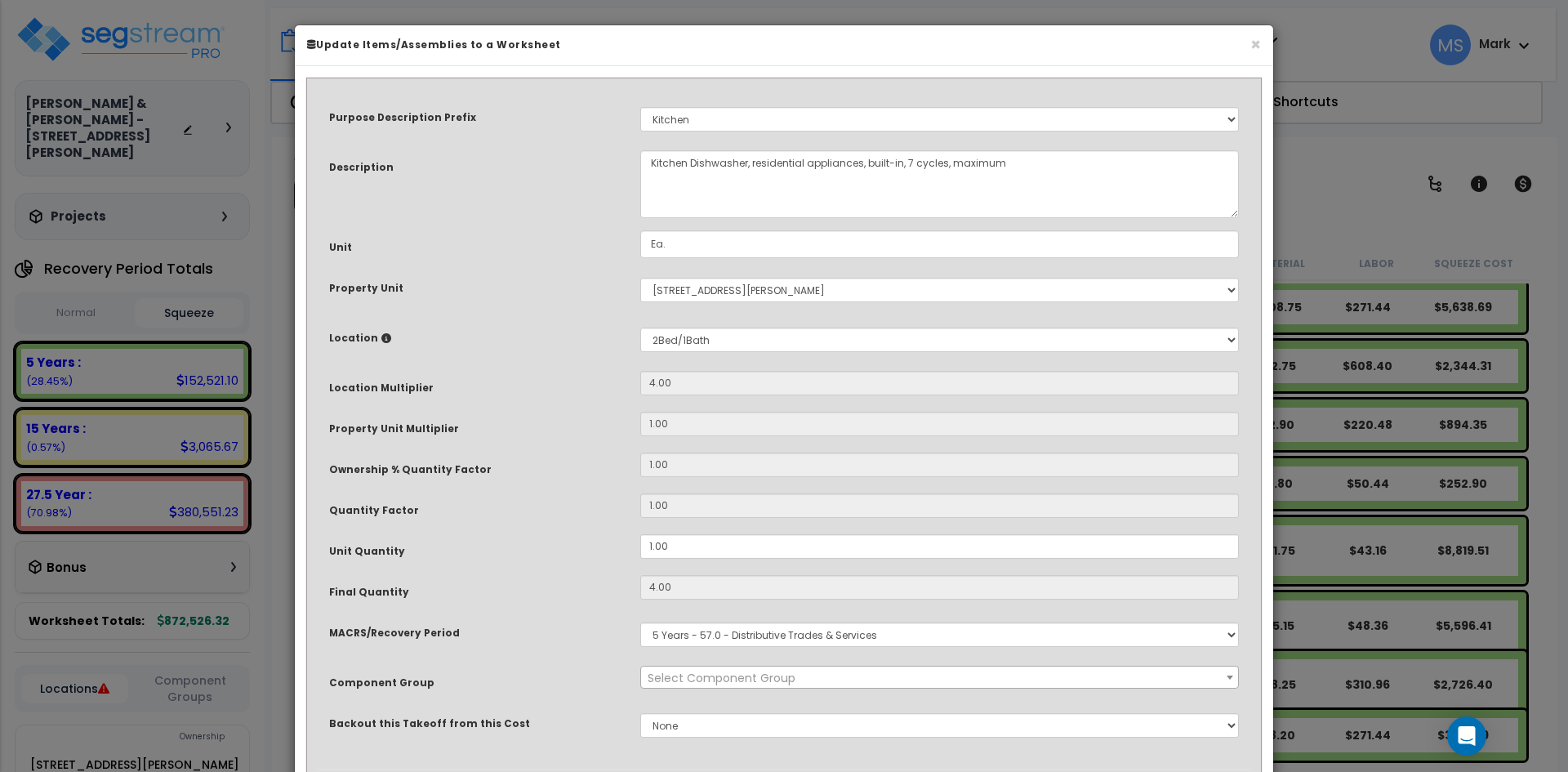
select select "45836"
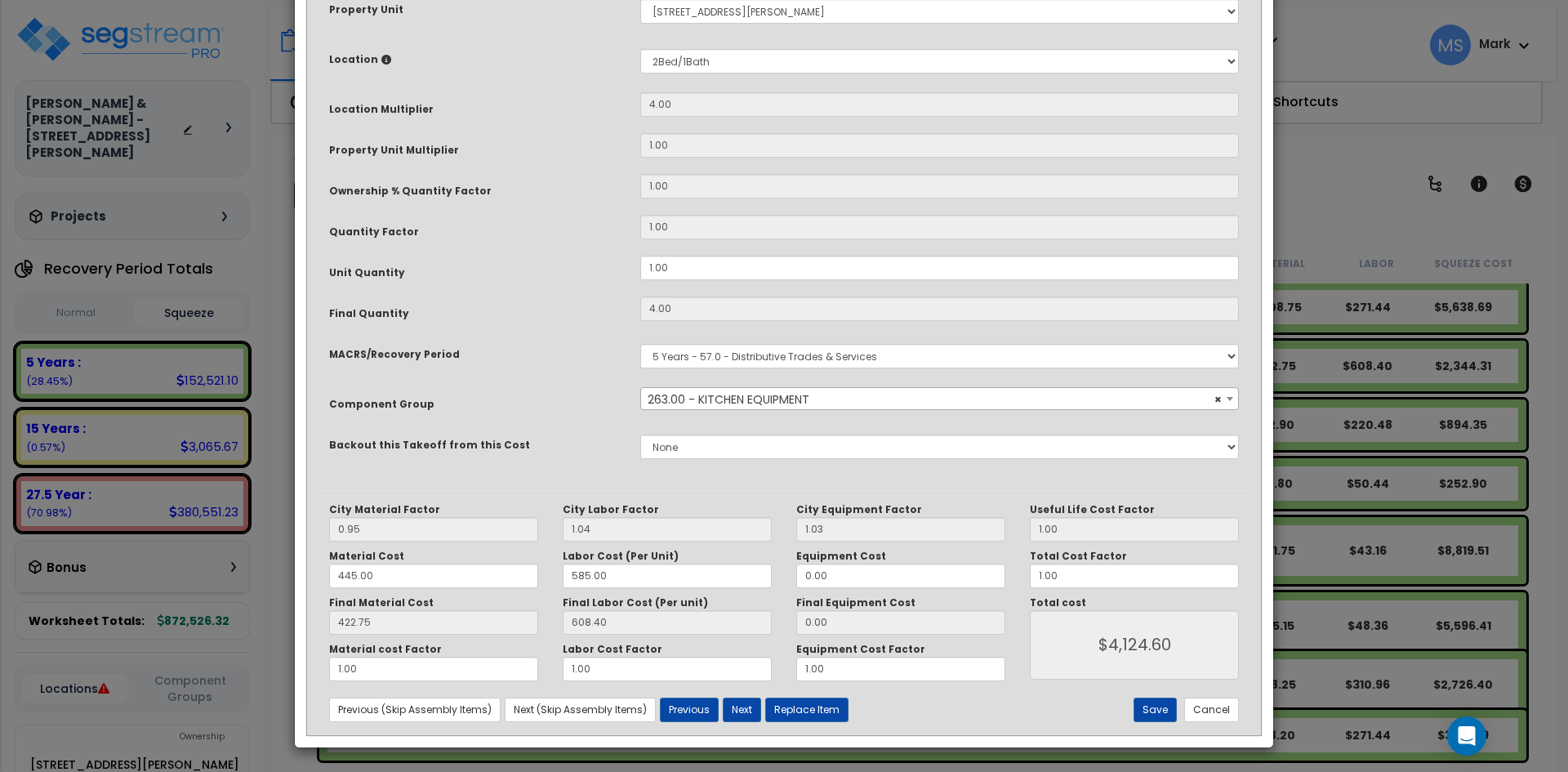
scroll to position [279, 0]
click at [827, 713] on button "Replace Item" at bounding box center [807, 709] width 83 height 25
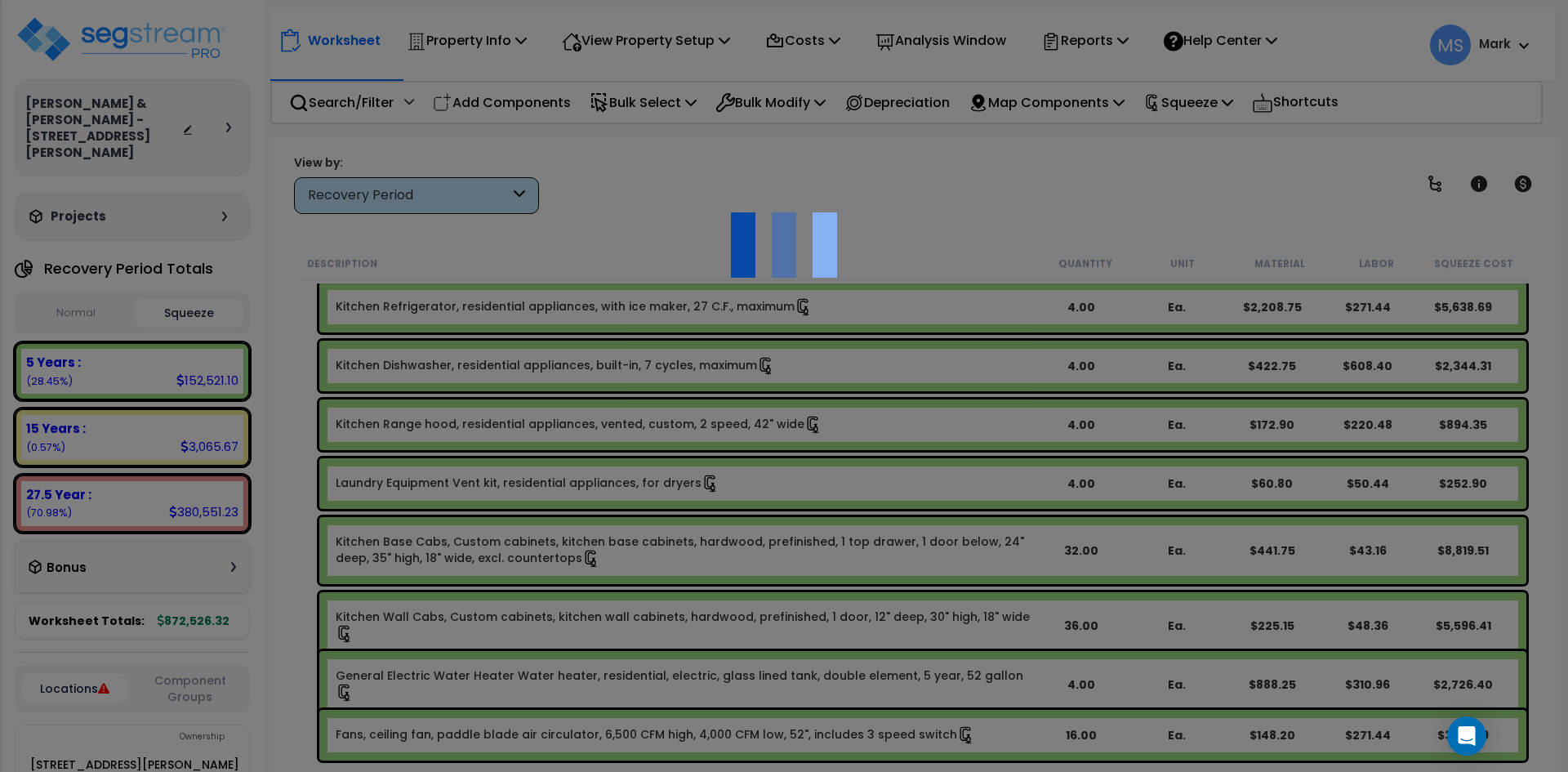
type input "4"
select select
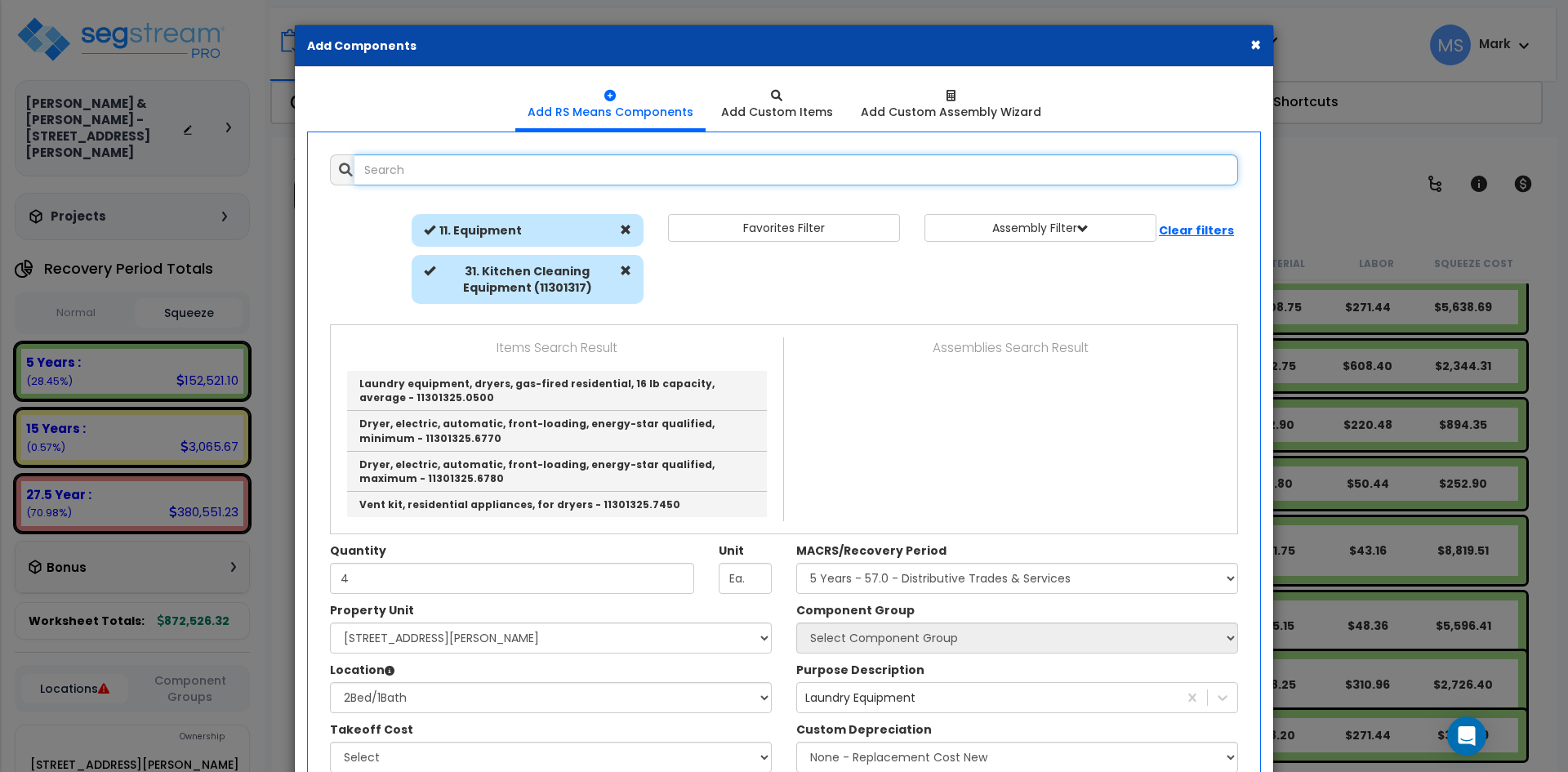
select select "31525"
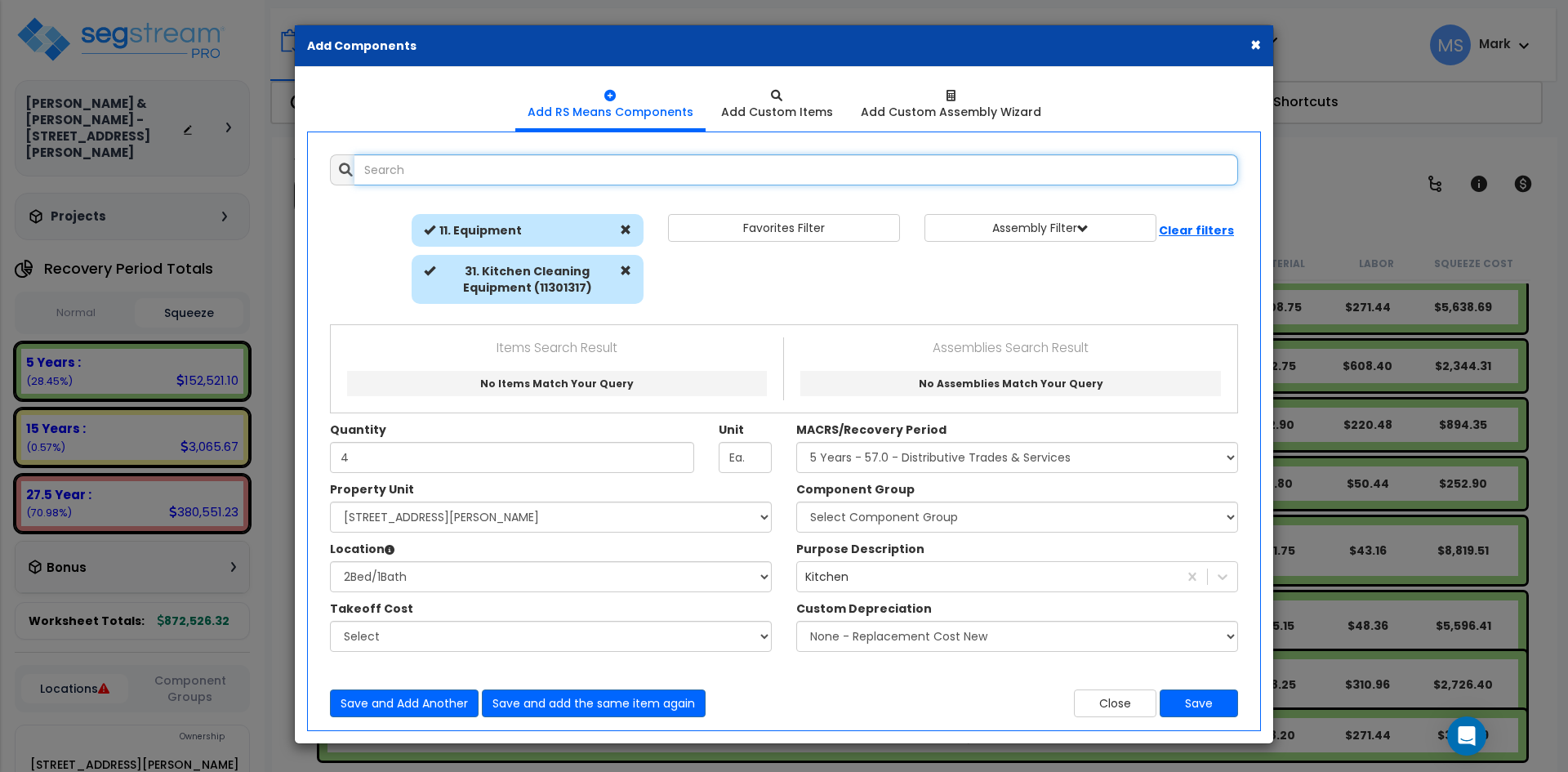
click at [434, 169] on input "text" at bounding box center [796, 169] width 884 height 31
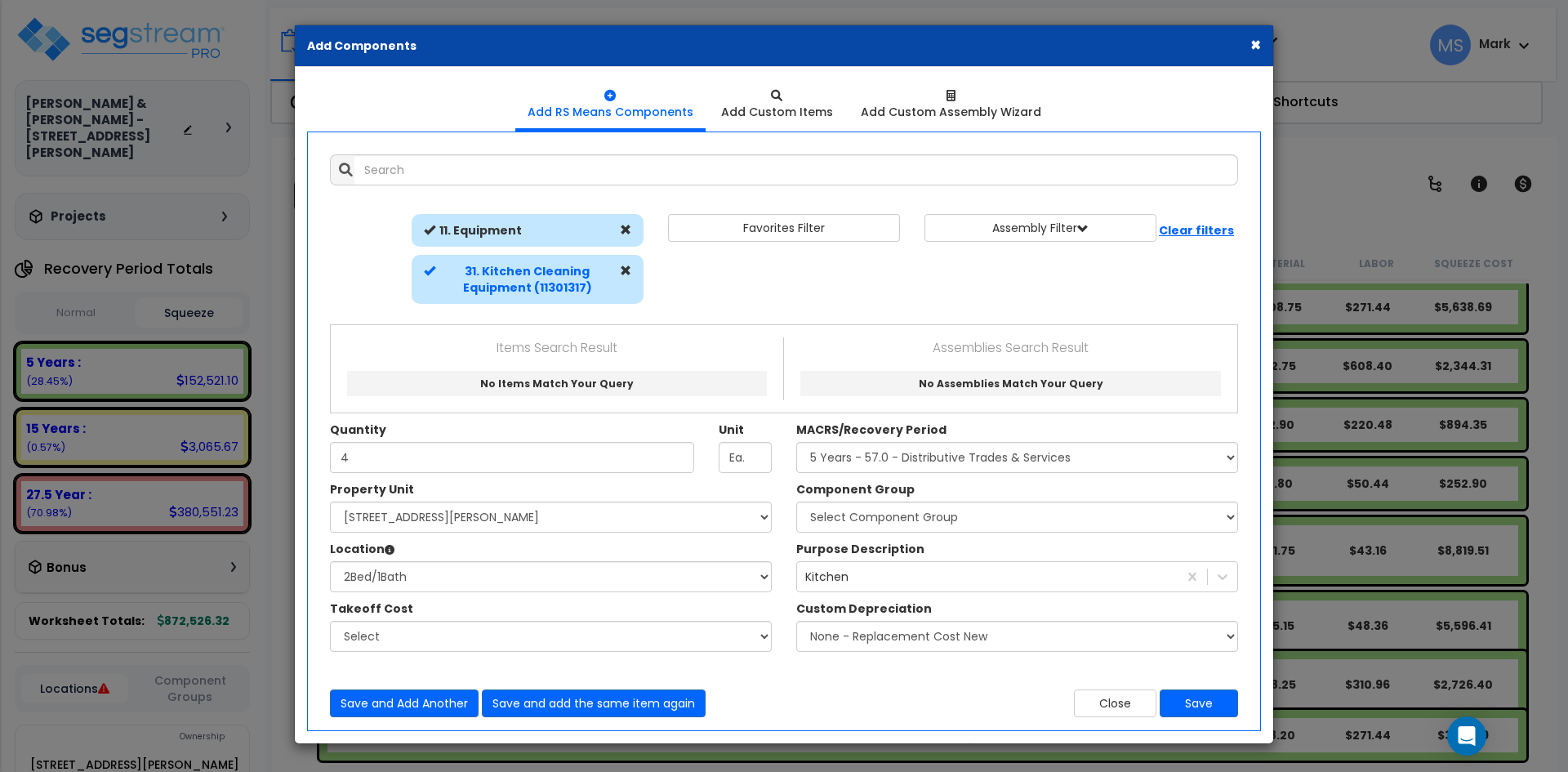
click at [519, 282] on b "31. Kitchen Cleaning Equipment (11301317)" at bounding box center [527, 279] width 129 height 33
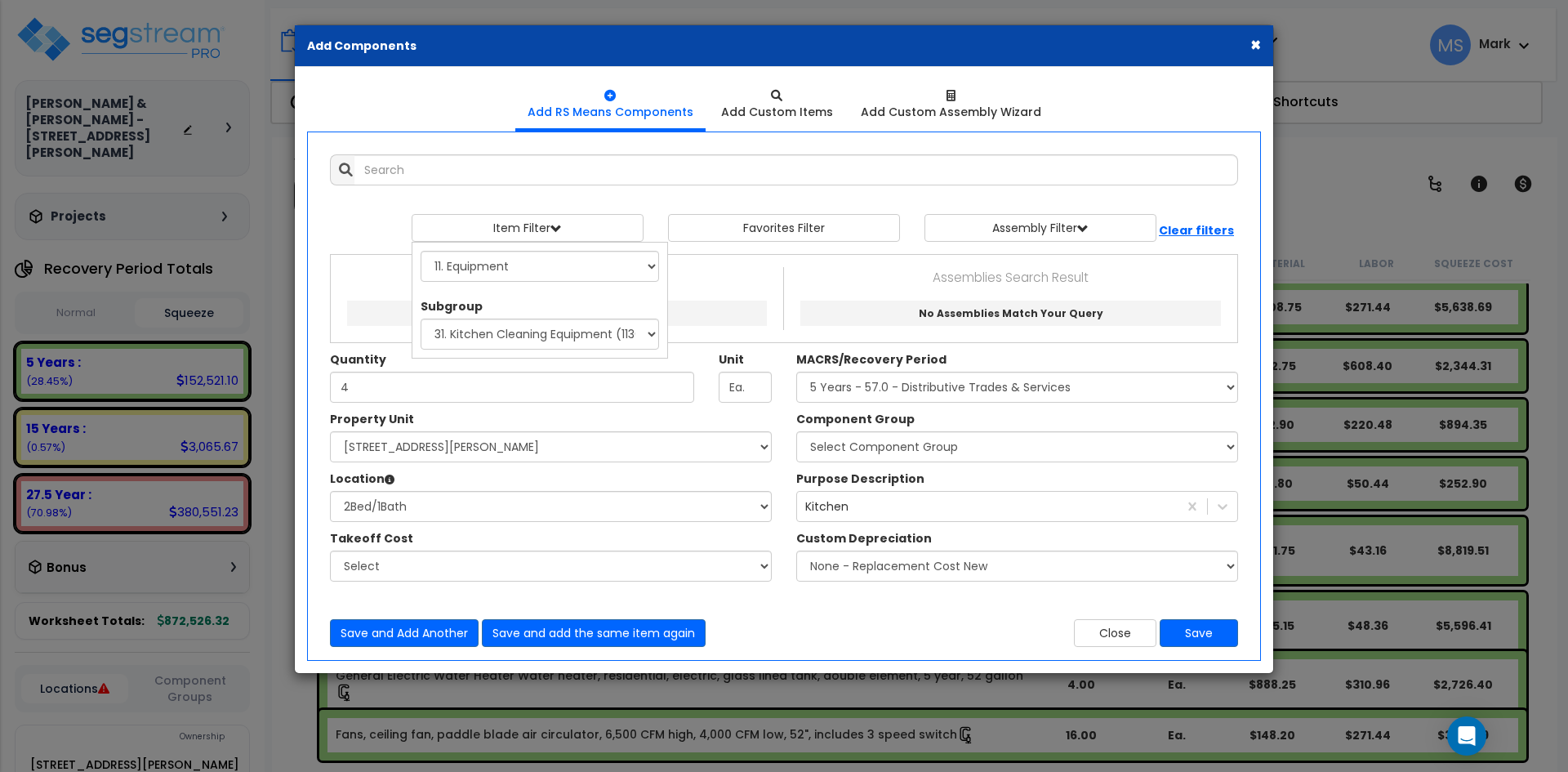
click at [386, 237] on div "Item Filter Select 0. Custom Item 1. General Requirements 3. Concrete" at bounding box center [784, 228] width 933 height 28
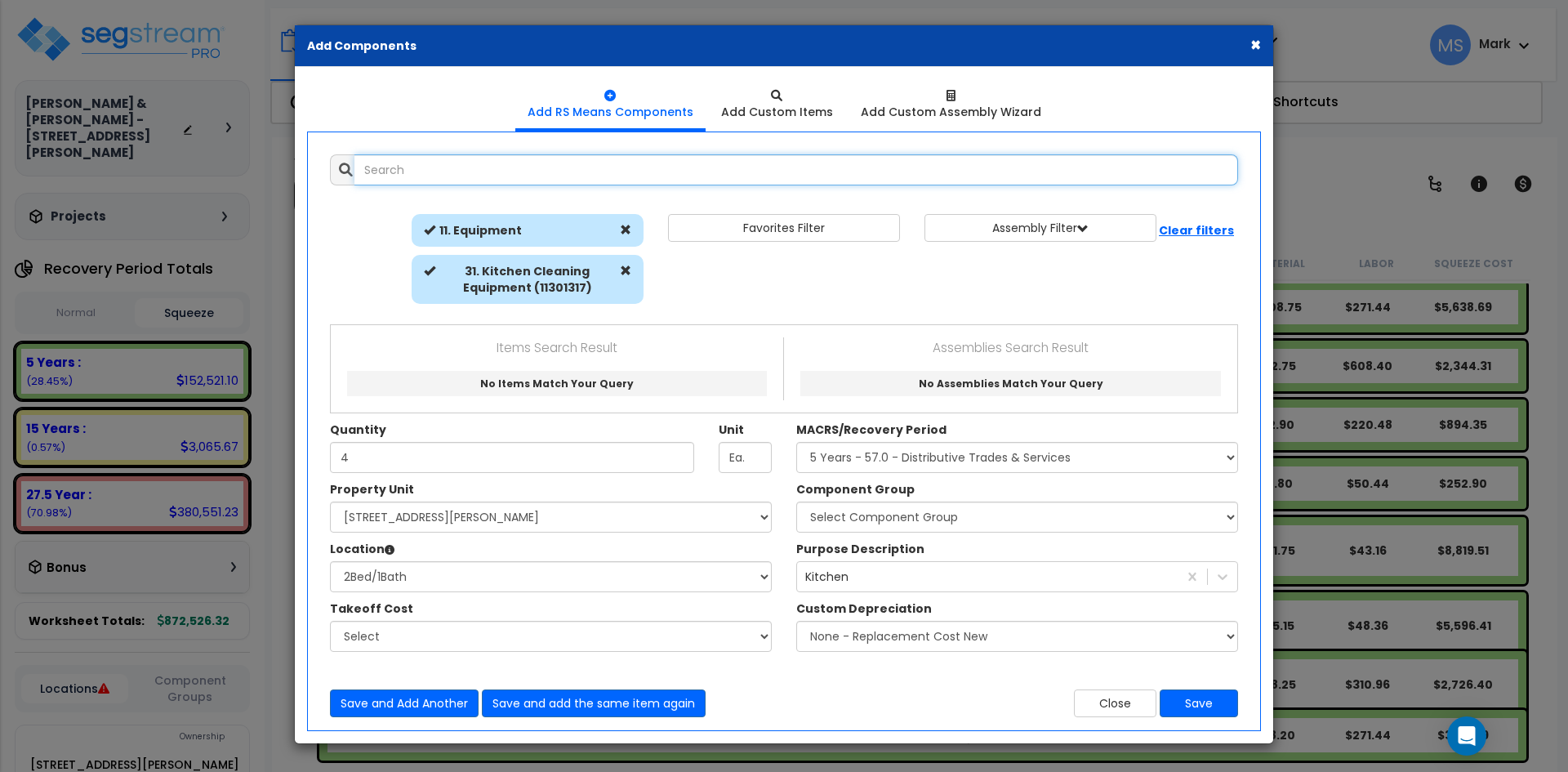
click at [438, 175] on input "text" at bounding box center [796, 169] width 884 height 31
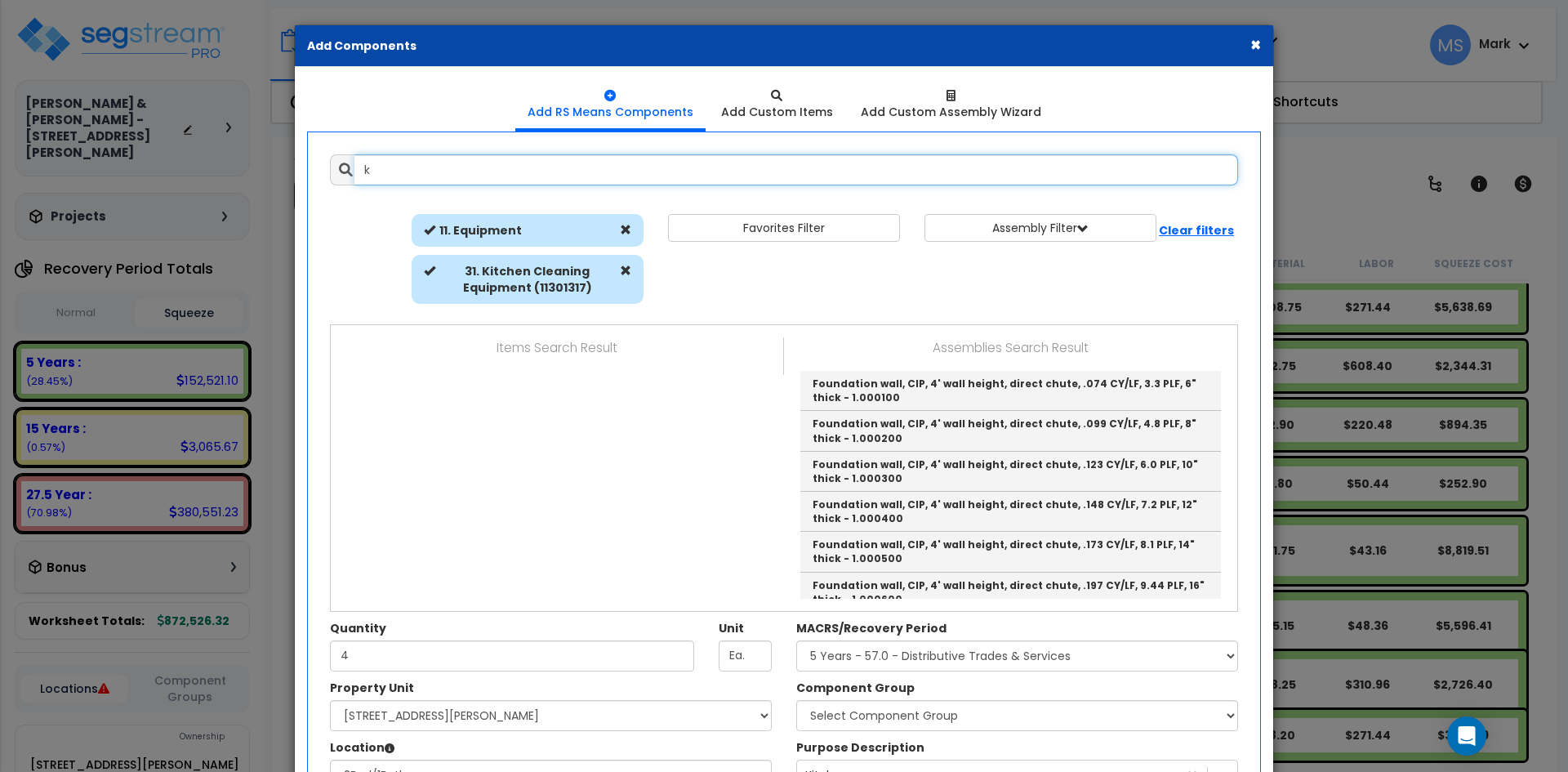
type input "k"
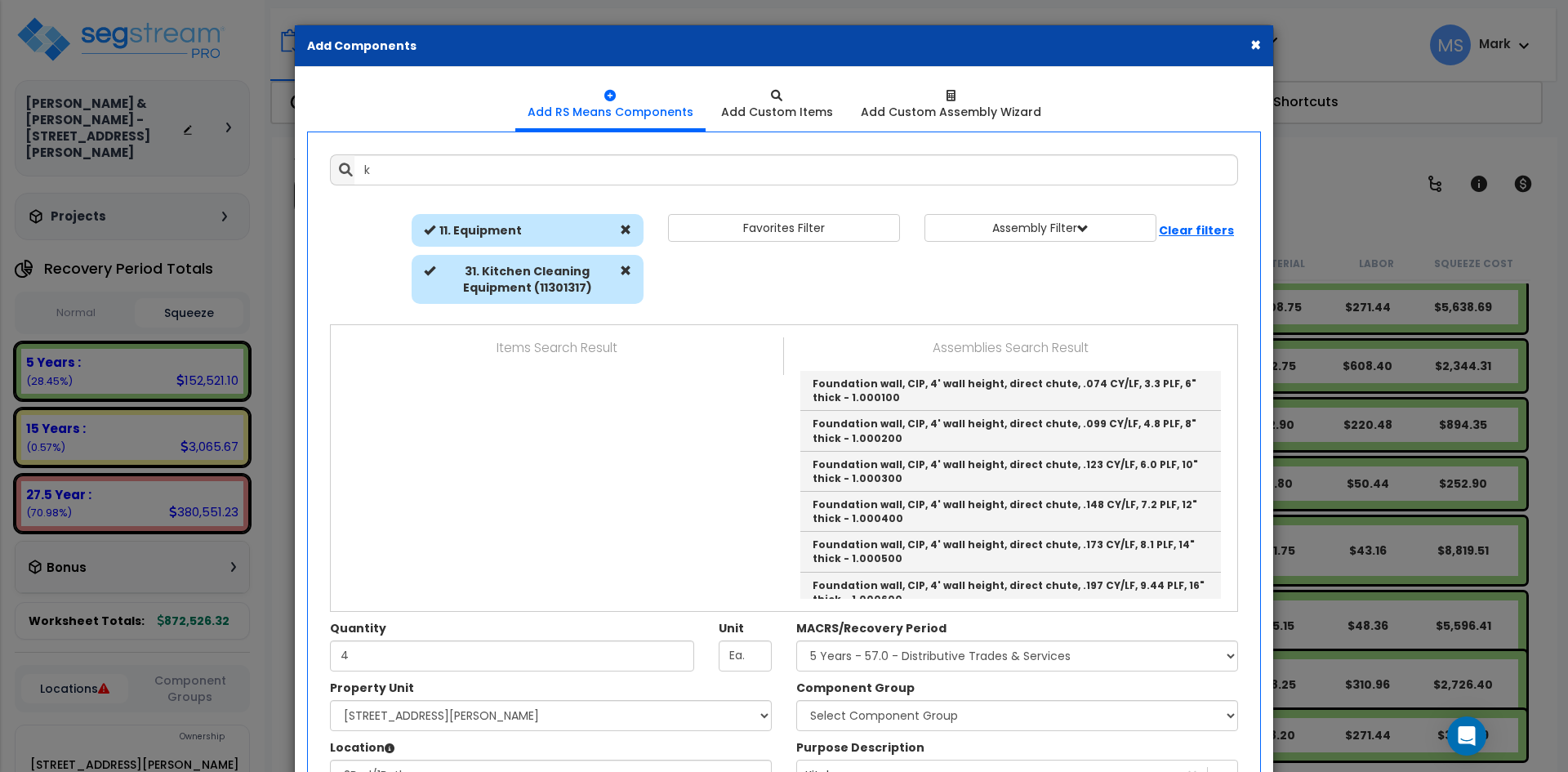
click at [1261, 48] on div "× Add Components" at bounding box center [784, 46] width 979 height 41
click at [1251, 45] on button "×" at bounding box center [1255, 43] width 11 height 17
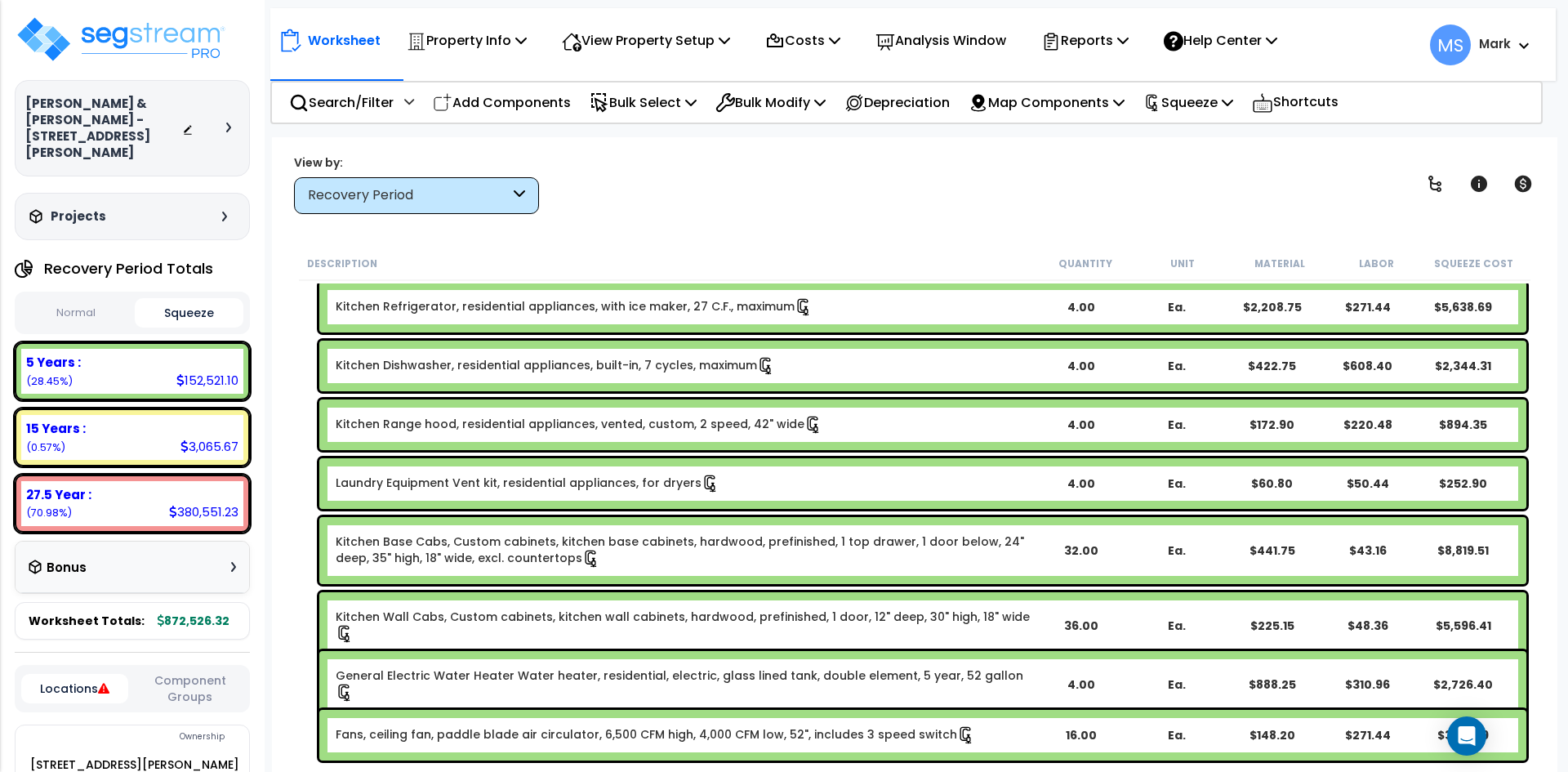
click at [617, 428] on link "Kitchen Range hood, residential appliances, vented, custom, 2 speed, 42" wide" at bounding box center [578, 425] width 486 height 18
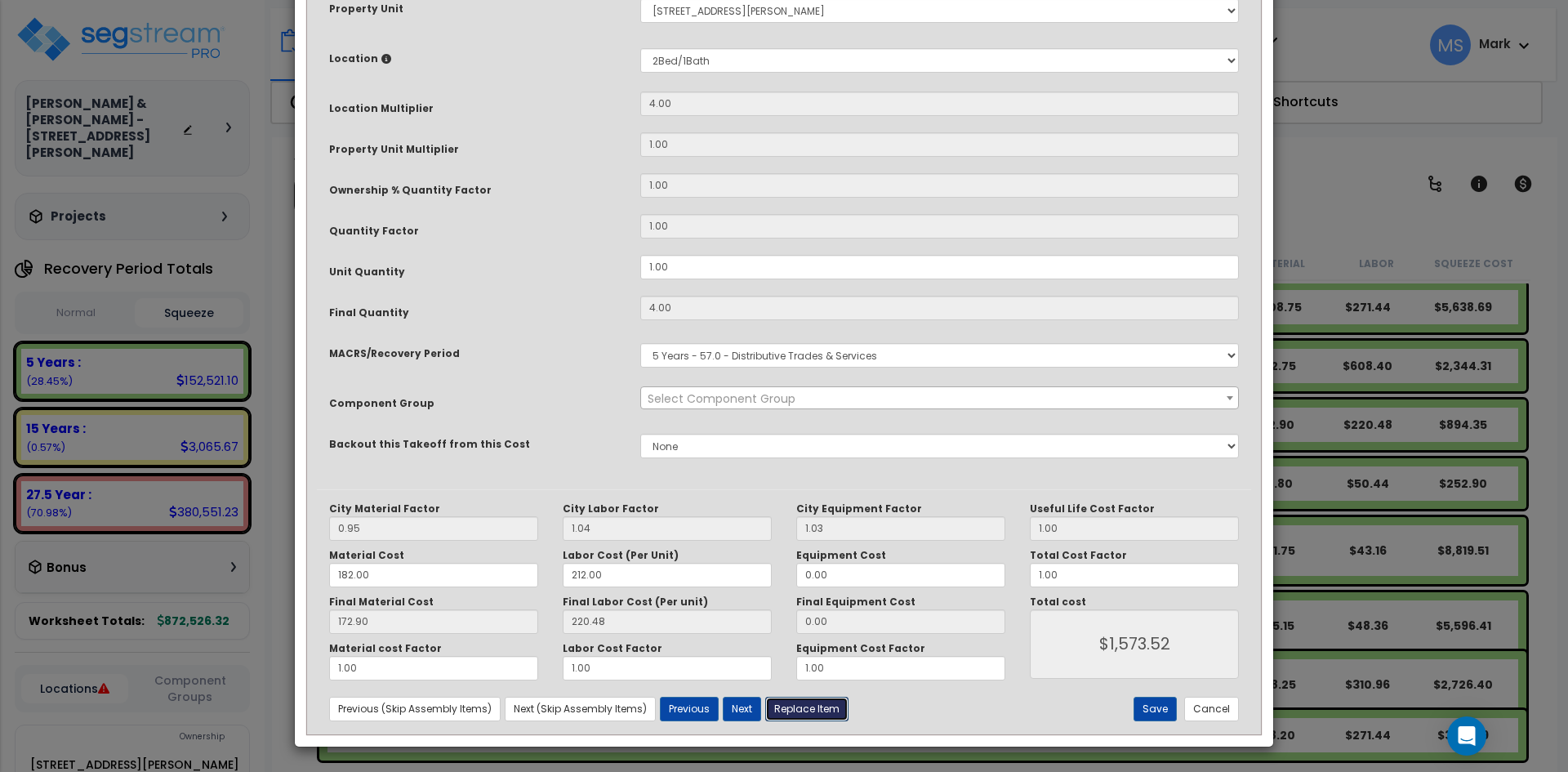
select select "45836"
click at [811, 712] on button "Replace Item" at bounding box center [807, 709] width 83 height 25
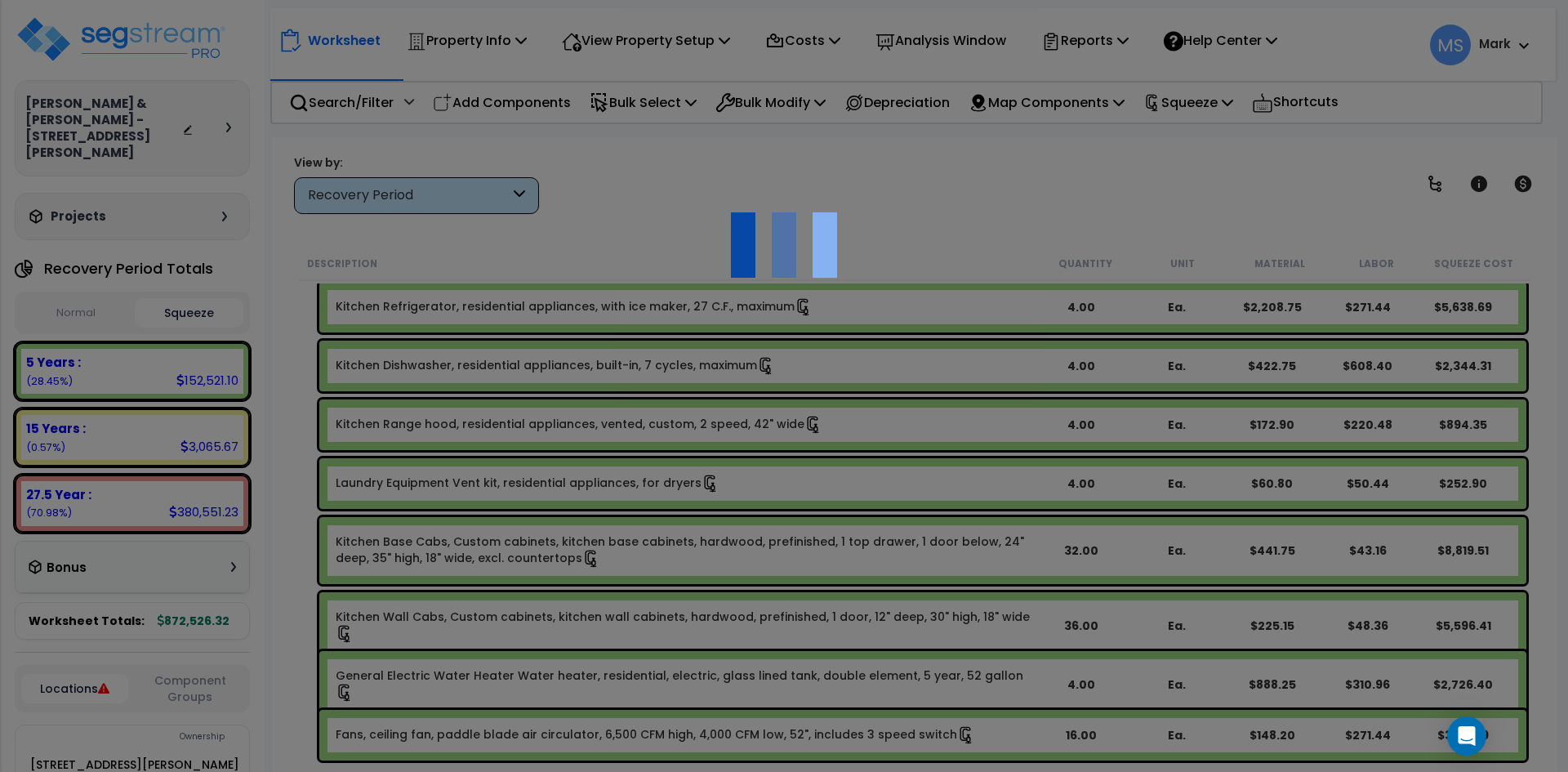
select select "11000000"
type input "4"
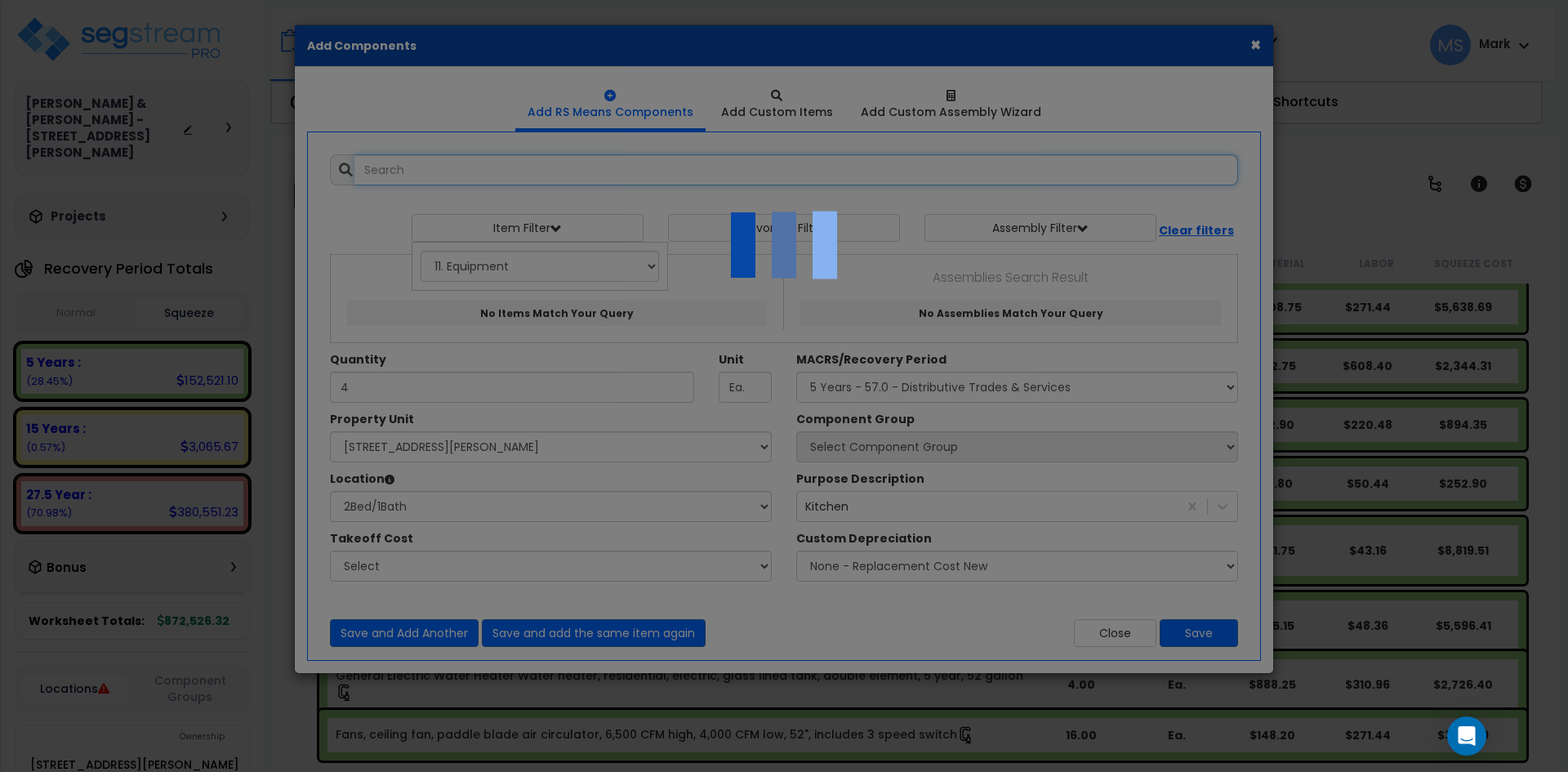
select select "31525"
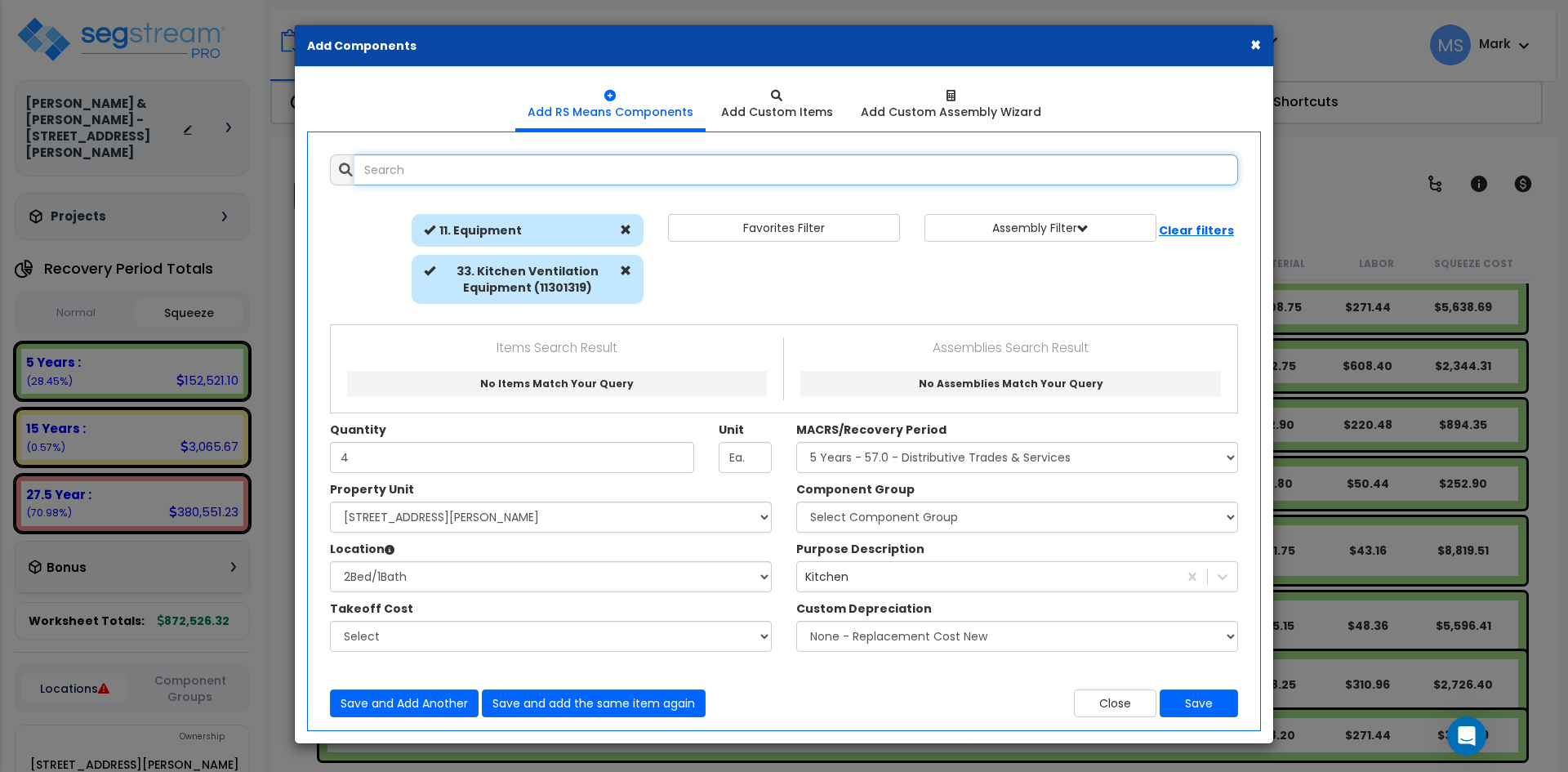
click at [472, 180] on input "text" at bounding box center [796, 169] width 884 height 31
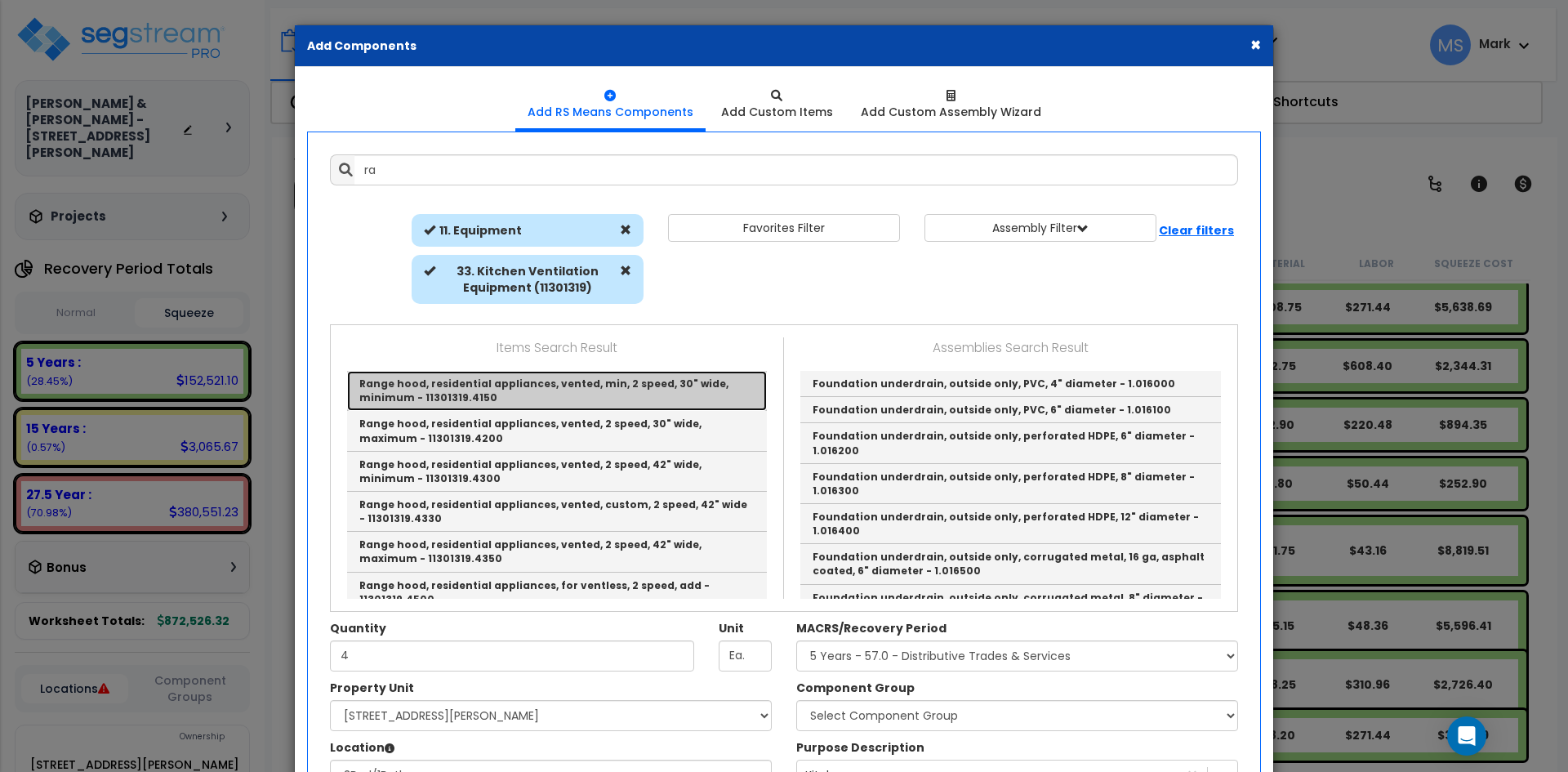
click at [547, 382] on link "Range hood, residential appliances, vented, min, 2 speed, 30" wide, minimum - 1…" at bounding box center [557, 391] width 419 height 40
type input "Range hood, residential appliances, vented, min, 2 speed, 30" wide, minimum - 1…"
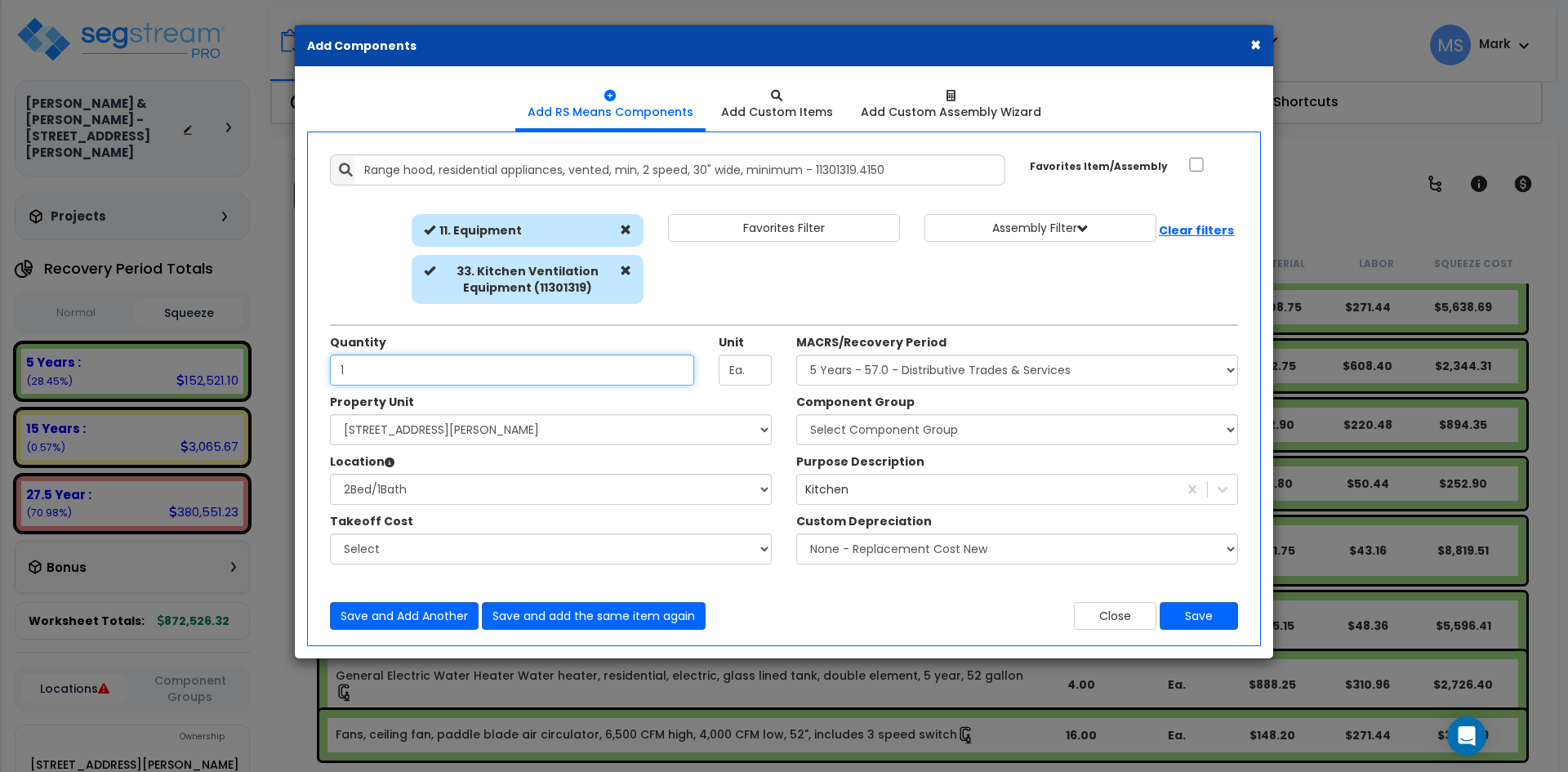
type input "1"
click at [878, 428] on select "Select Component Group 286.00 - LAUNDRY ELECTRICAL 284.00 - LAUNDRY PLUMBING 31…" at bounding box center [1017, 429] width 442 height 31
select select "45836"
click at [796, 415] on select "Select Component Group 286.00 - LAUNDRY ELECTRICAL 284.00 - LAUNDRY PLUMBING 31…" at bounding box center [1017, 429] width 442 height 31
click at [1199, 616] on button "Save" at bounding box center [1198, 616] width 78 height 28
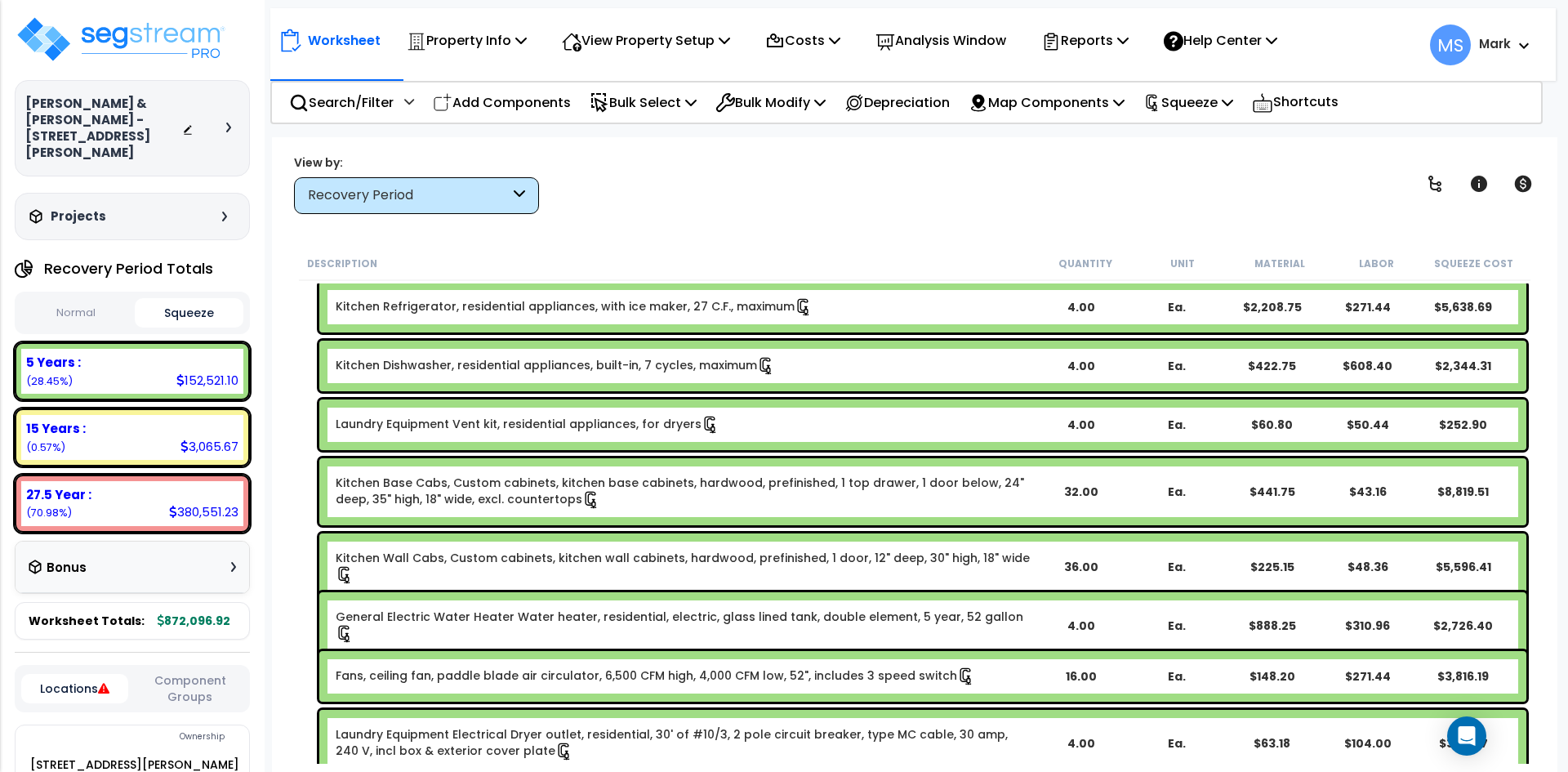
click at [645, 367] on link "Kitchen Dishwasher, residential appliances, built-in, 7 cycles, maximum" at bounding box center [555, 366] width 439 height 18
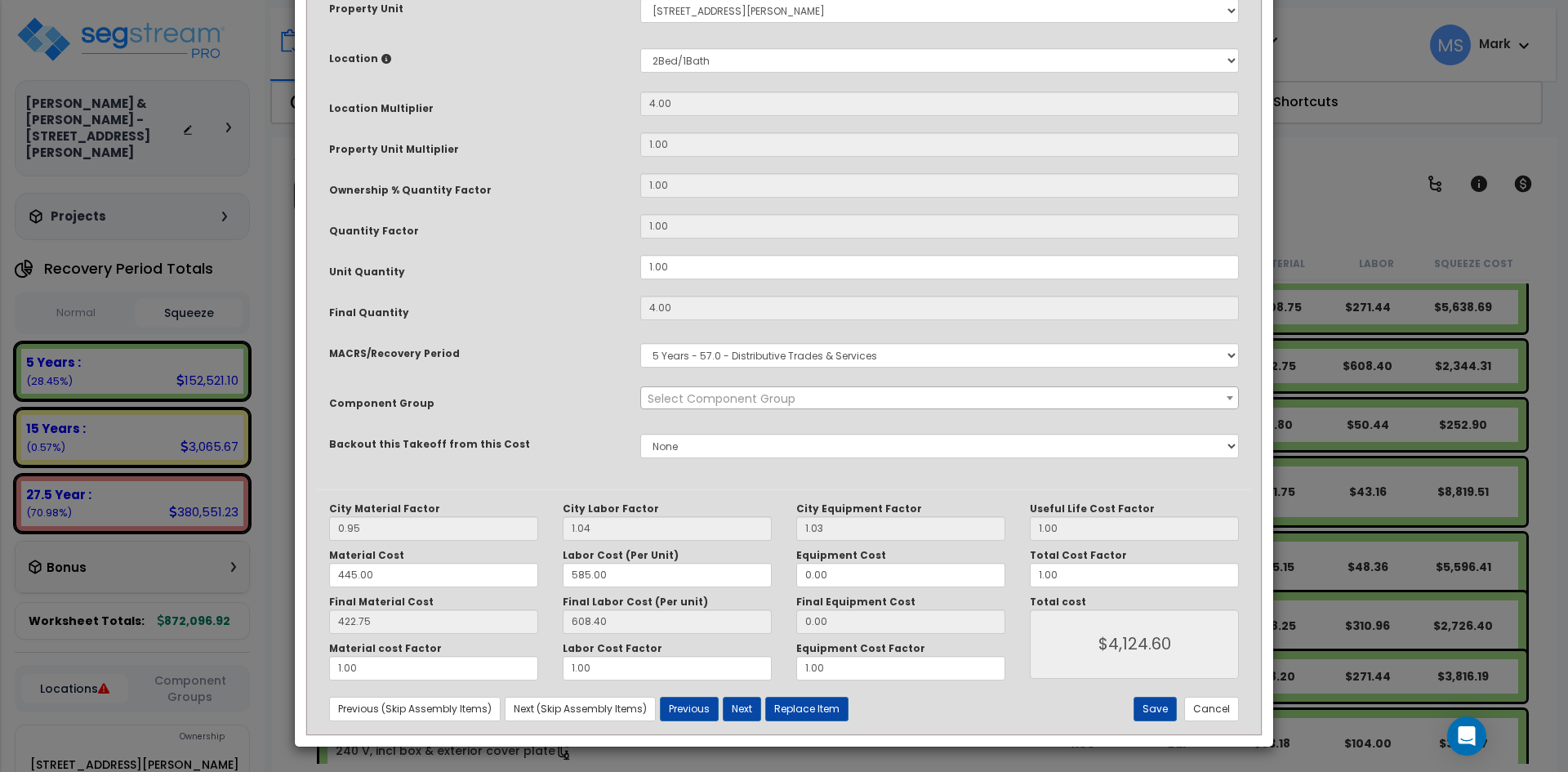
scroll to position [0, 0]
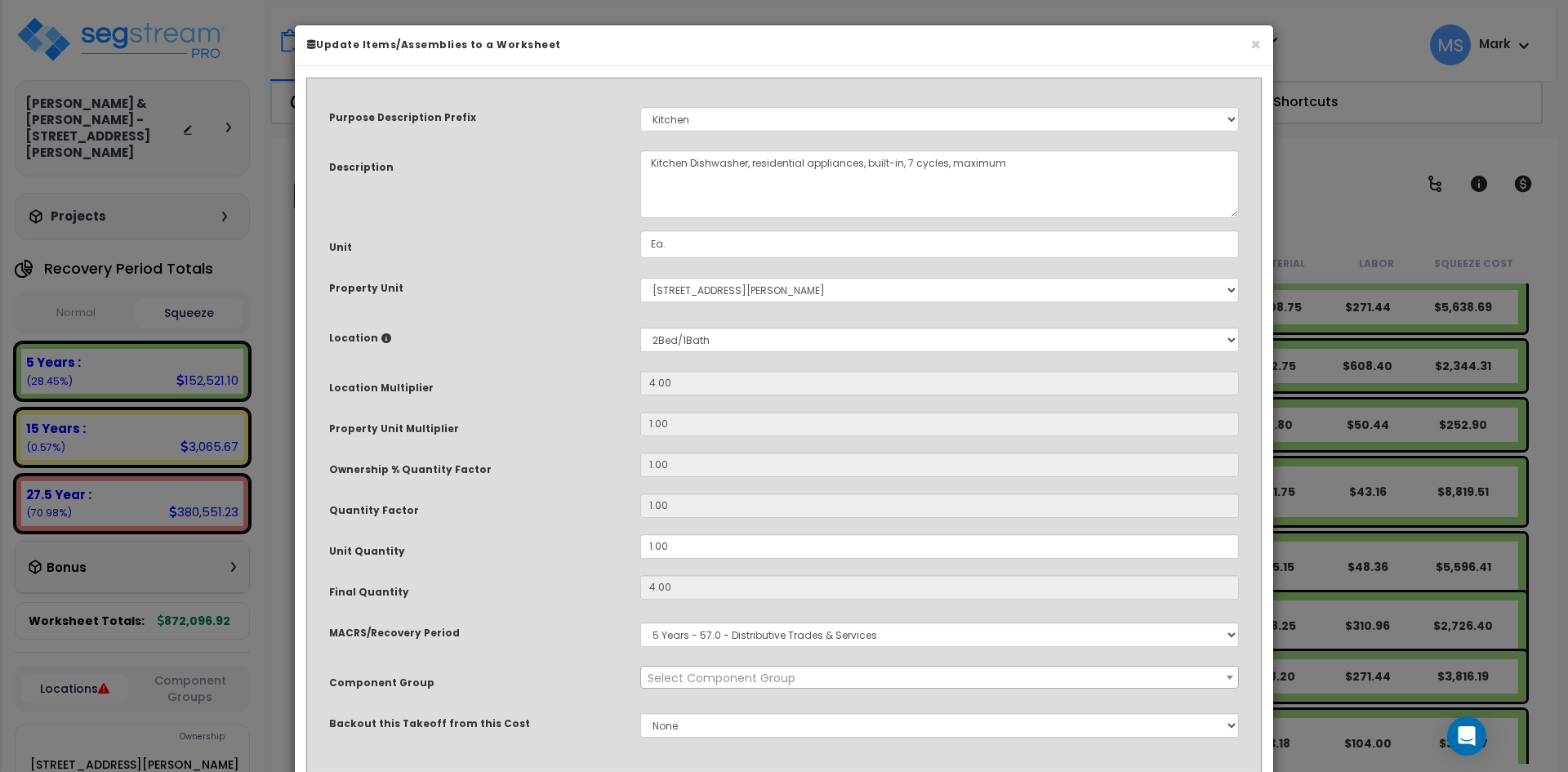
select select "45836"
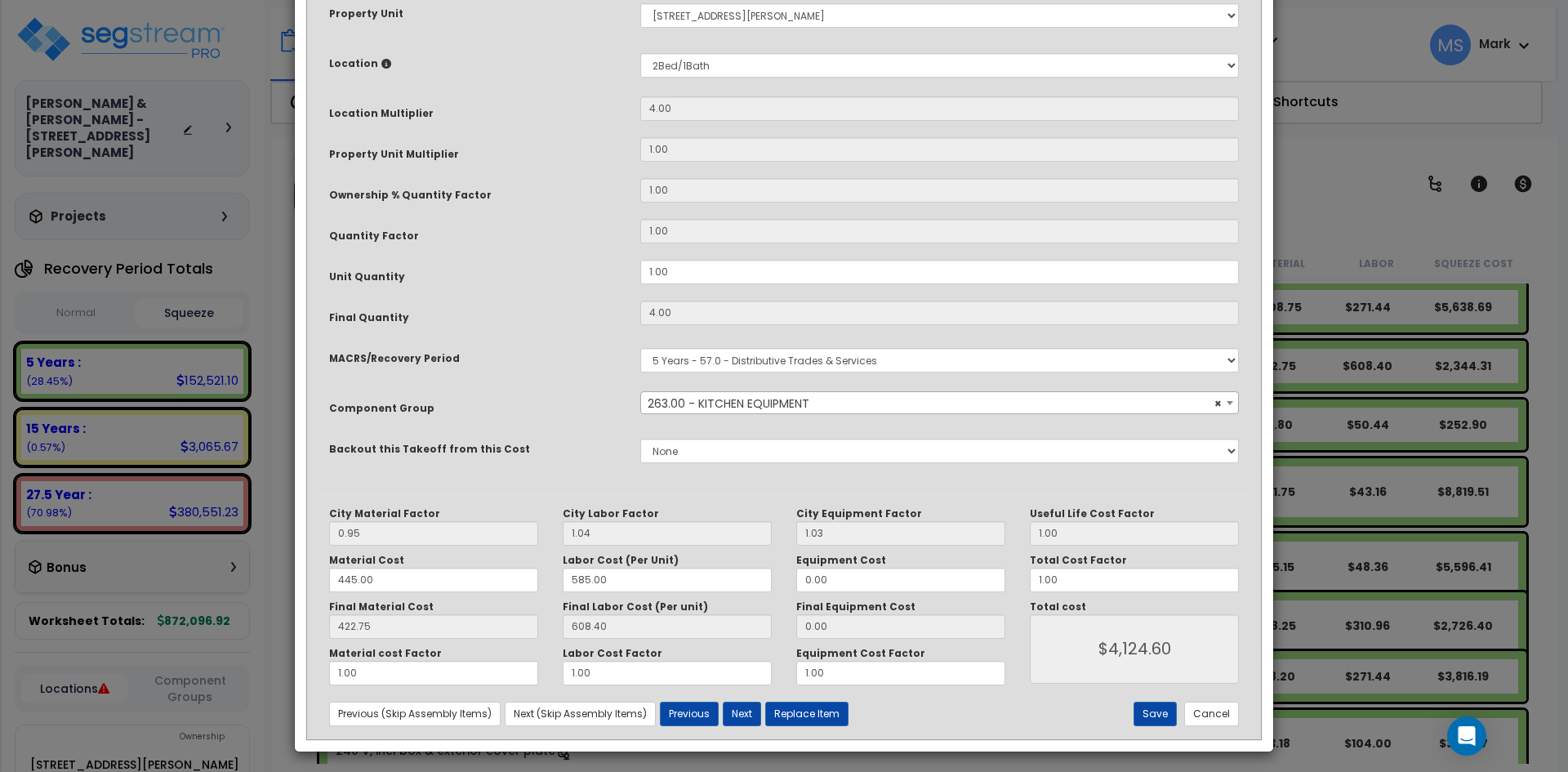
scroll to position [279, 0]
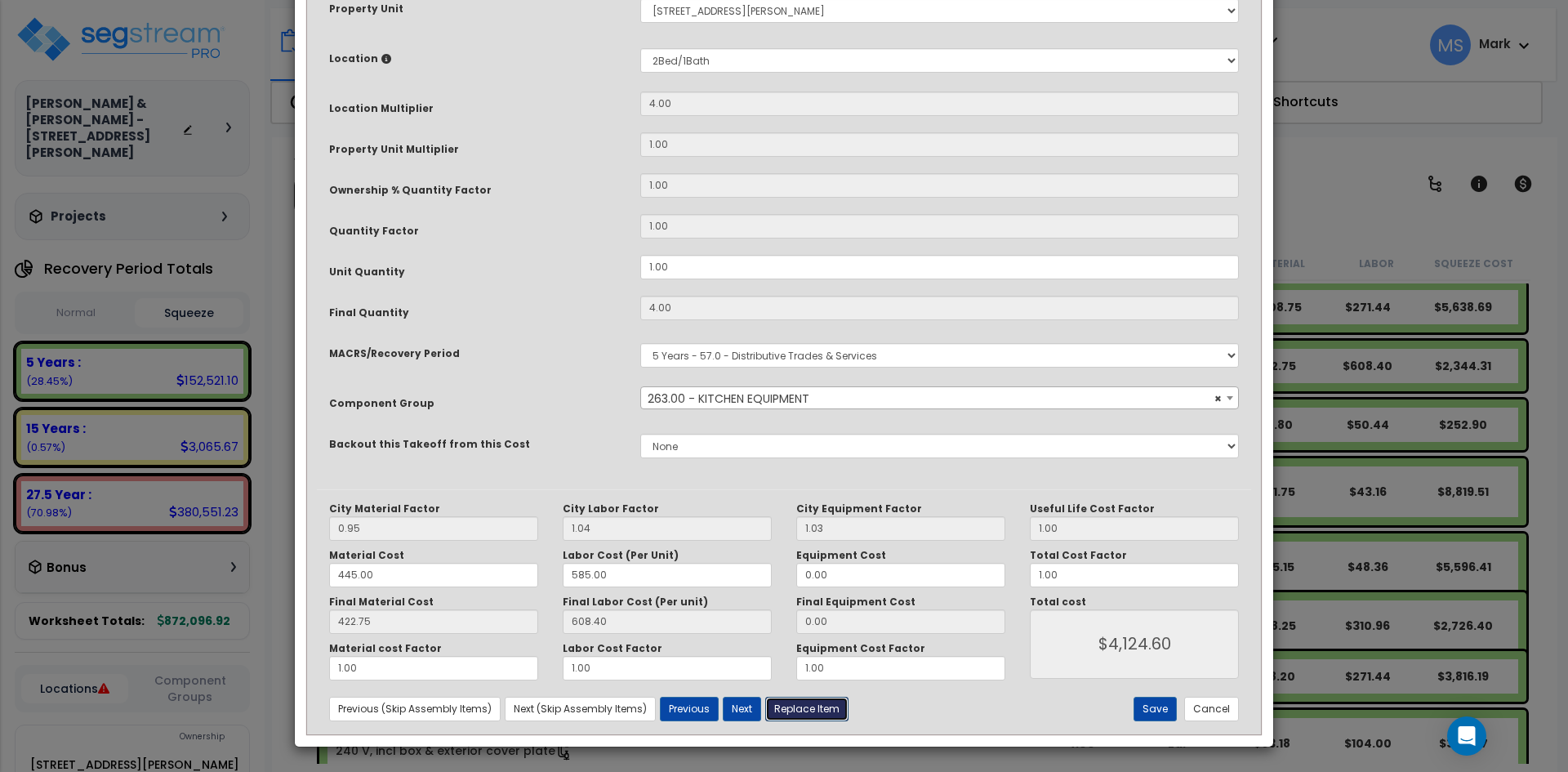
click at [808, 705] on button "Replace Item" at bounding box center [807, 709] width 83 height 25
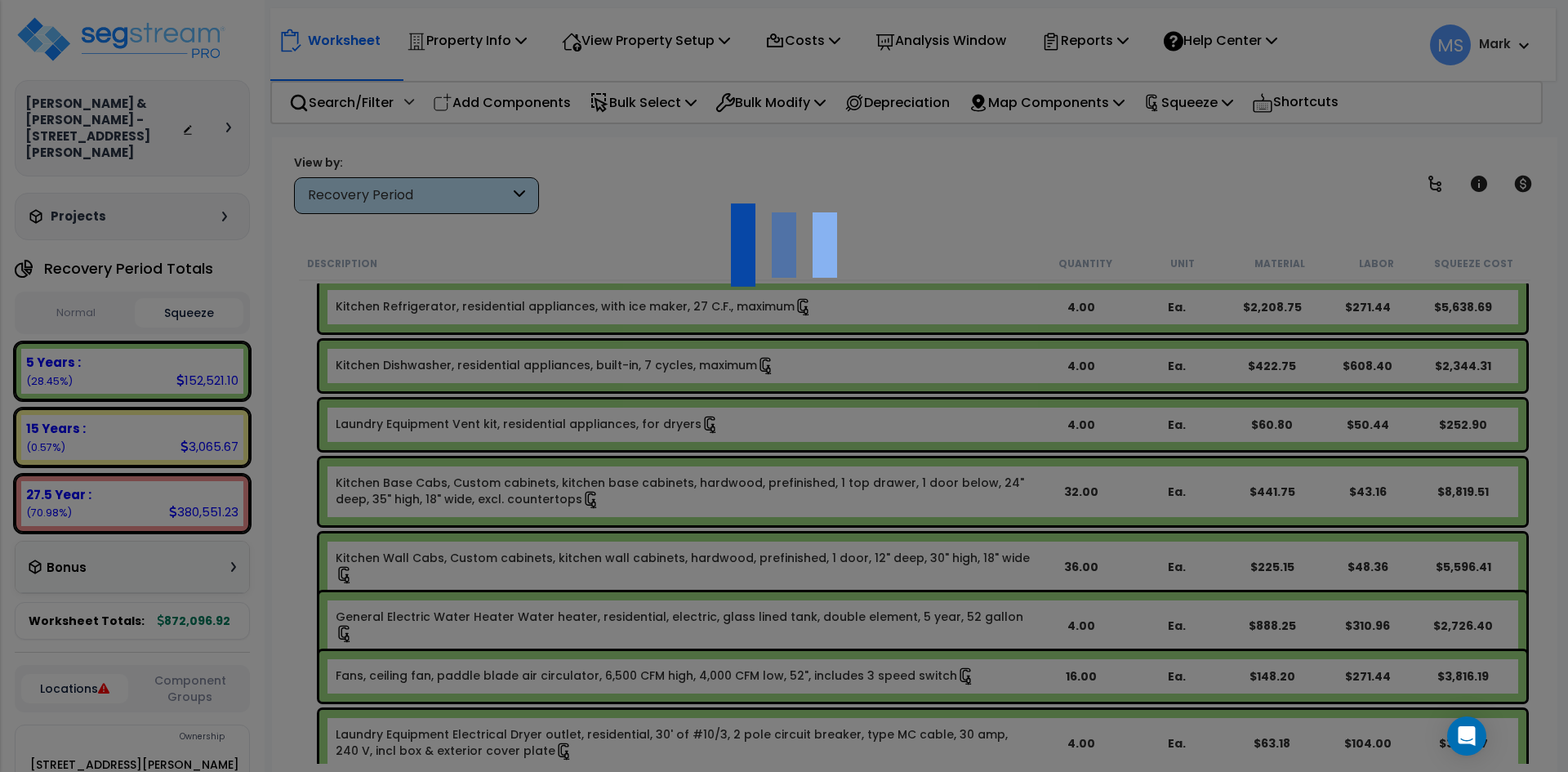
type input "4"
select select
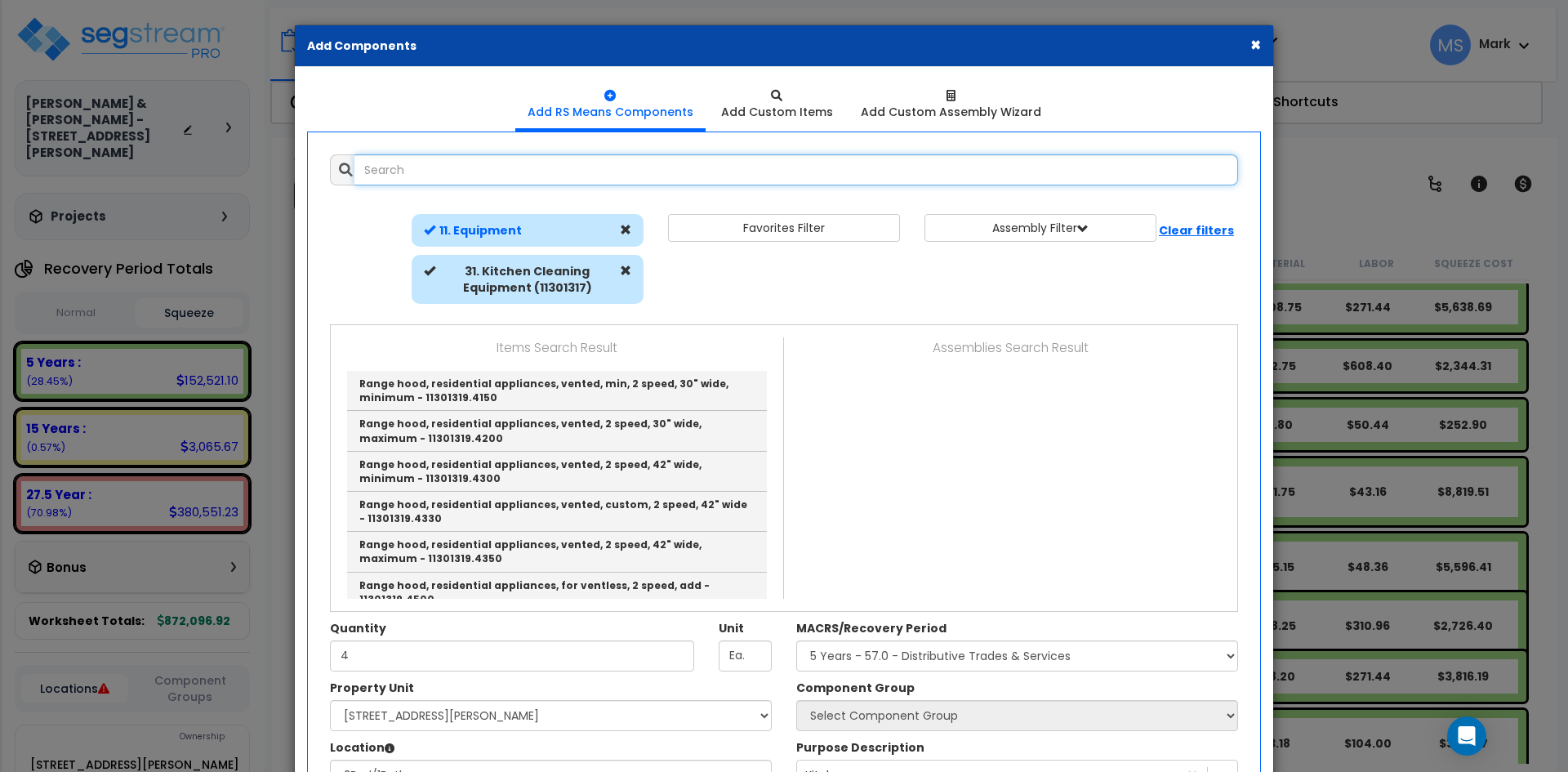
select select "31525"
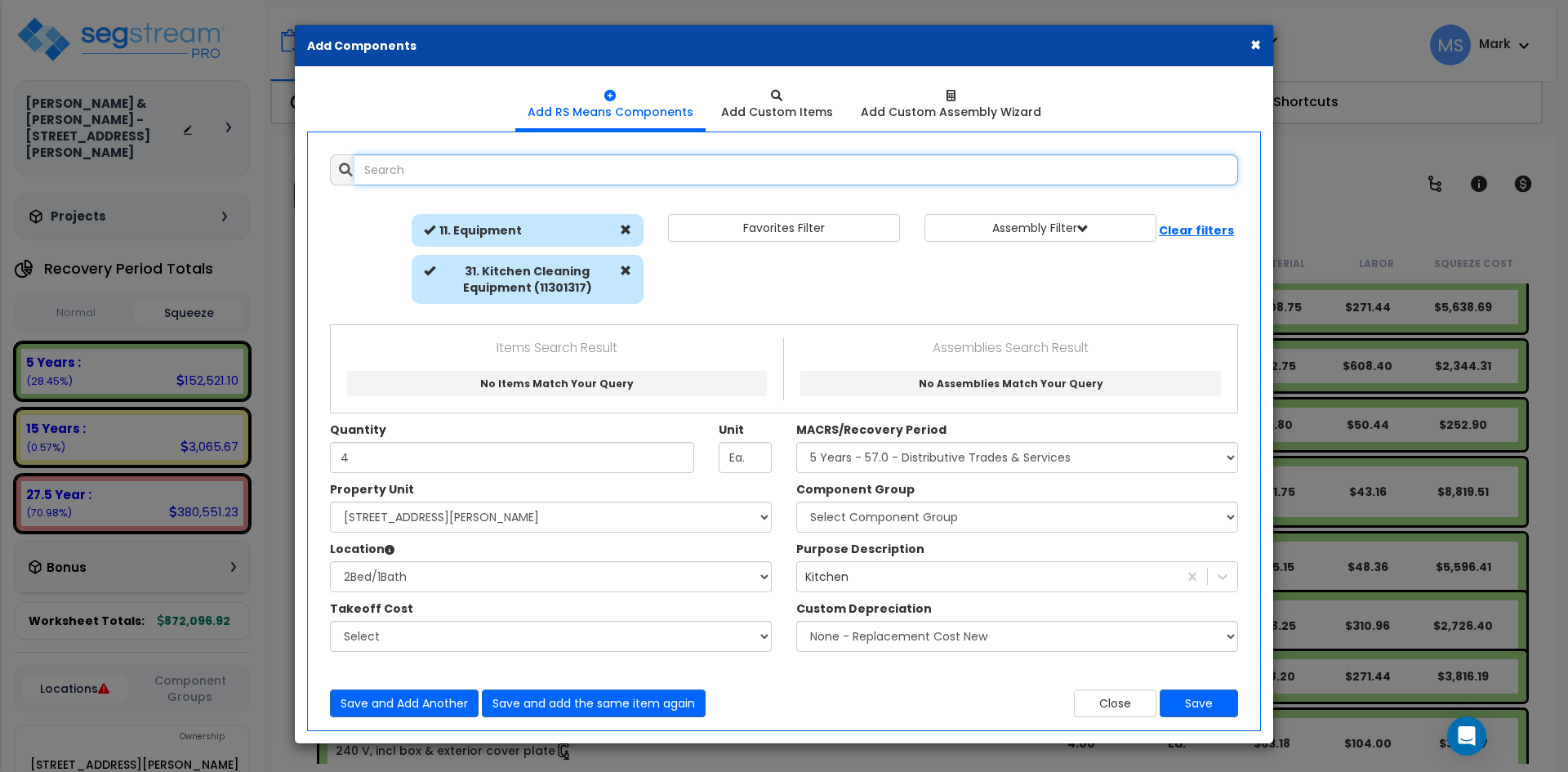
click at [391, 155] on input "text" at bounding box center [796, 169] width 884 height 31
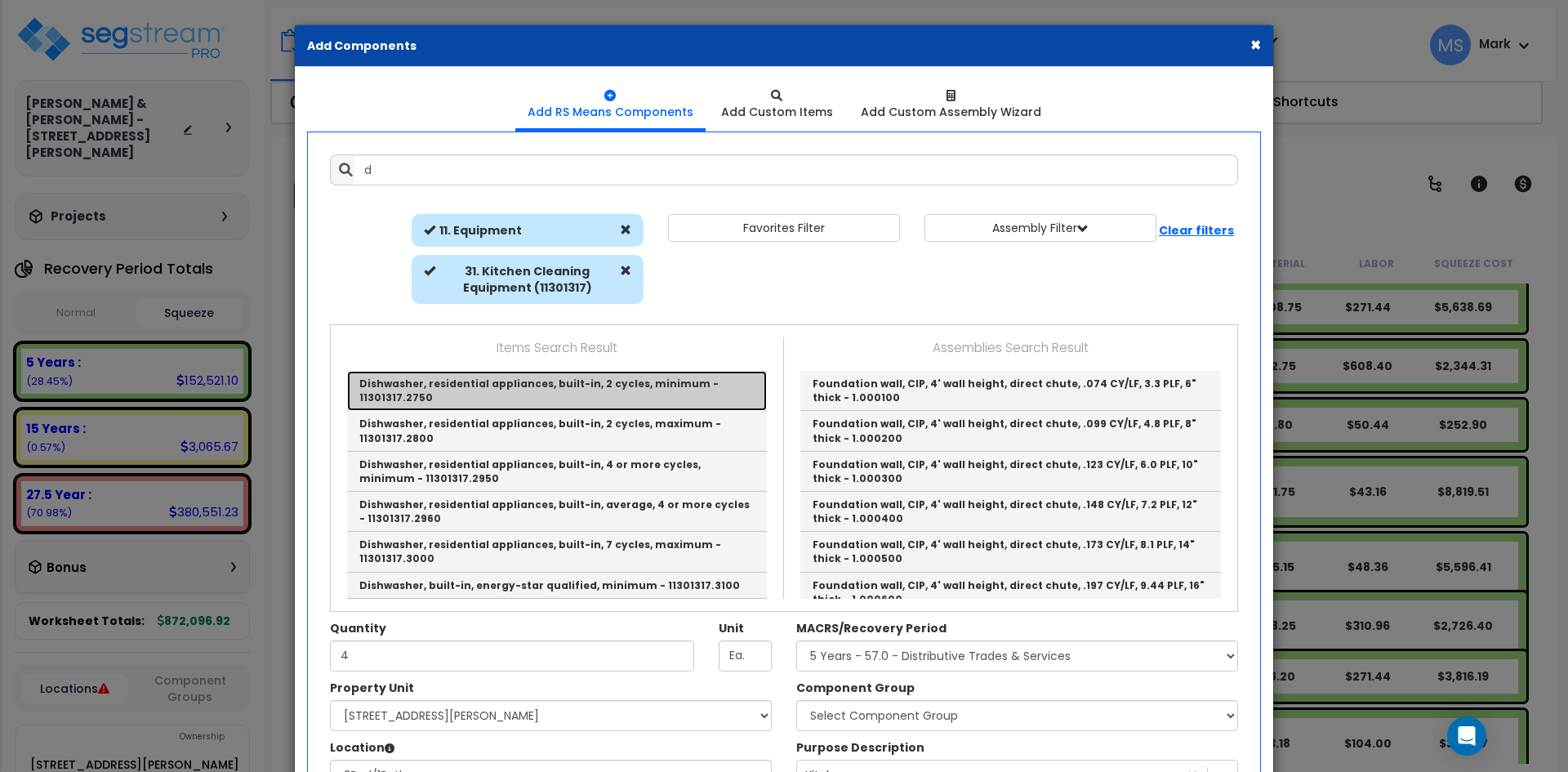
click at [550, 382] on link "Dishwasher, residential appliances, built-in, 2 cycles, minimum - 11301317.2750" at bounding box center [557, 391] width 419 height 40
type input "Dishwasher, residential appliances, built-in, 2 cycles, minimum - 11301317.2750"
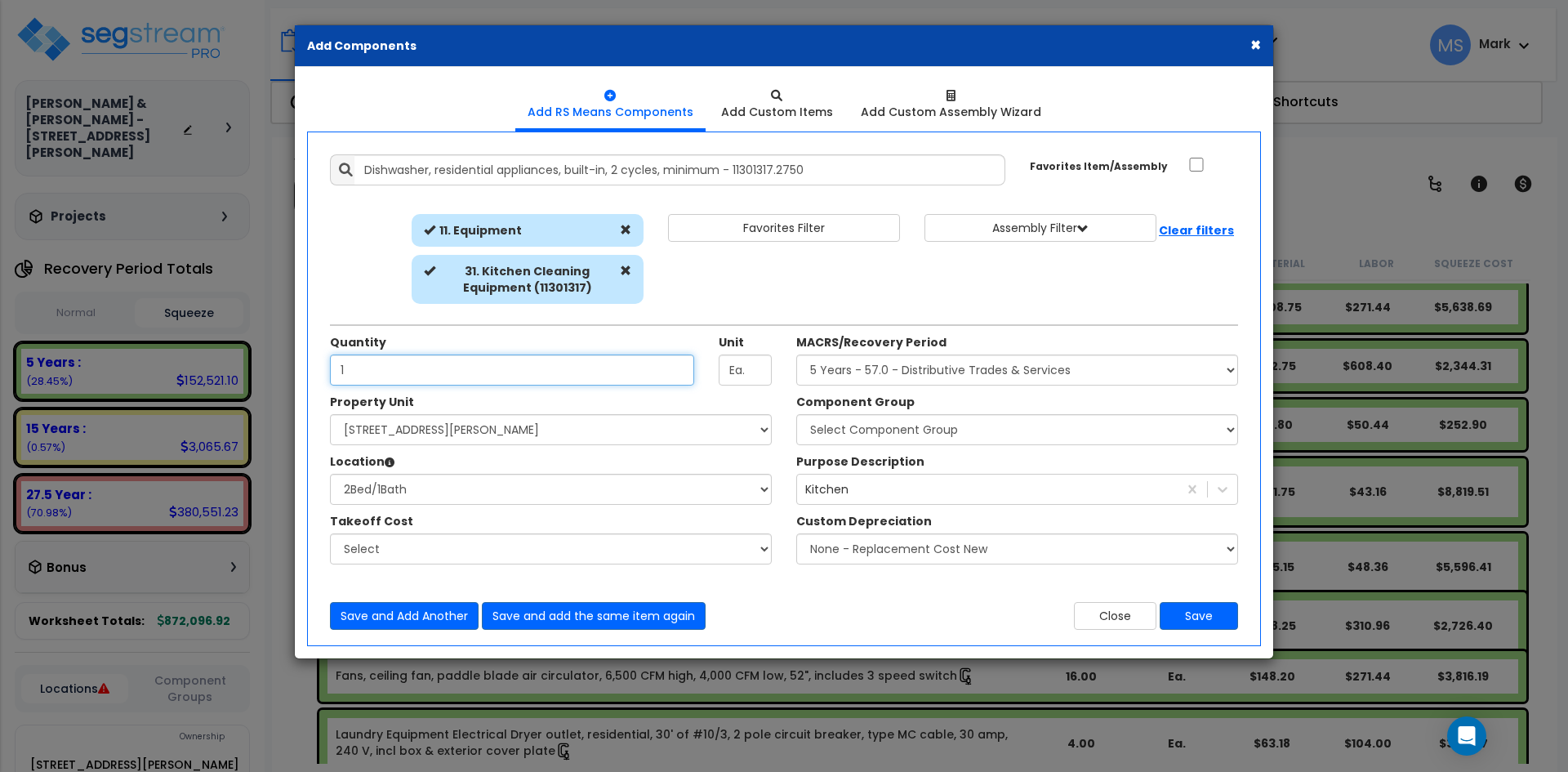
type input "1"
click at [928, 424] on select "Select Component Group 286.00 - LAUNDRY ELECTRICAL 284.00 - LAUNDRY PLUMBING 31…" at bounding box center [1017, 429] width 442 height 31
select select "45836"
click at [796, 415] on select "Select Component Group 286.00 - LAUNDRY ELECTRICAL 284.00 - LAUNDRY PLUMBING 31…" at bounding box center [1017, 429] width 442 height 31
click at [1195, 611] on button "Save" at bounding box center [1198, 616] width 78 height 28
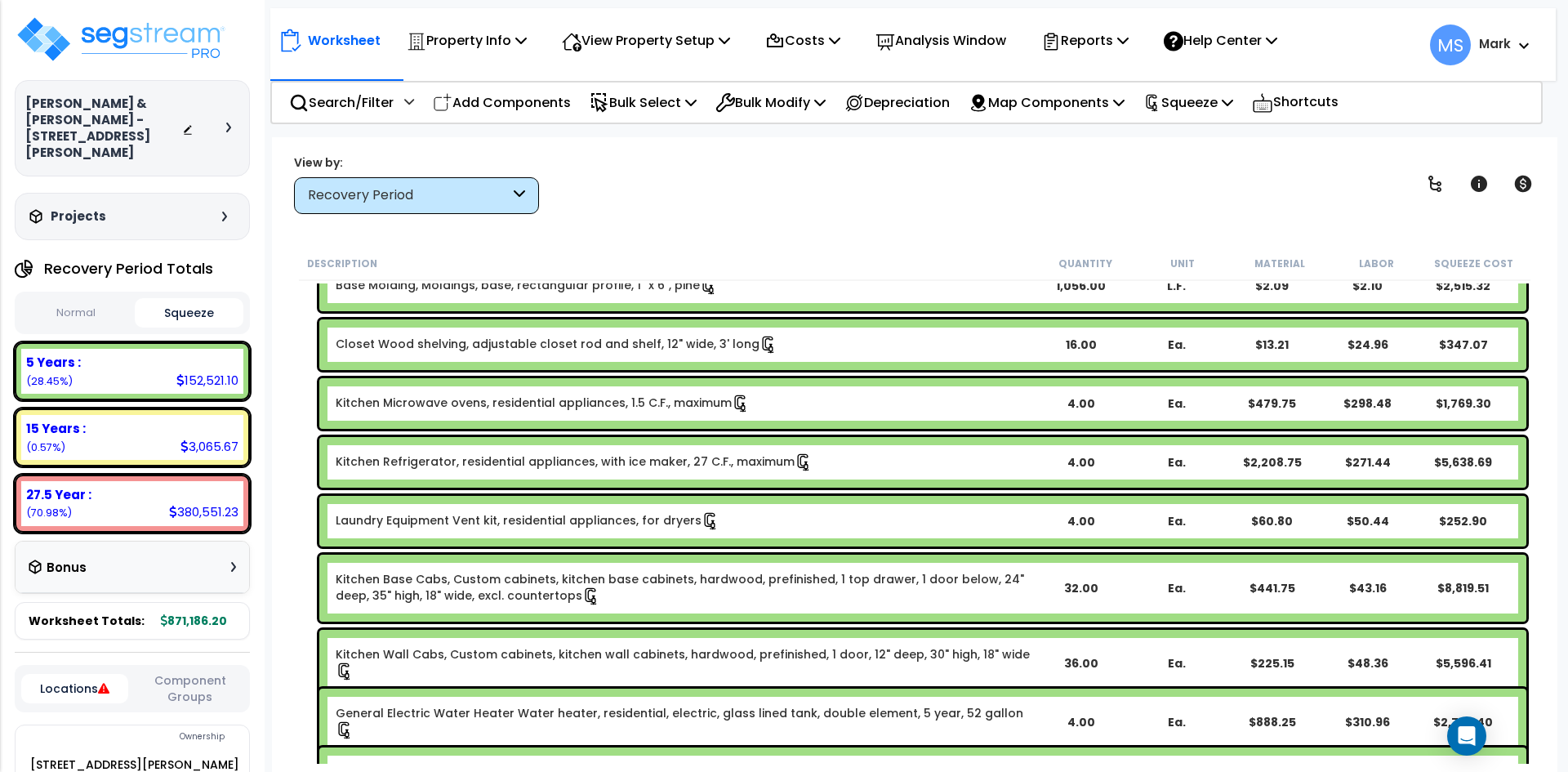
scroll to position [654, 0]
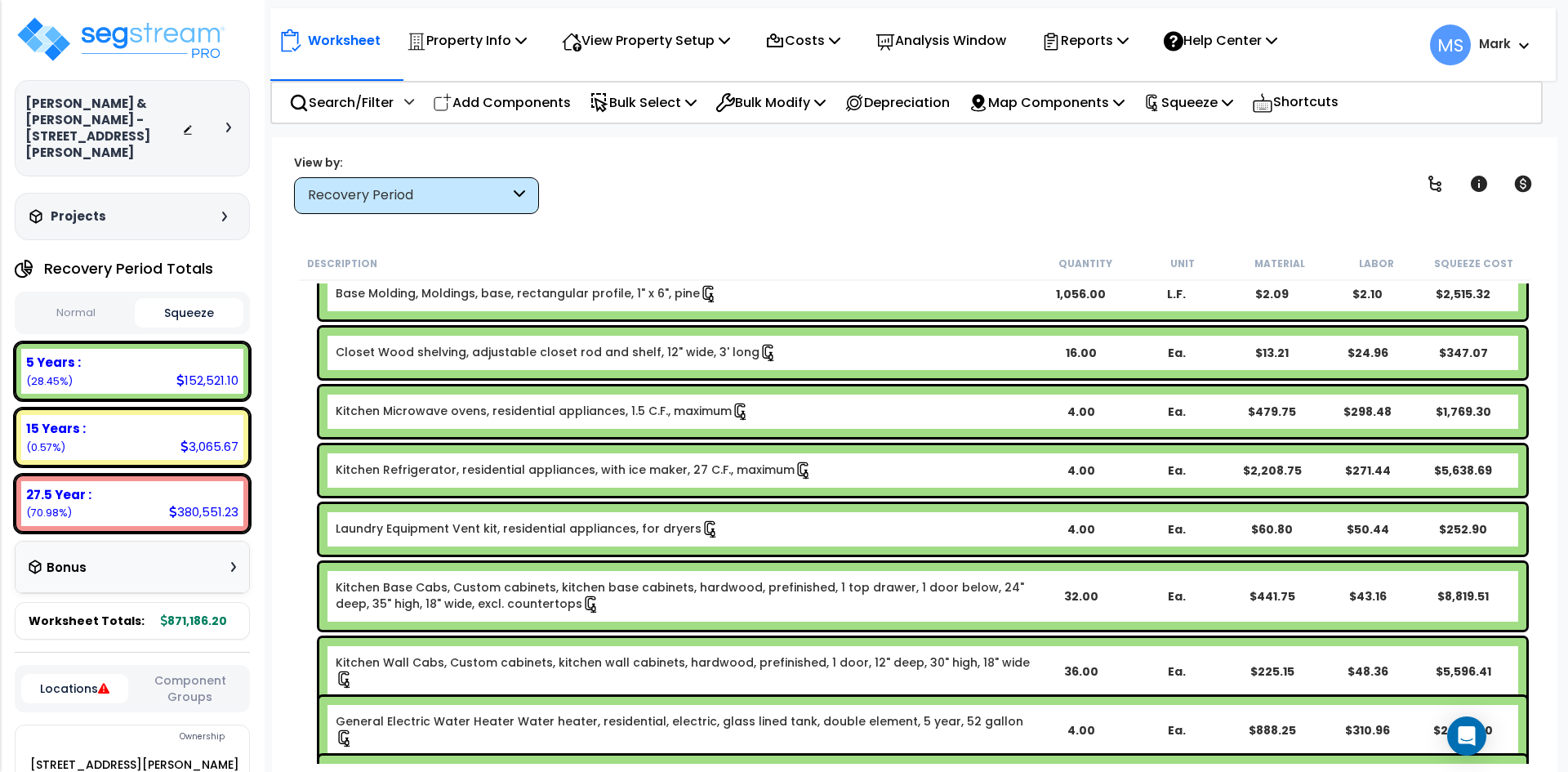
click at [688, 468] on link "Kitchen Refrigerator, residential appliances, with ice maker, 27 C.F., maximum" at bounding box center [573, 471] width 477 height 18
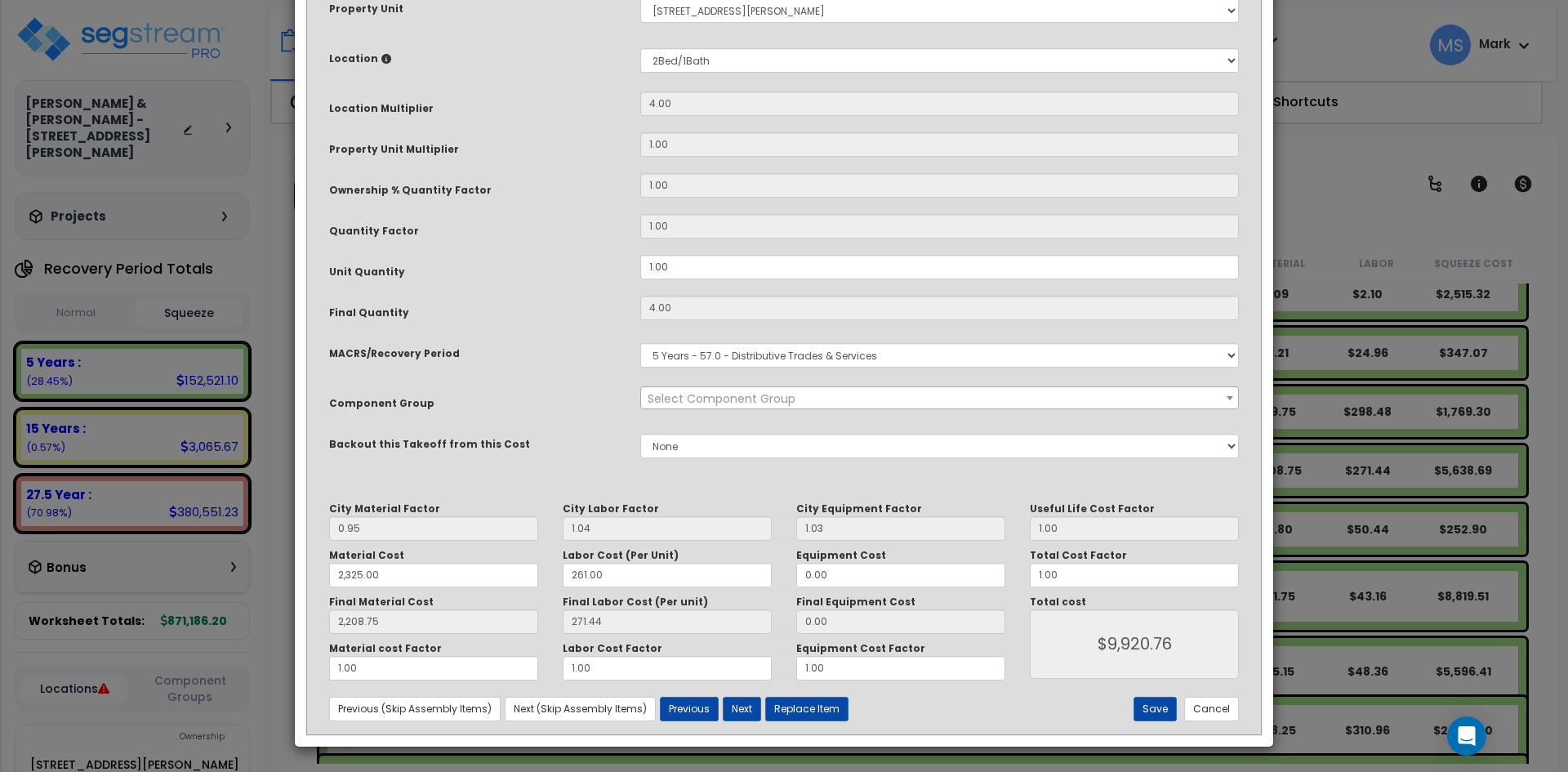
scroll to position [0, 0]
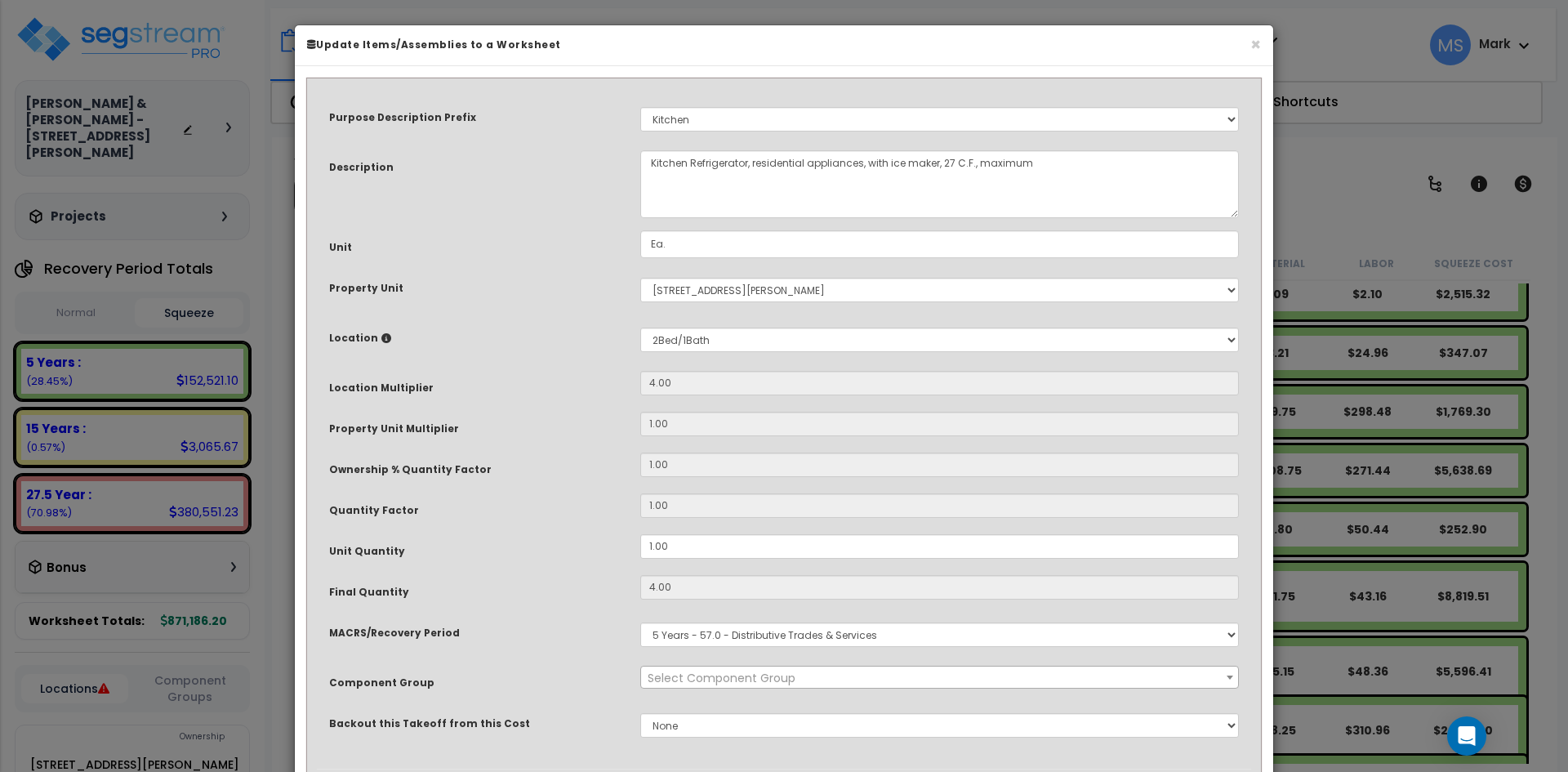
select select "45836"
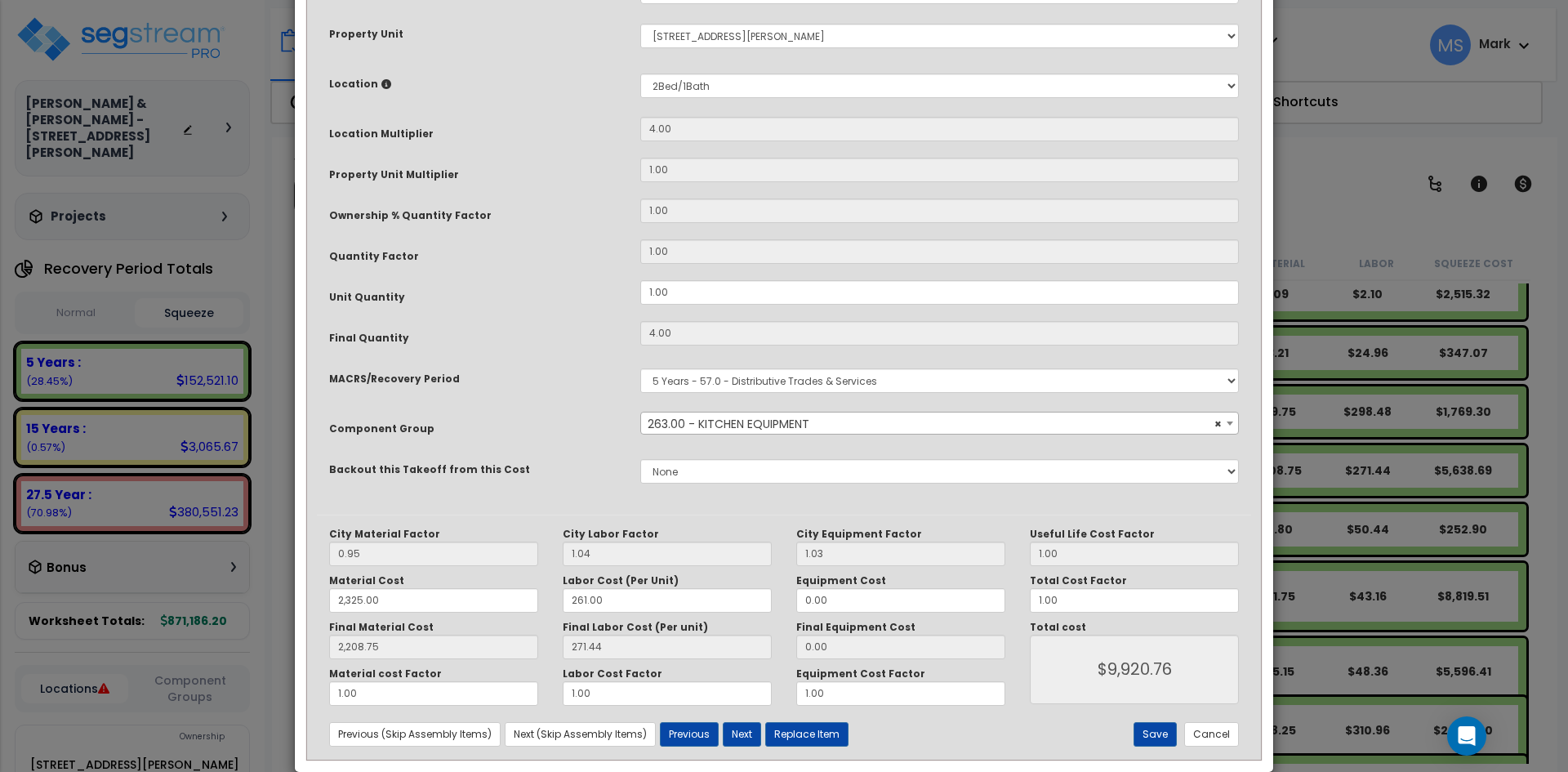
scroll to position [279, 0]
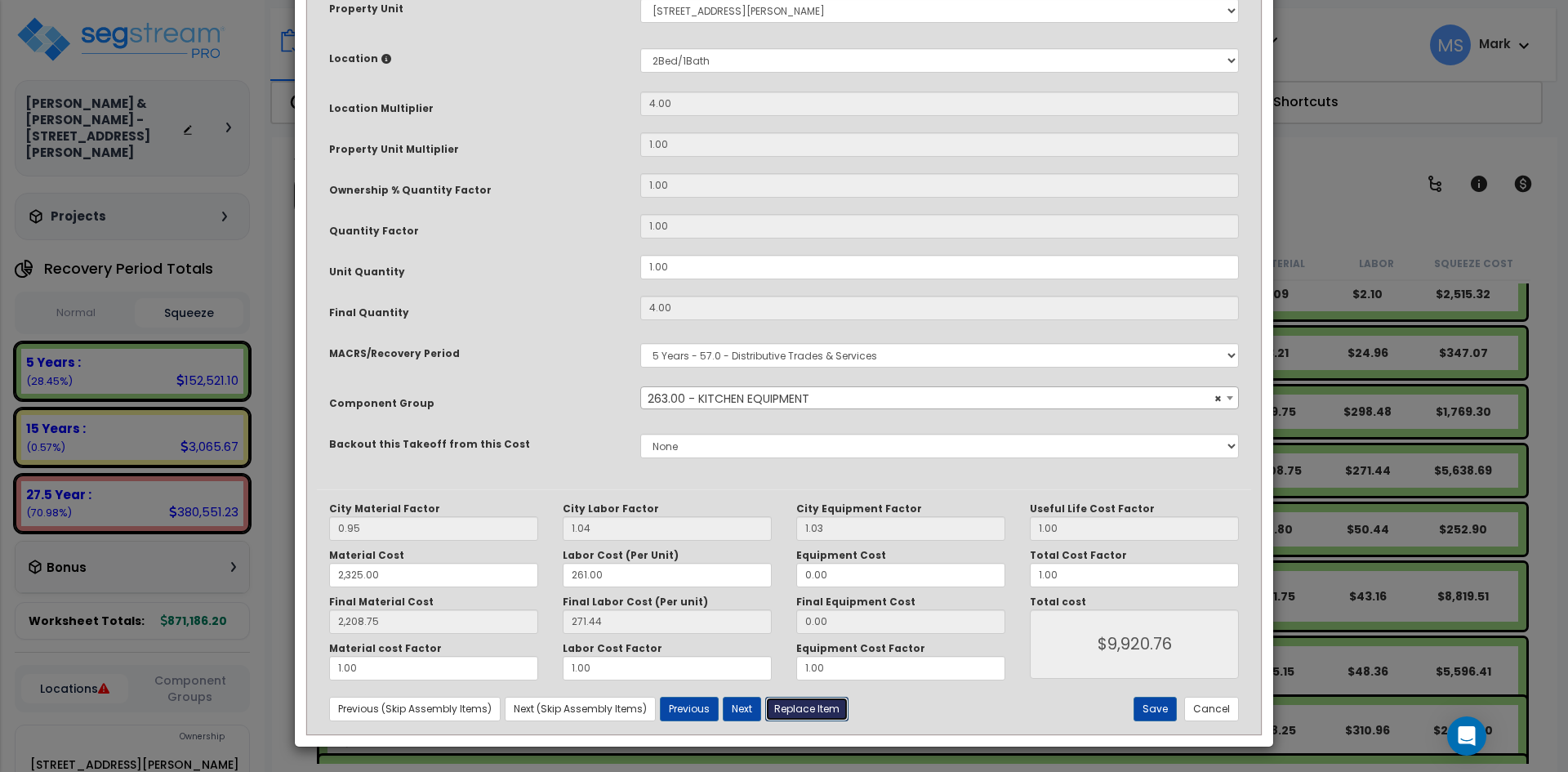
click at [817, 713] on button "Replace Item" at bounding box center [807, 709] width 83 height 25
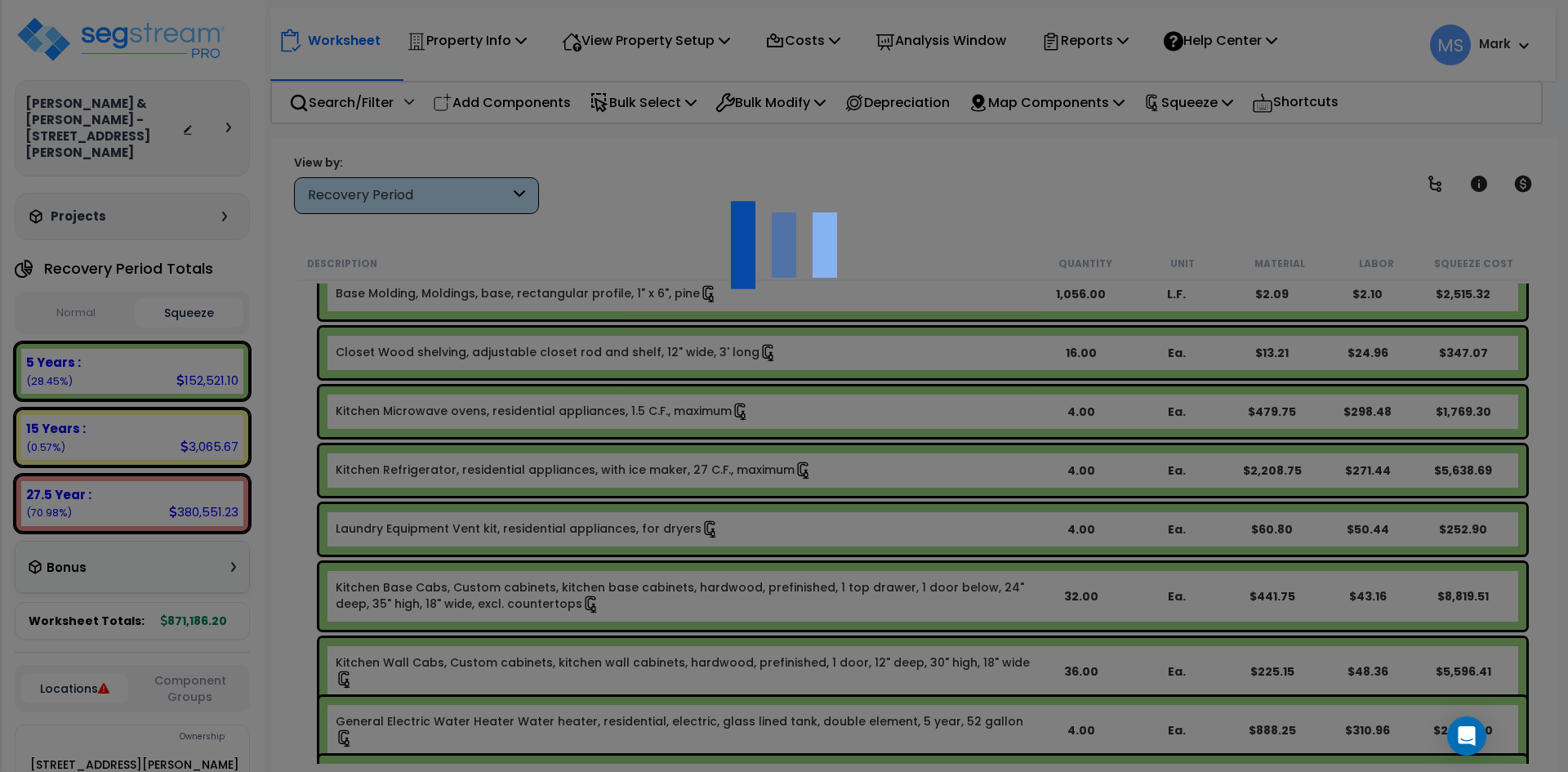
select select "11000000"
type input "4"
select select
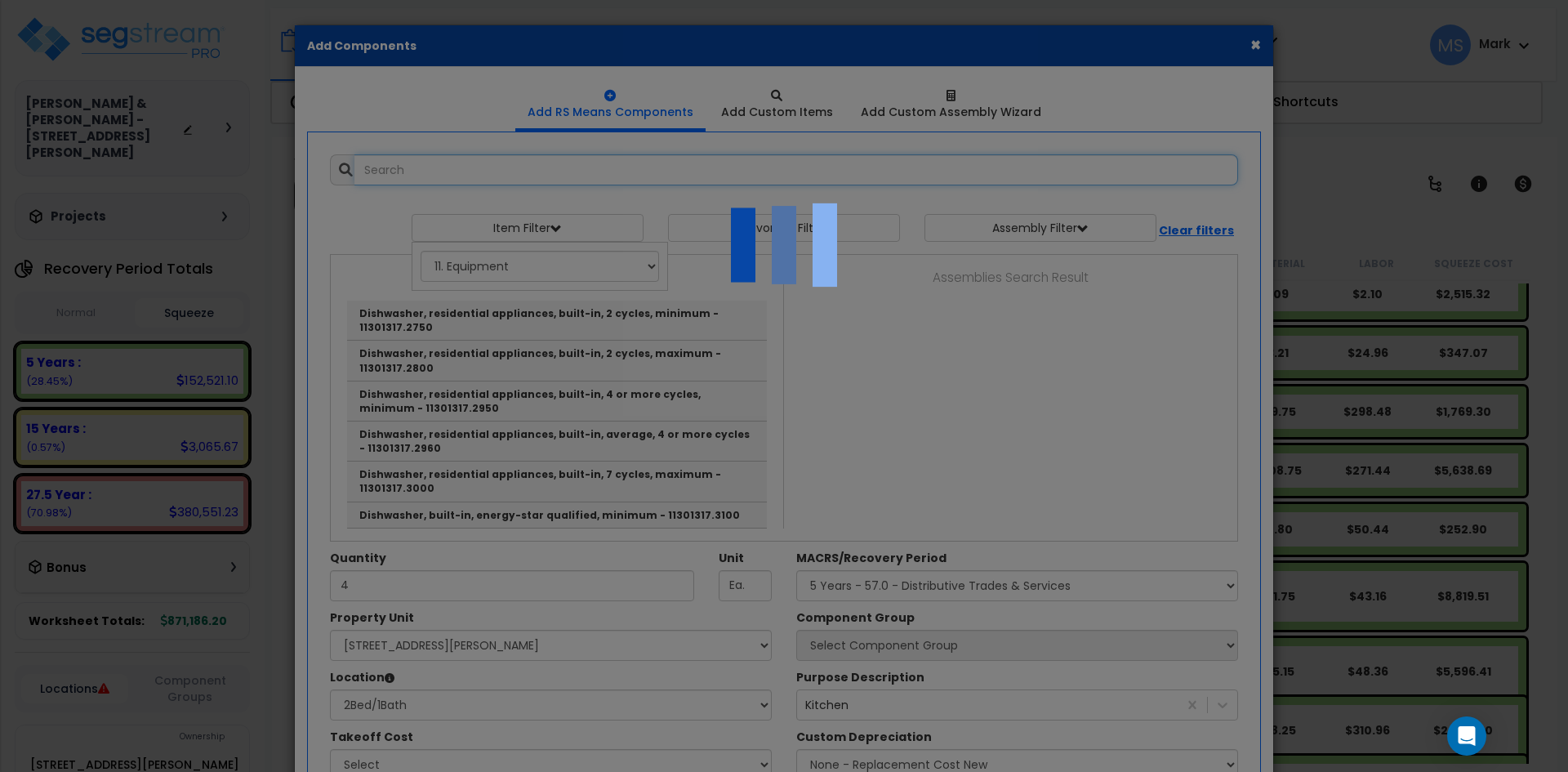
select select "31525"
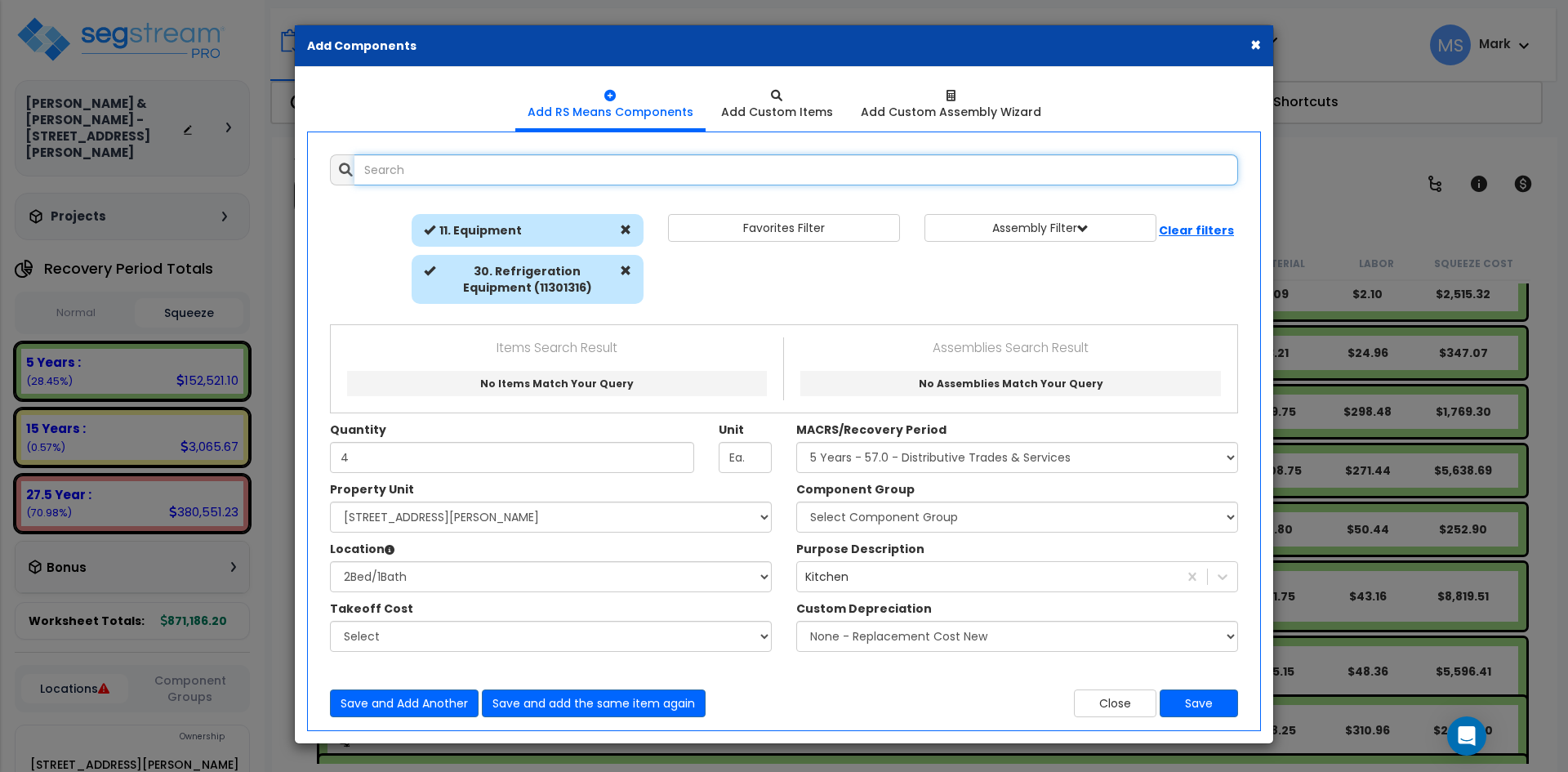
click at [481, 173] on input "text" at bounding box center [796, 169] width 884 height 31
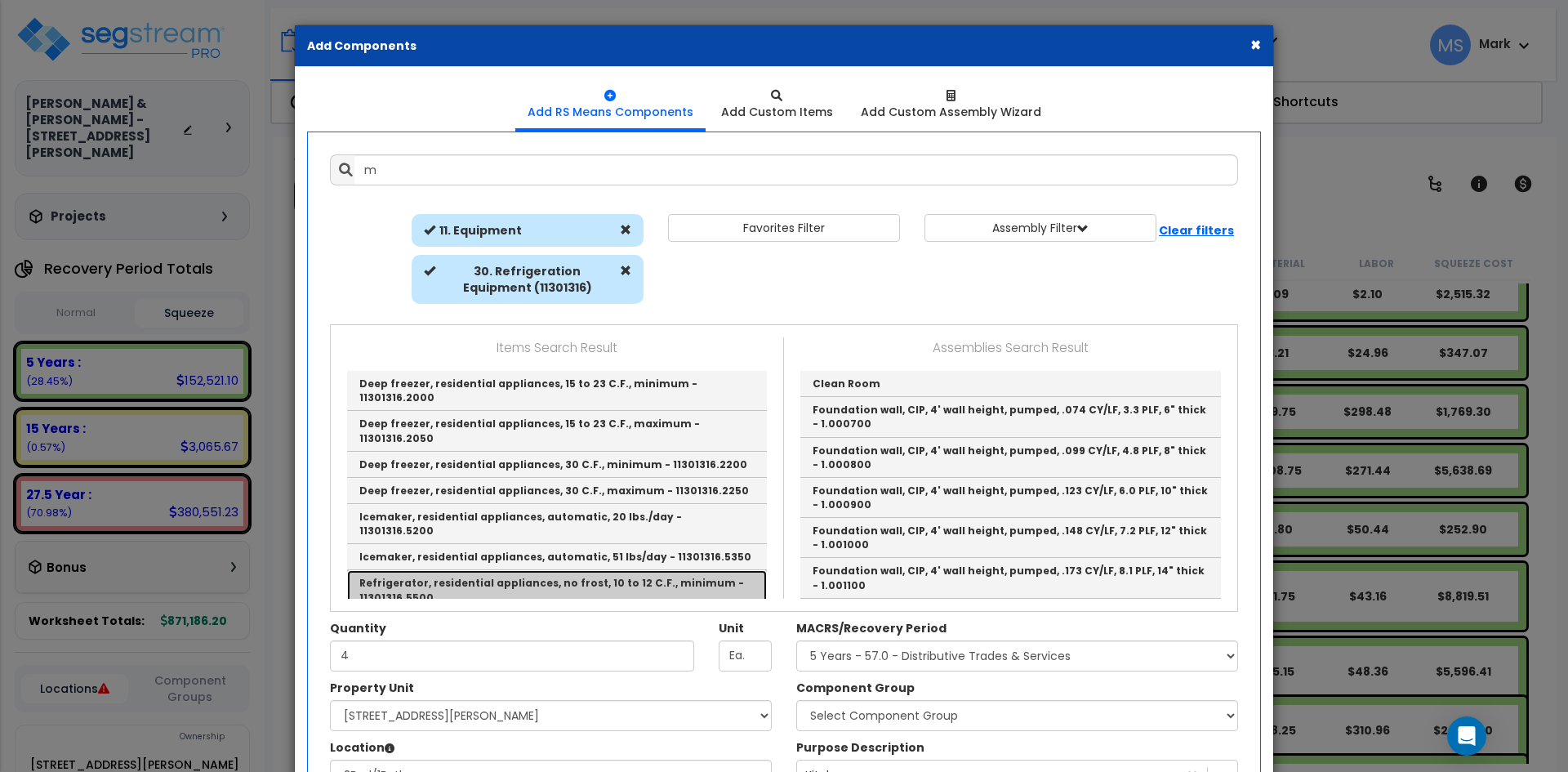
click at [643, 571] on link "Refrigerator, residential appliances, no frost, 10 to 12 C.F., minimum - 113013…" at bounding box center [557, 590] width 419 height 40
type input "Refrigerator, residential appliances, no frost, 10 to 12 C.F., minimum - 113013…"
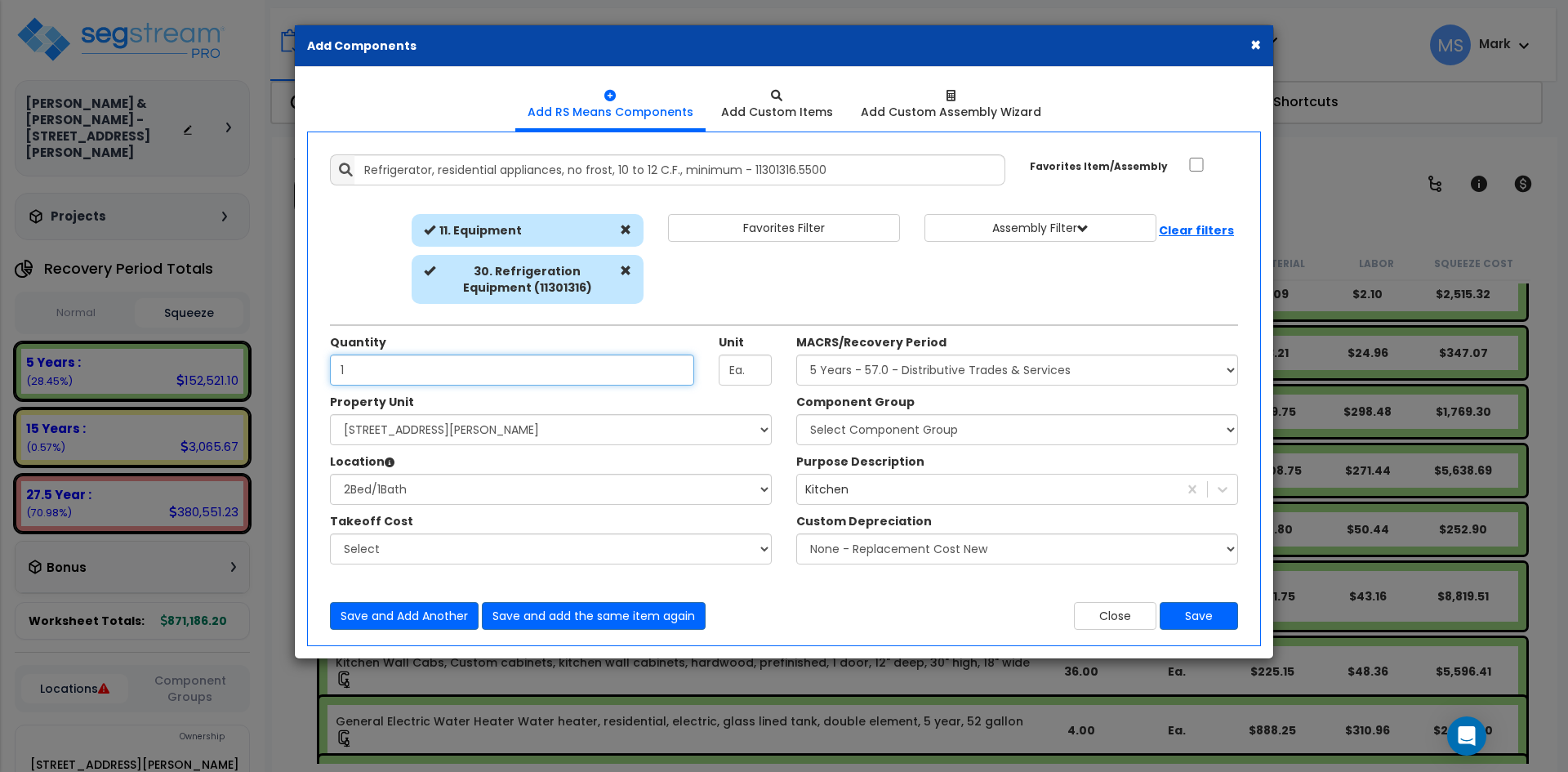
type input "1"
click at [916, 425] on select "Select Component Group 286.00 - LAUNDRY ELECTRICAL 284.00 - LAUNDRY PLUMBING 31…" at bounding box center [1017, 429] width 442 height 31
select select "45836"
click at [796, 415] on select "Select Component Group 286.00 - LAUNDRY ELECTRICAL 284.00 - LAUNDRY PLUMBING 31…" at bounding box center [1017, 429] width 442 height 31
click at [1205, 619] on button "Save" at bounding box center [1198, 616] width 78 height 28
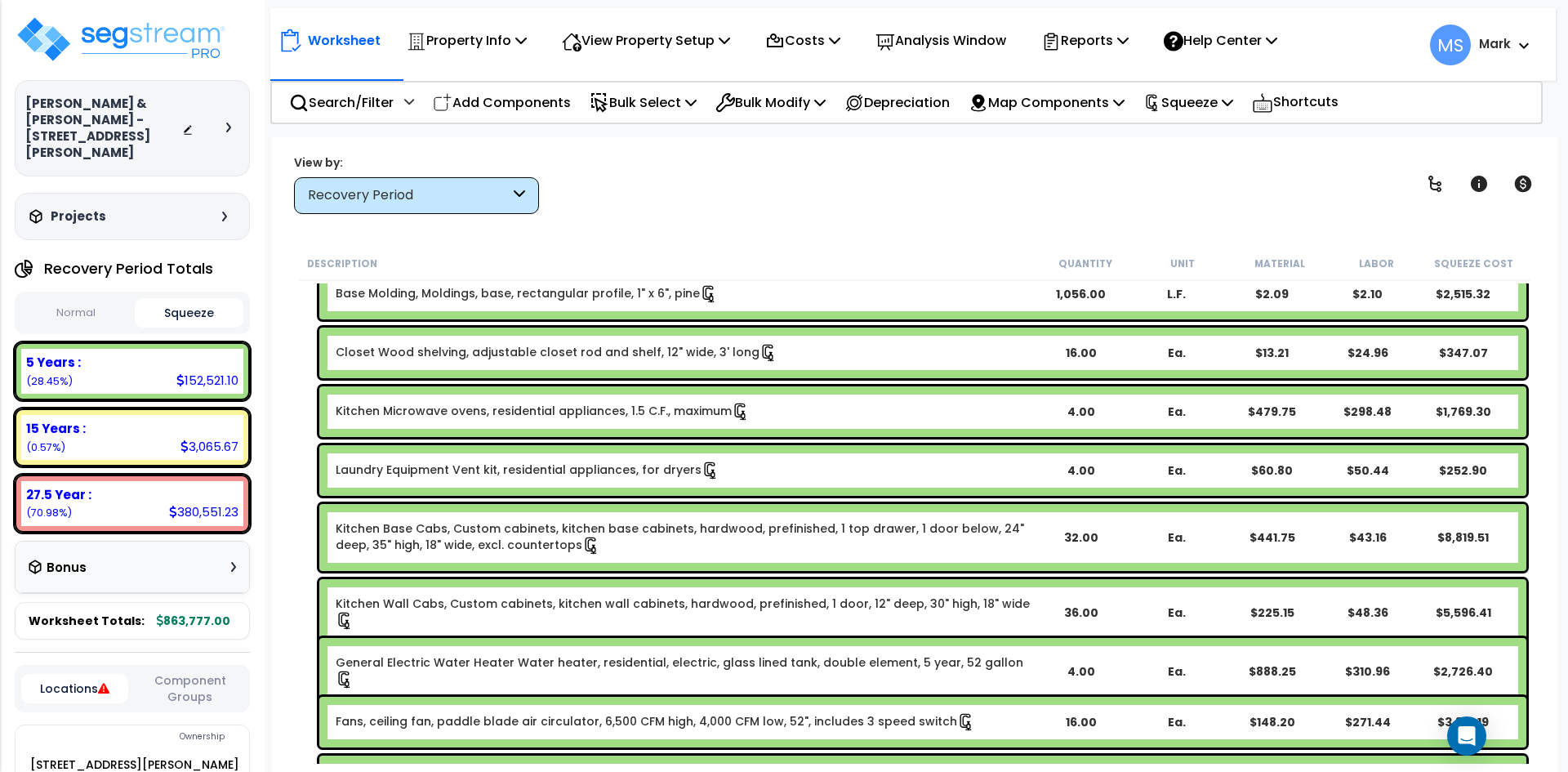
click at [619, 410] on link "Kitchen Microwave ovens, residential appliances, 1.5 C.F., maximum" at bounding box center [543, 412] width 414 height 18
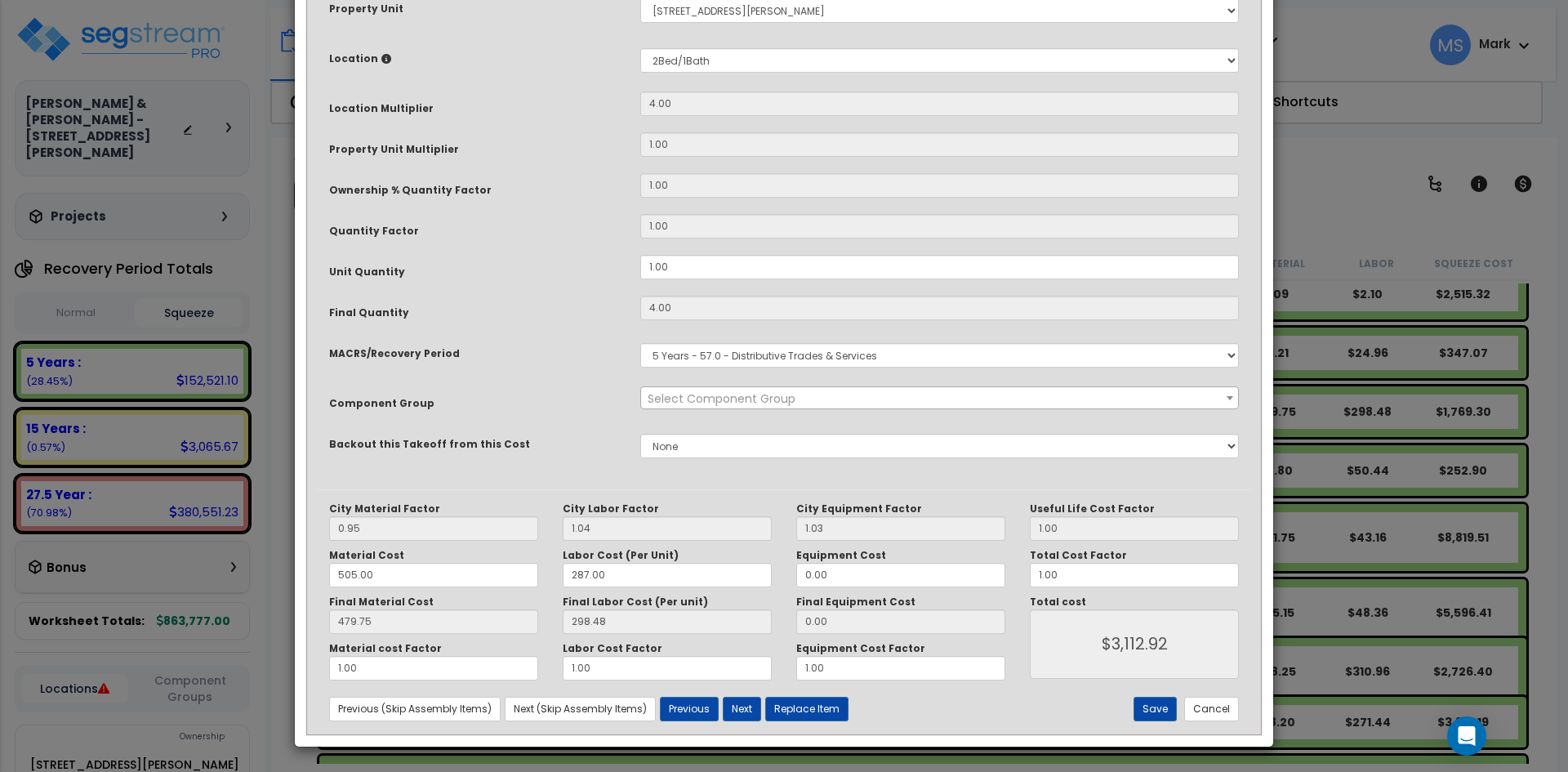
scroll to position [0, 0]
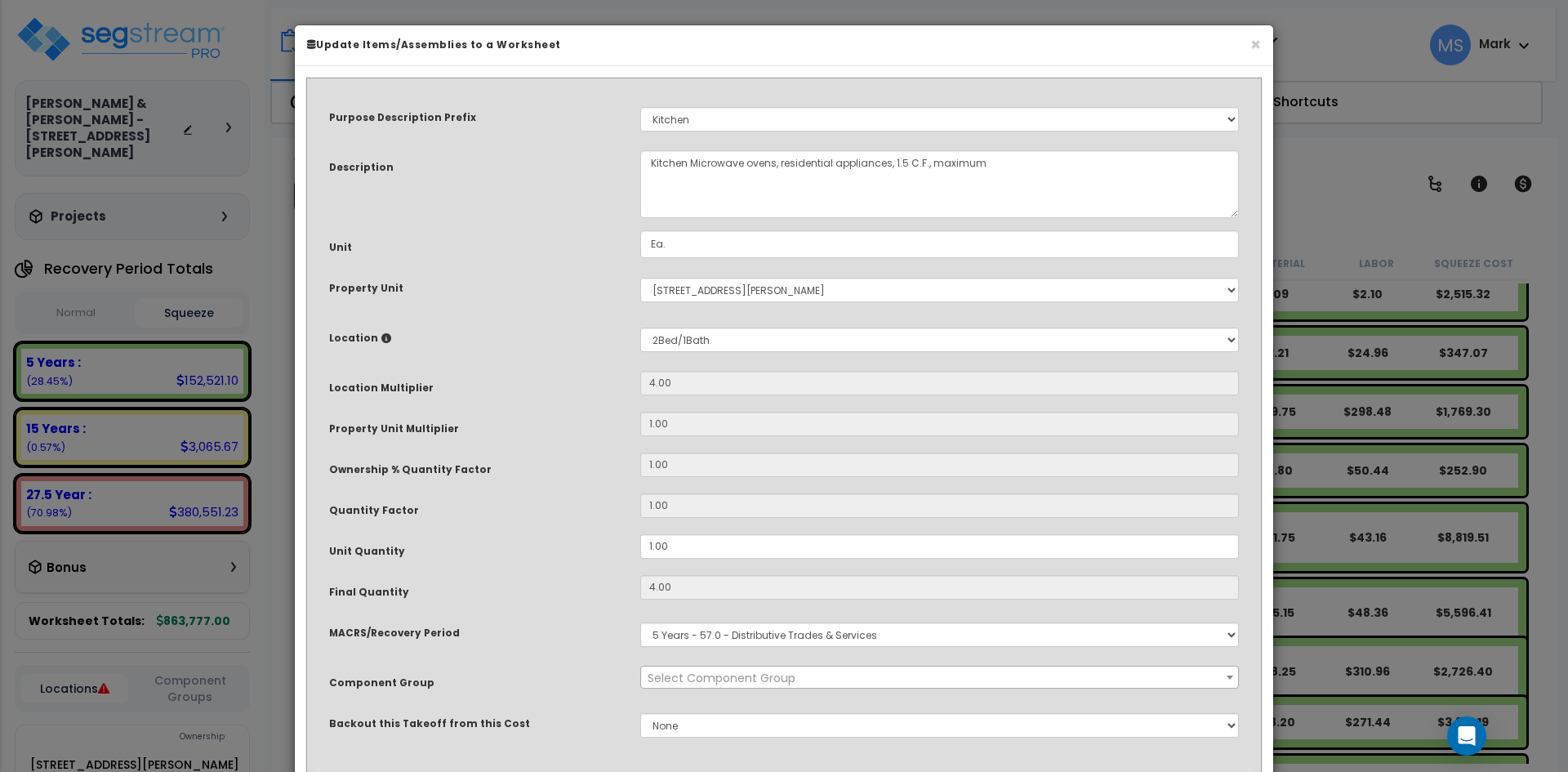
select select "45836"
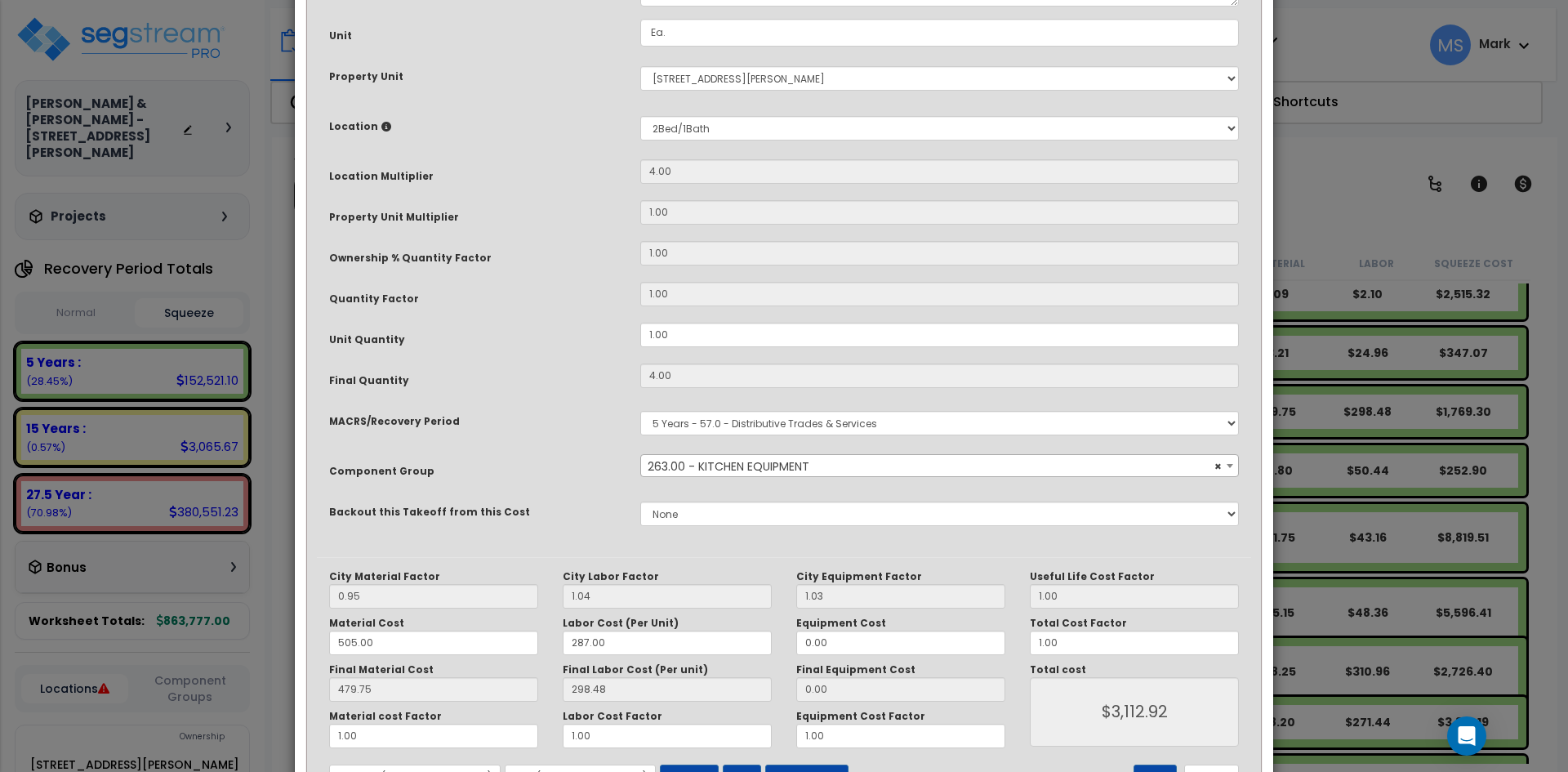
scroll to position [279, 0]
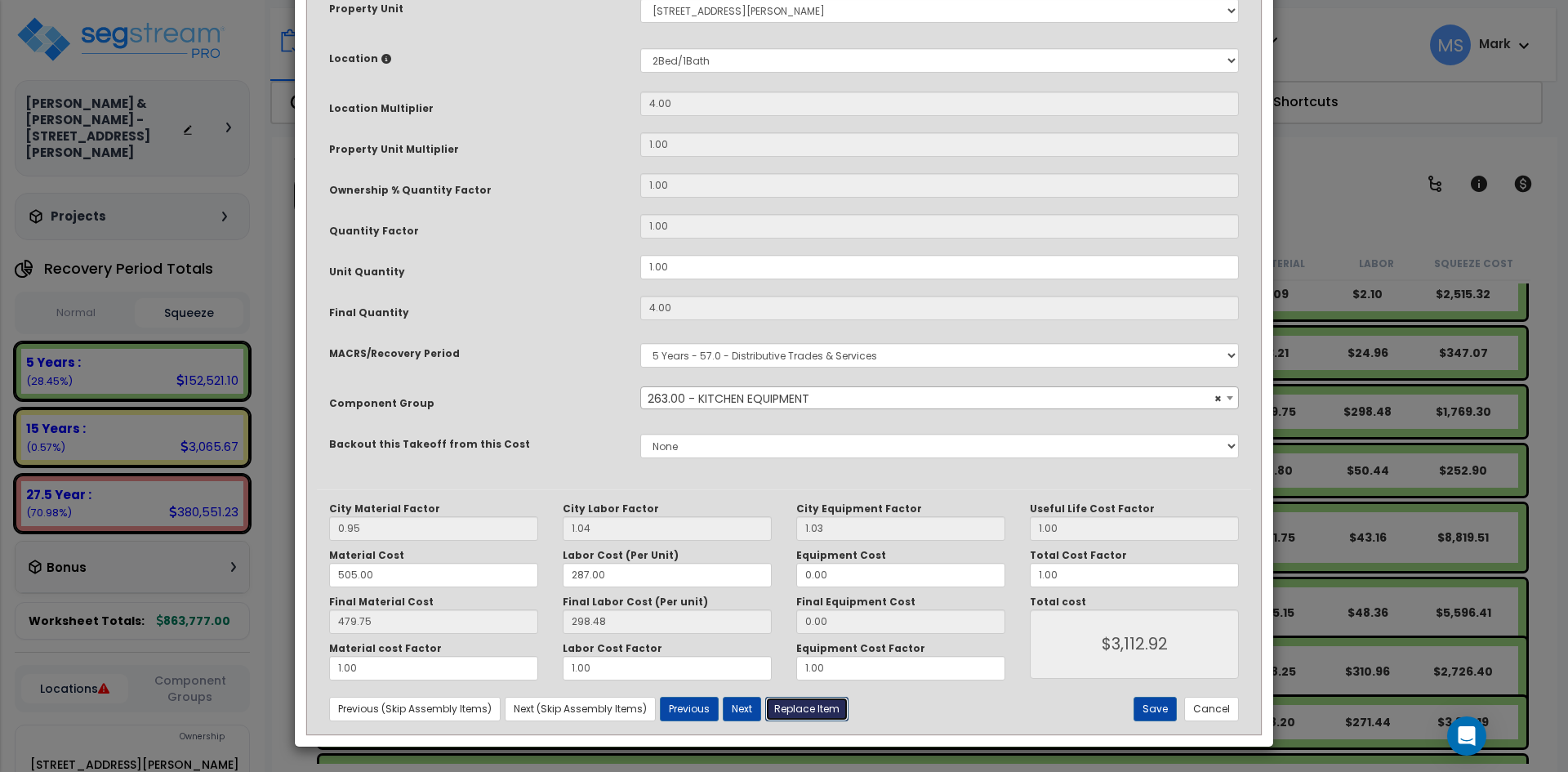
click at [815, 709] on button "Replace Item" at bounding box center [807, 709] width 83 height 25
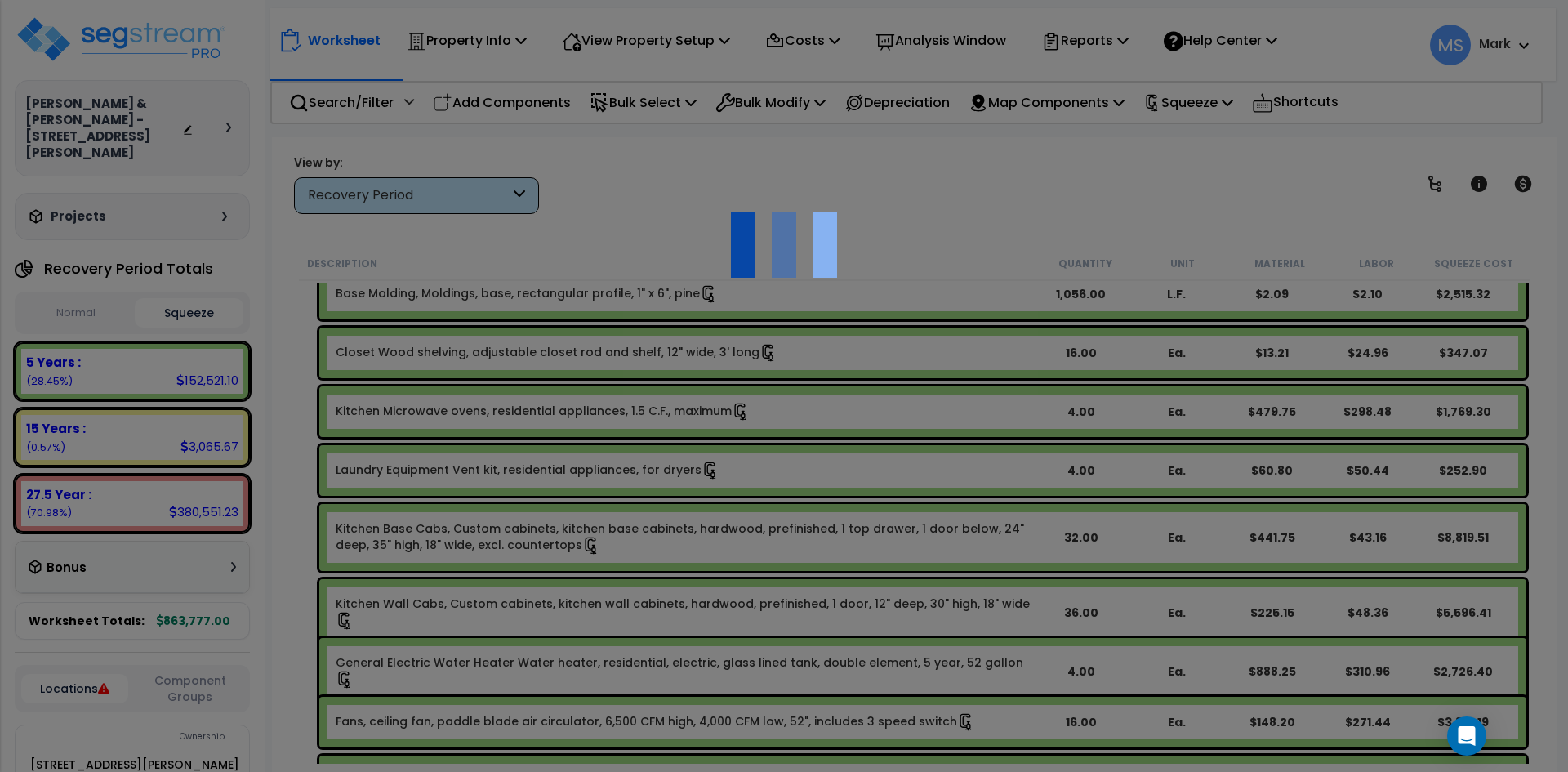
type input "4"
select select
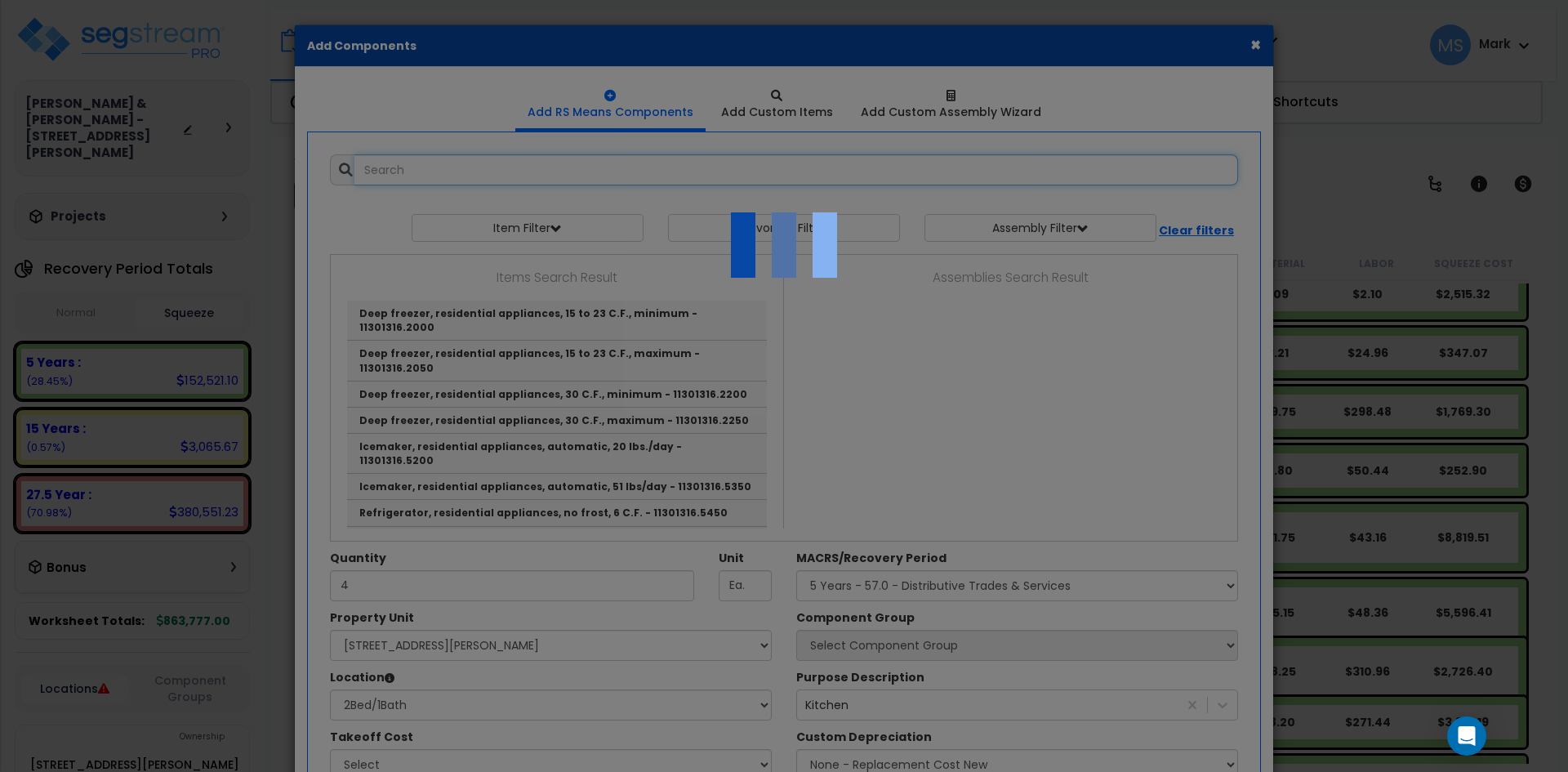
select select "31525"
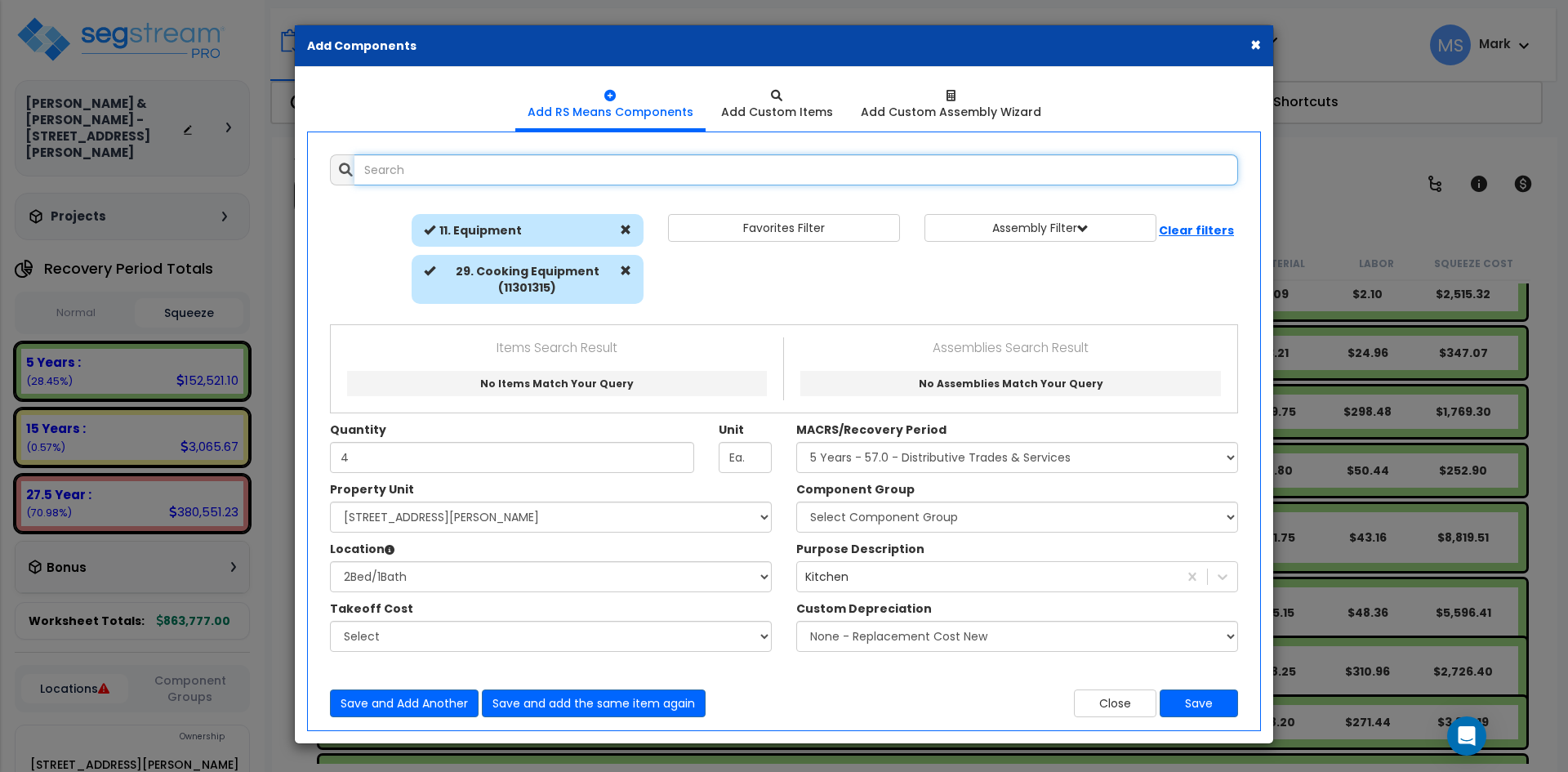
click at [519, 167] on input "text" at bounding box center [796, 169] width 884 height 31
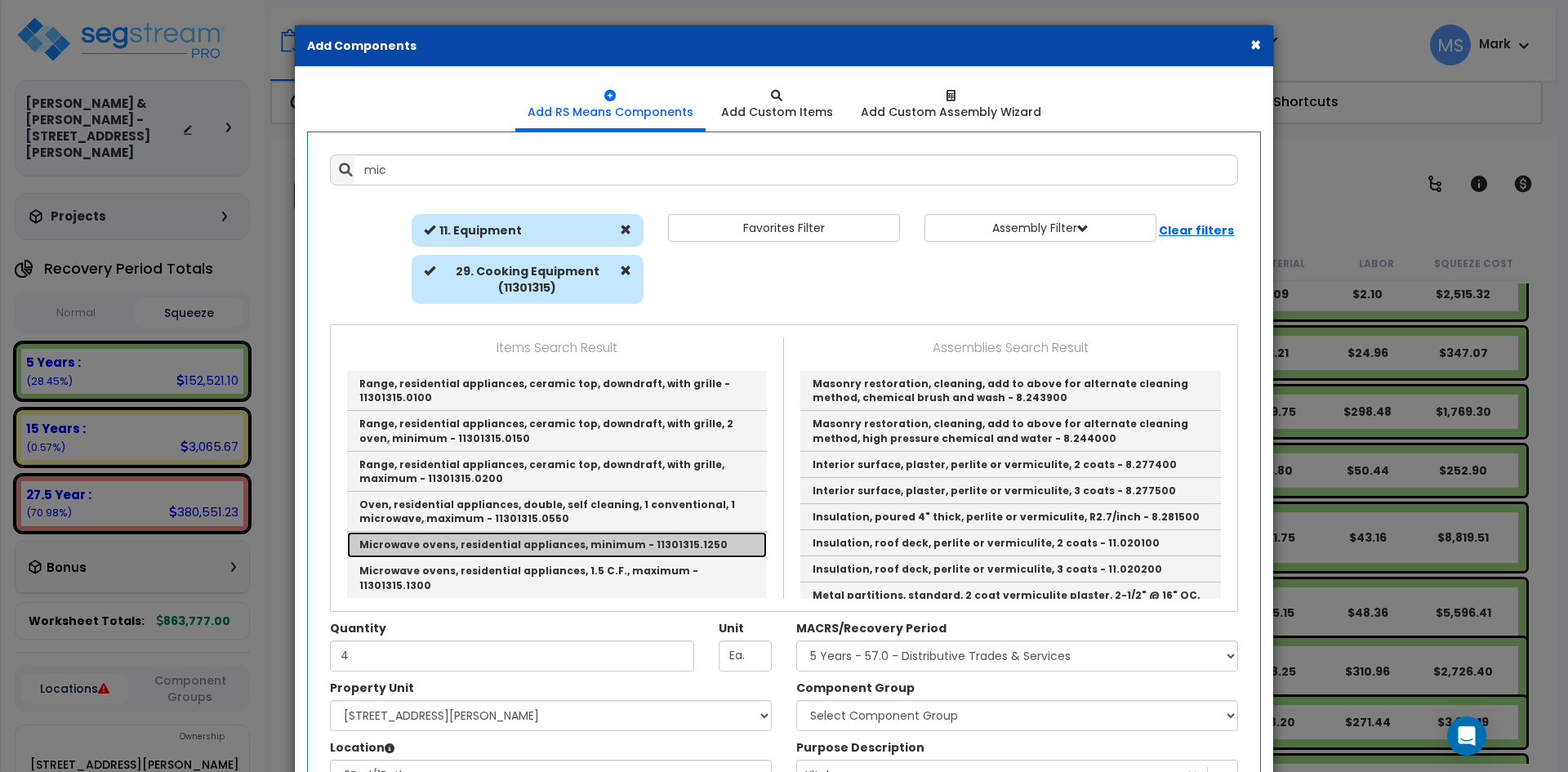
click at [620, 537] on link "Microwave ovens, residential appliances, minimum - 11301315.1250" at bounding box center [557, 545] width 419 height 26
type input "Microwave ovens, residential appliances, minimum - 11301315.1250"
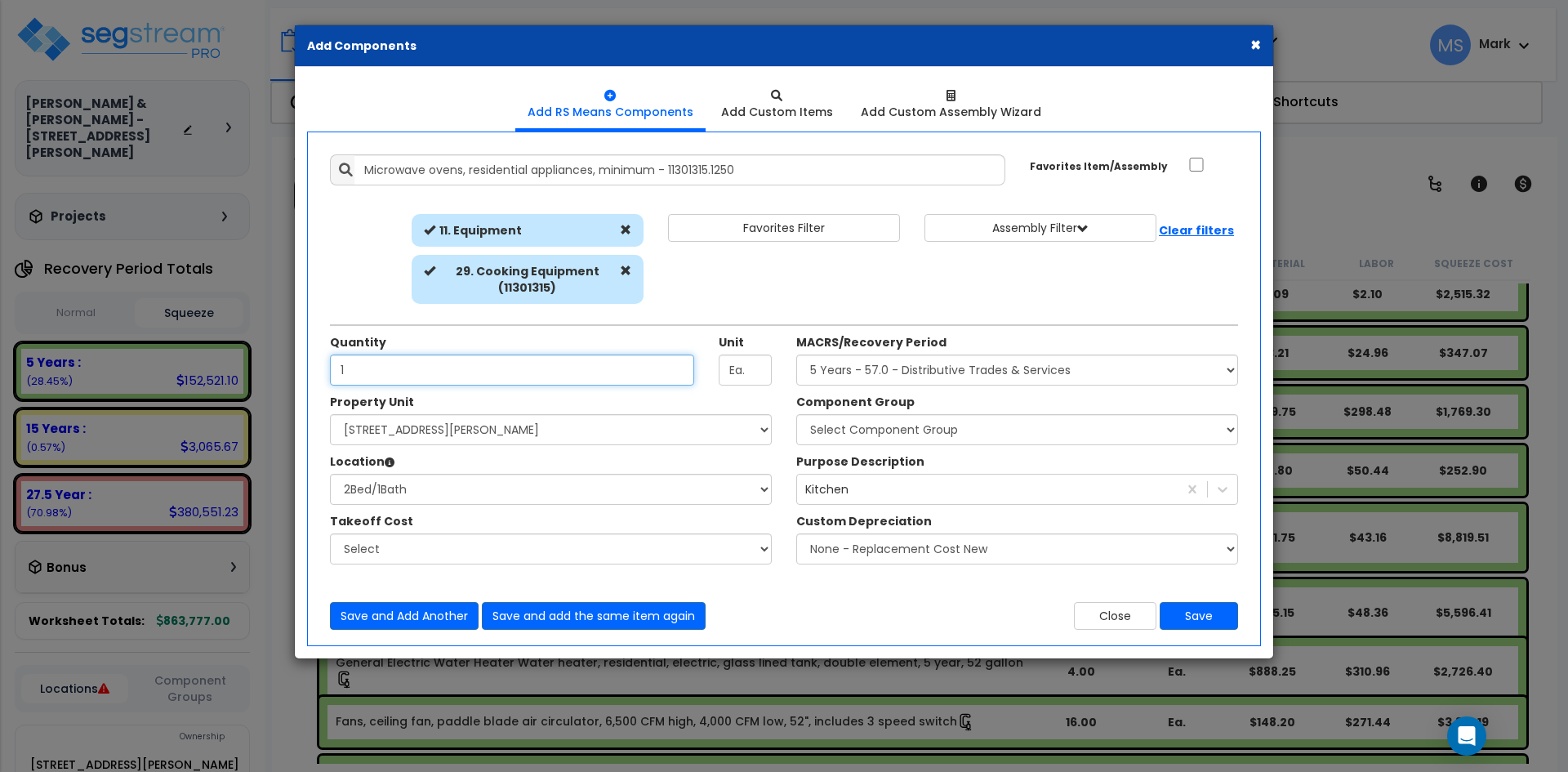
type input "1"
click at [939, 438] on select "Select Component Group 286.00 - LAUNDRY ELECTRICAL 284.00 - LAUNDRY PLUMBING 31…" at bounding box center [1017, 429] width 442 height 31
select select "45836"
click at [796, 415] on select "Select Component Group 286.00 - LAUNDRY ELECTRICAL 284.00 - LAUNDRY PLUMBING 31…" at bounding box center [1017, 429] width 442 height 31
click at [1192, 616] on button "Save" at bounding box center [1198, 616] width 78 height 28
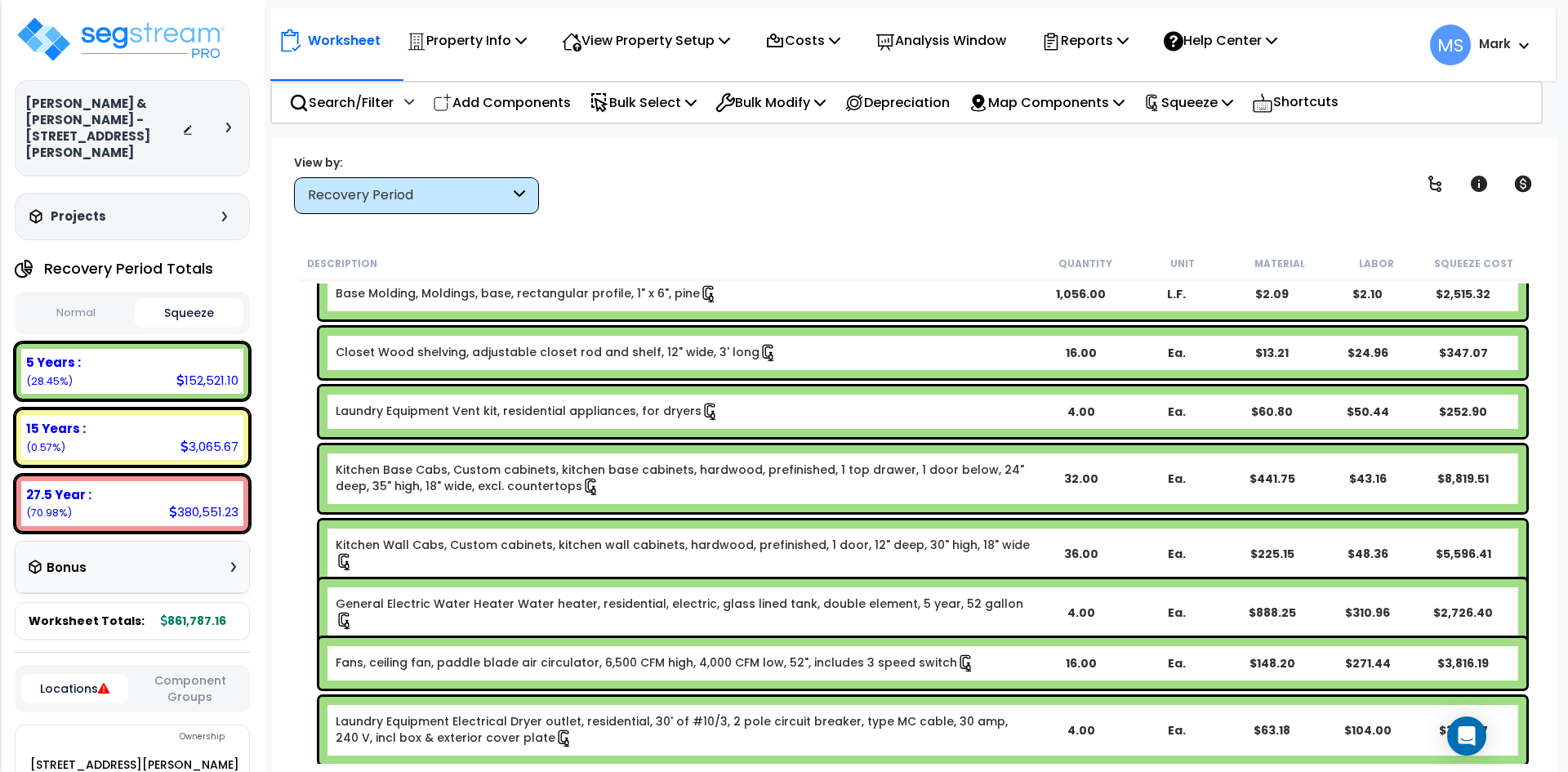
scroll to position [735, 0]
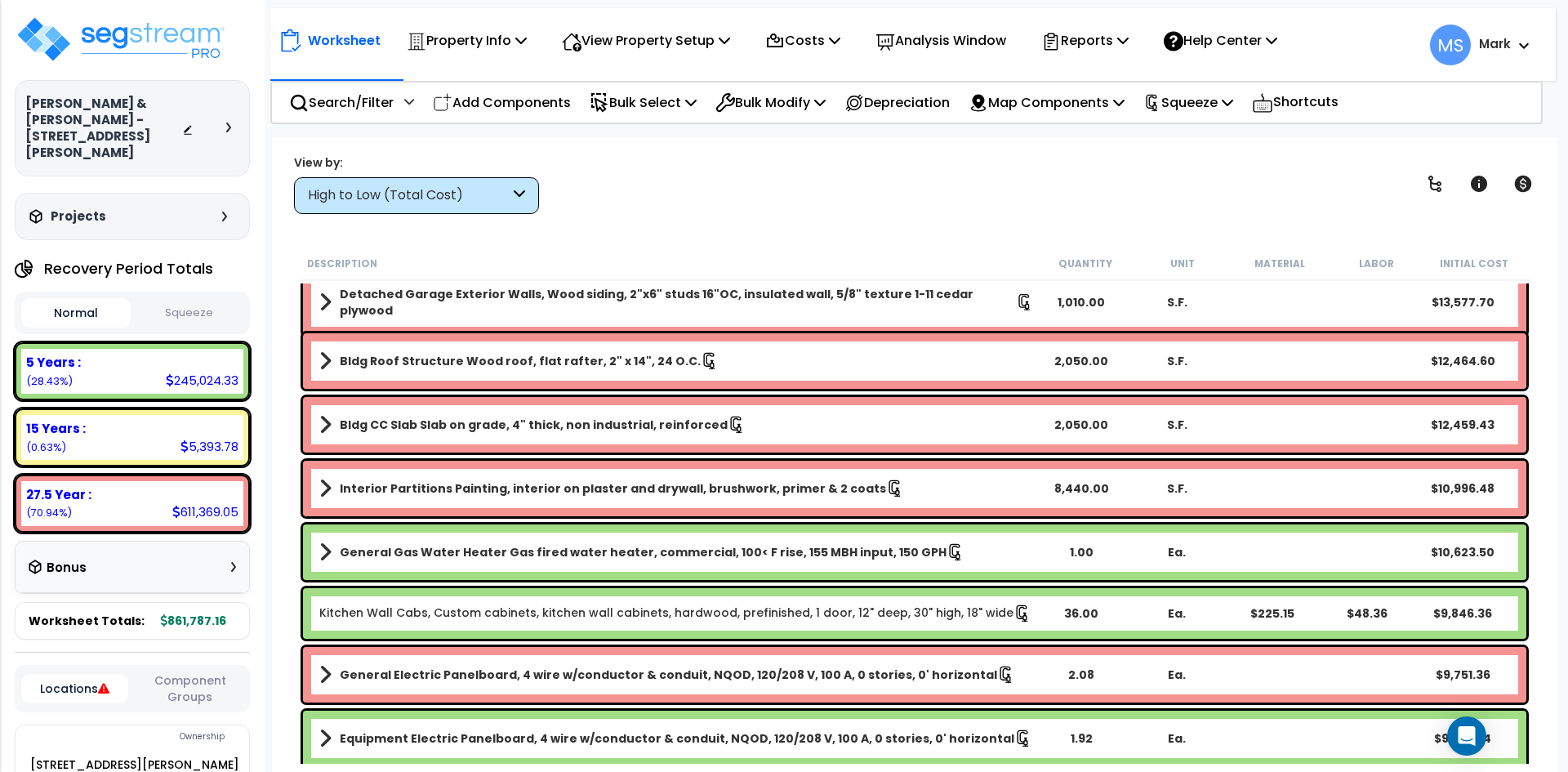
scroll to position [1144, 0]
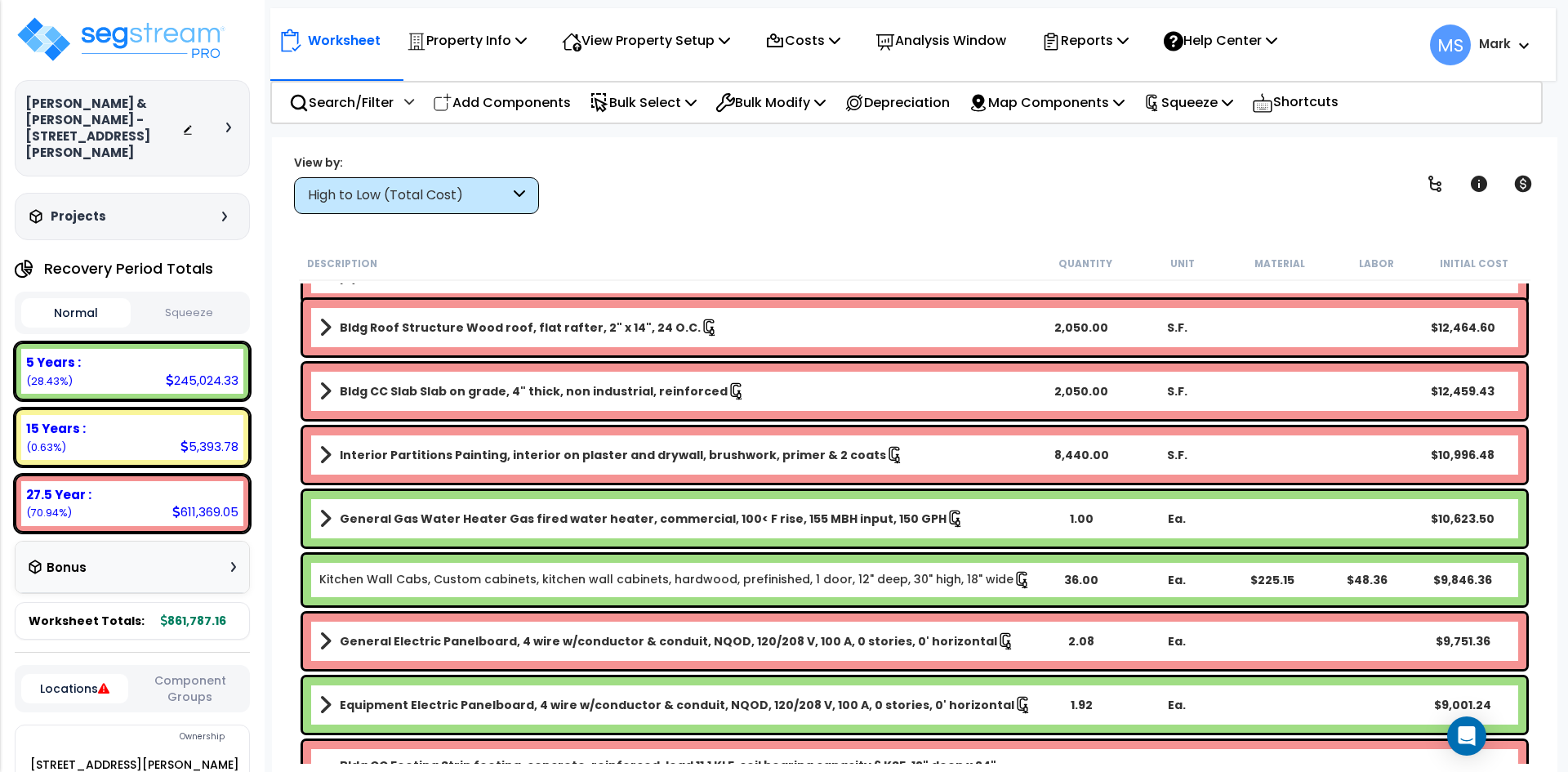
click at [510, 518] on b "General Gas Water Heater Gas fired water heater, commercial, 100< F rise, 155 M…" at bounding box center [642, 518] width 607 height 17
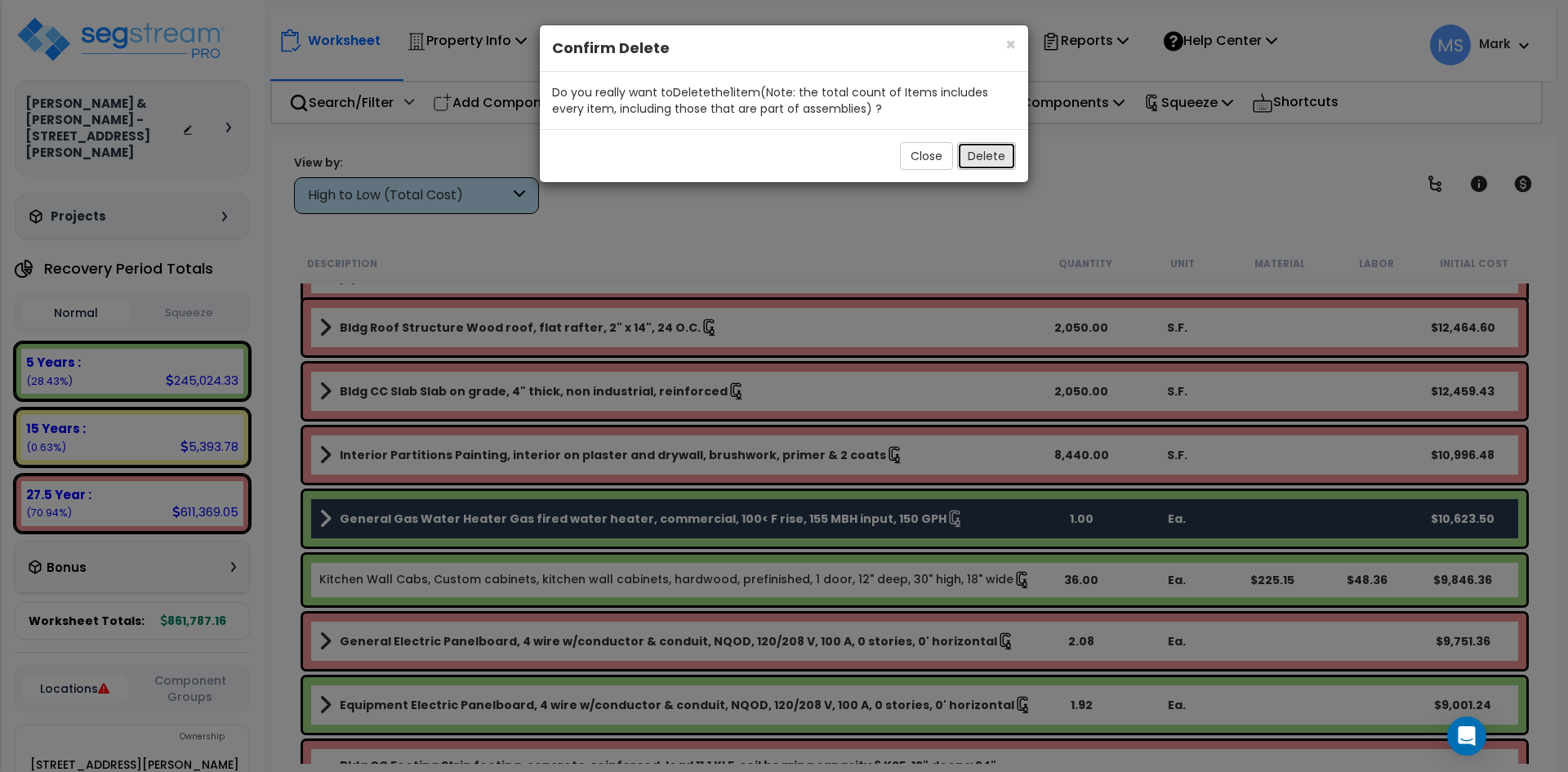
click at [993, 153] on button "Delete" at bounding box center [987, 156] width 59 height 28
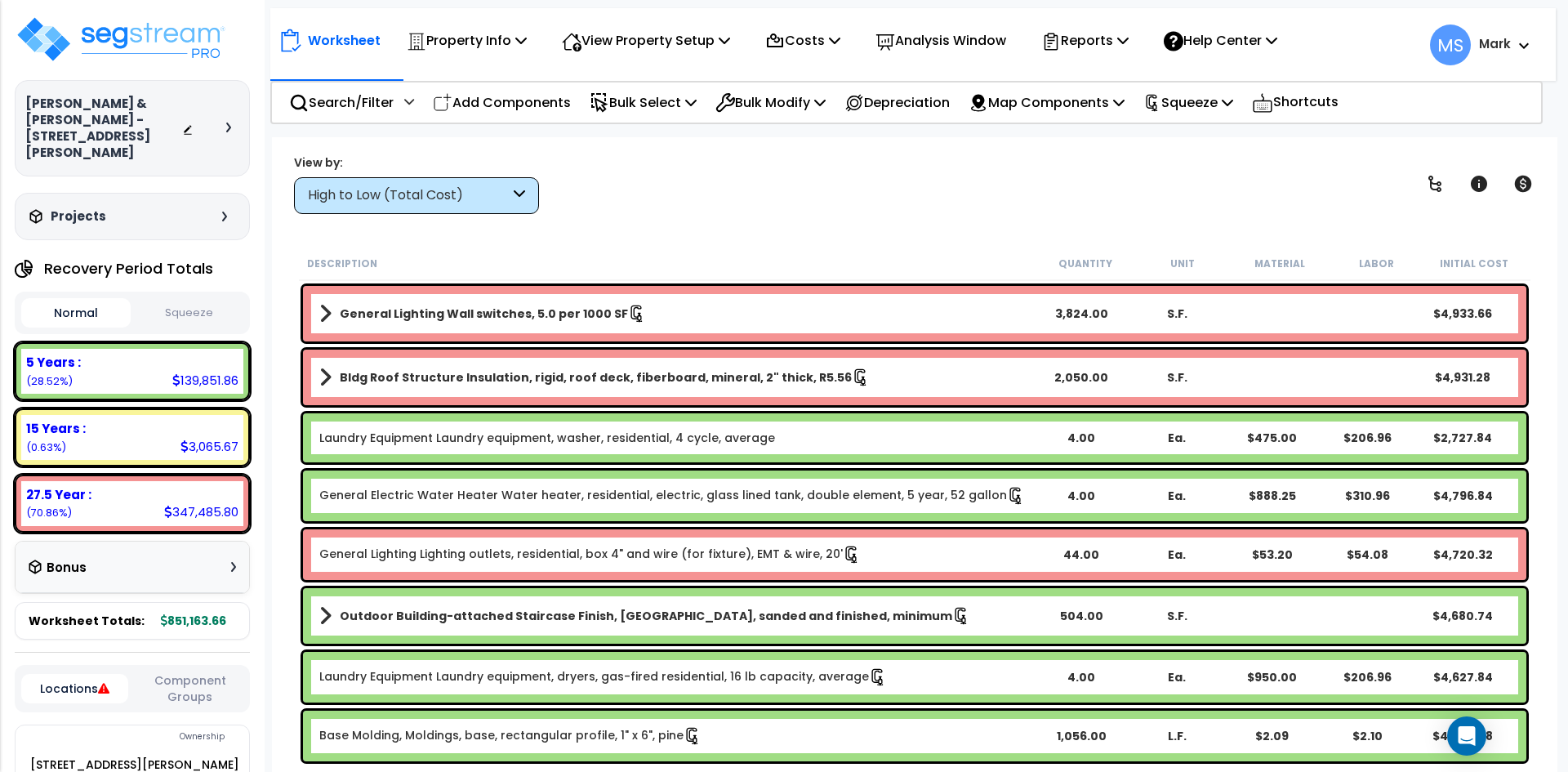
scroll to position [3105, 0]
